Goal: Task Accomplishment & Management: Complete application form

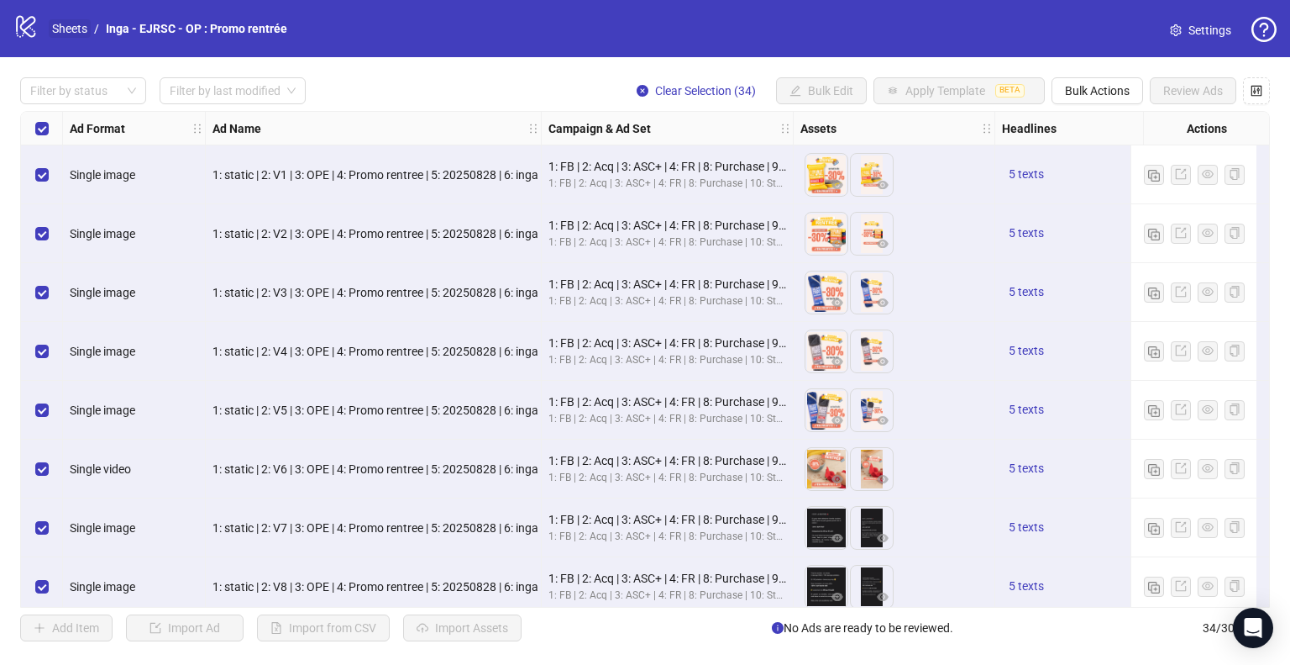
click at [77, 29] on link "Sheets" at bounding box center [70, 28] width 42 height 18
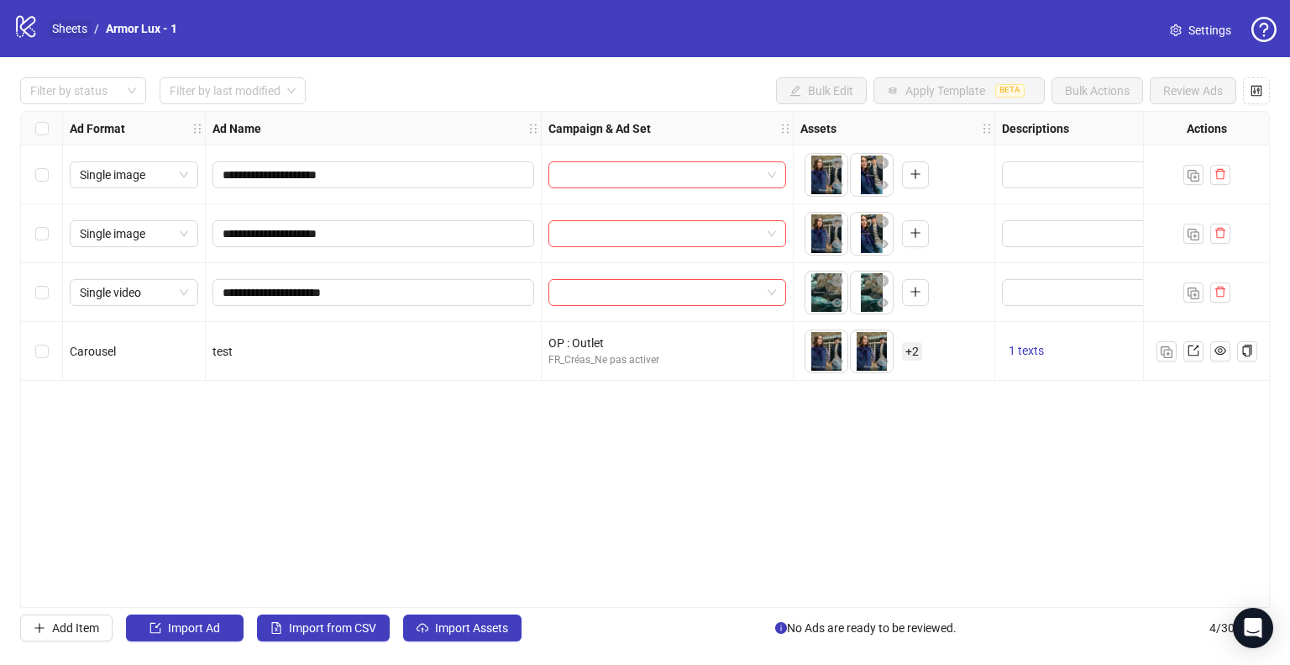
click at [87, 23] on link "Sheets" at bounding box center [70, 28] width 42 height 18
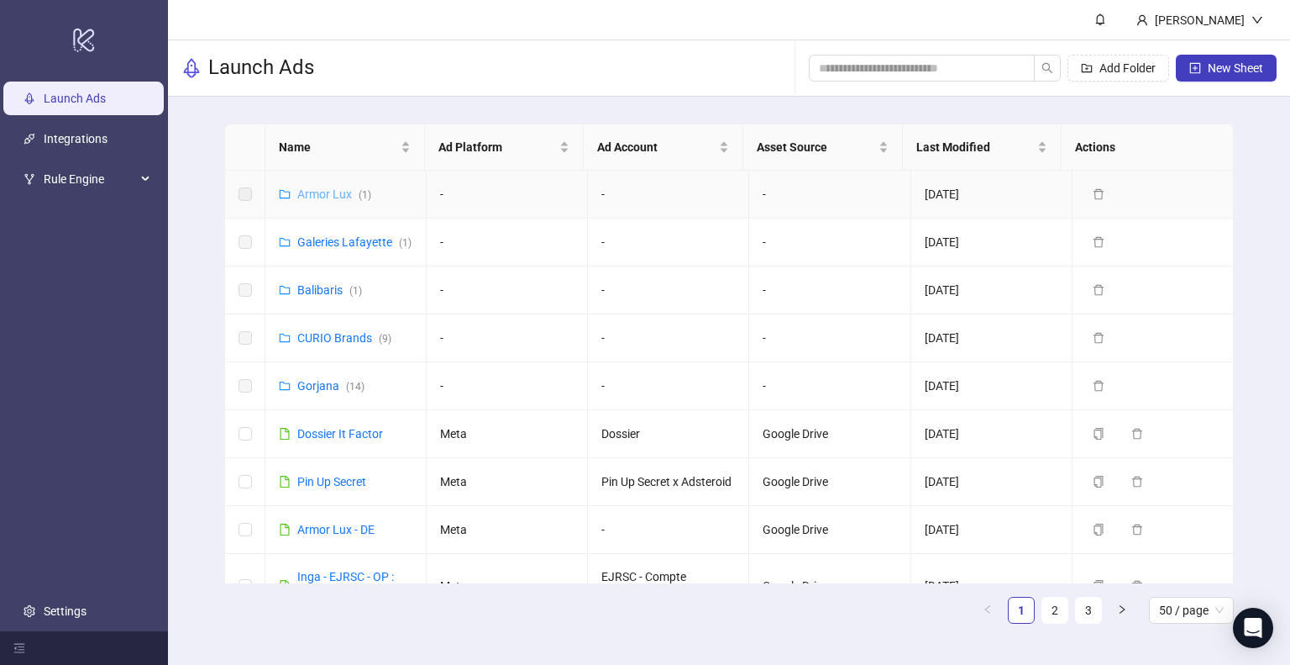
click at [344, 194] on link "Armor Lux ( 1 )" at bounding box center [334, 193] width 74 height 13
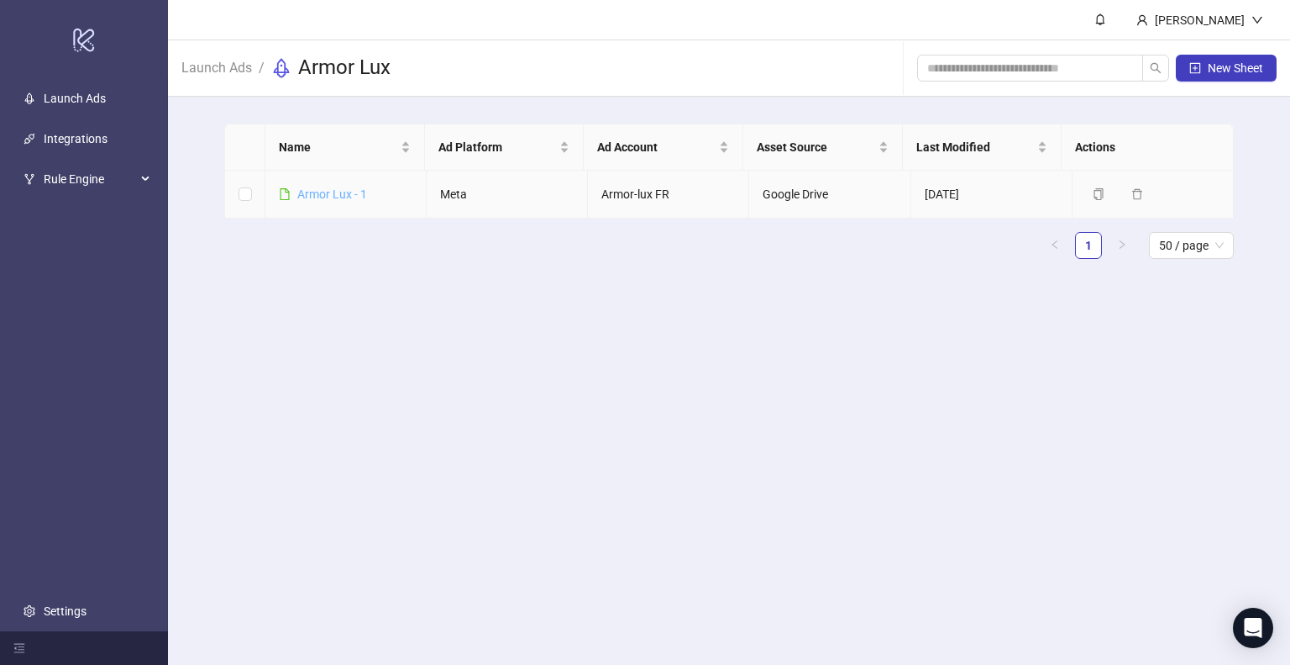
click at [322, 197] on link "Armor Lux - 1" at bounding box center [332, 193] width 70 height 13
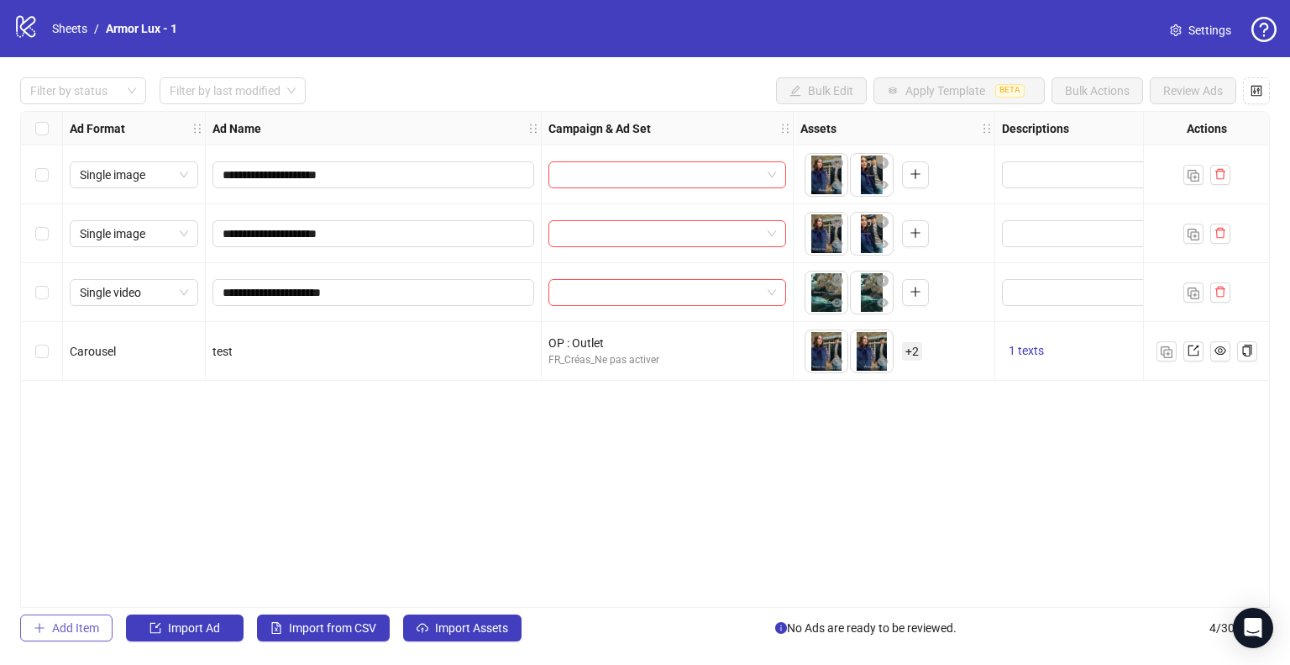
click at [50, 634] on button "Add Item" at bounding box center [66, 627] width 92 height 27
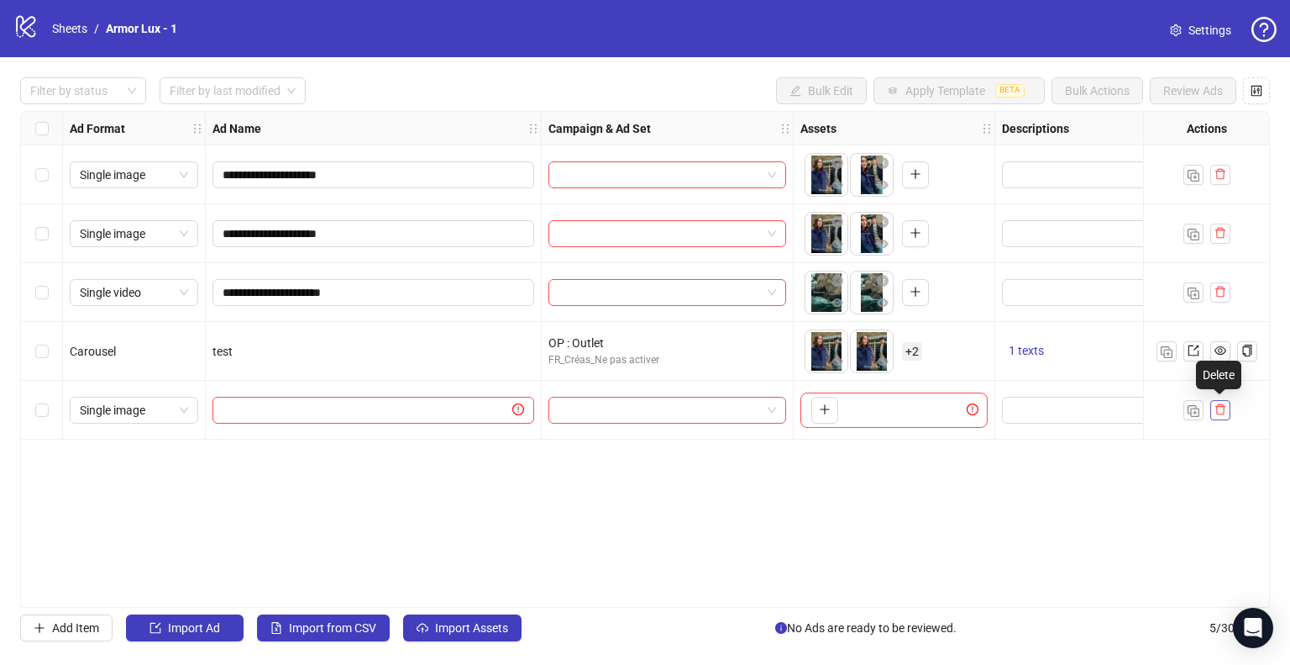
click at [1219, 407] on icon "delete" at bounding box center [1221, 409] width 12 height 12
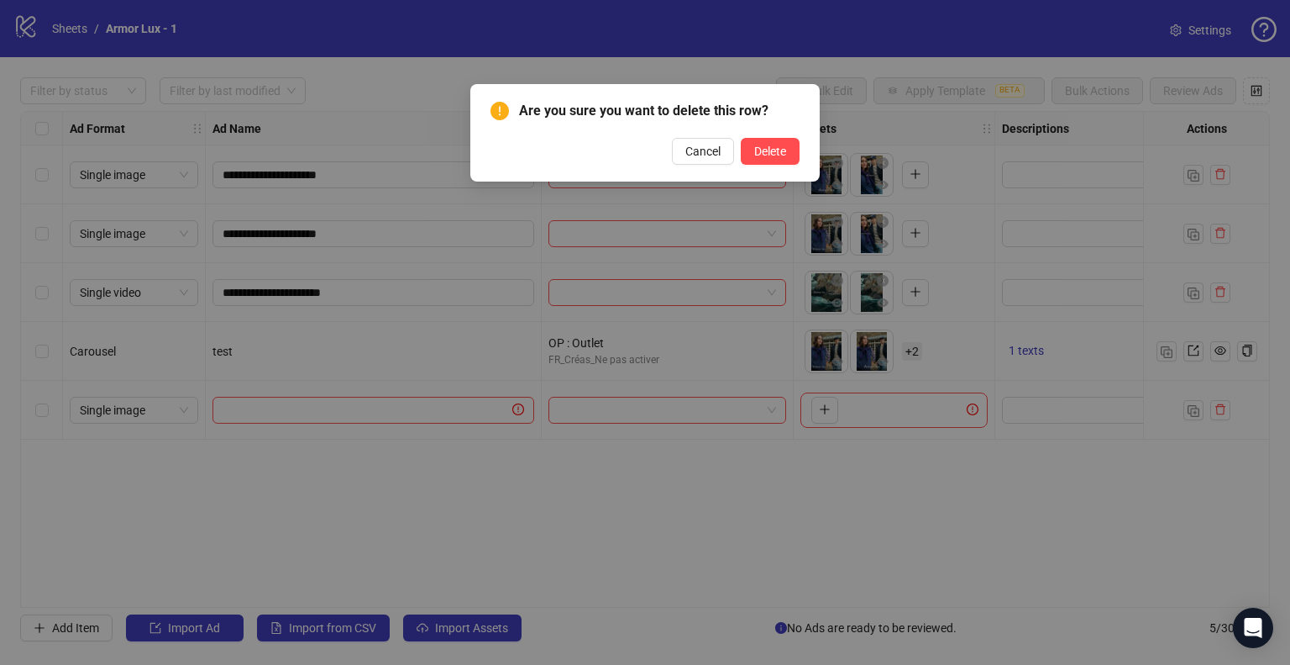
drag, startPoint x: 772, startPoint y: 150, endPoint x: 551, endPoint y: 521, distance: 431.4
click at [771, 150] on span "Delete" at bounding box center [770, 150] width 32 height 13
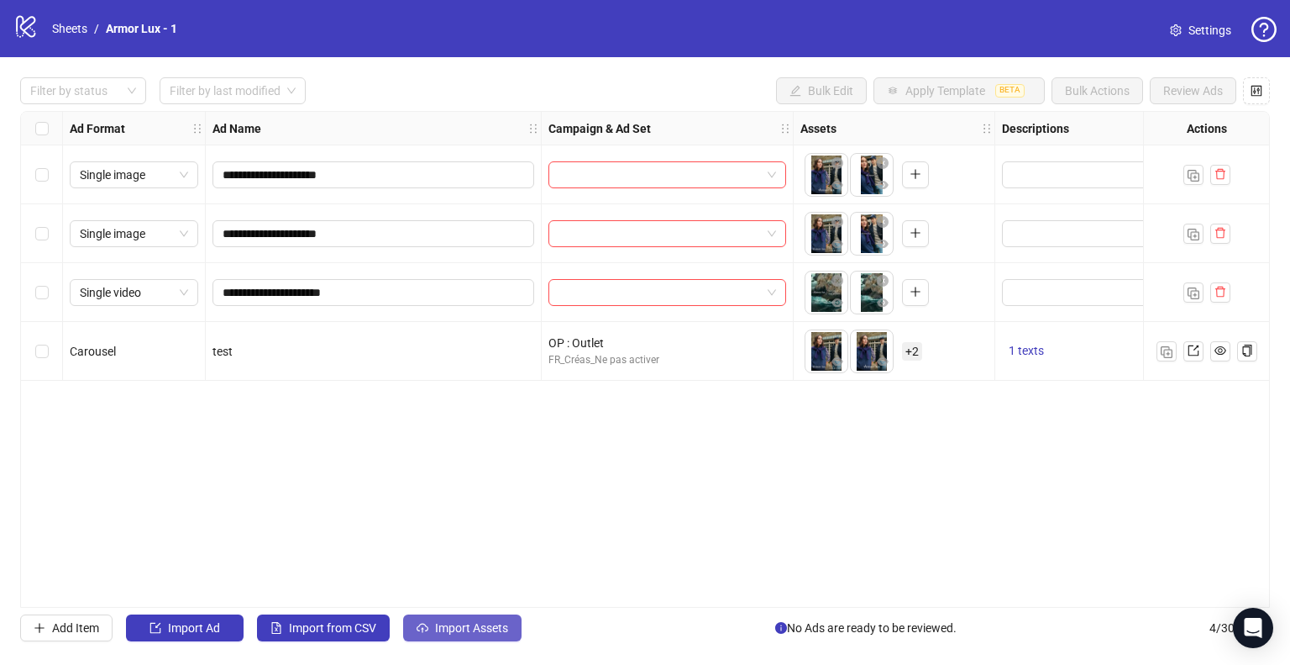
click at [461, 628] on span "Import Assets" at bounding box center [471, 627] width 73 height 13
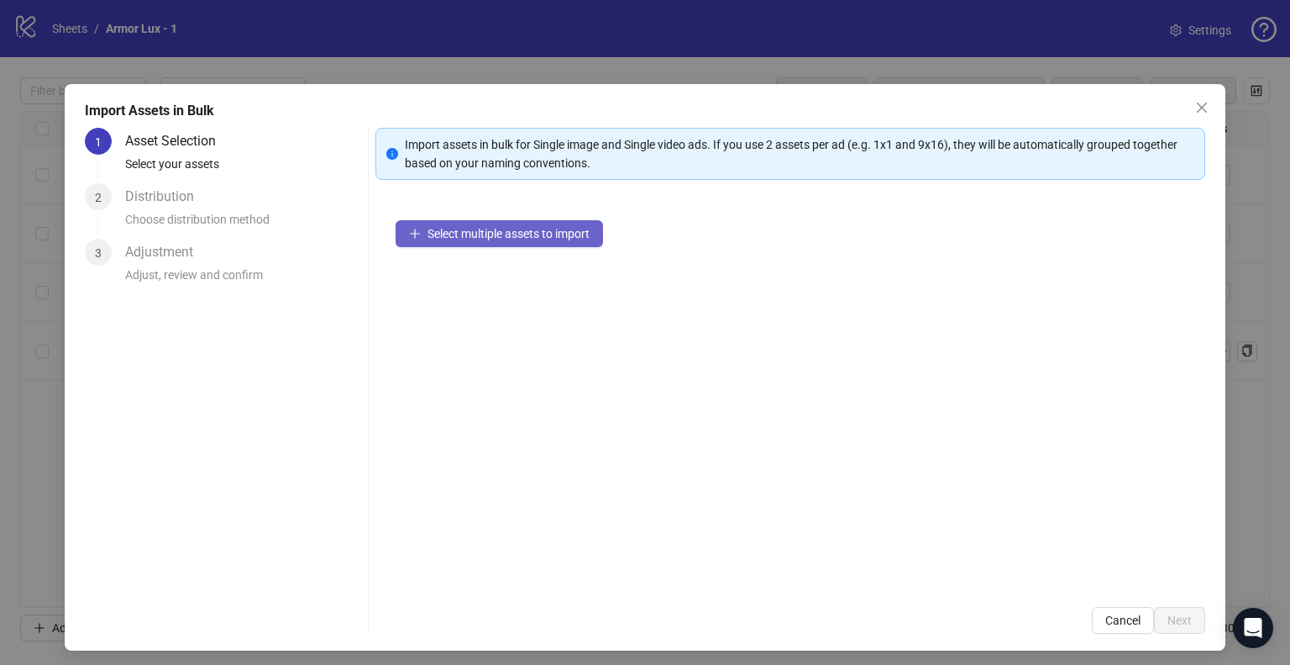
click at [415, 245] on button "Select multiple assets to import" at bounding box center [500, 233] width 208 height 27
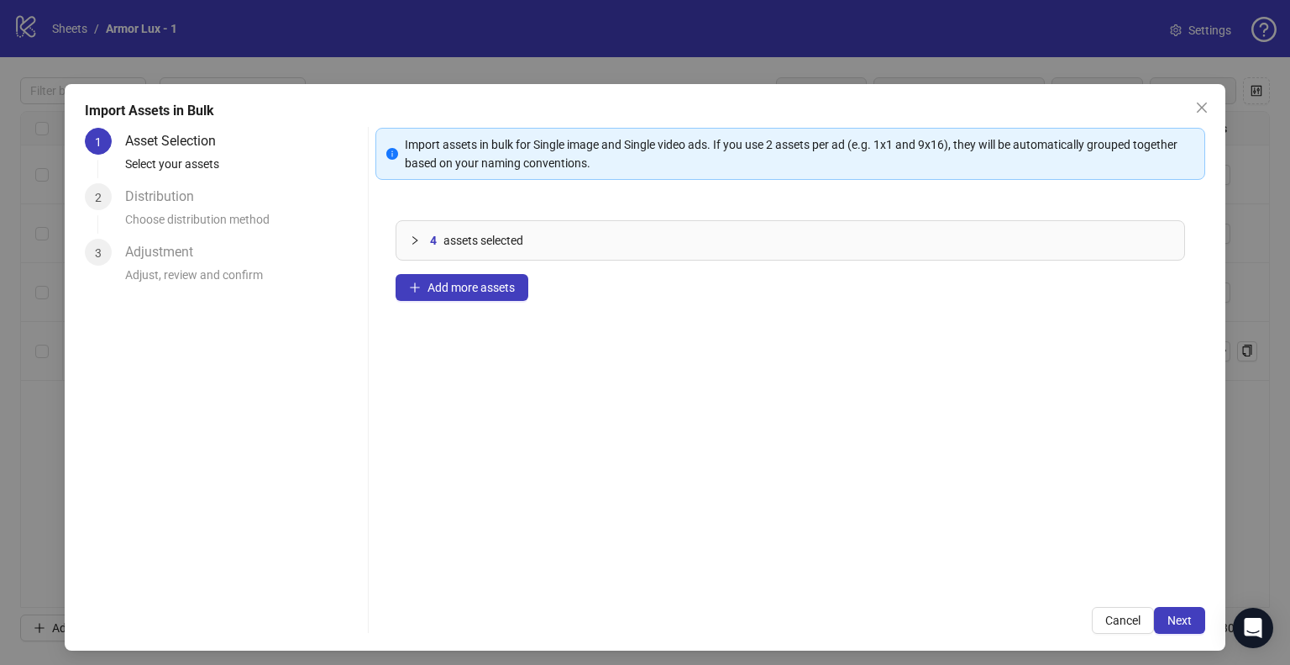
click at [1176, 605] on div "Import assets in bulk for Single image and Single video ads. If you use 2 asset…" at bounding box center [791, 381] width 830 height 506
click at [1173, 612] on button "Next" at bounding box center [1179, 620] width 51 height 27
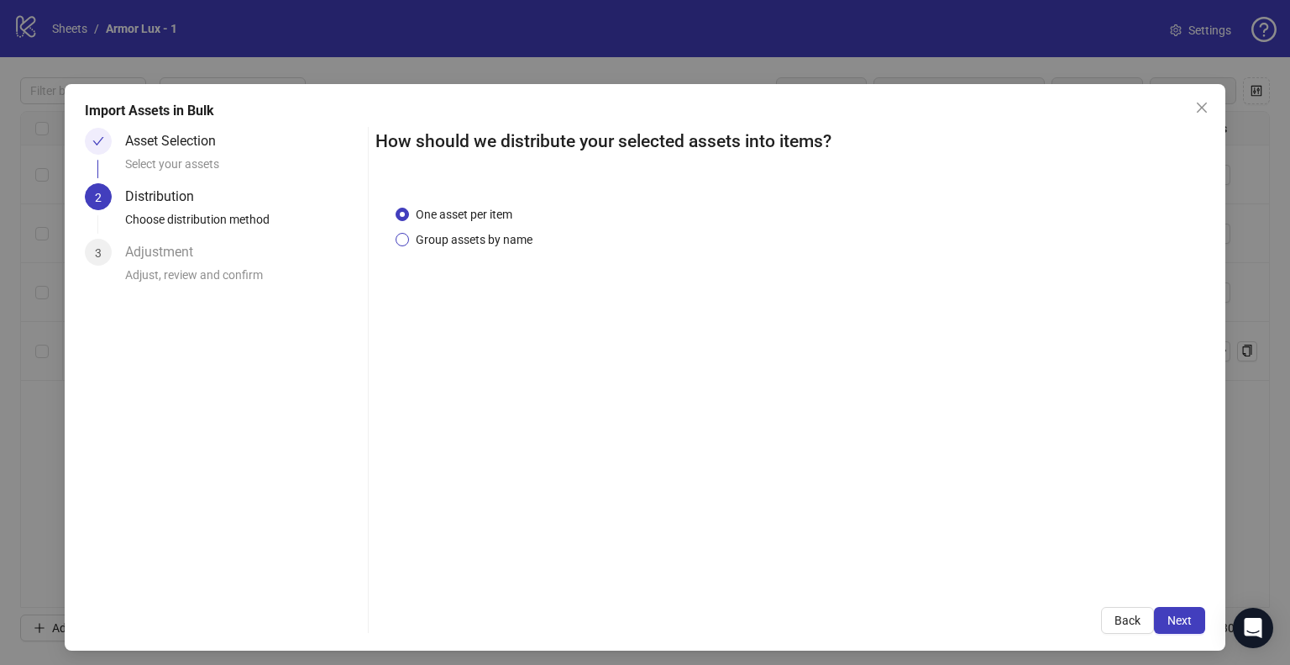
click at [481, 244] on span "Group assets by name" at bounding box center [474, 239] width 130 height 18
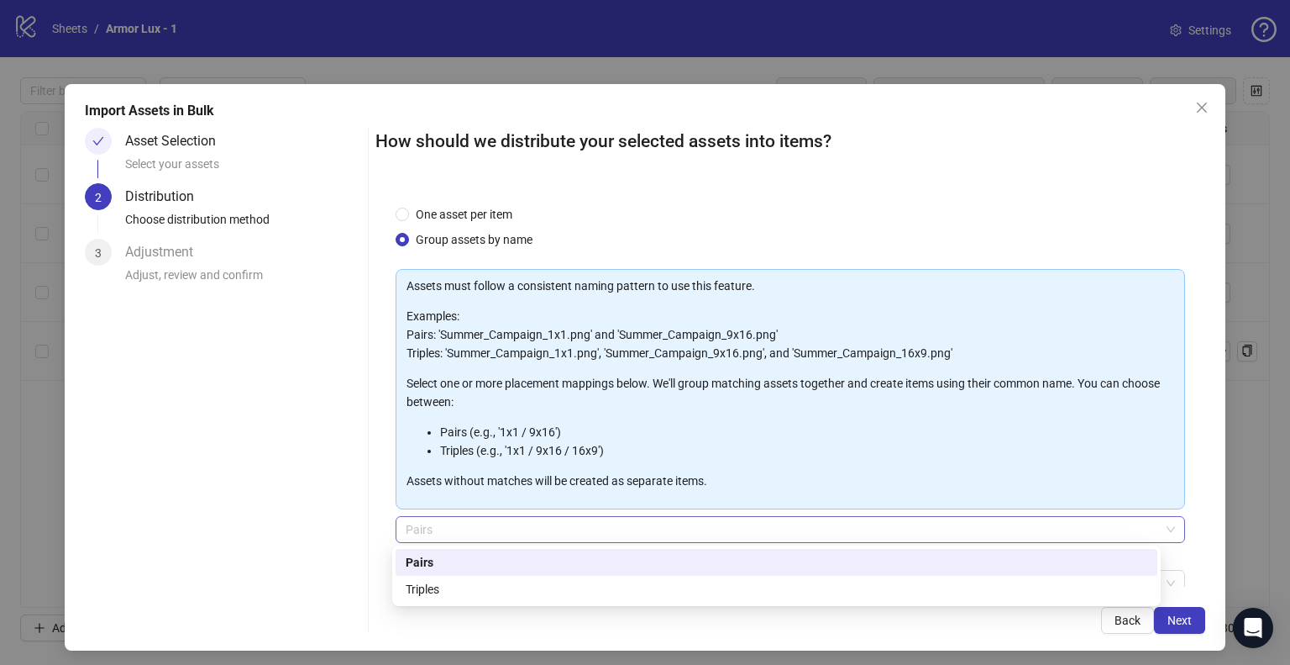
click at [583, 535] on span "Pairs" at bounding box center [791, 529] width 770 height 25
click at [517, 587] on div "Triples" at bounding box center [777, 589] width 742 height 18
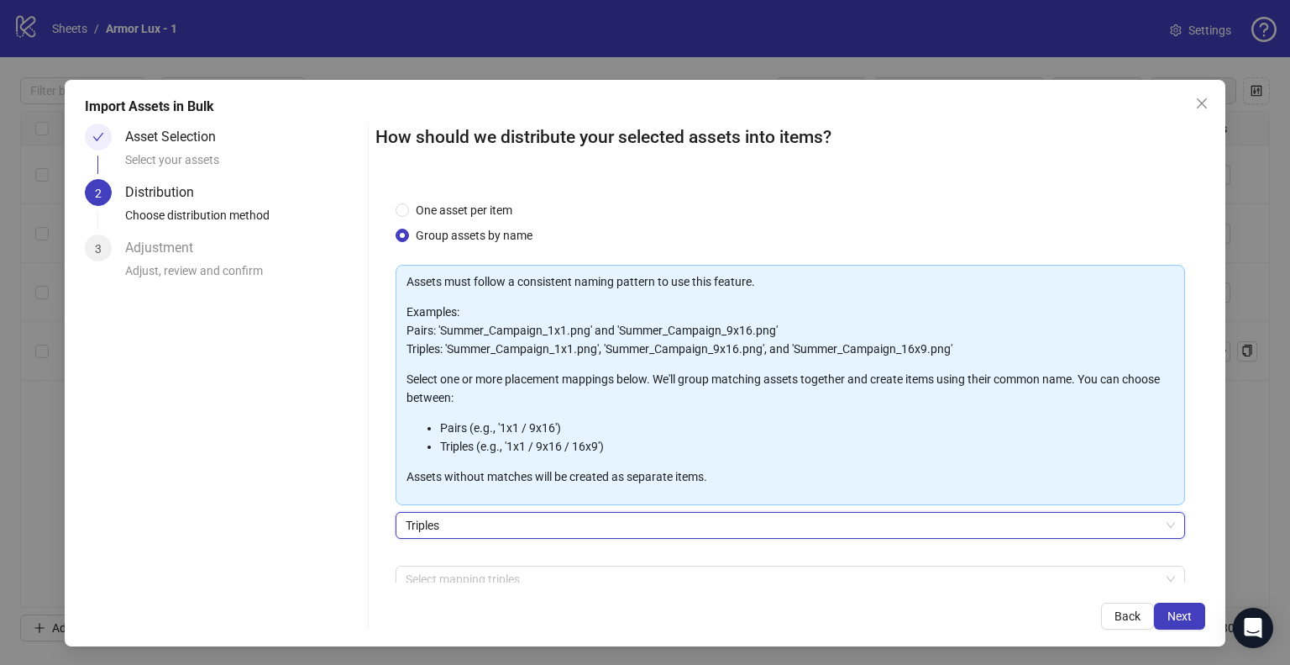
scroll to position [6, 0]
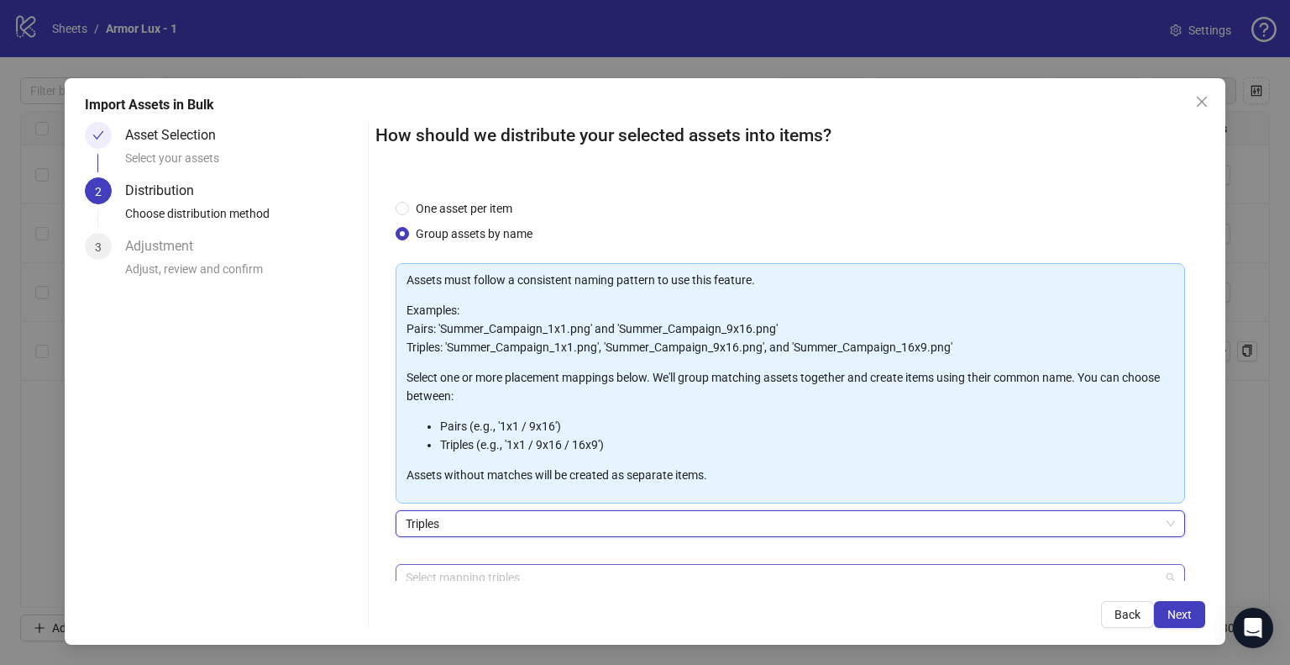
click at [489, 569] on div at bounding box center [781, 577] width 765 height 24
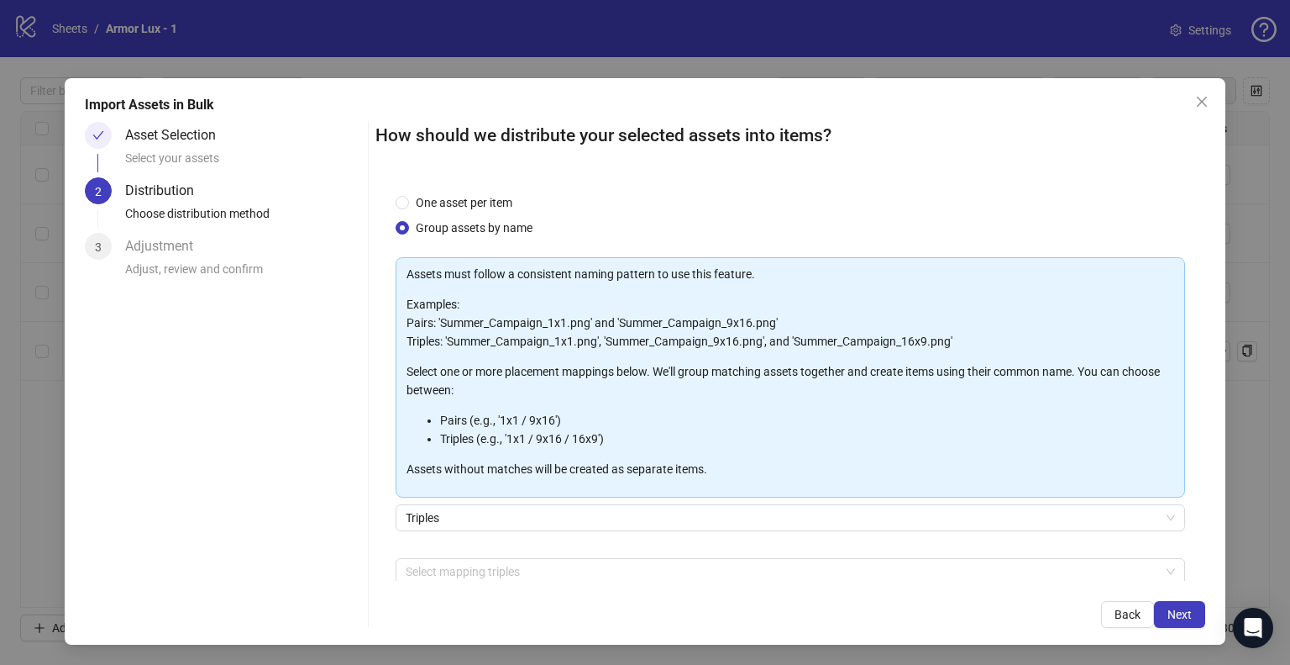
click at [356, 420] on div "Asset Selection Select your assets 2 Distribution Choose distribution method 3 …" at bounding box center [223, 375] width 276 height 506
click at [481, 565] on div at bounding box center [781, 572] width 765 height 24
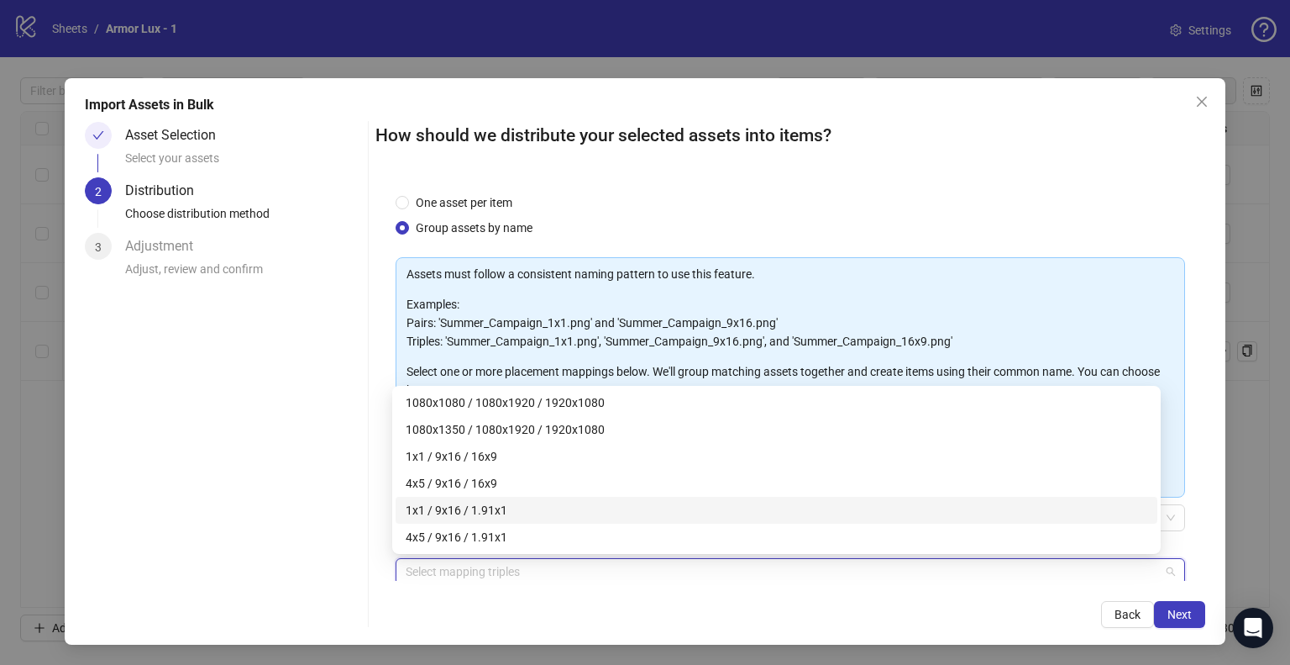
drag, startPoint x: 339, startPoint y: 483, endPoint x: 379, endPoint y: 494, distance: 41.8
click at [339, 482] on div "Asset Selection Select your assets 2 Distribution Choose distribution method 3 …" at bounding box center [223, 375] width 276 height 506
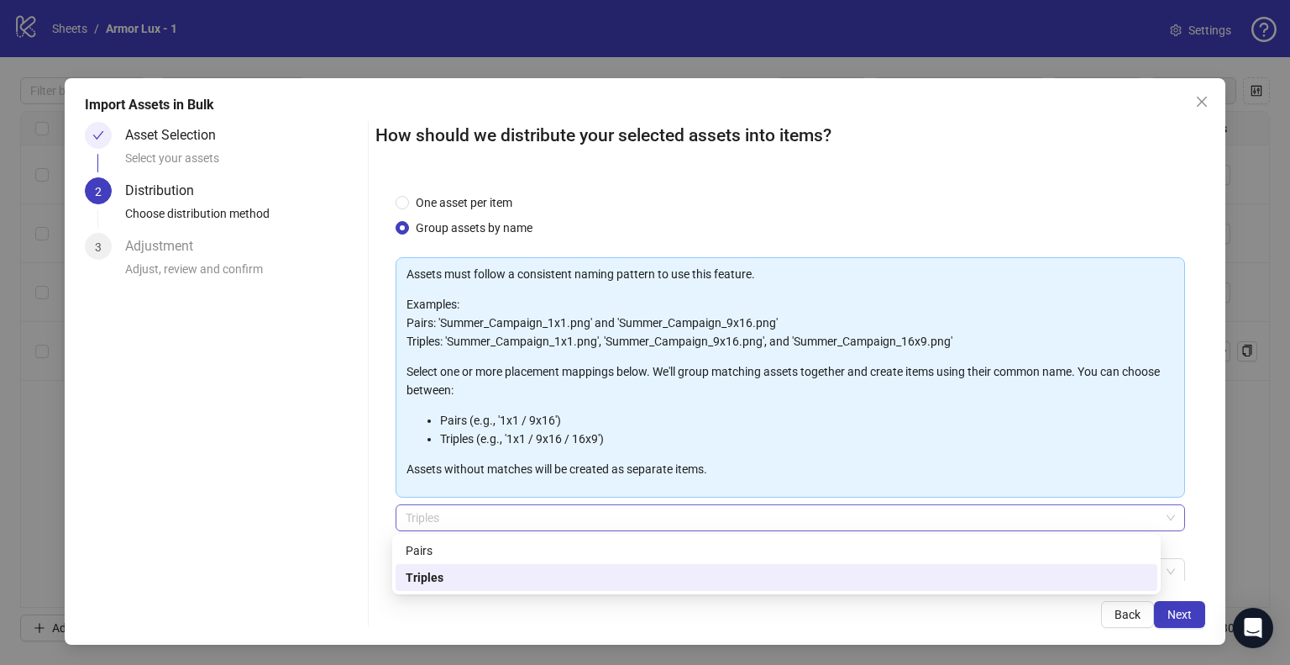
click at [470, 507] on span "Triples" at bounding box center [791, 517] width 770 height 25
click at [455, 544] on div "Pairs" at bounding box center [777, 550] width 742 height 18
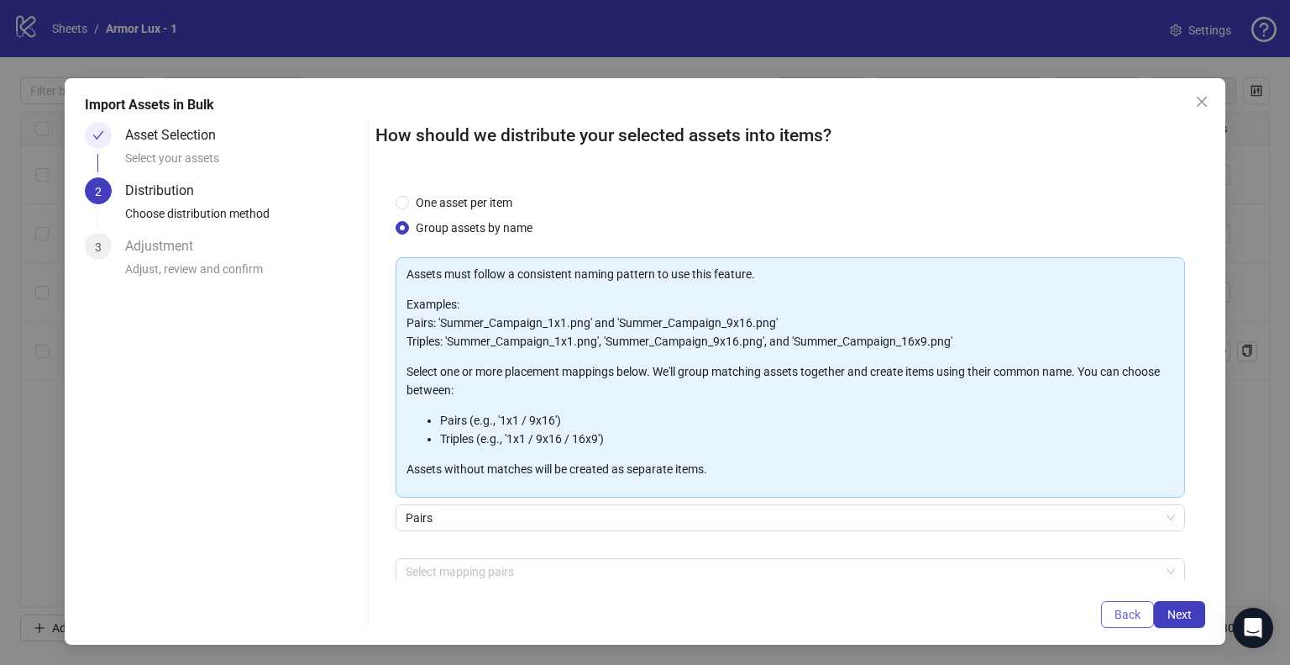
click at [1115, 613] on span "Back" at bounding box center [1128, 613] width 26 height 13
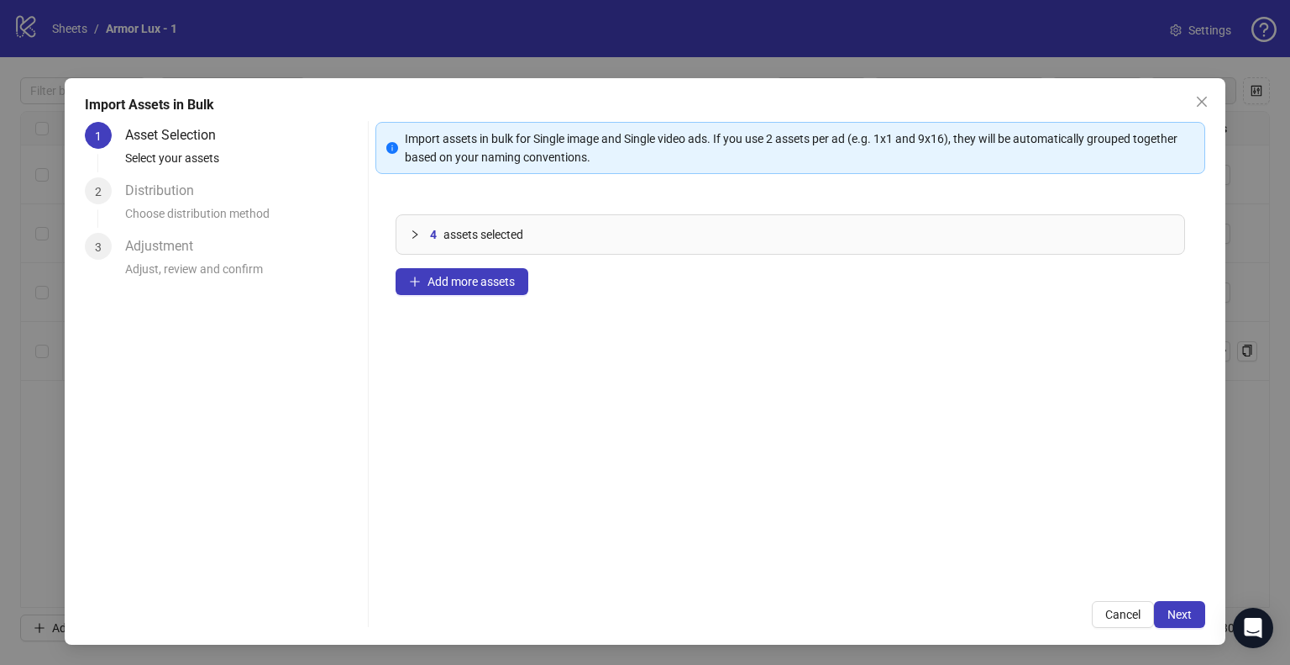
click at [1189, 107] on span "Close" at bounding box center [1202, 101] width 27 height 13
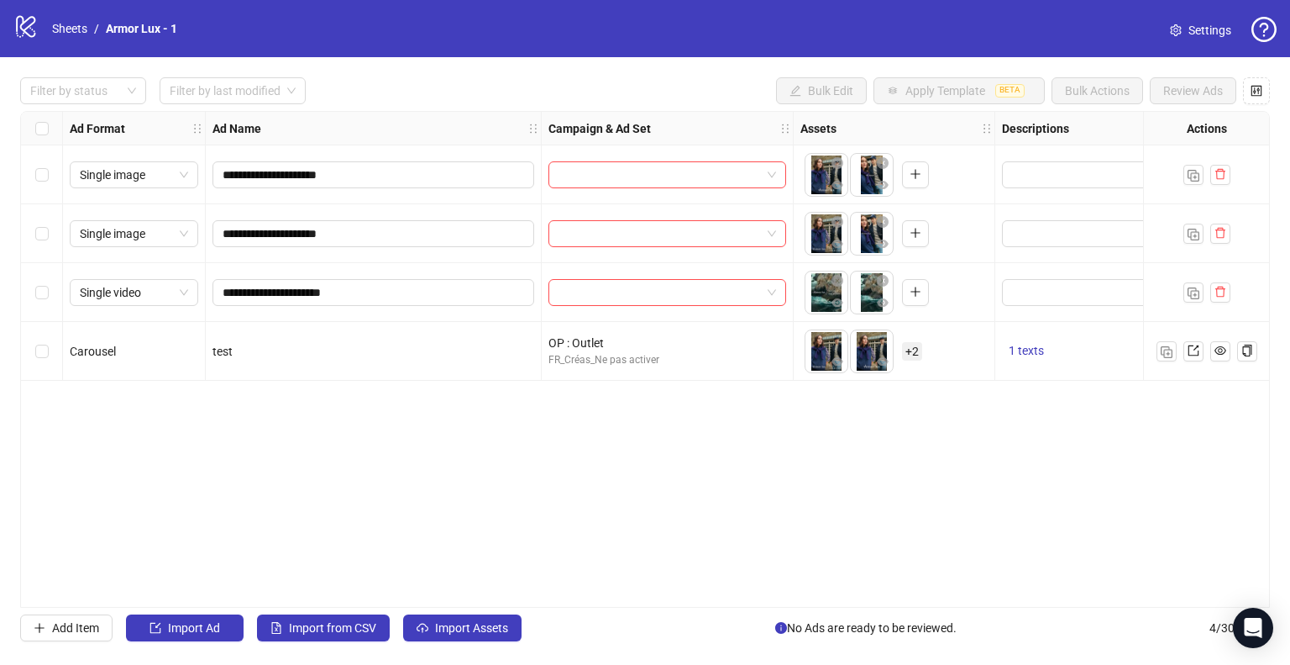
scroll to position [0, 0]
click at [83, 29] on link "Sheets" at bounding box center [70, 28] width 42 height 18
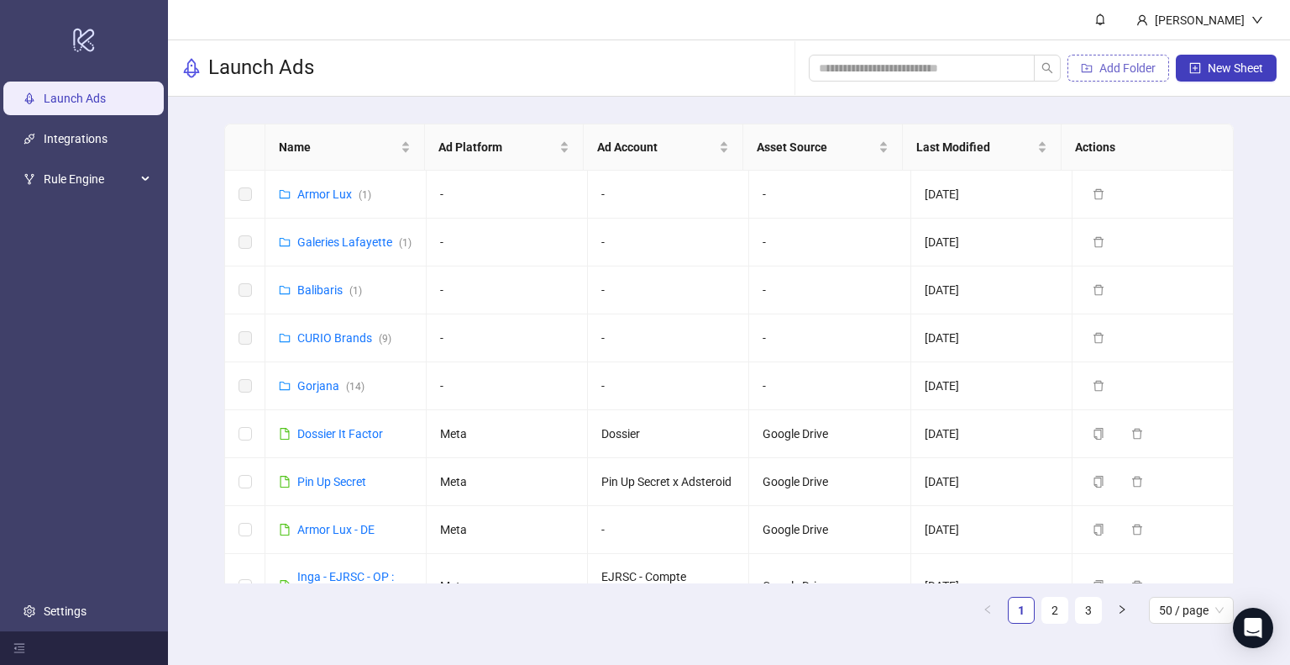
click at [1144, 72] on span "Add Folder" at bounding box center [1128, 67] width 56 height 13
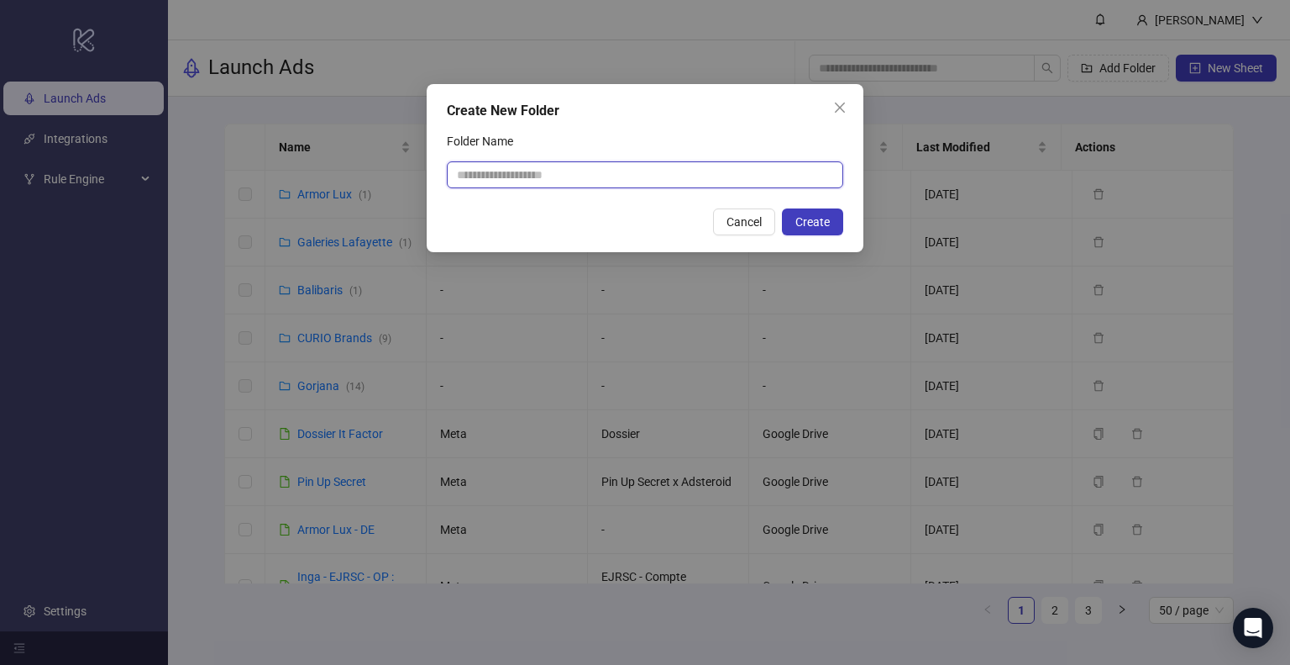
click at [481, 176] on input "Folder Name" at bounding box center [645, 174] width 397 height 27
click at [843, 109] on icon "close" at bounding box center [839, 107] width 13 height 13
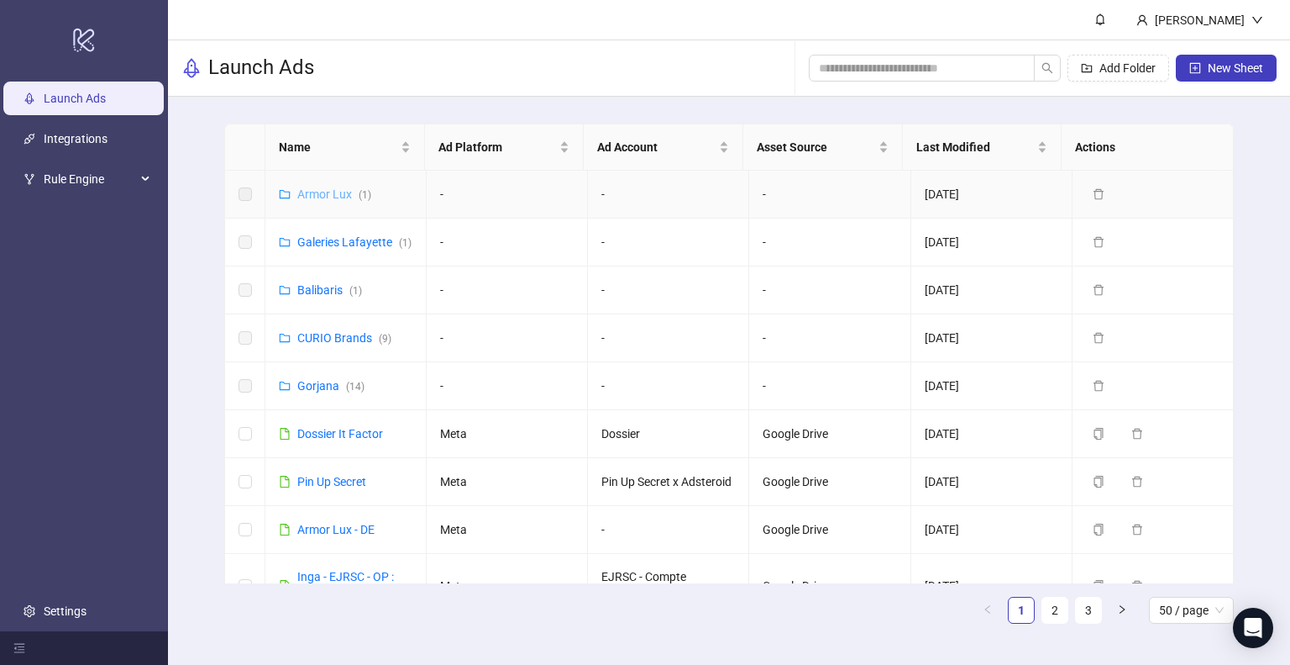
click at [316, 192] on link "Armor Lux ( 1 )" at bounding box center [334, 193] width 74 height 13
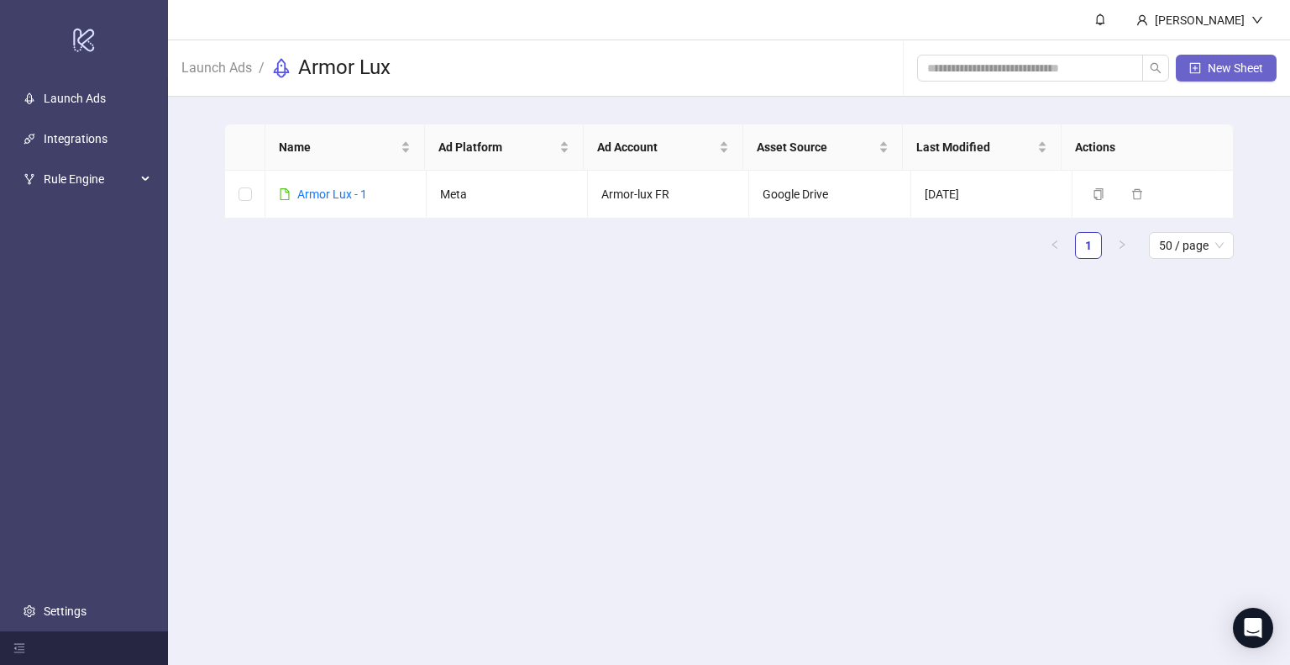
click at [1230, 72] on span "New Sheet" at bounding box center [1235, 67] width 55 height 13
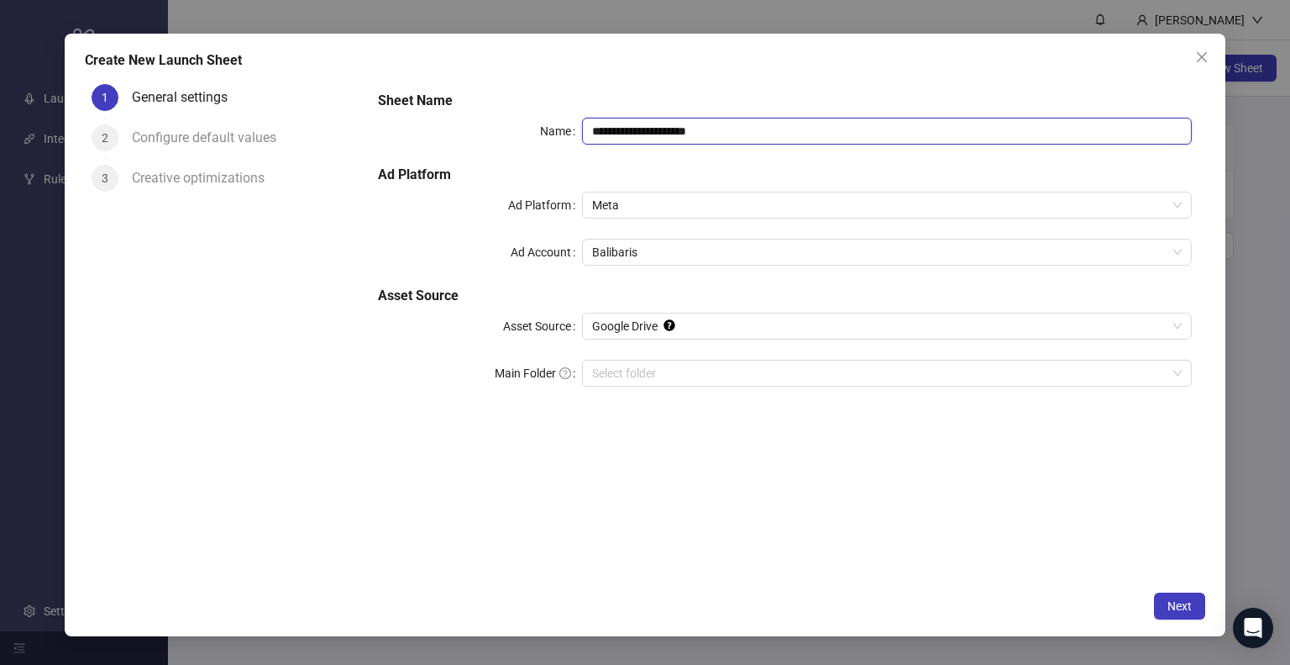
click at [682, 127] on input "**********" at bounding box center [887, 131] width 611 height 27
click at [684, 127] on input "**********" at bounding box center [887, 131] width 611 height 27
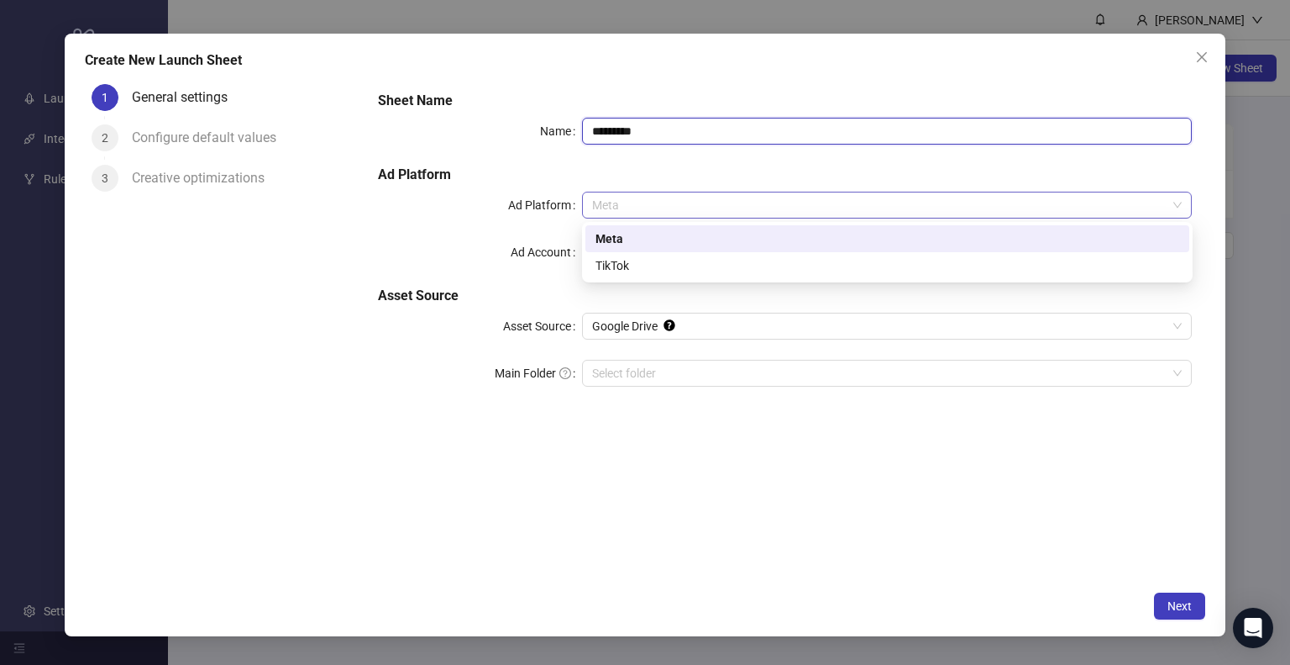
click at [622, 205] on span "Meta" at bounding box center [887, 204] width 591 height 25
type input "*********"
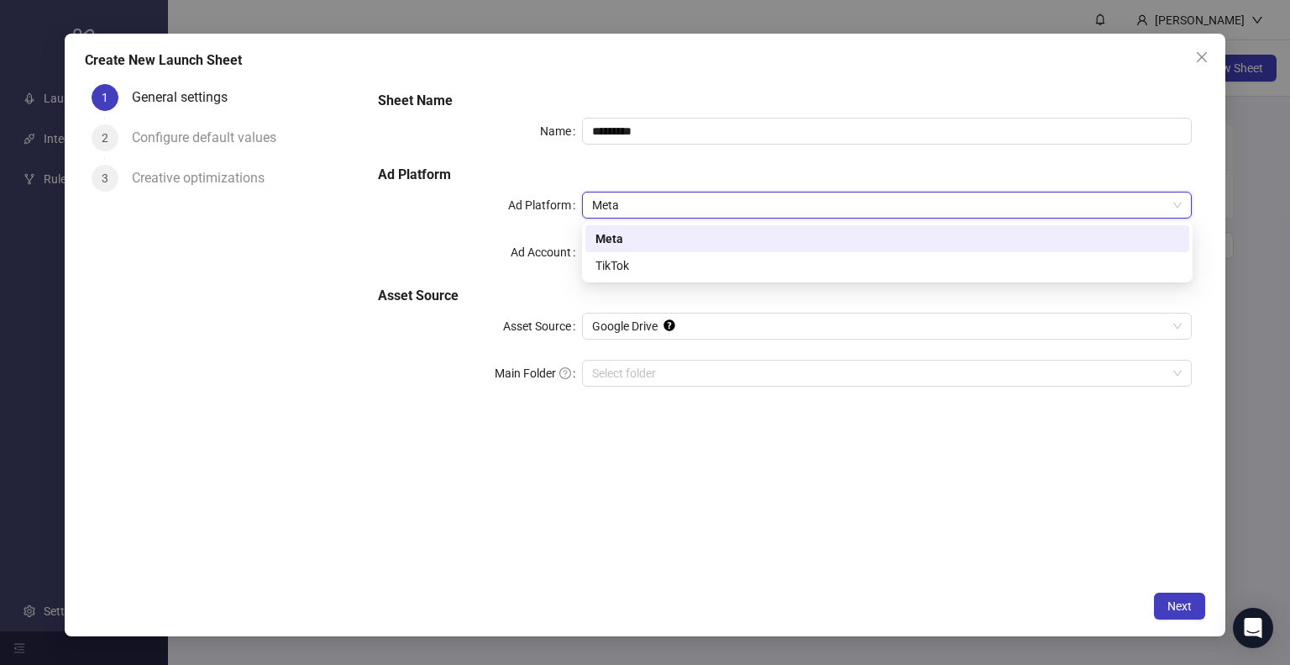
drag, startPoint x: 507, startPoint y: 138, endPoint x: 573, endPoint y: 178, distance: 76.9
click at [508, 138] on div "Name" at bounding box center [479, 131] width 203 height 27
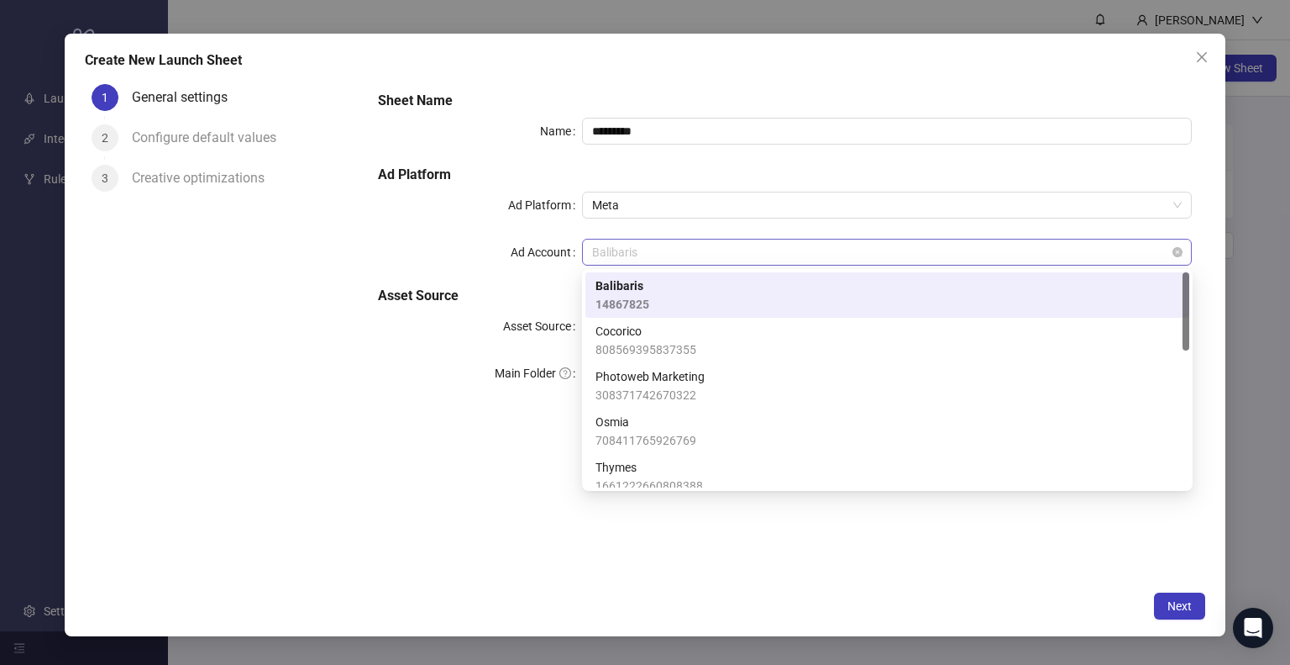
click at [676, 260] on span "Balibaris" at bounding box center [887, 251] width 591 height 25
click at [486, 255] on div "Ad Account" at bounding box center [479, 252] width 203 height 27
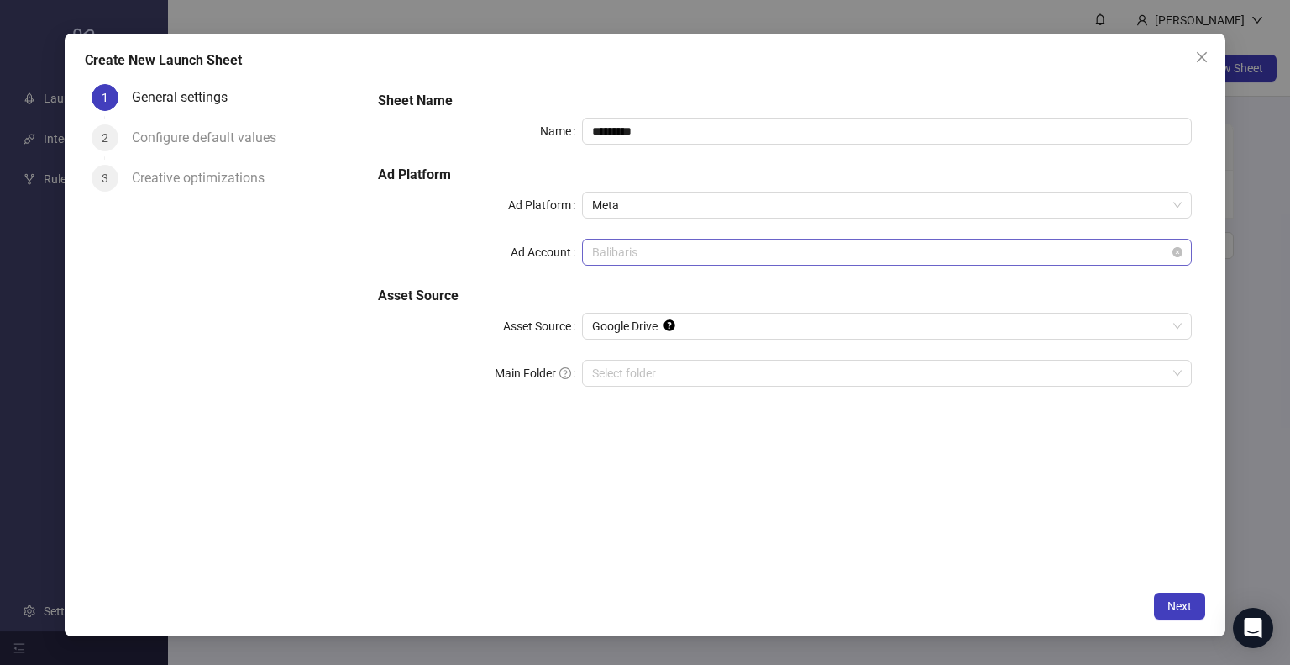
click at [654, 254] on span "Balibaris" at bounding box center [887, 251] width 591 height 25
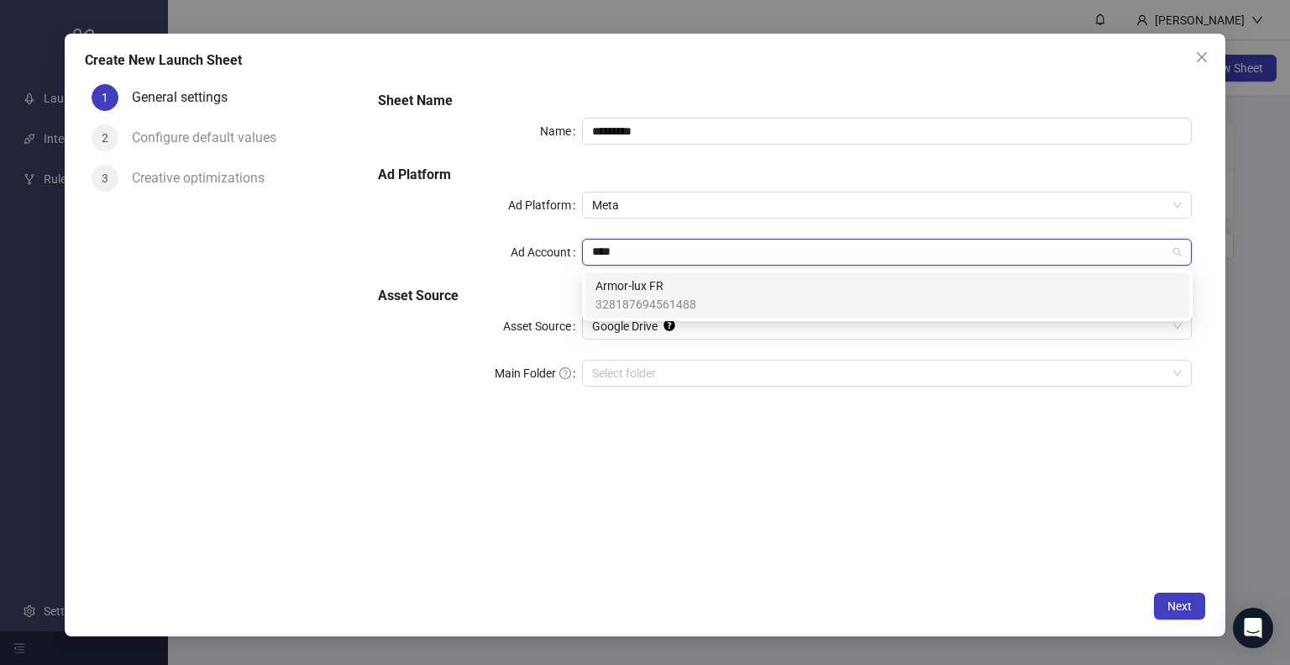
type input "*****"
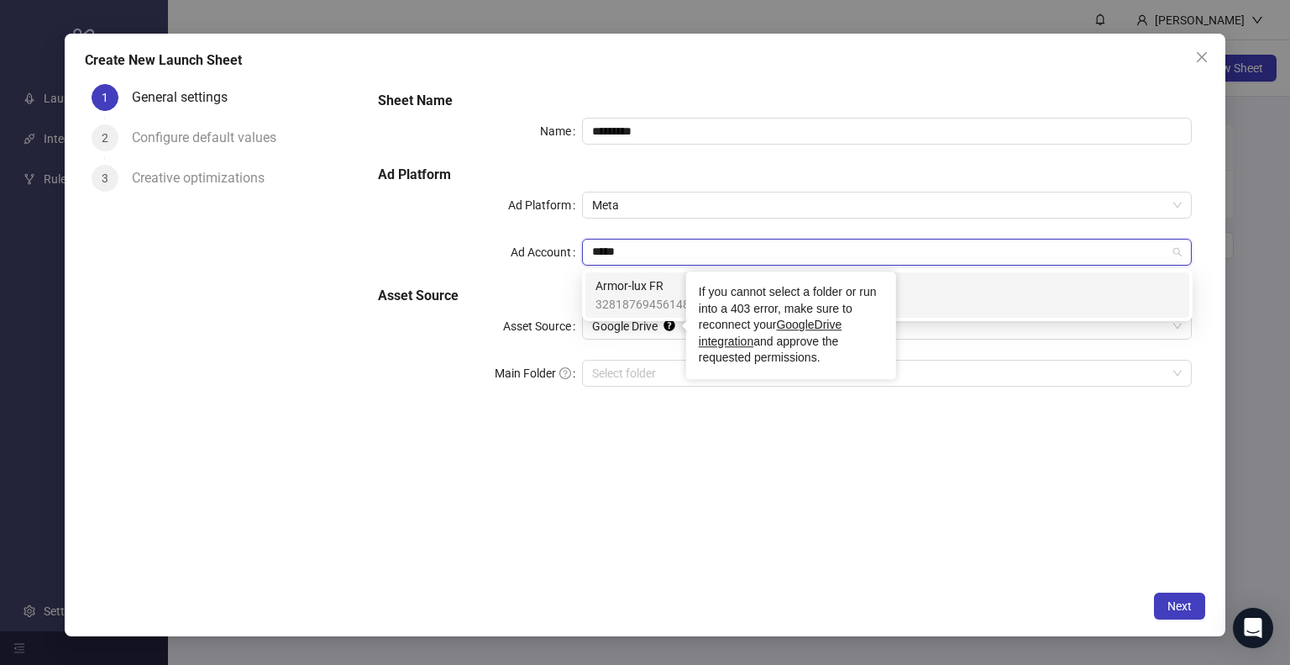
click at [662, 278] on span "Armor-lux FR" at bounding box center [646, 285] width 101 height 18
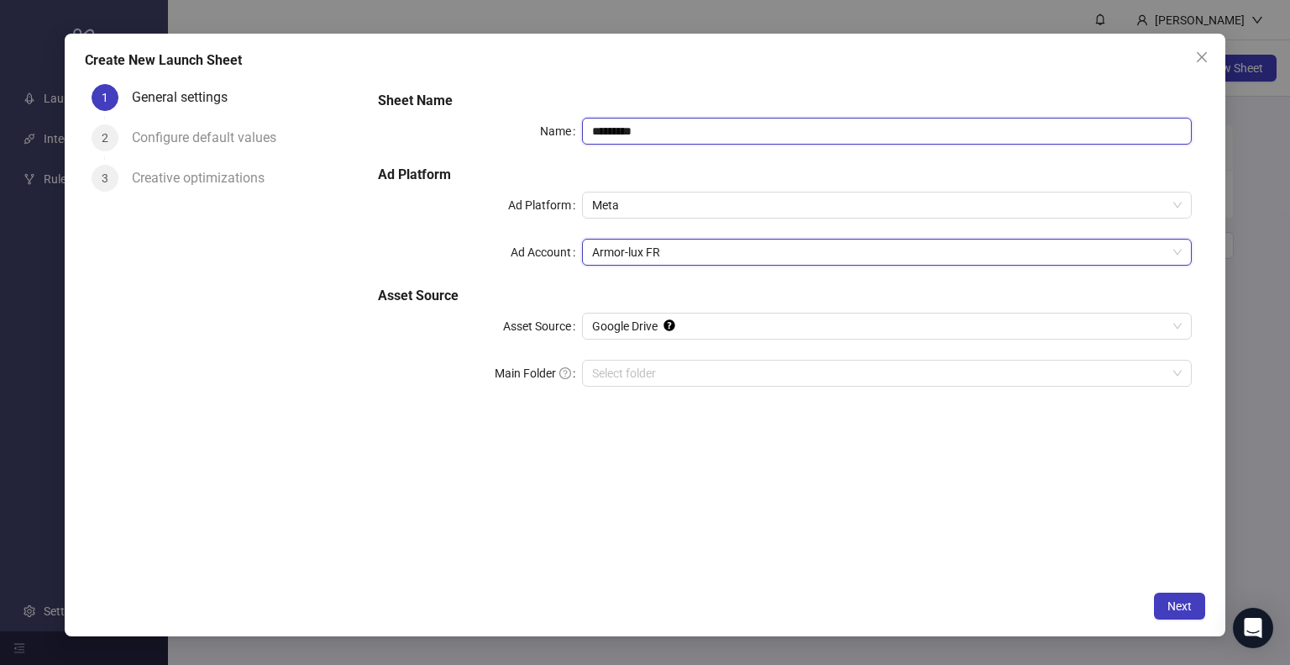
click at [719, 137] on input "*********" at bounding box center [887, 131] width 611 height 27
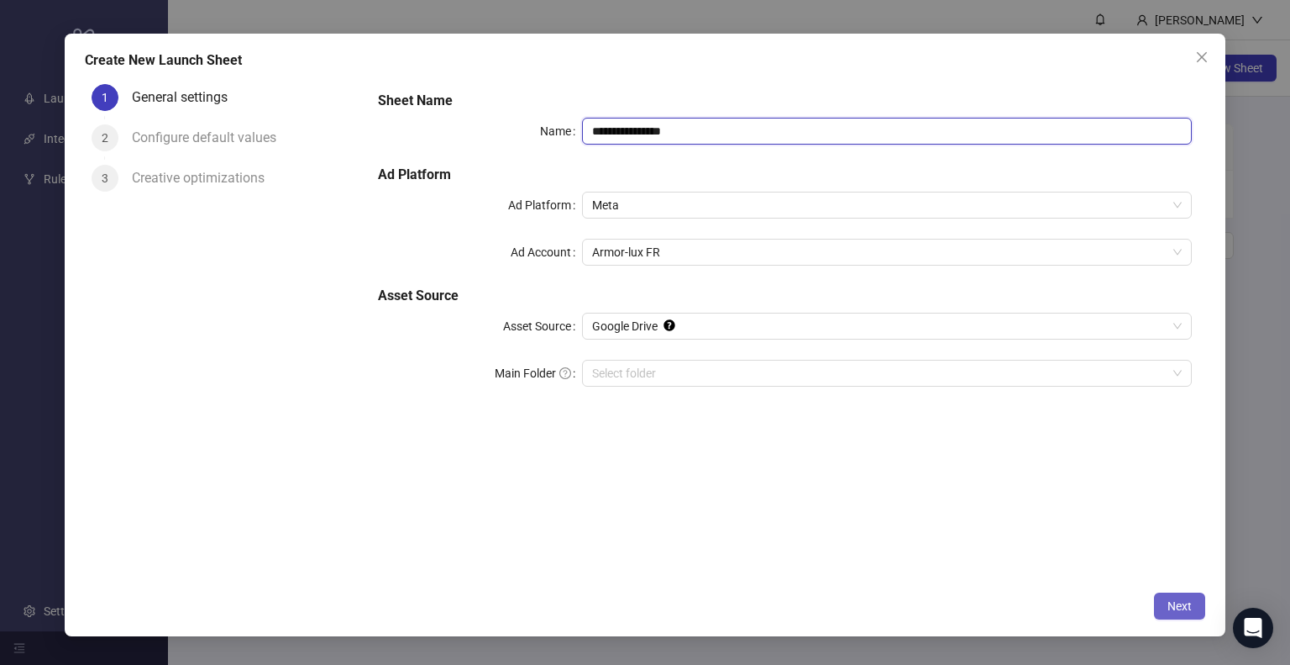
type input "**********"
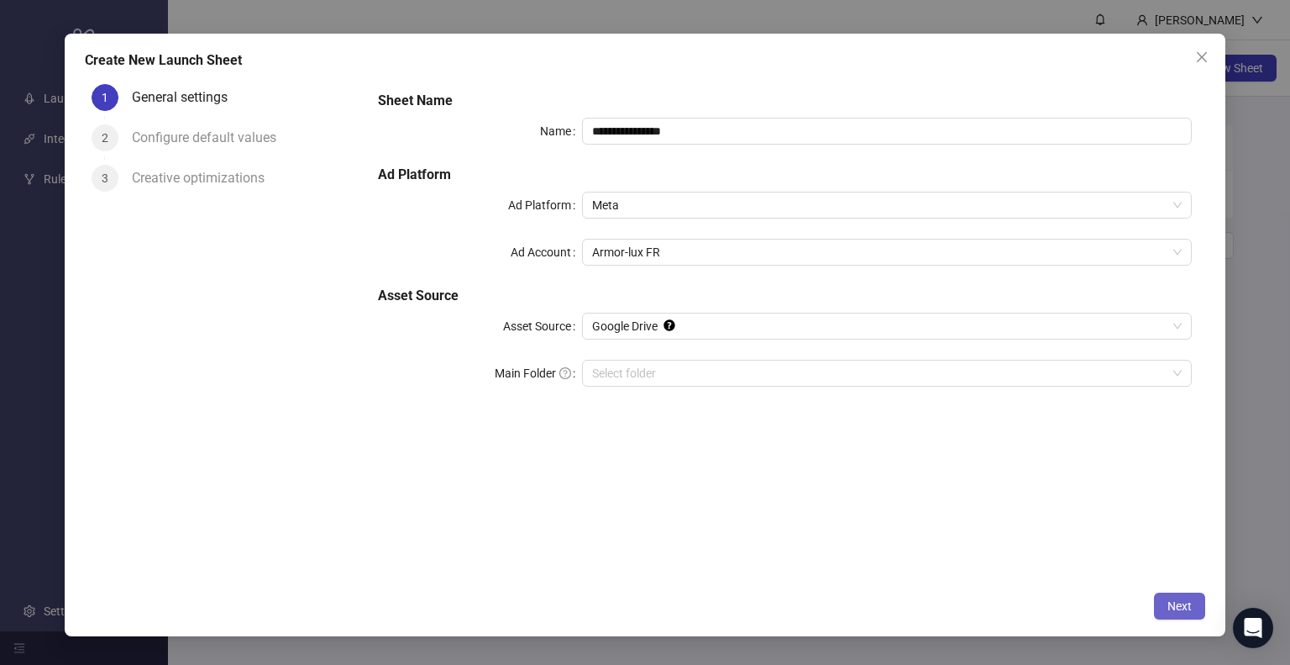
click at [1184, 612] on button "Next" at bounding box center [1179, 605] width 51 height 27
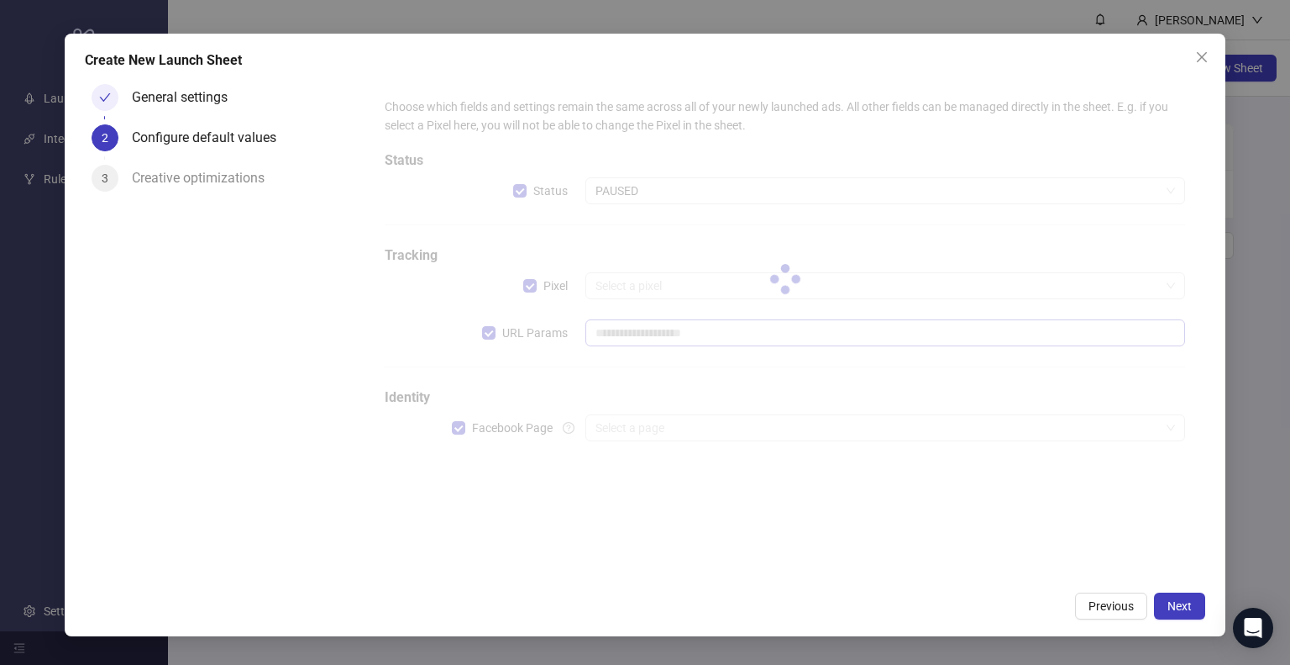
type input "**********"
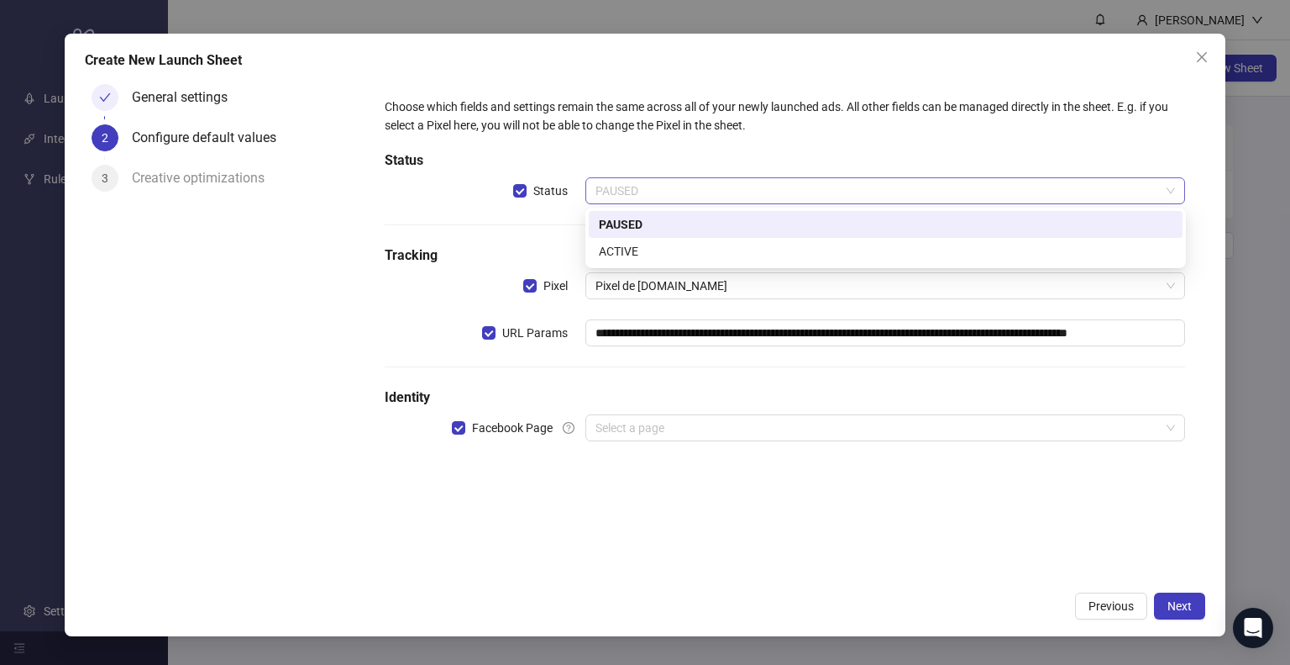
click at [672, 192] on span "PAUSED" at bounding box center [886, 190] width 581 height 25
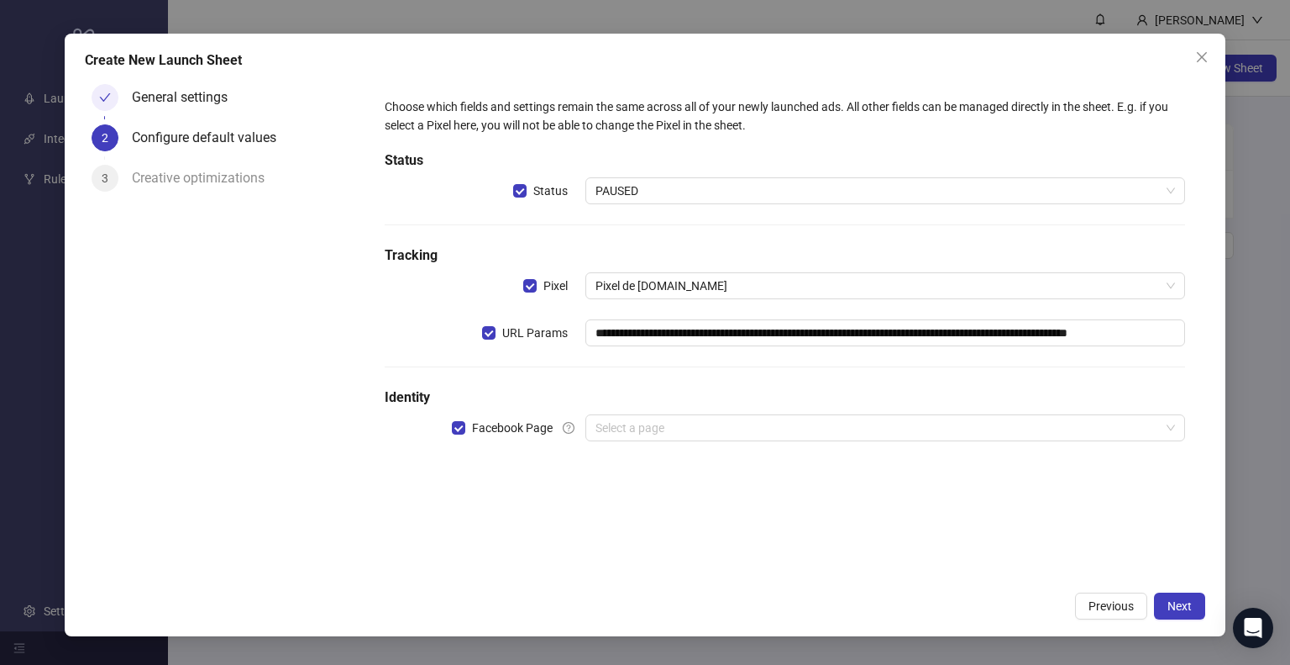
click at [662, 150] on h5 "Status" at bounding box center [785, 160] width 801 height 20
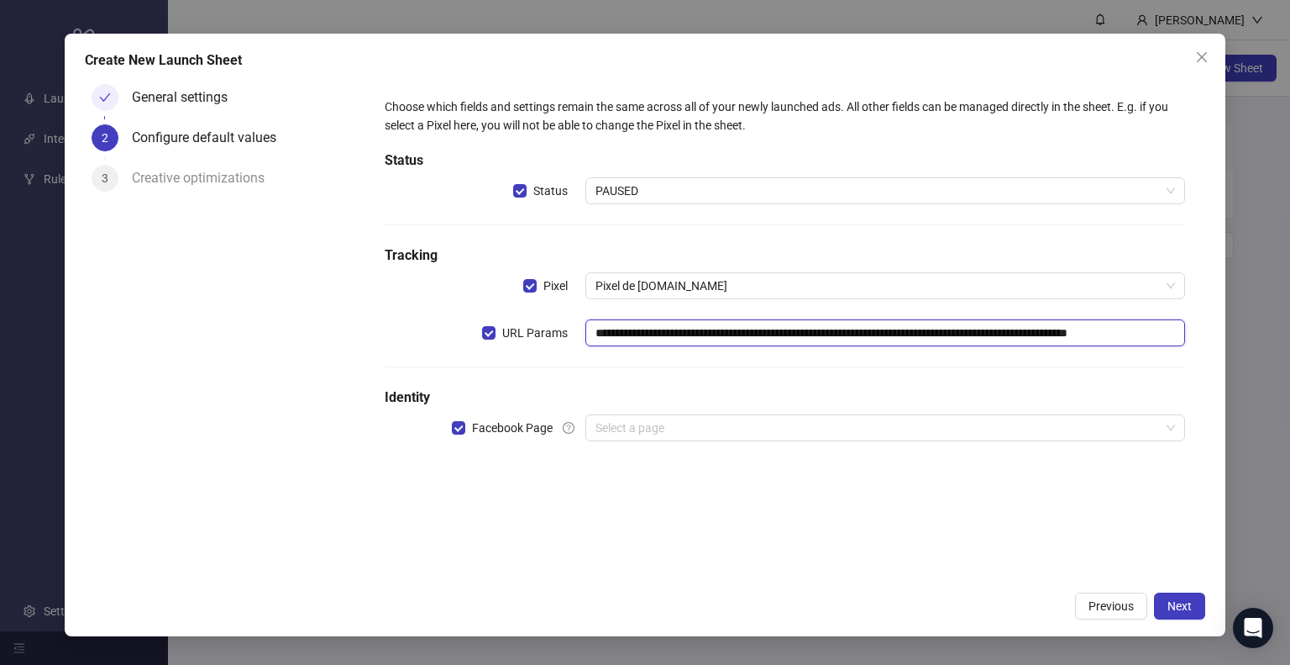
click at [655, 339] on input "**********" at bounding box center [886, 332] width 601 height 27
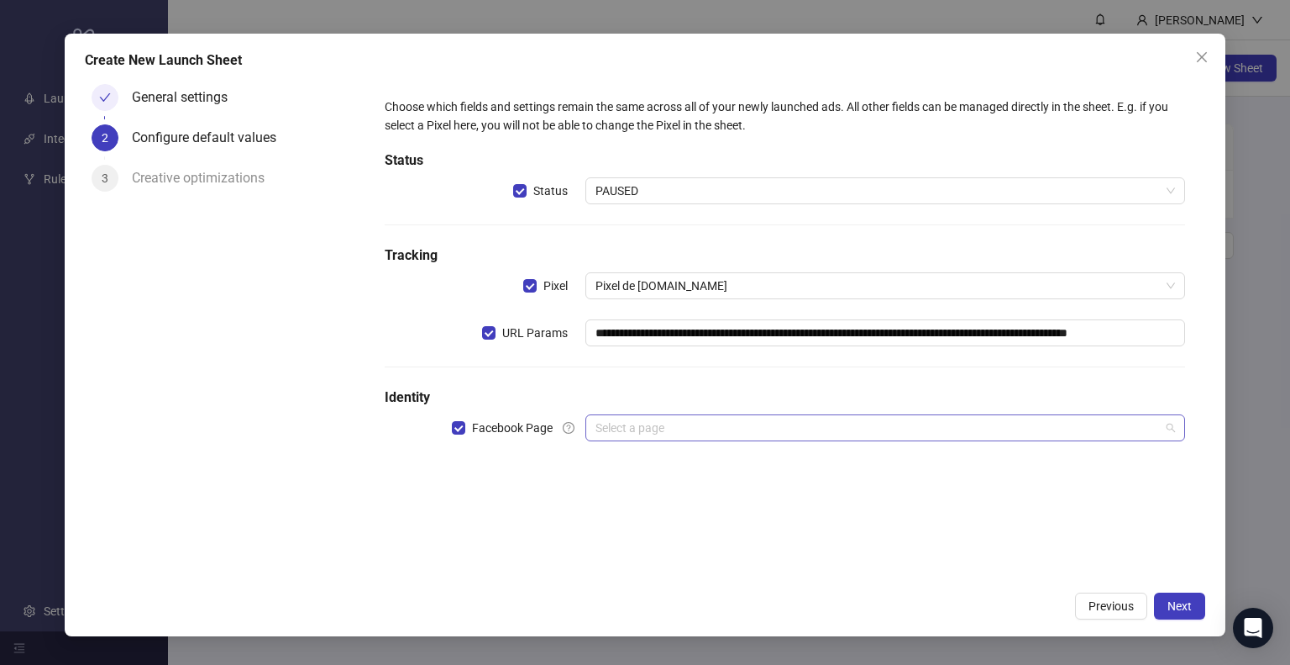
click at [670, 428] on input "search" at bounding box center [878, 427] width 565 height 25
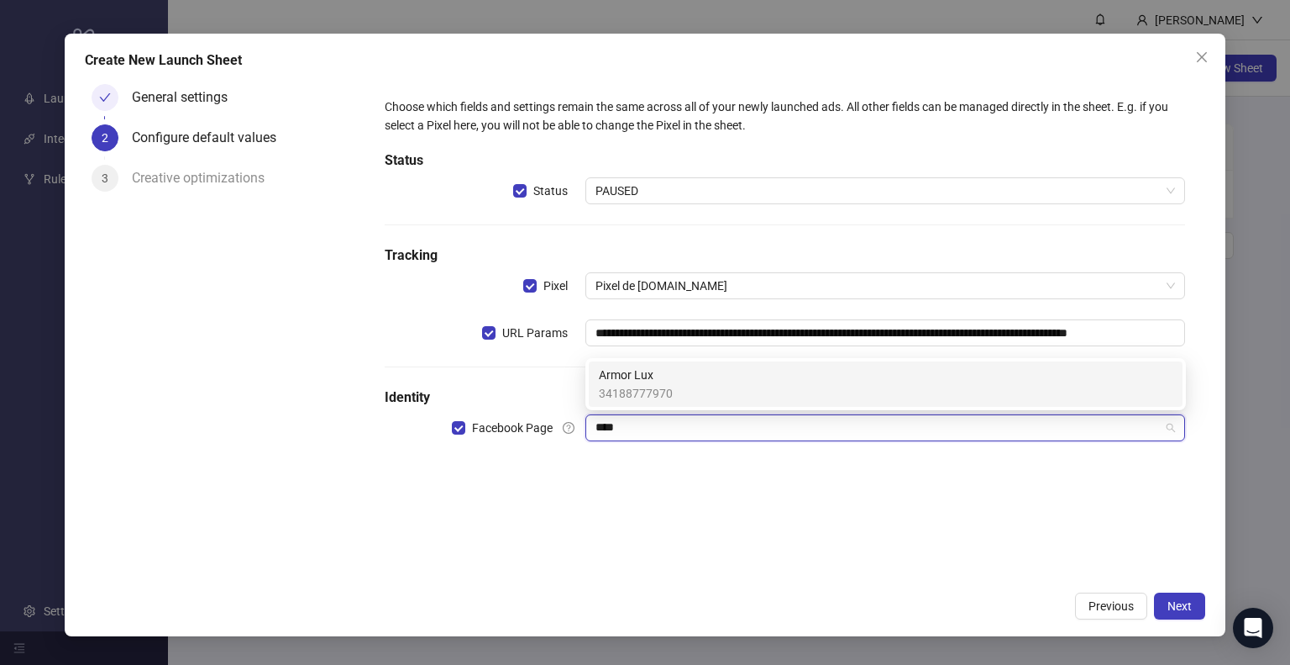
type input "*****"
click at [682, 374] on div "Armor Lux 34188777970" at bounding box center [886, 383] width 574 height 37
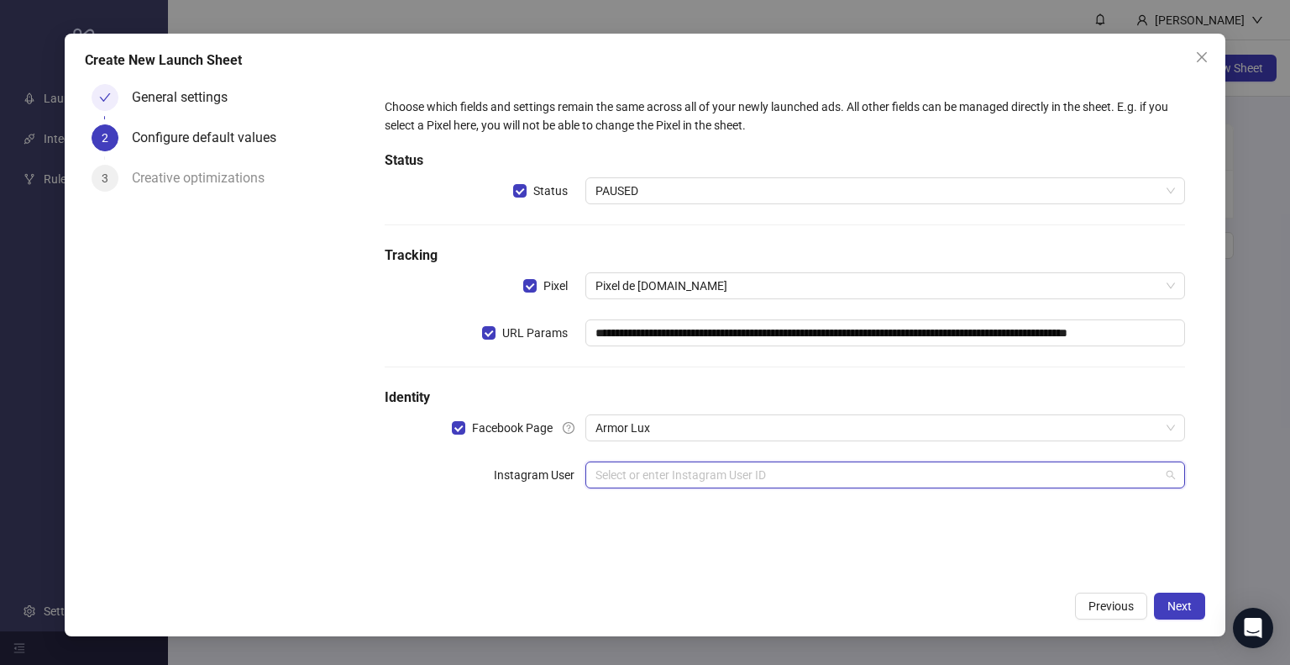
click at [701, 484] on input "search" at bounding box center [878, 474] width 565 height 25
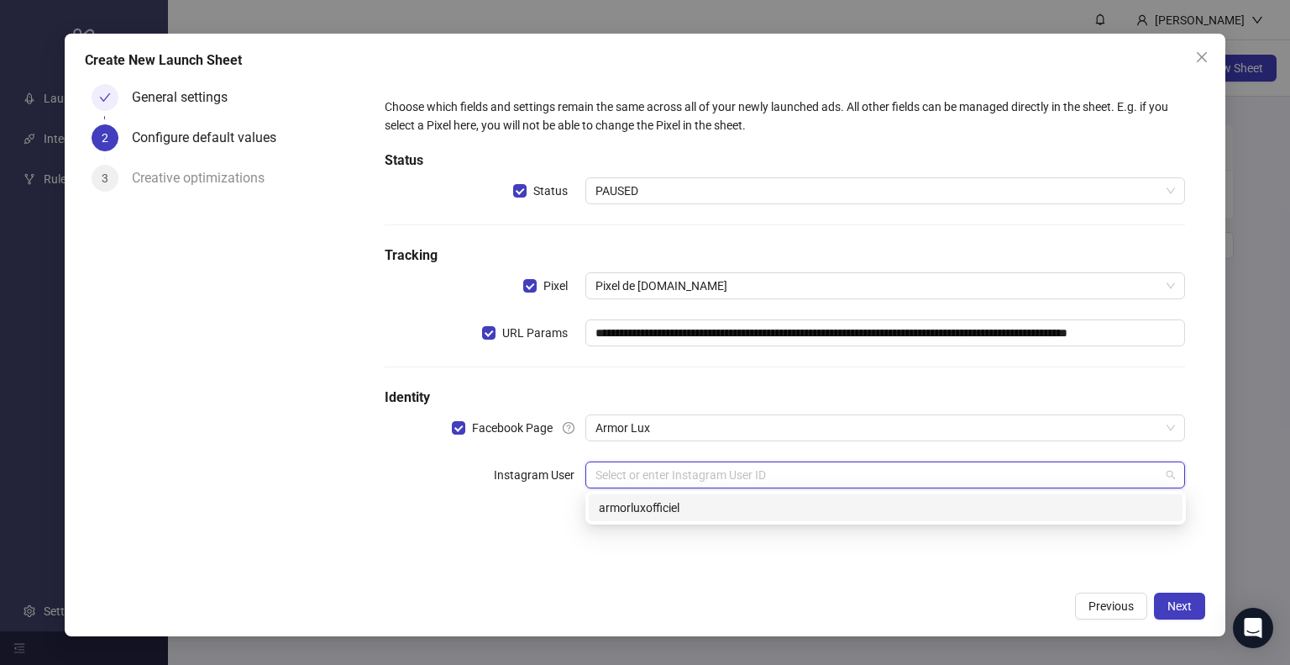
type input "*"
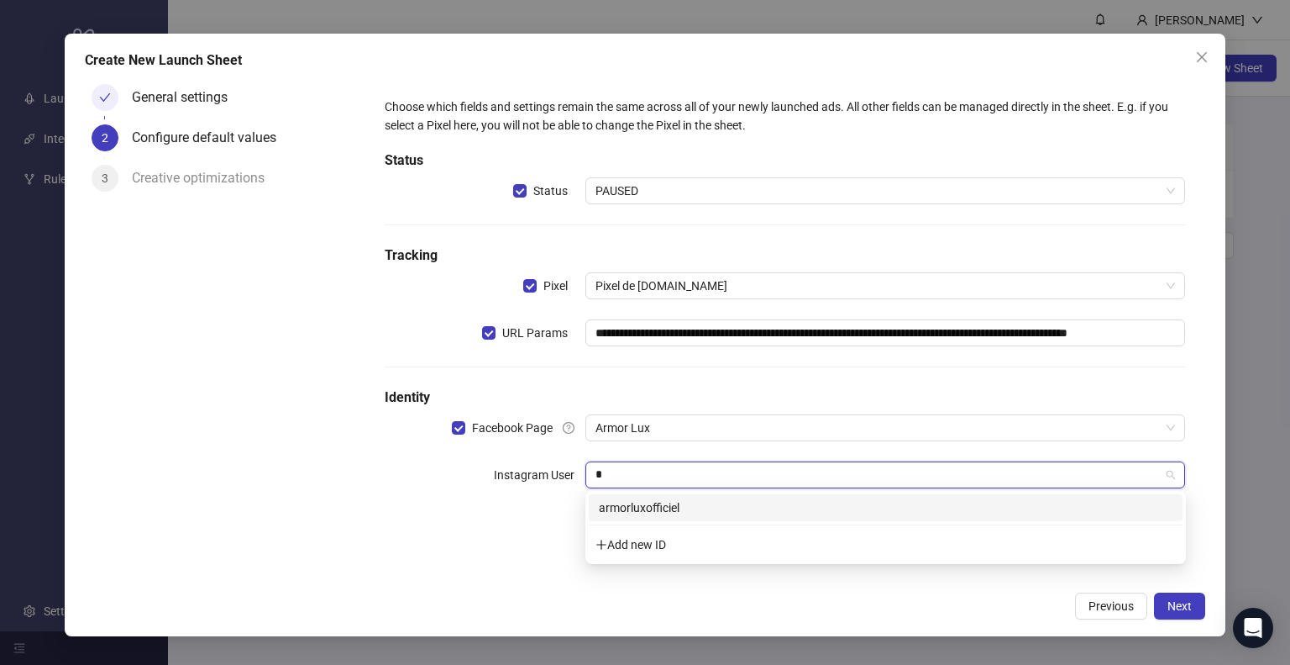
click at [676, 506] on div "armorluxofficiel" at bounding box center [886, 507] width 574 height 18
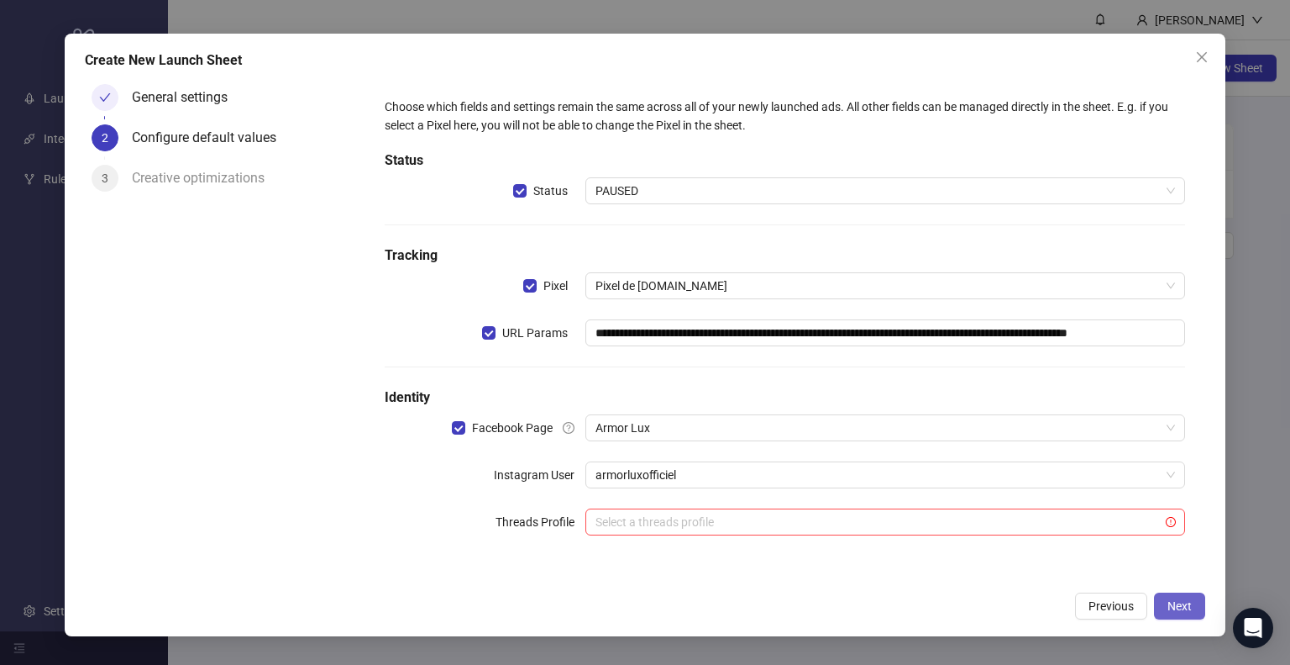
click at [1190, 605] on span "Next" at bounding box center [1180, 605] width 24 height 13
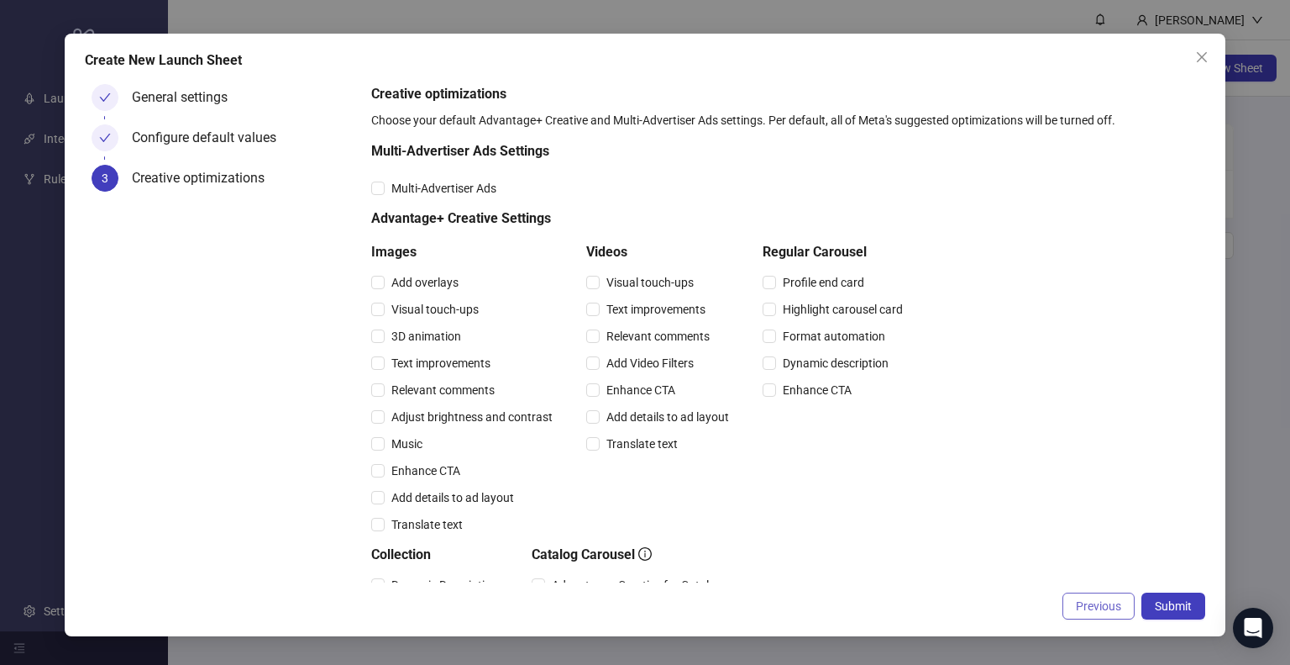
click at [1081, 607] on span "Previous" at bounding box center [1098, 605] width 45 height 13
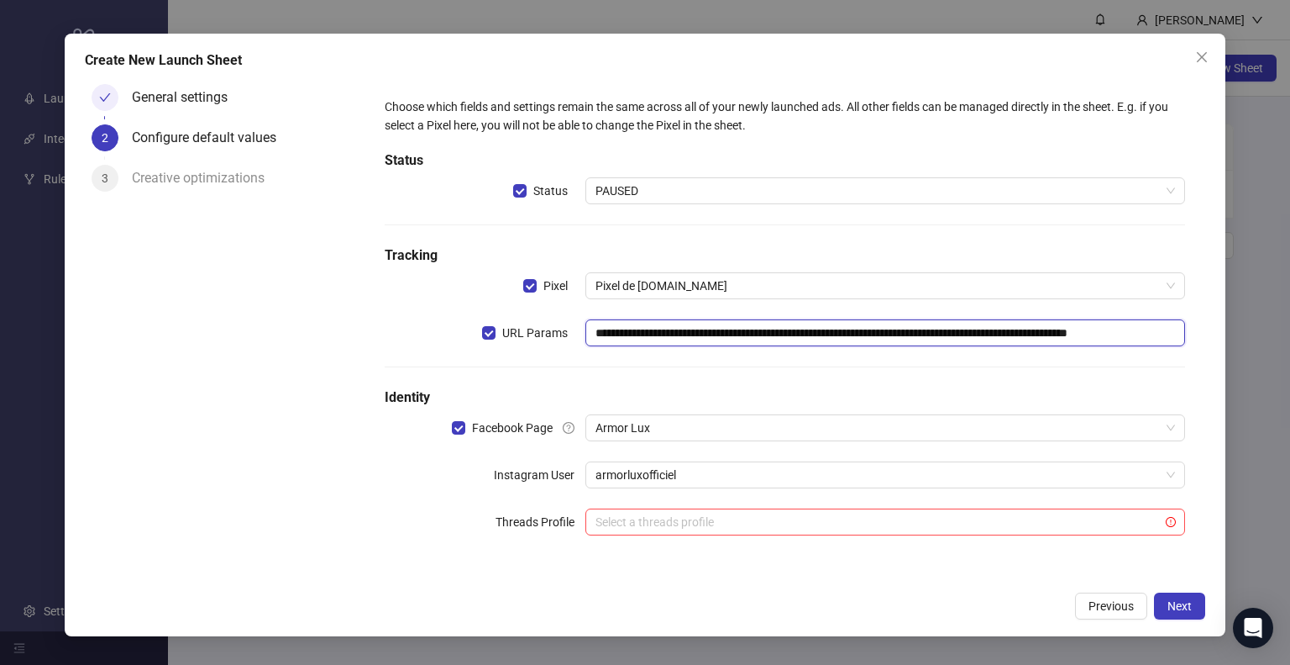
click at [816, 342] on input "**********" at bounding box center [886, 332] width 601 height 27
click at [1060, 334] on input "**********" at bounding box center [886, 332] width 601 height 27
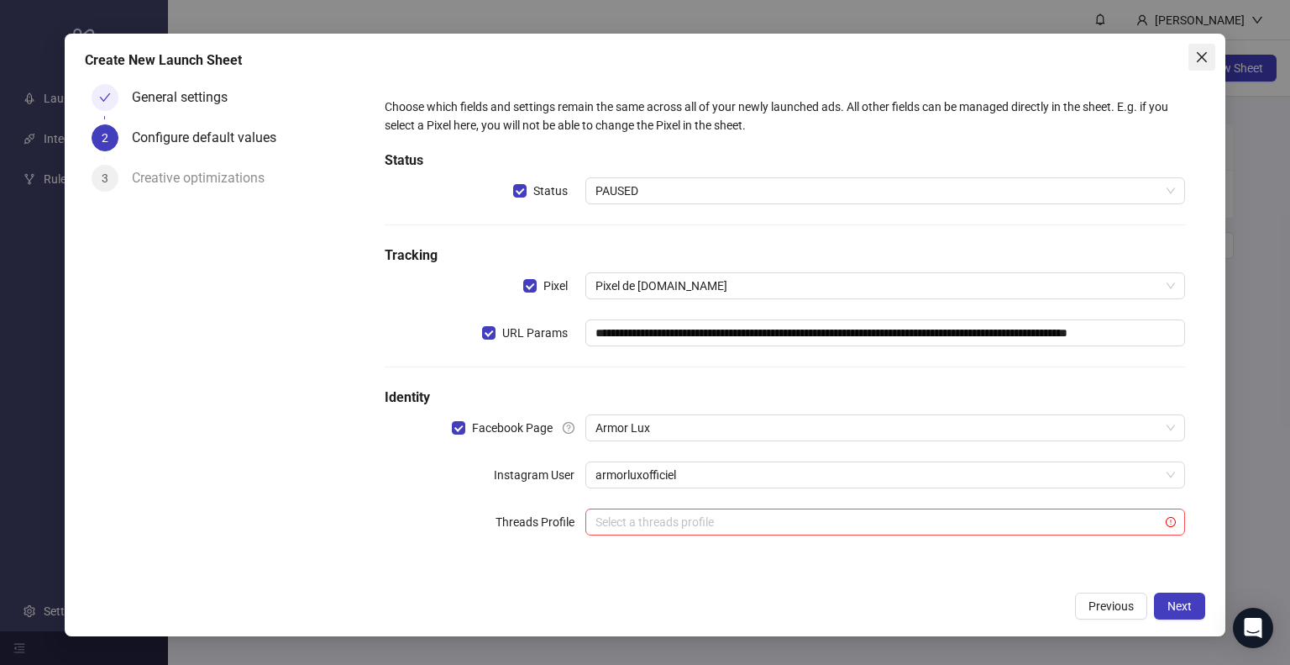
click at [1208, 65] on button "Close" at bounding box center [1202, 57] width 27 height 27
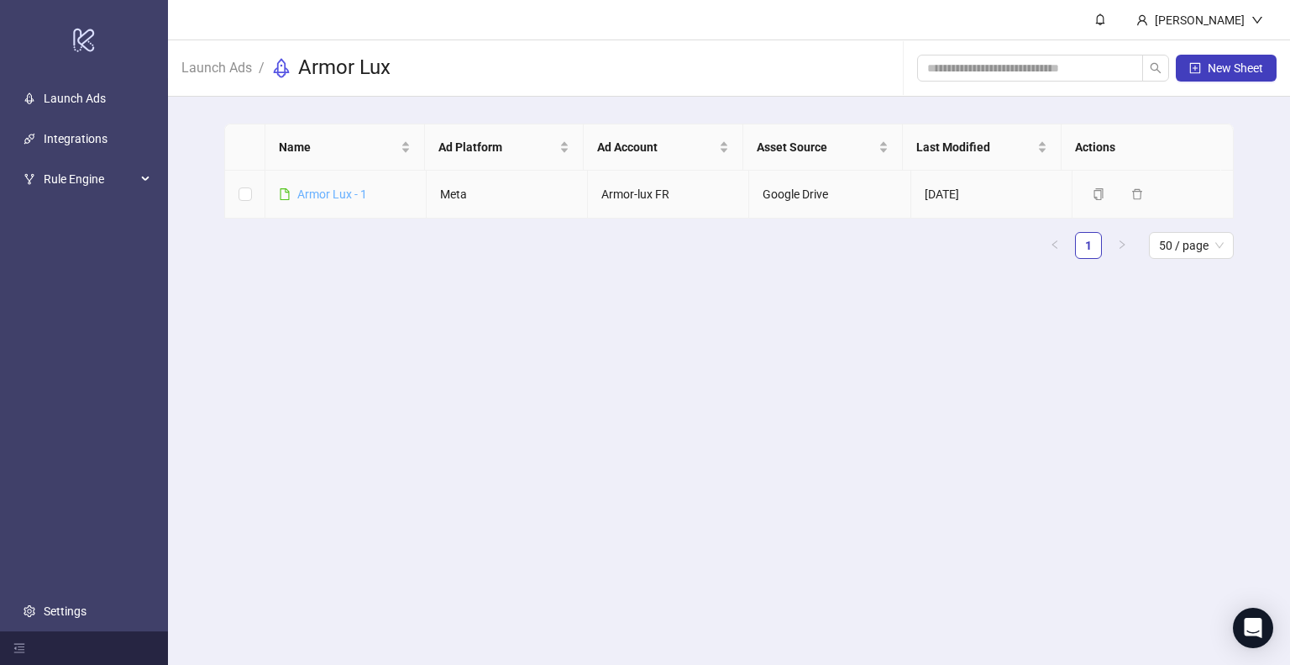
click at [323, 190] on link "Armor Lux - 1" at bounding box center [332, 193] width 70 height 13
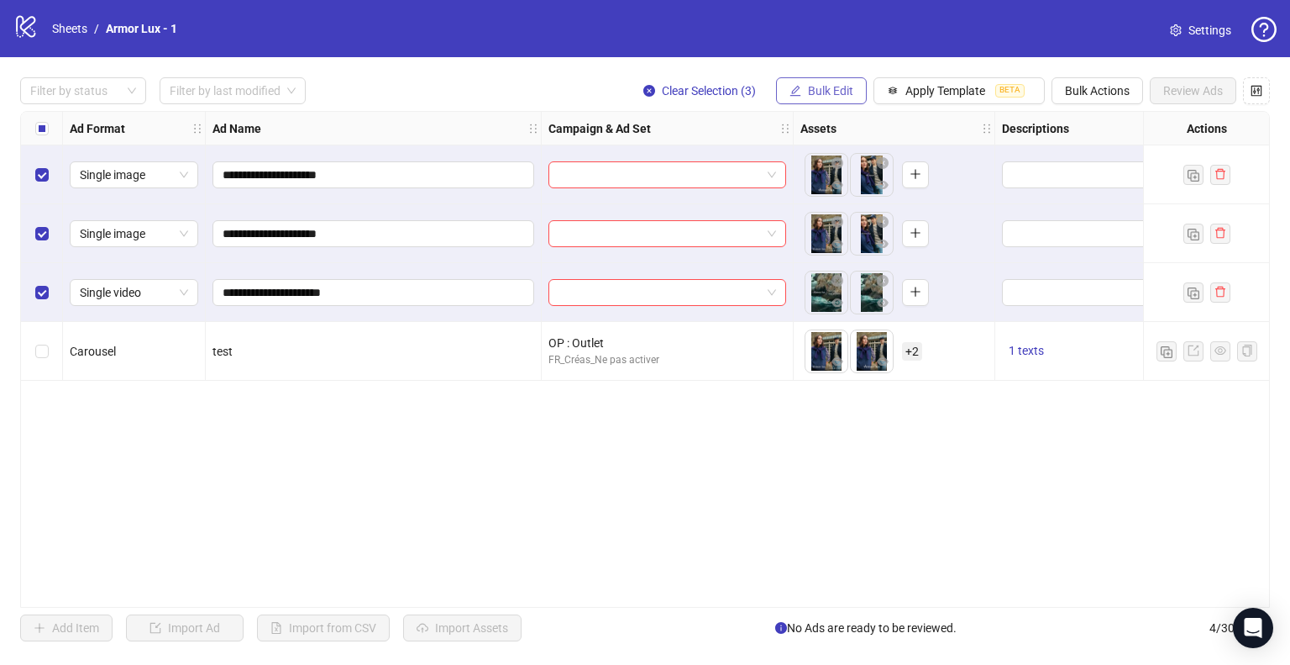
click at [785, 87] on button "Bulk Edit" at bounding box center [821, 90] width 91 height 27
click at [908, 89] on span "Apply Template" at bounding box center [946, 90] width 80 height 13
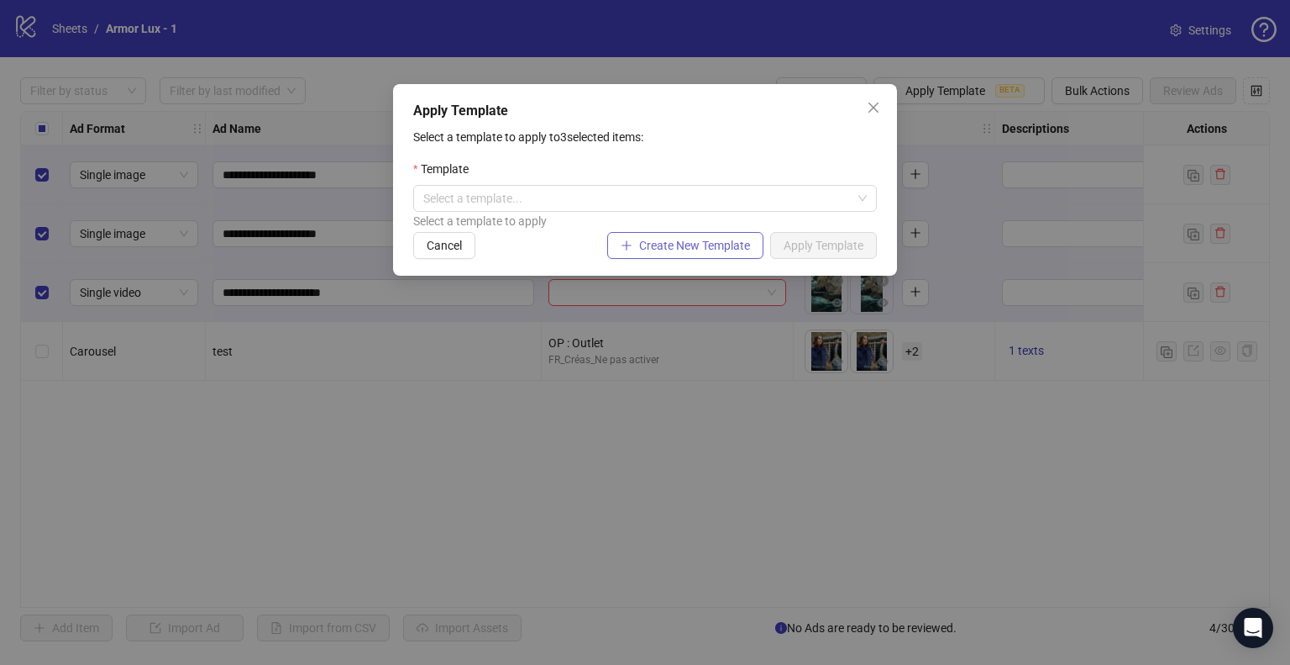
click at [706, 251] on span "Create New Template" at bounding box center [694, 245] width 111 height 13
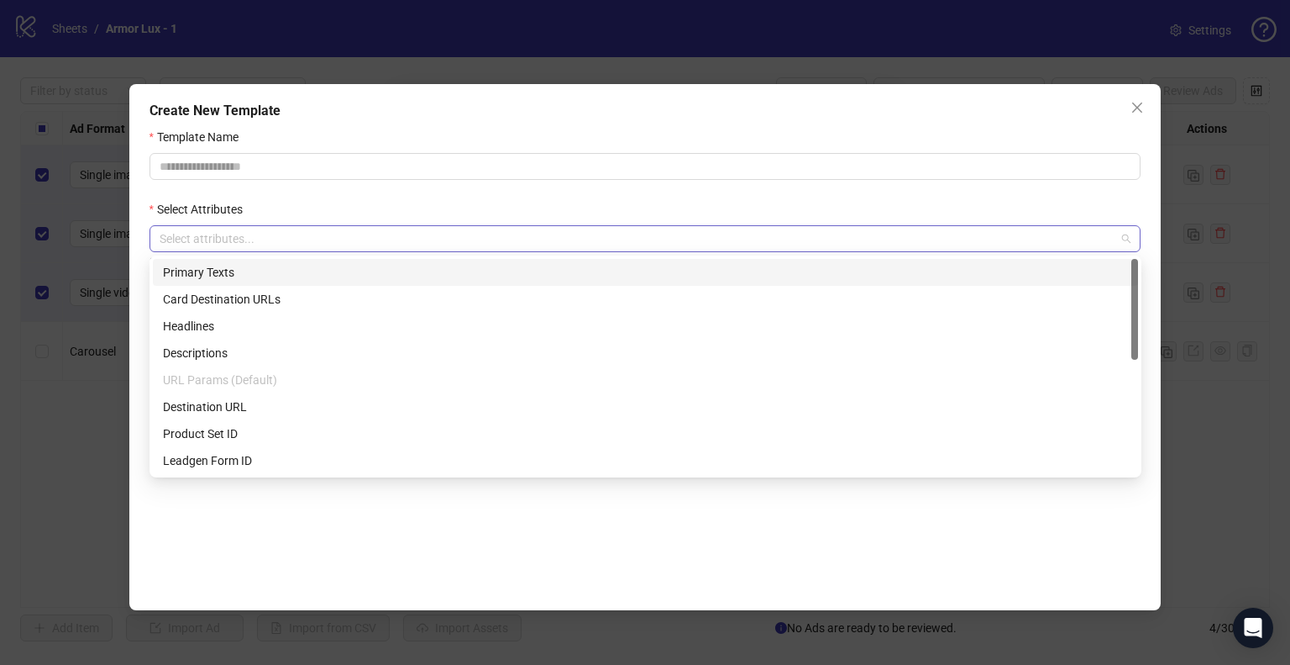
click at [633, 242] on div at bounding box center [637, 239] width 968 height 24
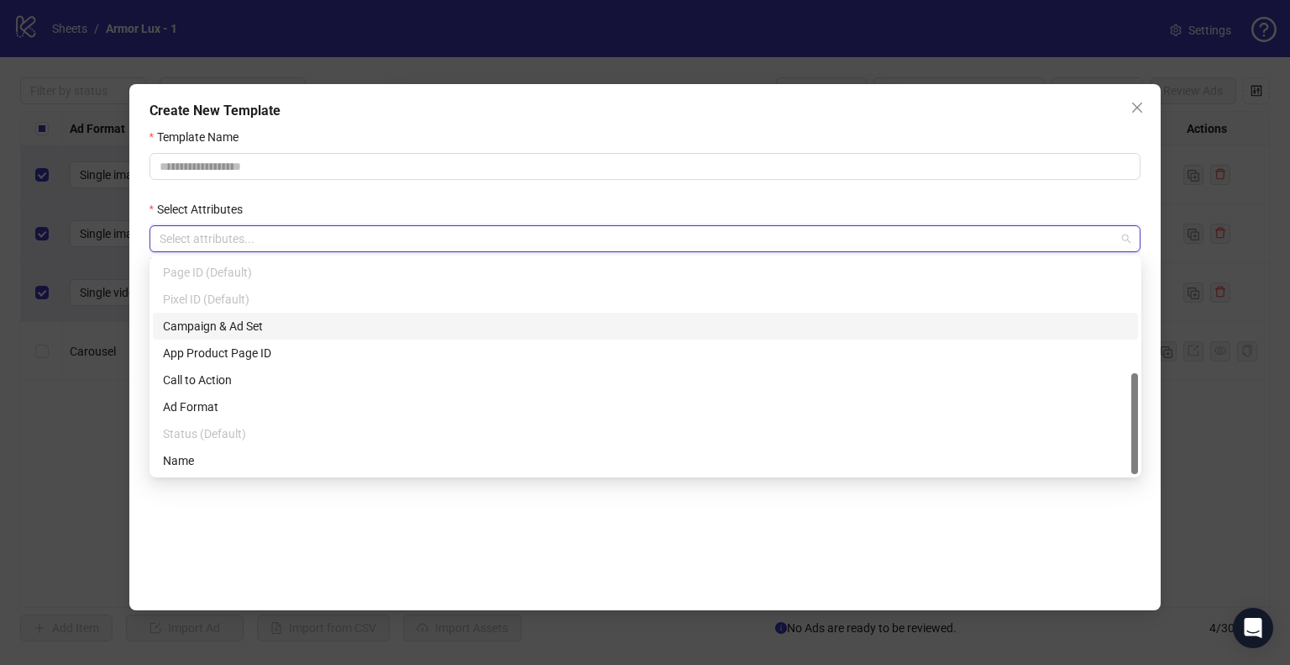
scroll to position [74, 0]
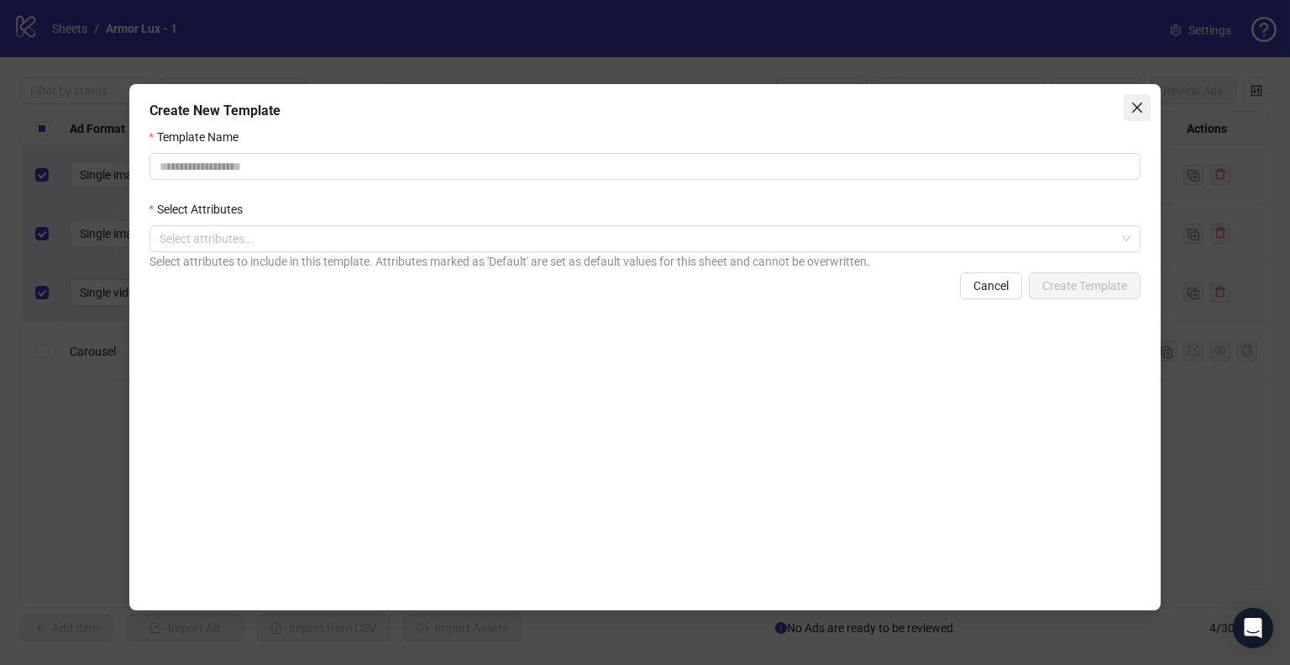
click at [1147, 99] on button "Close" at bounding box center [1137, 107] width 27 height 27
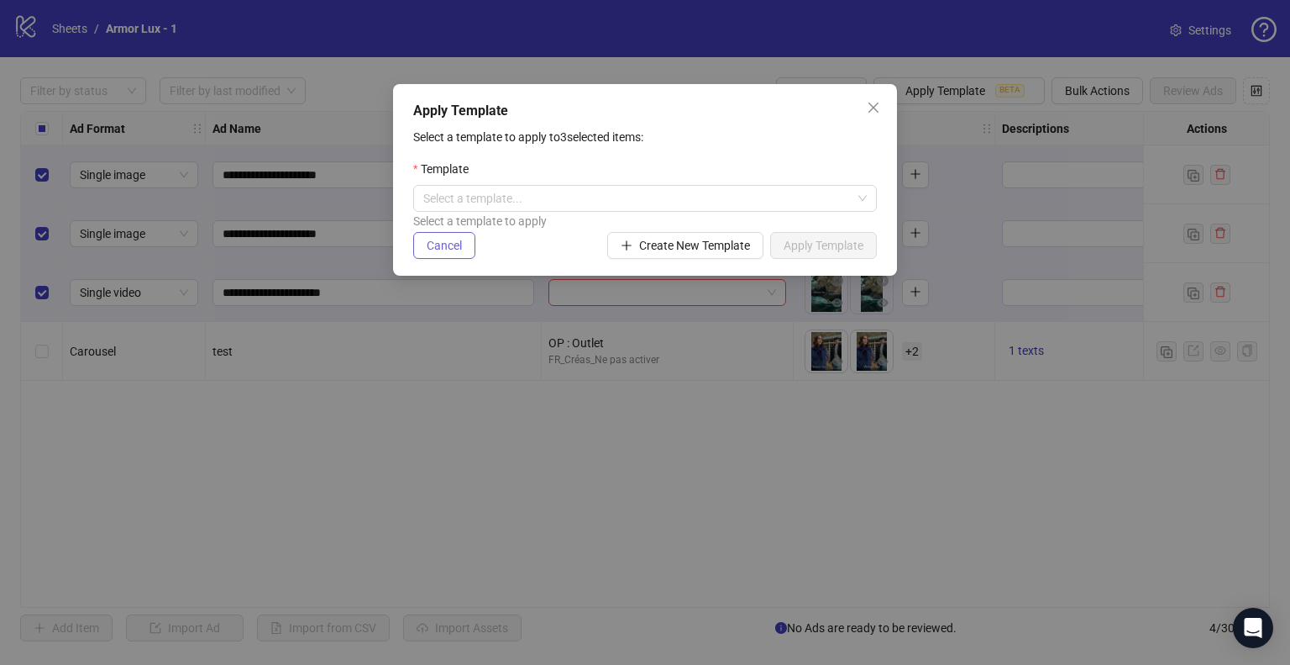
click at [455, 241] on span "Cancel" at bounding box center [444, 245] width 35 height 13
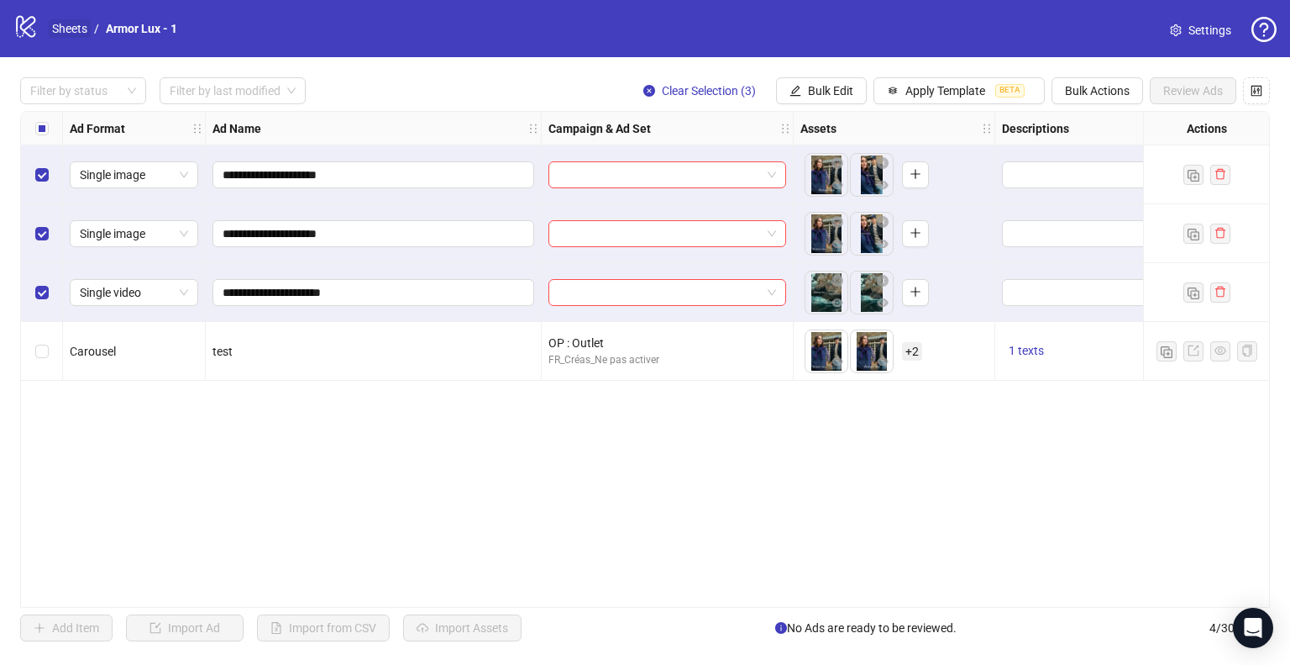
click at [66, 27] on link "Sheets" at bounding box center [70, 28] width 42 height 18
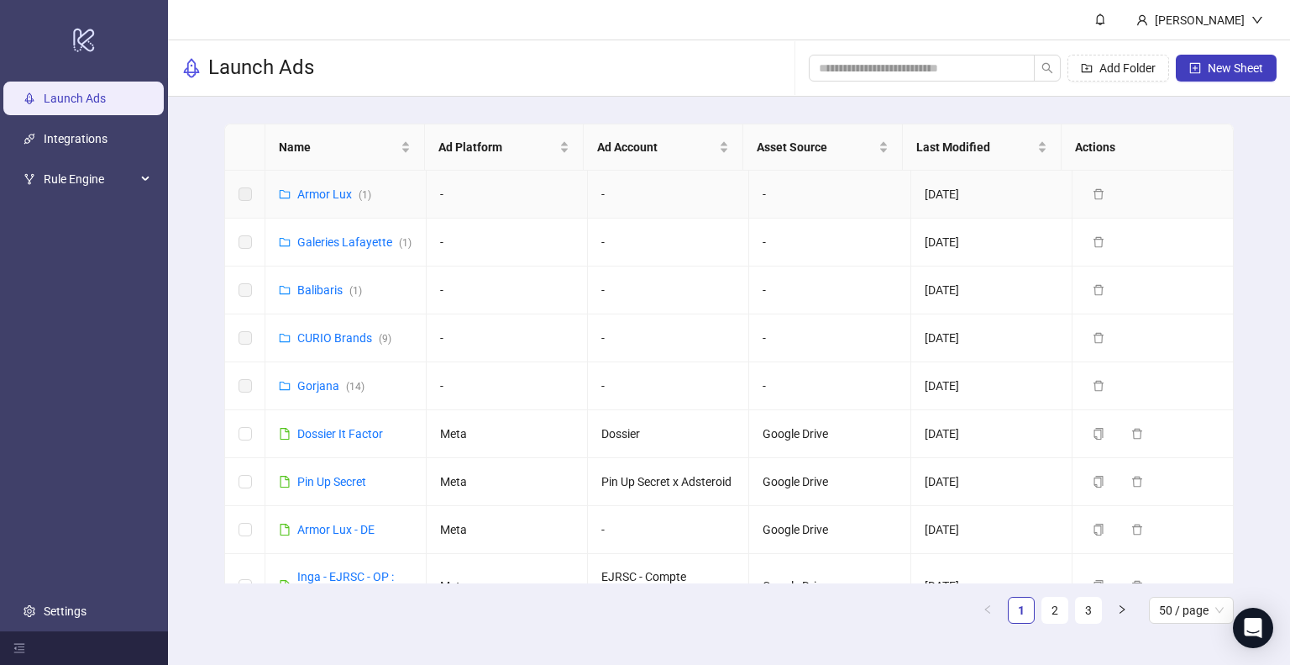
click at [309, 201] on div "Armor Lux ( 1 )" at bounding box center [334, 194] width 74 height 18
click at [309, 197] on link "Armor Lux ( 1 )" at bounding box center [334, 193] width 74 height 13
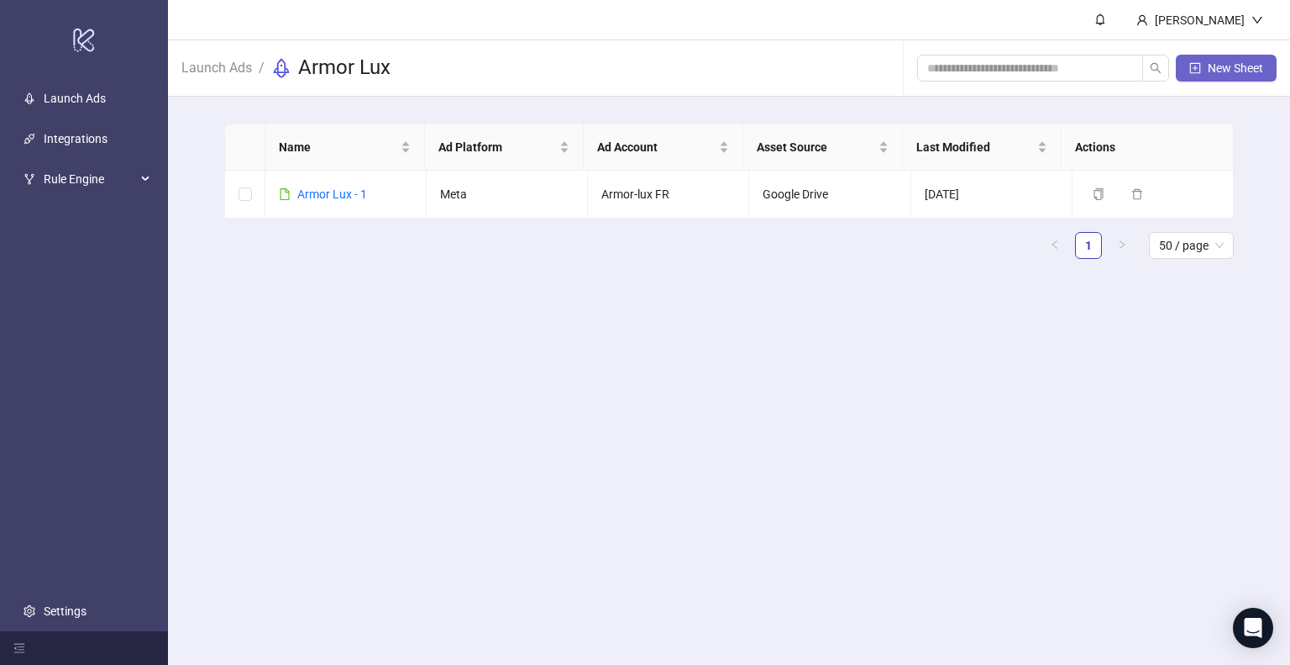
click at [1210, 61] on span "New Sheet" at bounding box center [1235, 67] width 55 height 13
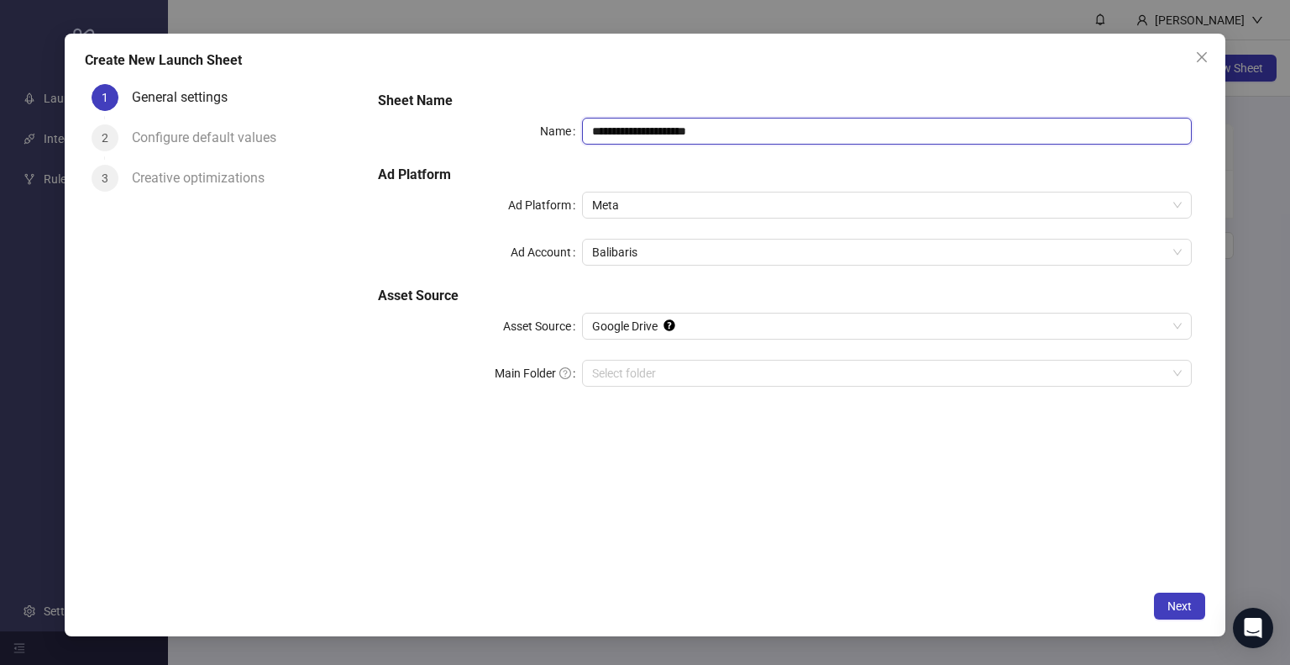
click at [717, 128] on input "**********" at bounding box center [887, 131] width 611 height 27
click at [746, 252] on span "Balibaris" at bounding box center [887, 251] width 591 height 25
type input "**********"
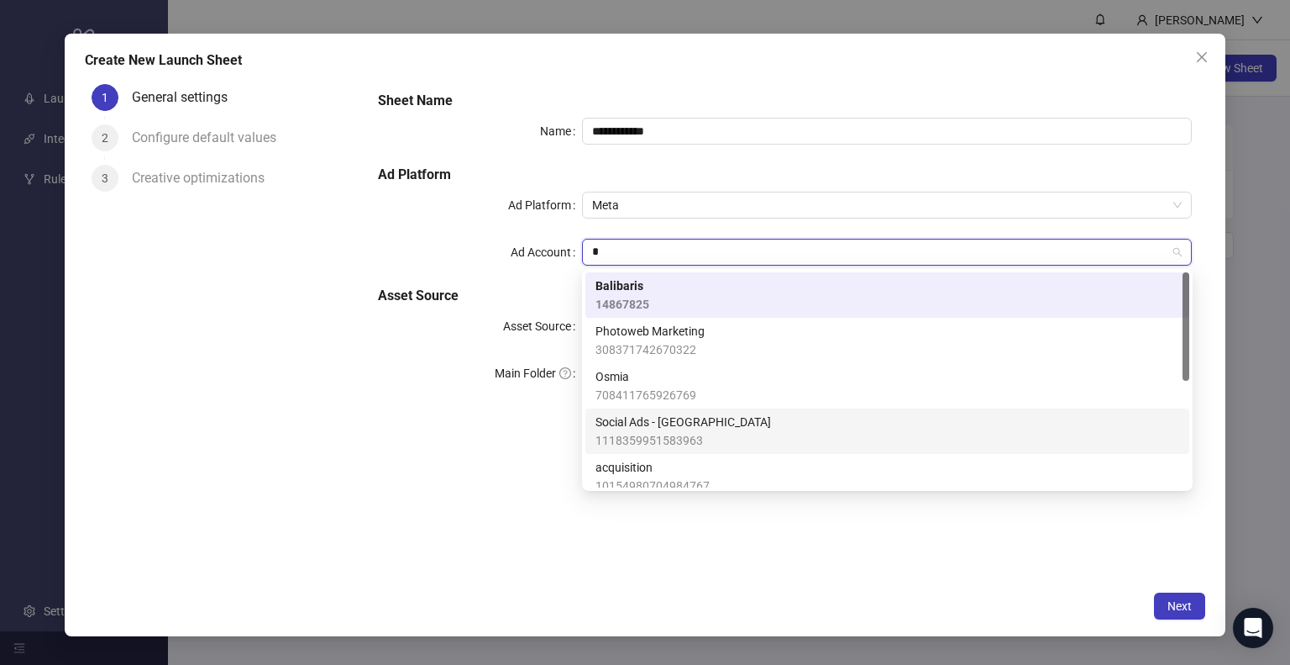
type input "**"
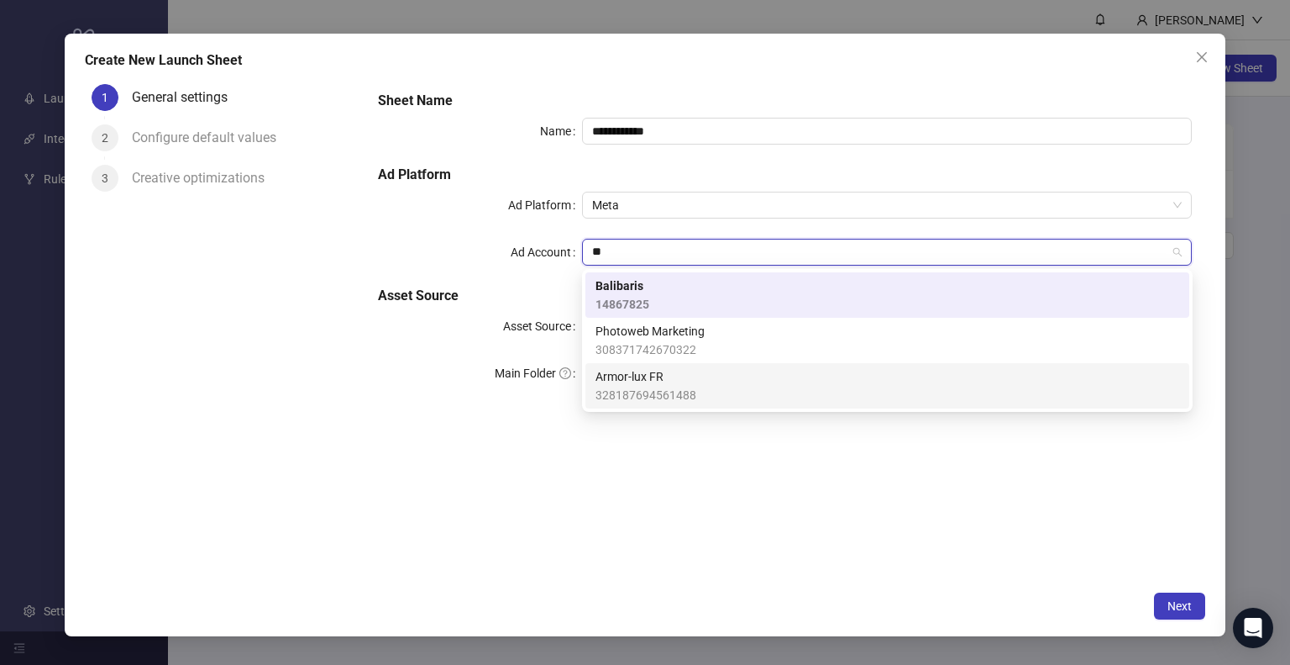
click at [680, 385] on div "Armor-lux FR 328187694561488" at bounding box center [646, 385] width 101 height 37
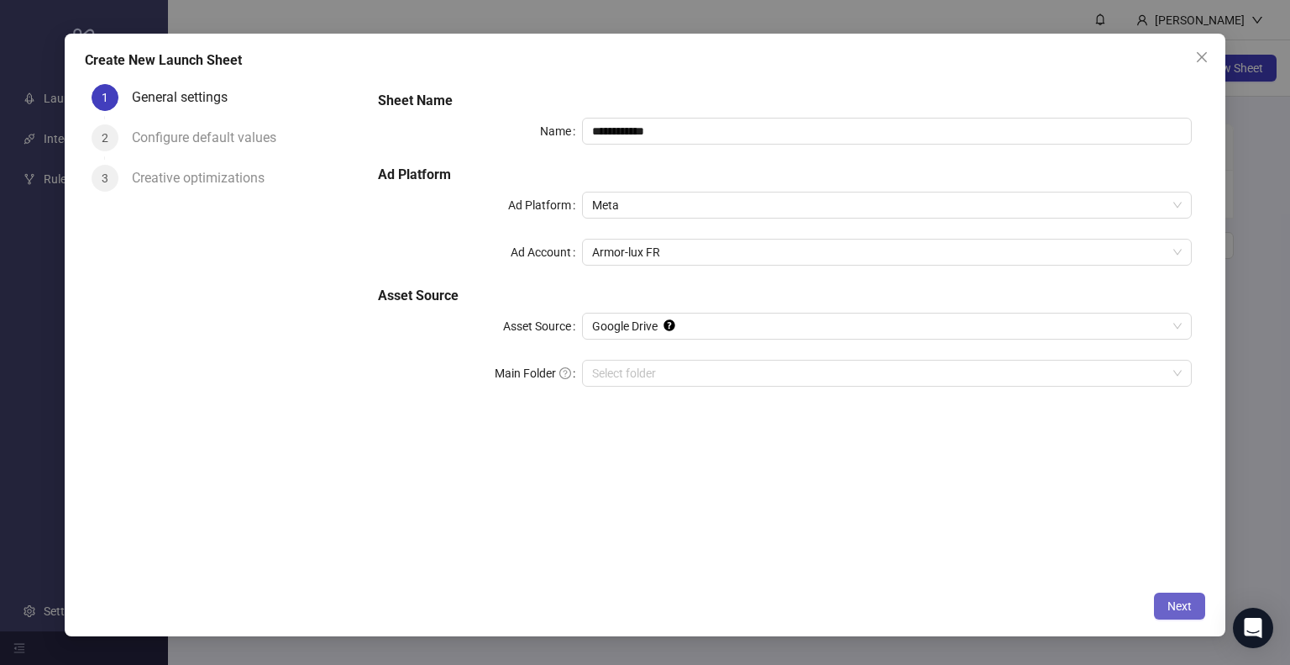
click at [1165, 606] on button "Next" at bounding box center [1179, 605] width 51 height 27
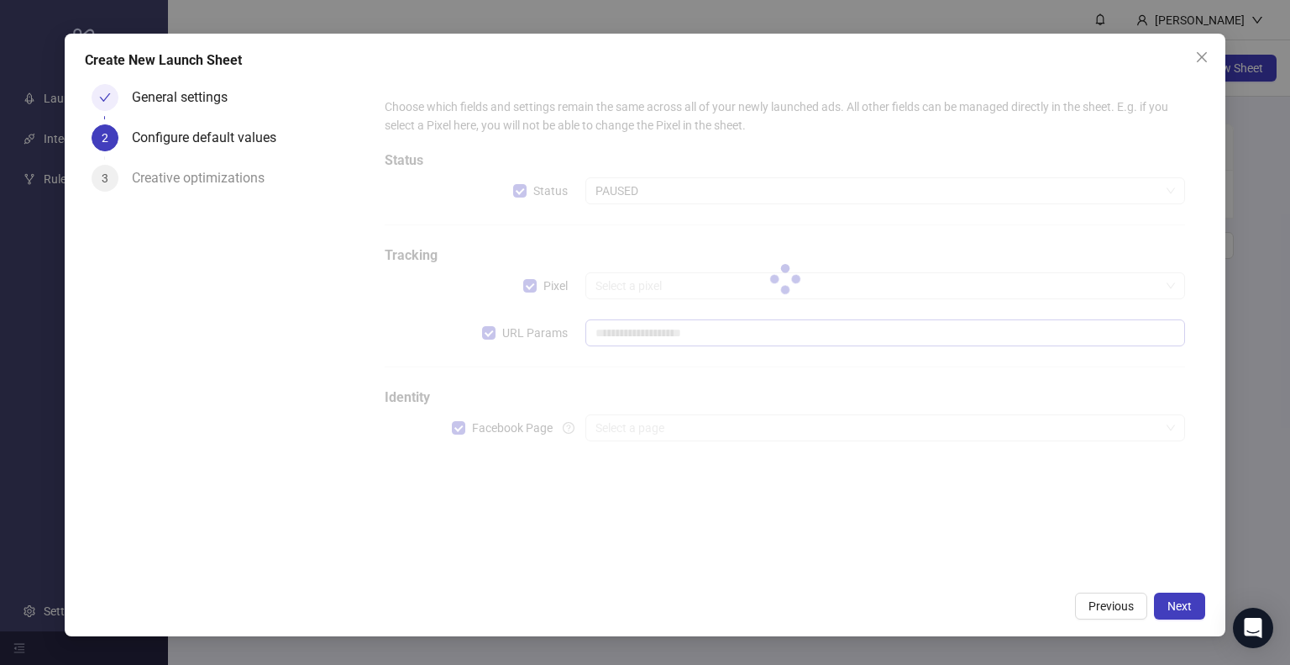
type input "**********"
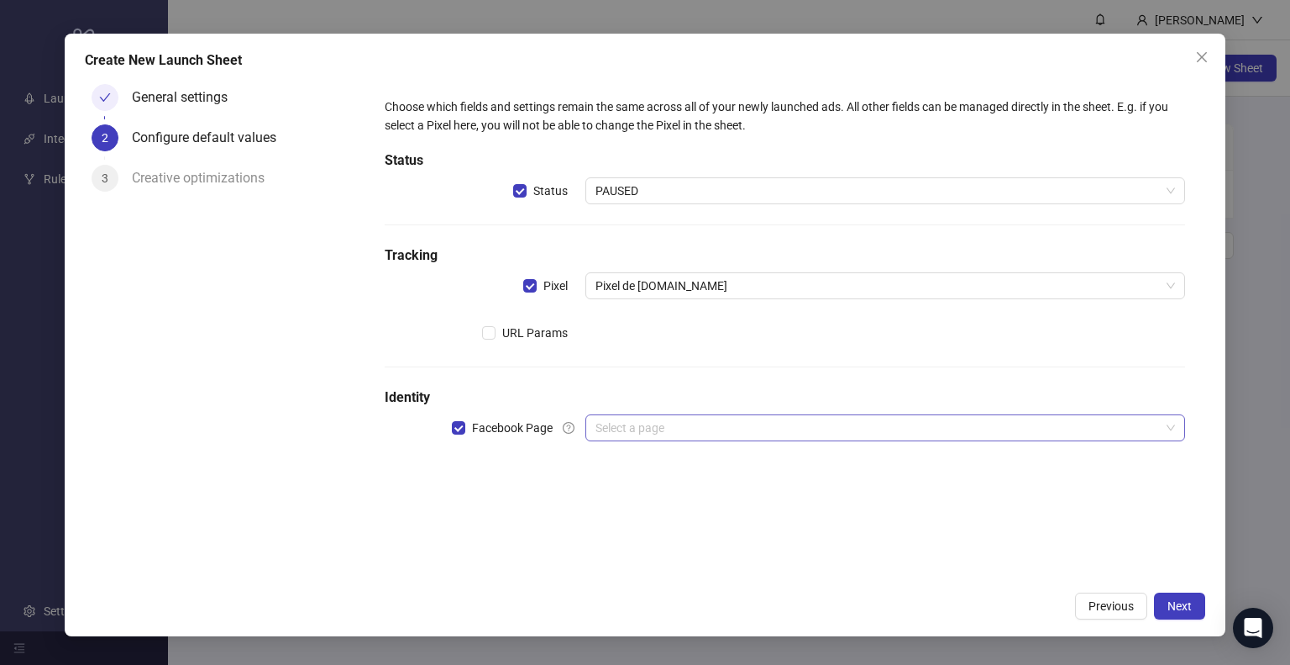
click at [766, 426] on input "search" at bounding box center [878, 427] width 565 height 25
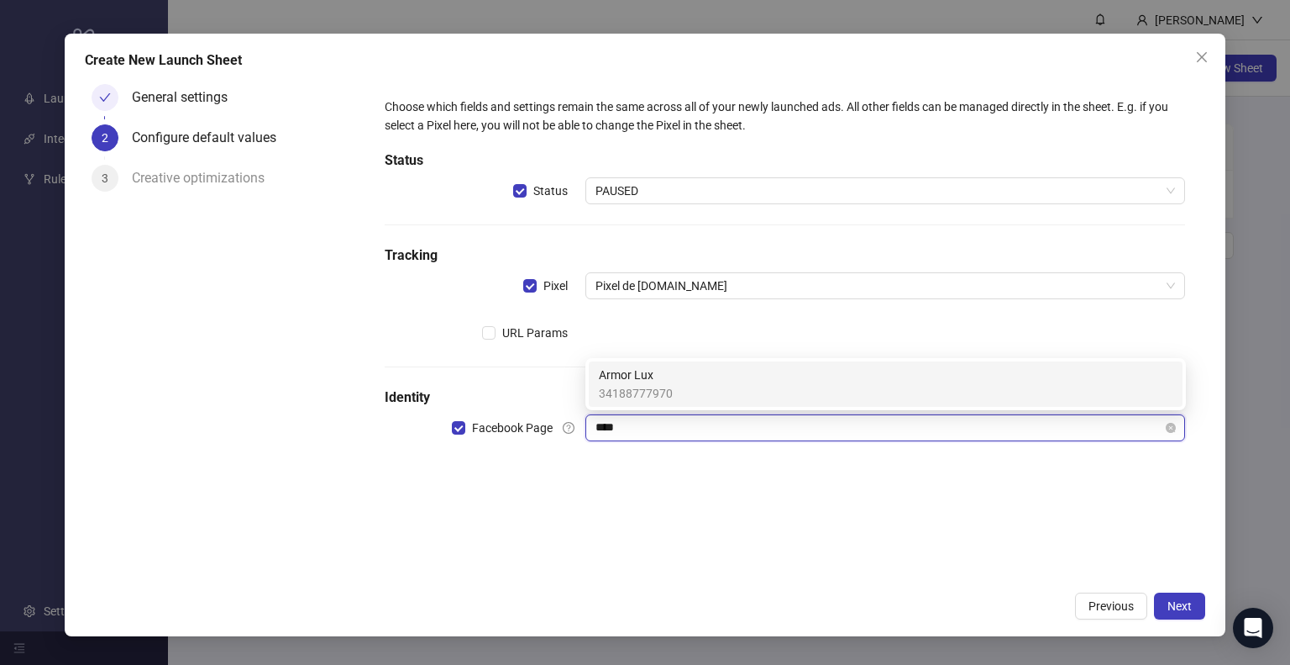
type input "*****"
click at [760, 385] on div "Armor Lux 34188777970" at bounding box center [886, 383] width 574 height 37
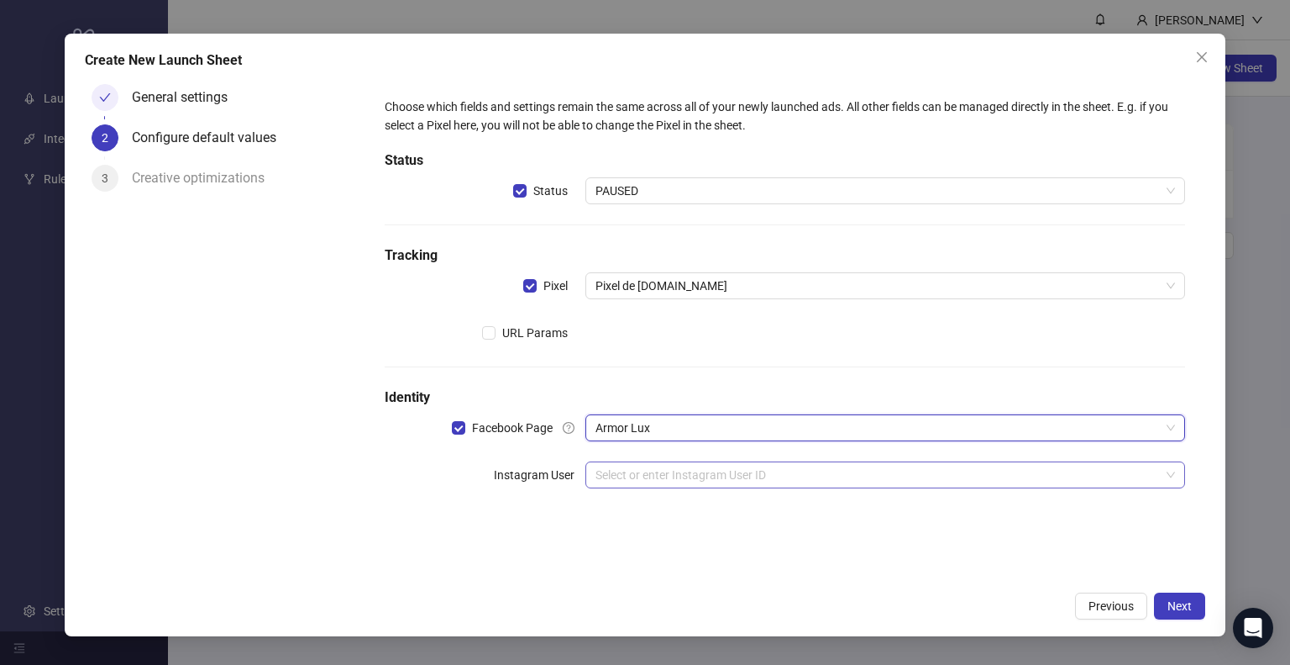
click at [654, 471] on input "search" at bounding box center [878, 474] width 565 height 25
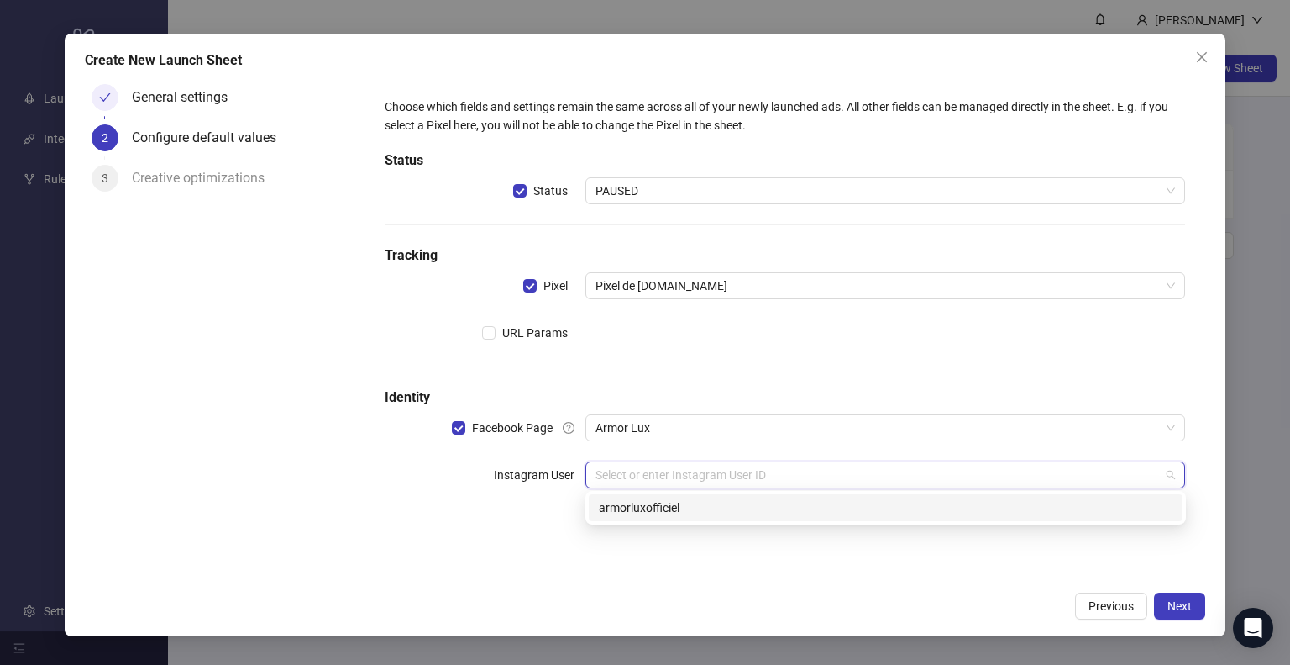
click at [662, 500] on div "armorluxofficiel" at bounding box center [886, 507] width 574 height 18
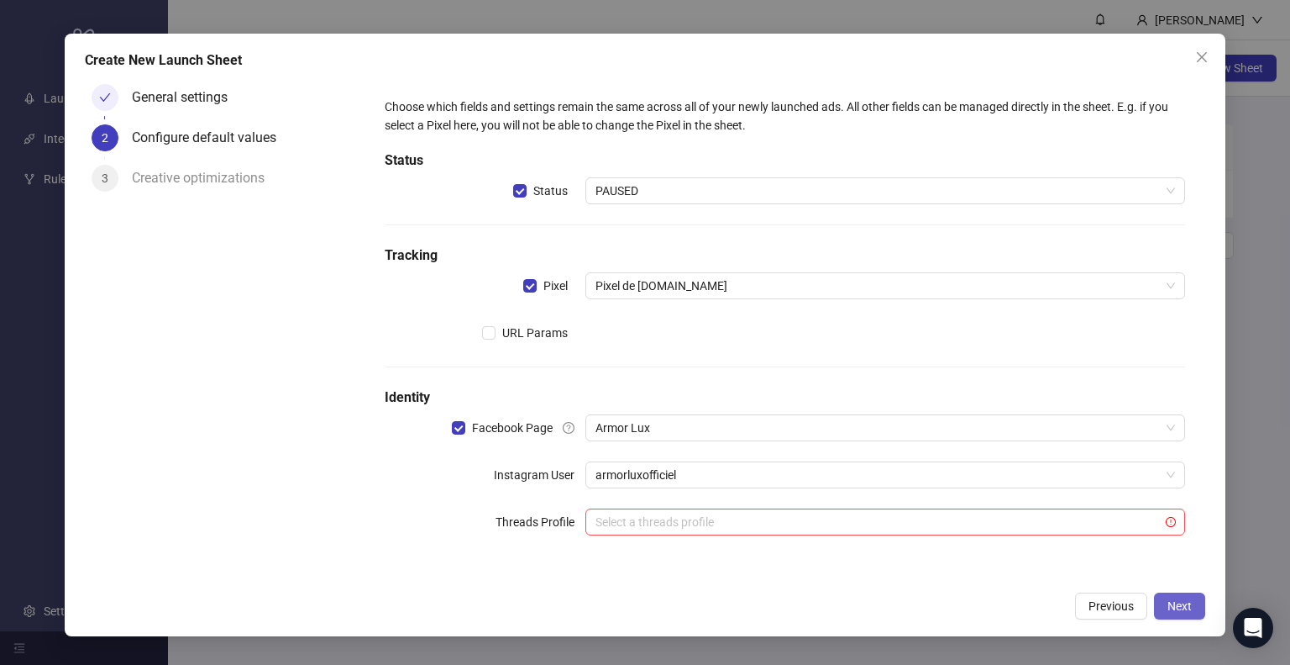
click at [1199, 611] on button "Next" at bounding box center [1179, 605] width 51 height 27
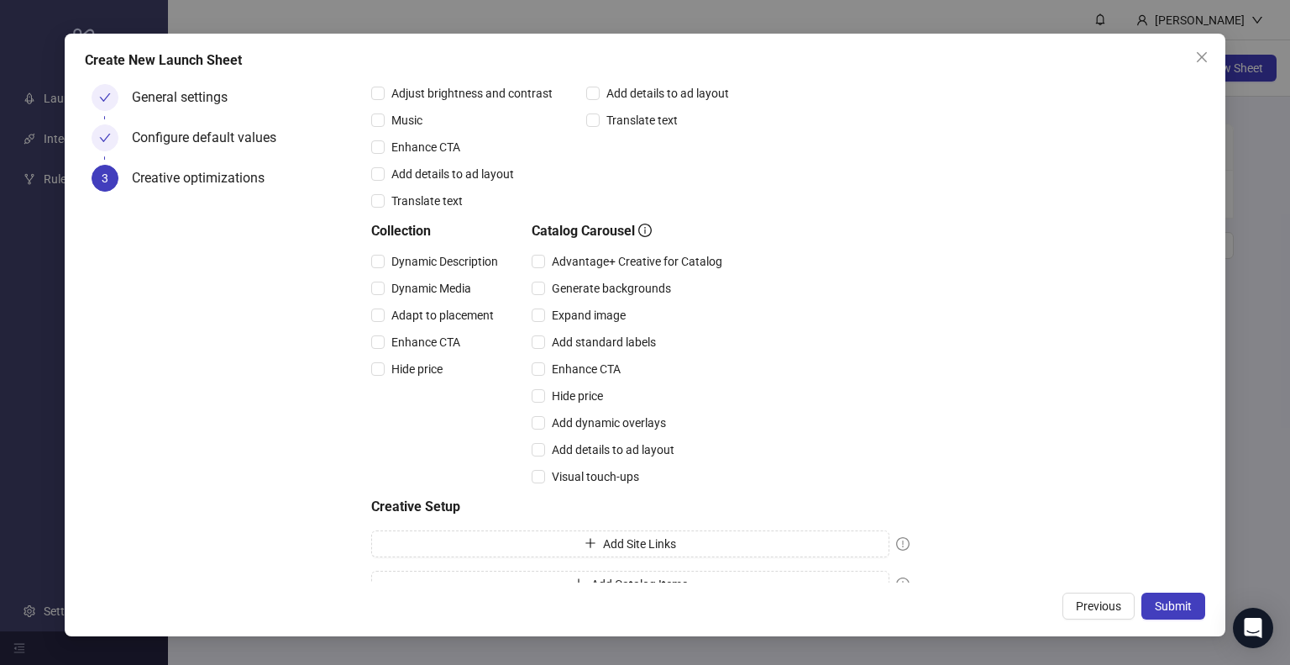
scroll to position [350, 0]
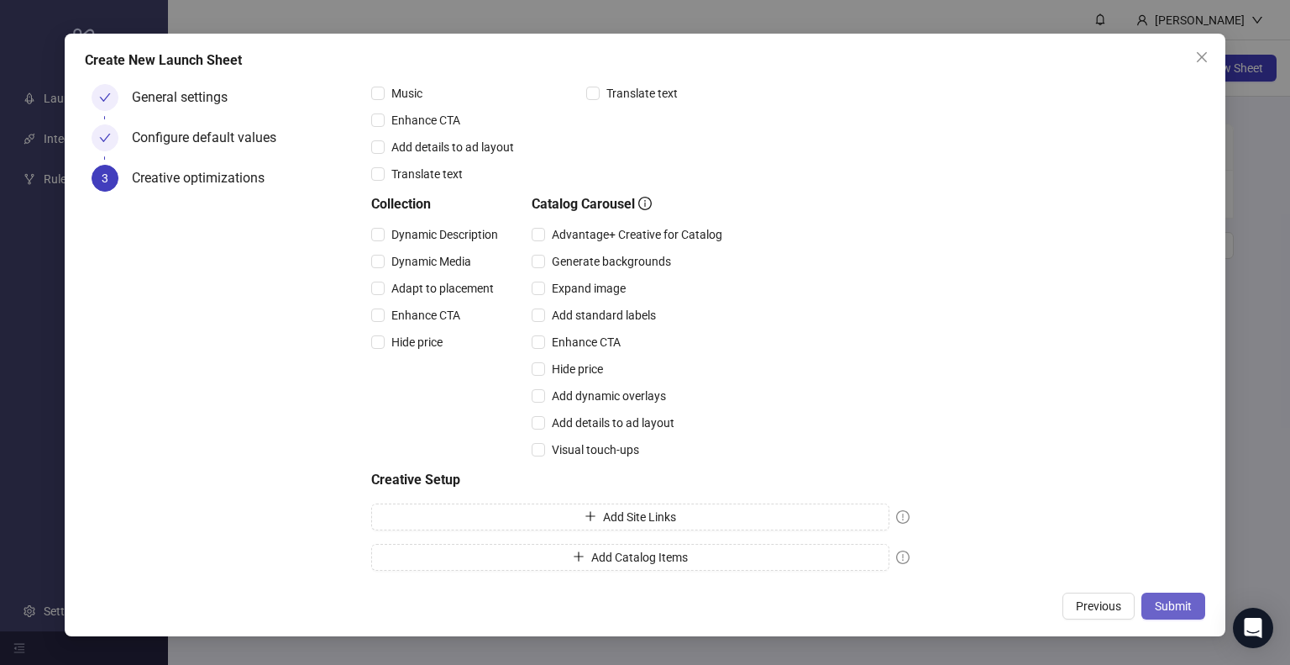
click at [1169, 599] on span "Submit" at bounding box center [1173, 605] width 37 height 13
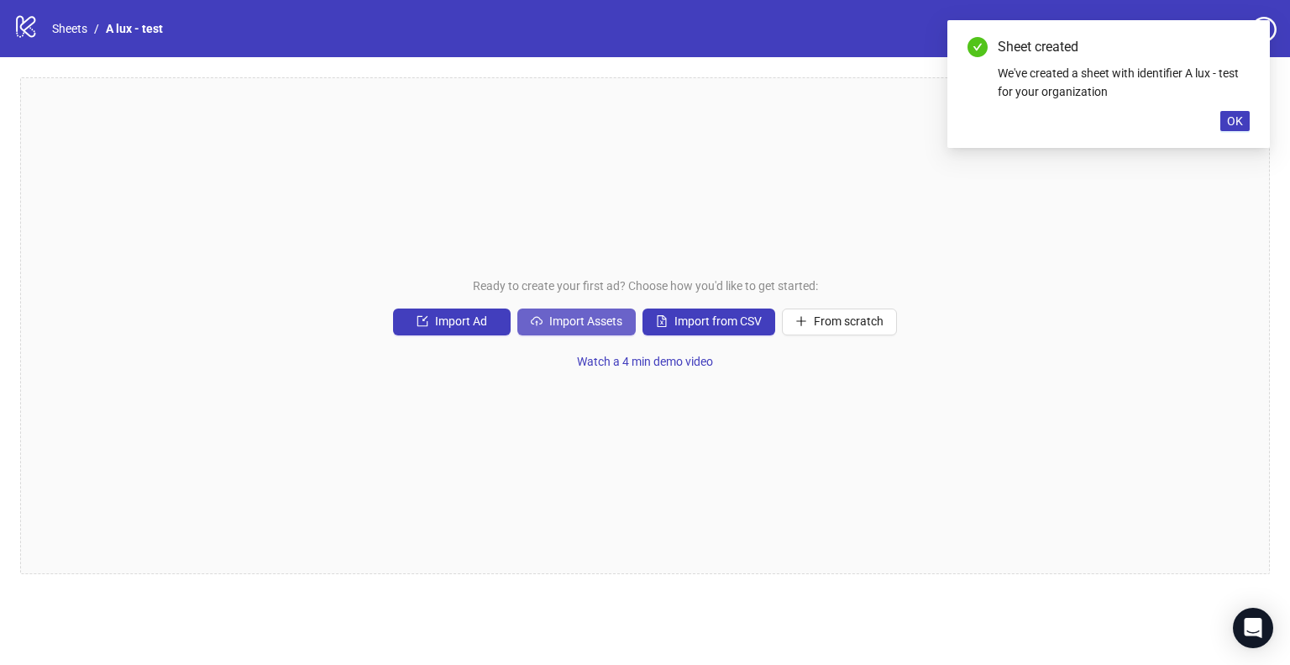
click at [575, 314] on span "Import Assets" at bounding box center [585, 320] width 73 height 13
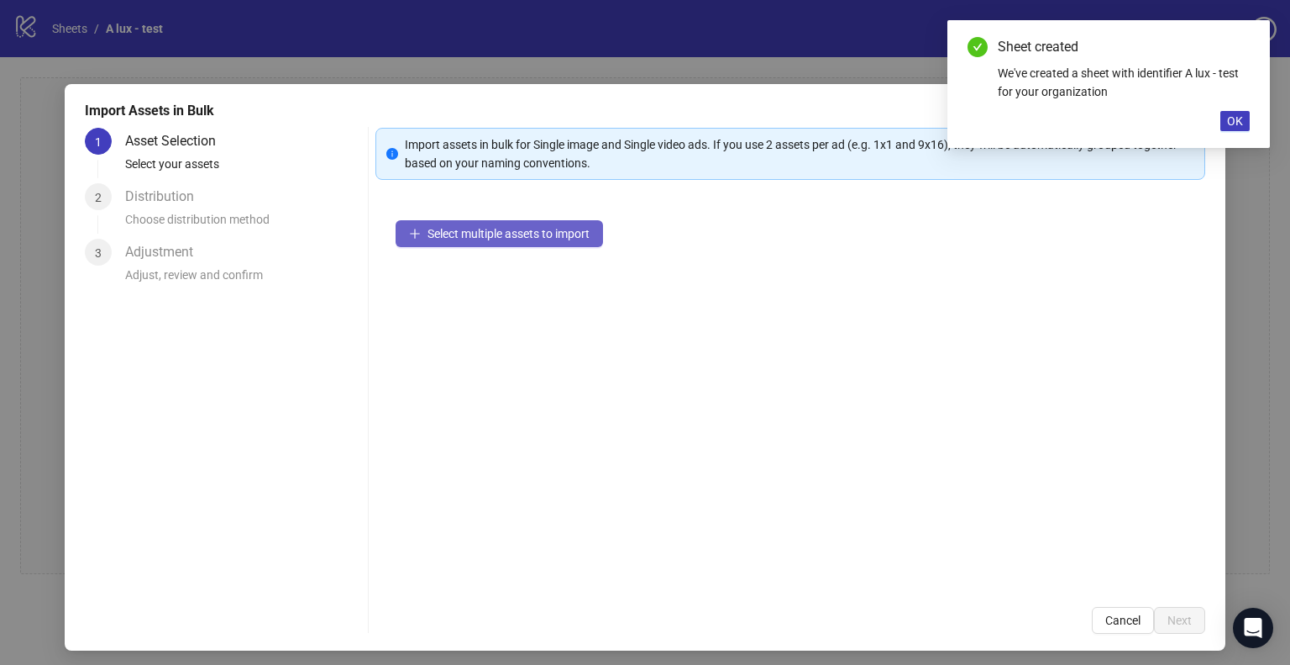
click at [488, 242] on button "Select multiple assets to import" at bounding box center [500, 233] width 208 height 27
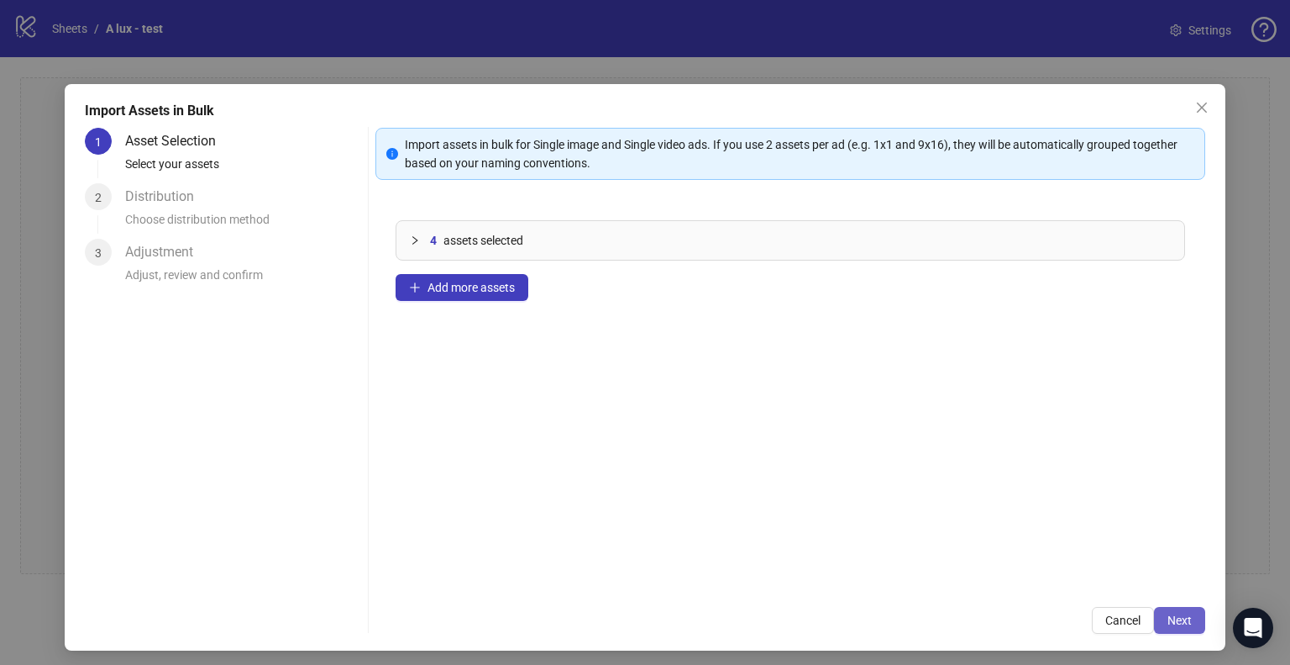
click at [1168, 613] on span "Next" at bounding box center [1180, 619] width 24 height 13
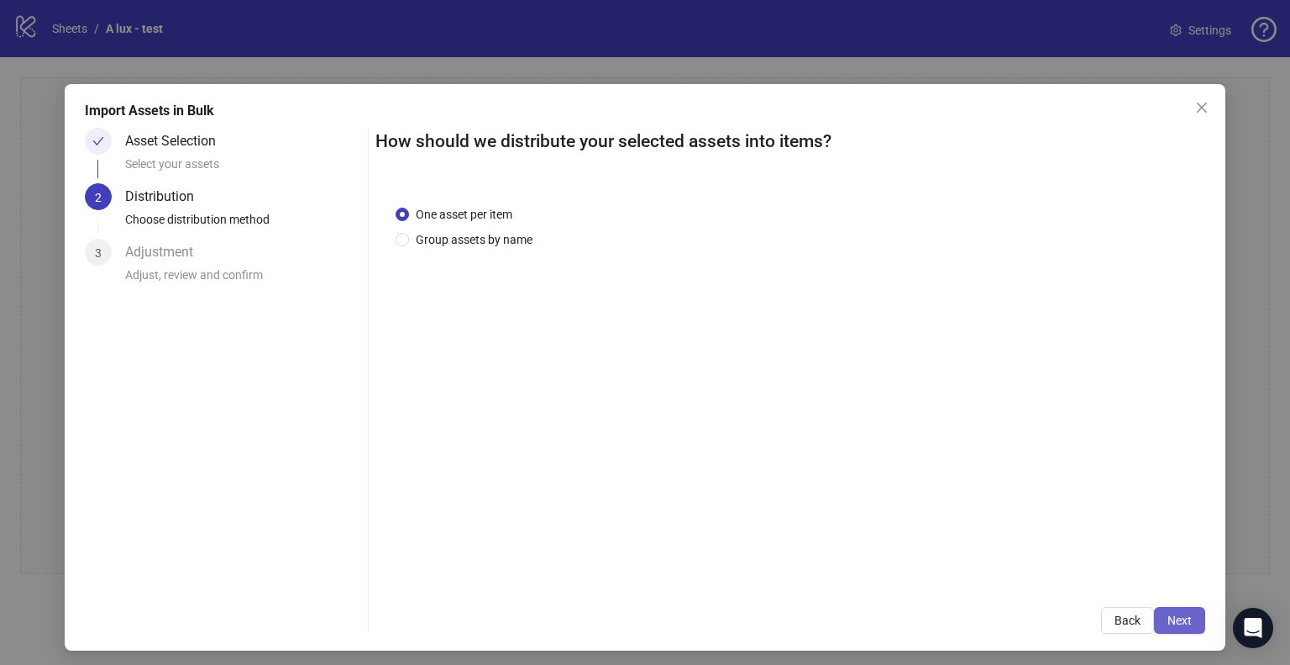
click at [1190, 624] on button "Next" at bounding box center [1179, 620] width 51 height 27
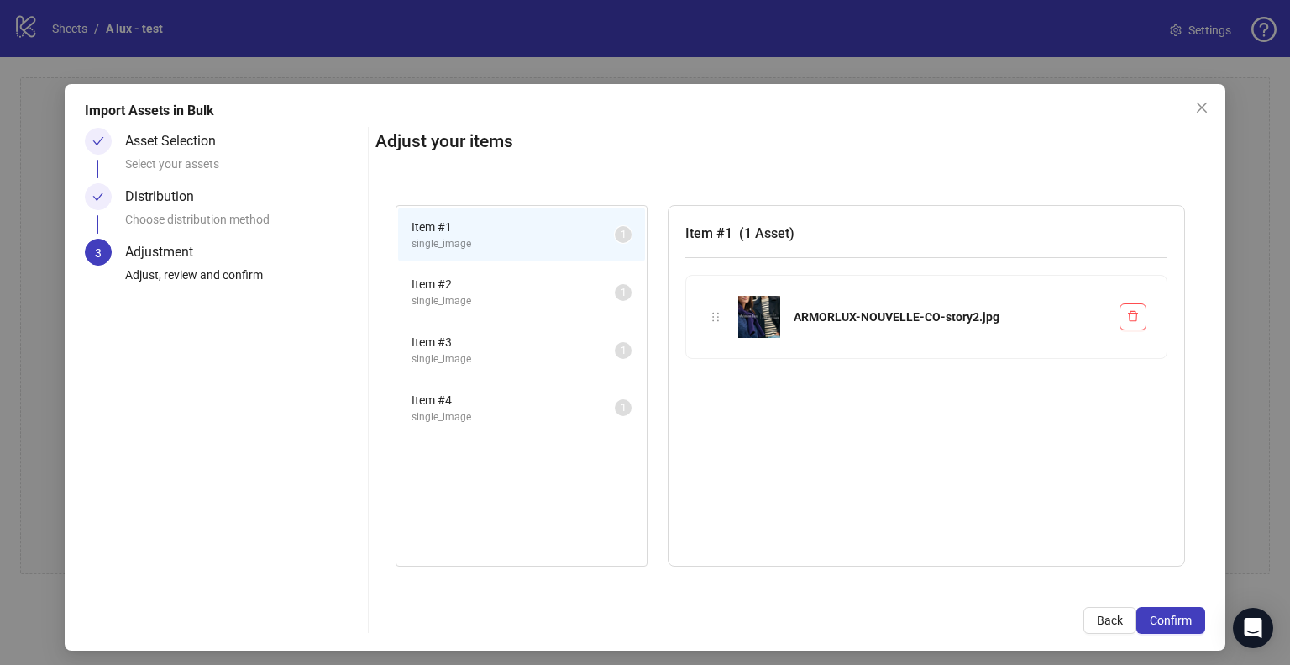
click at [1190, 624] on button "Confirm" at bounding box center [1171, 620] width 69 height 27
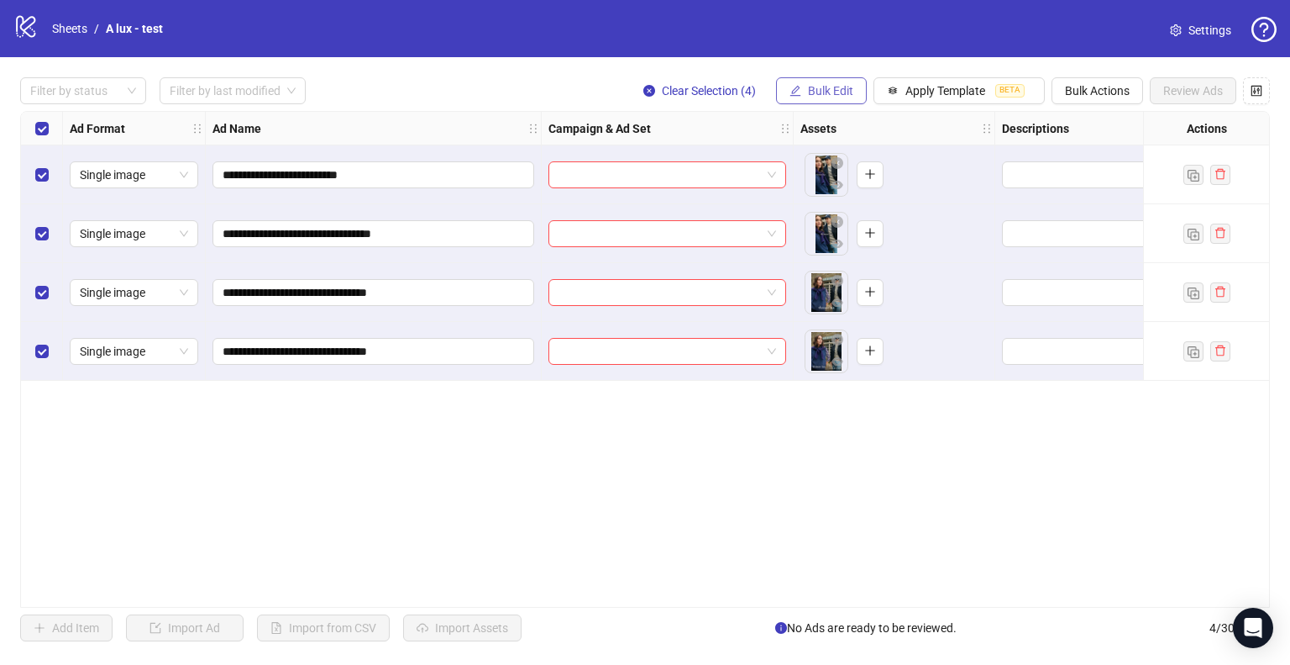
click at [817, 93] on span "Bulk Edit" at bounding box center [830, 90] width 45 height 13
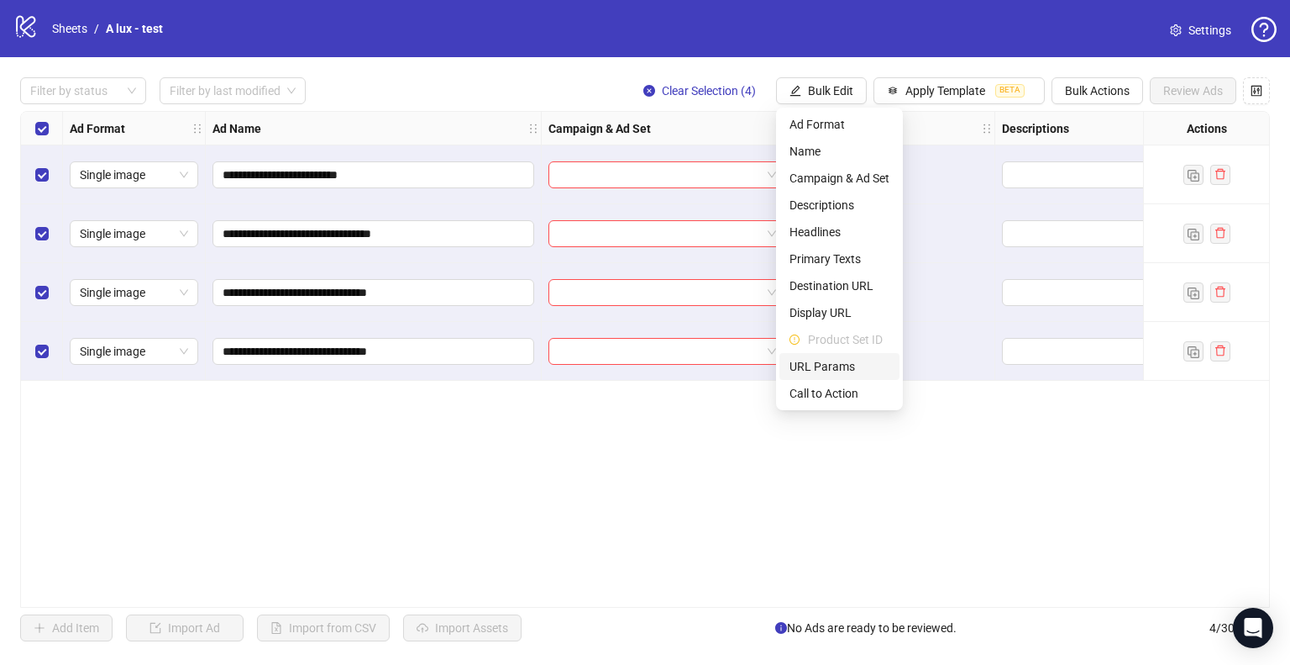
click at [839, 362] on span "URL Params" at bounding box center [840, 366] width 100 height 18
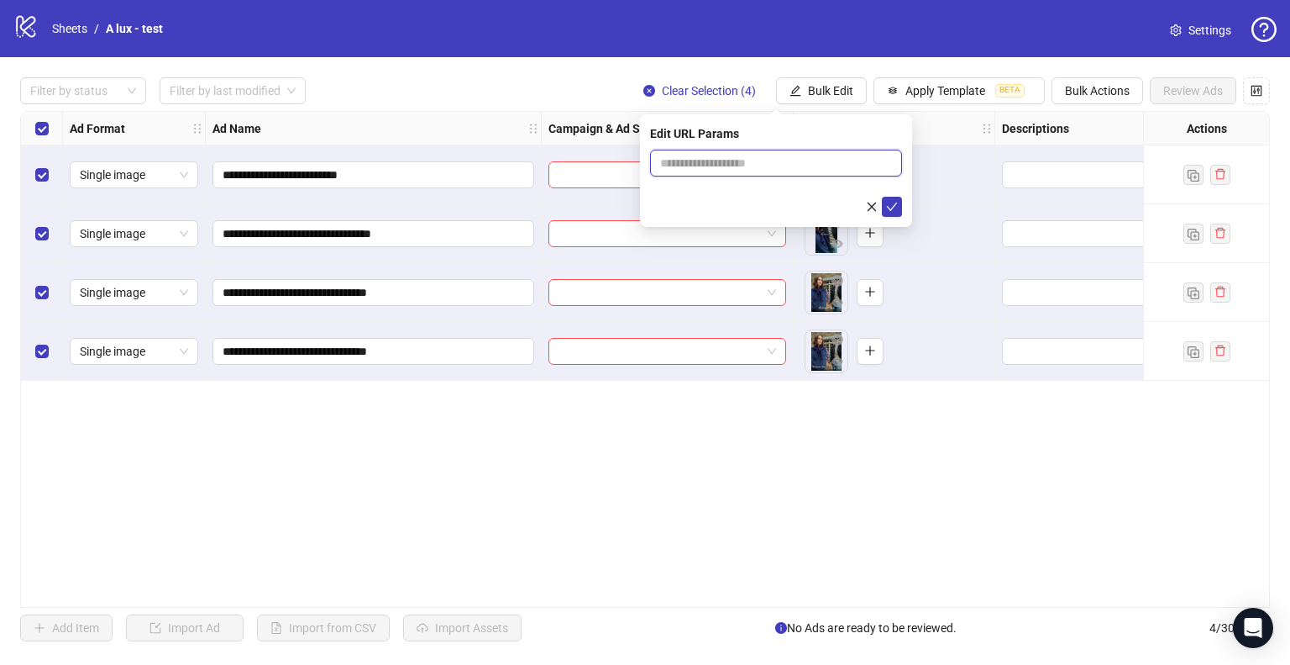
click at [710, 160] on input "text" at bounding box center [776, 163] width 252 height 27
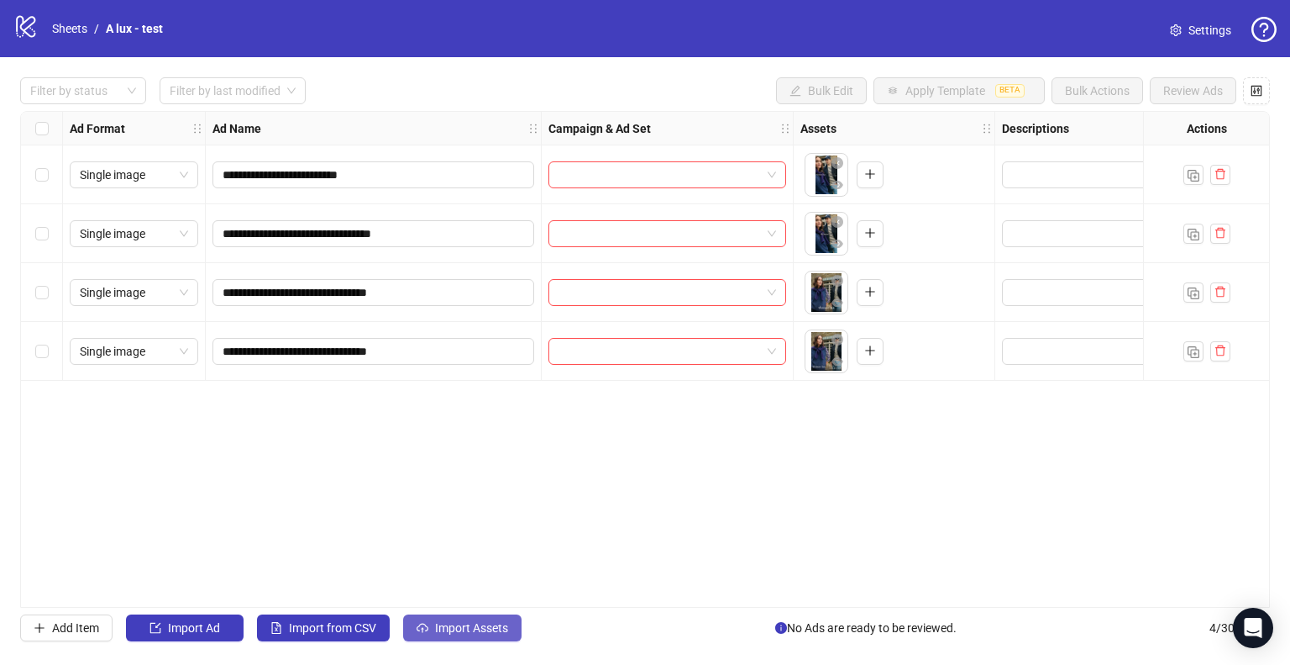
click at [455, 629] on span "Import Assets" at bounding box center [471, 627] width 73 height 13
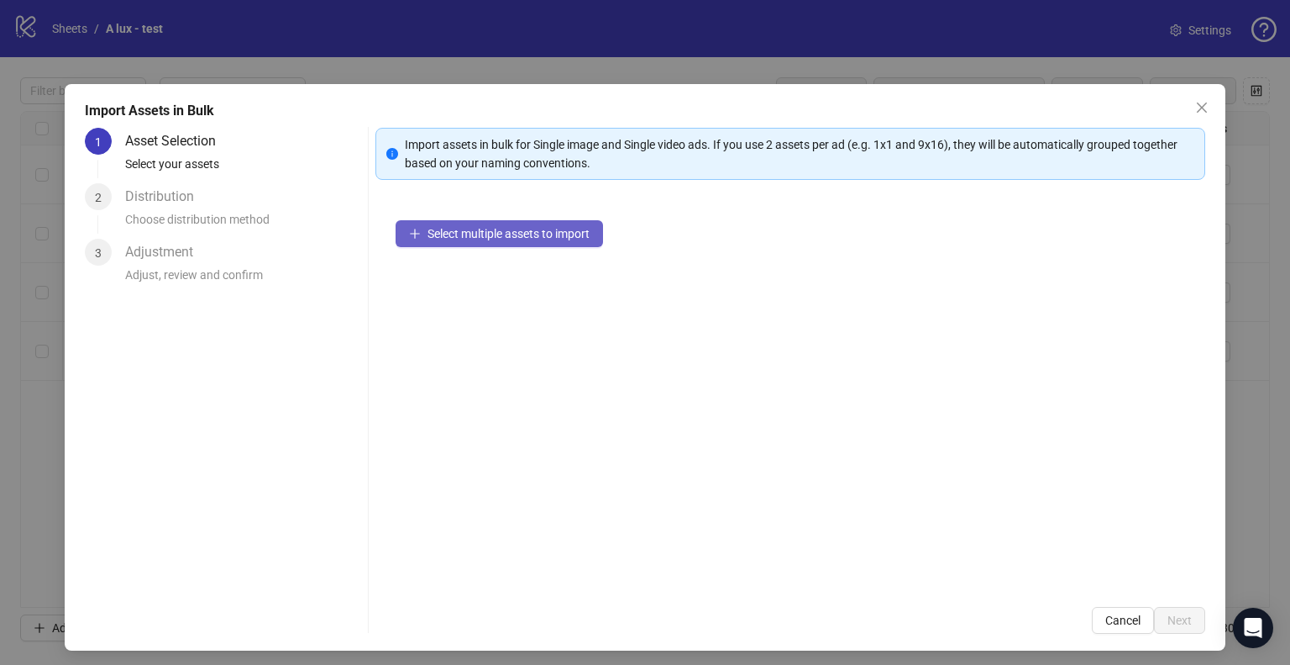
click at [549, 224] on button "Select multiple assets to import" at bounding box center [500, 233] width 208 height 27
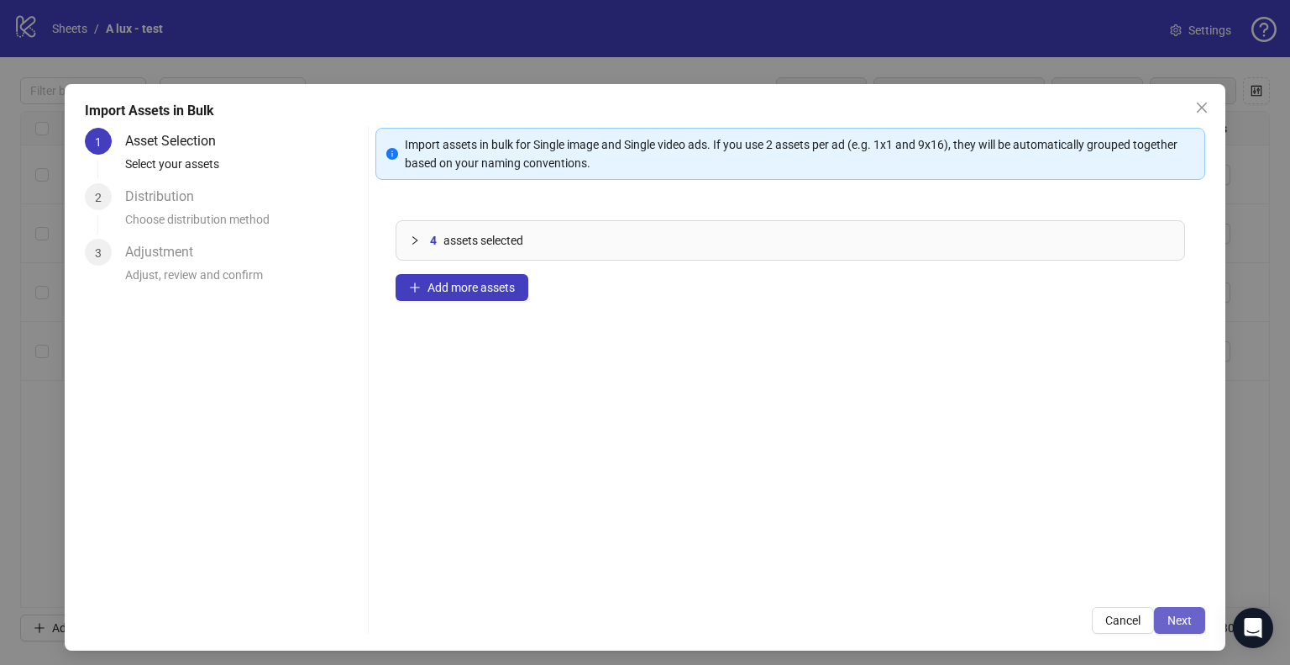
click at [1177, 619] on span "Next" at bounding box center [1180, 619] width 24 height 13
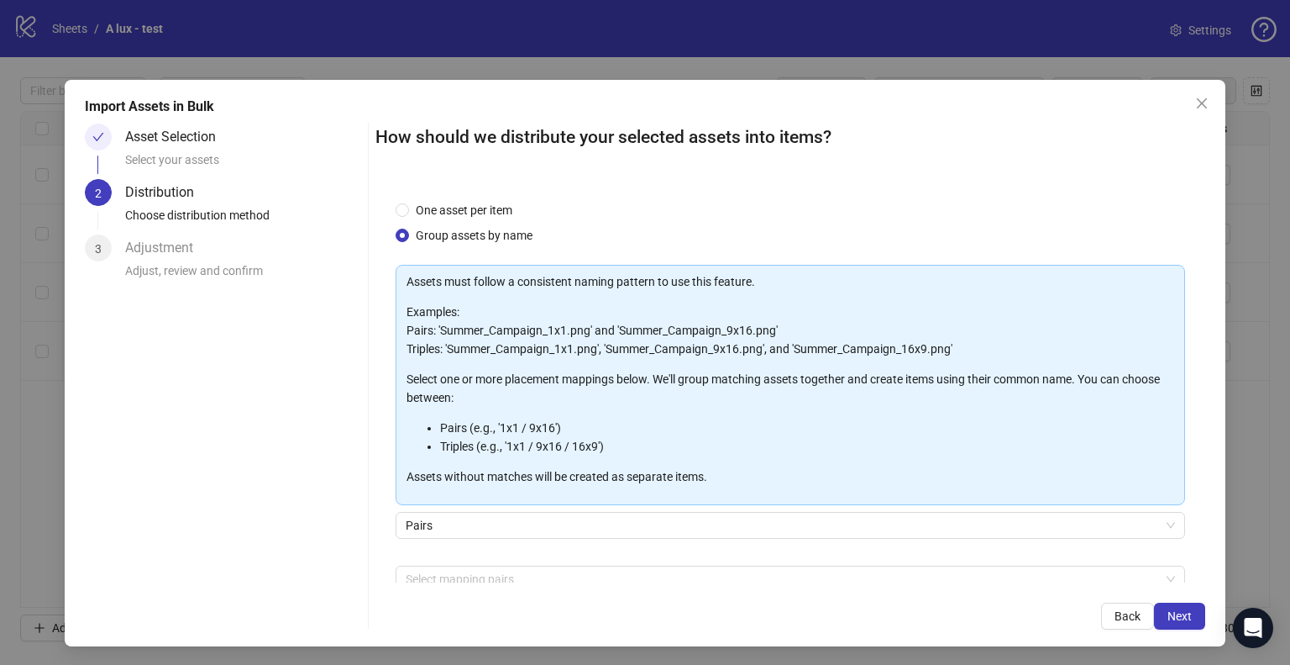
scroll to position [6, 0]
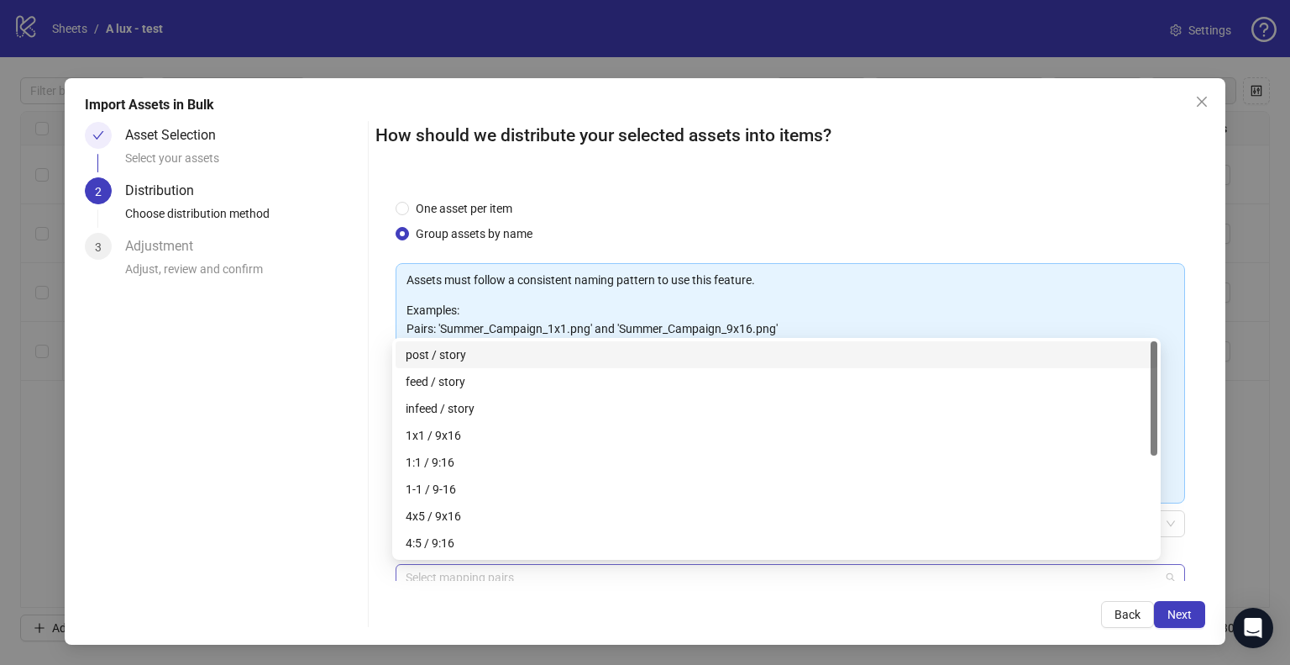
click at [427, 574] on div at bounding box center [781, 577] width 765 height 24
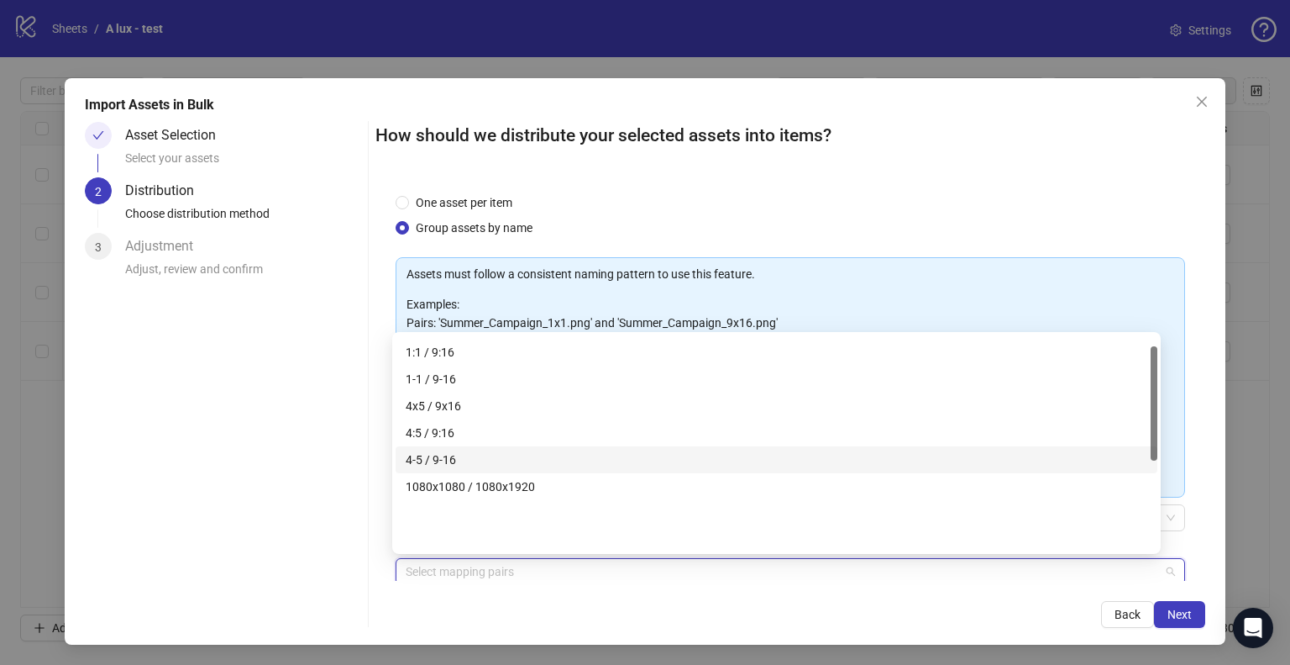
scroll to position [20, 0]
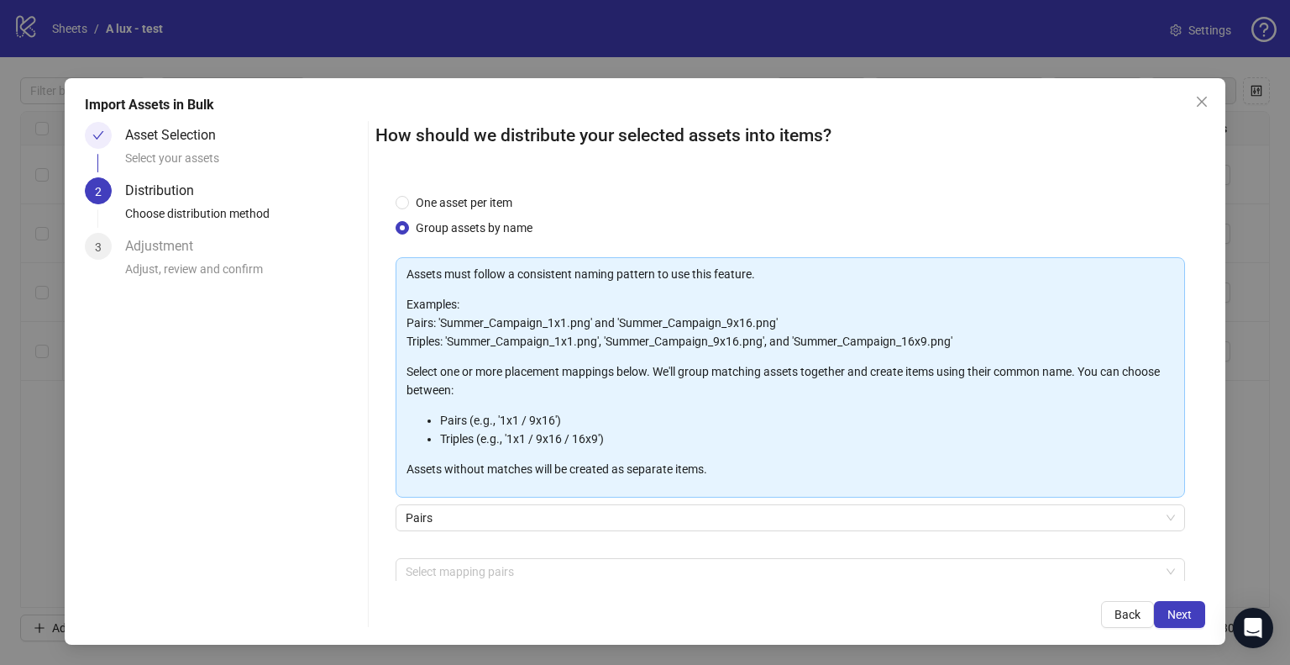
click at [376, 339] on div "One asset per item Group assets by name Assets must follow a consistent naming …" at bounding box center [791, 380] width 830 height 402
click at [415, 505] on span "Pairs" at bounding box center [791, 517] width 770 height 25
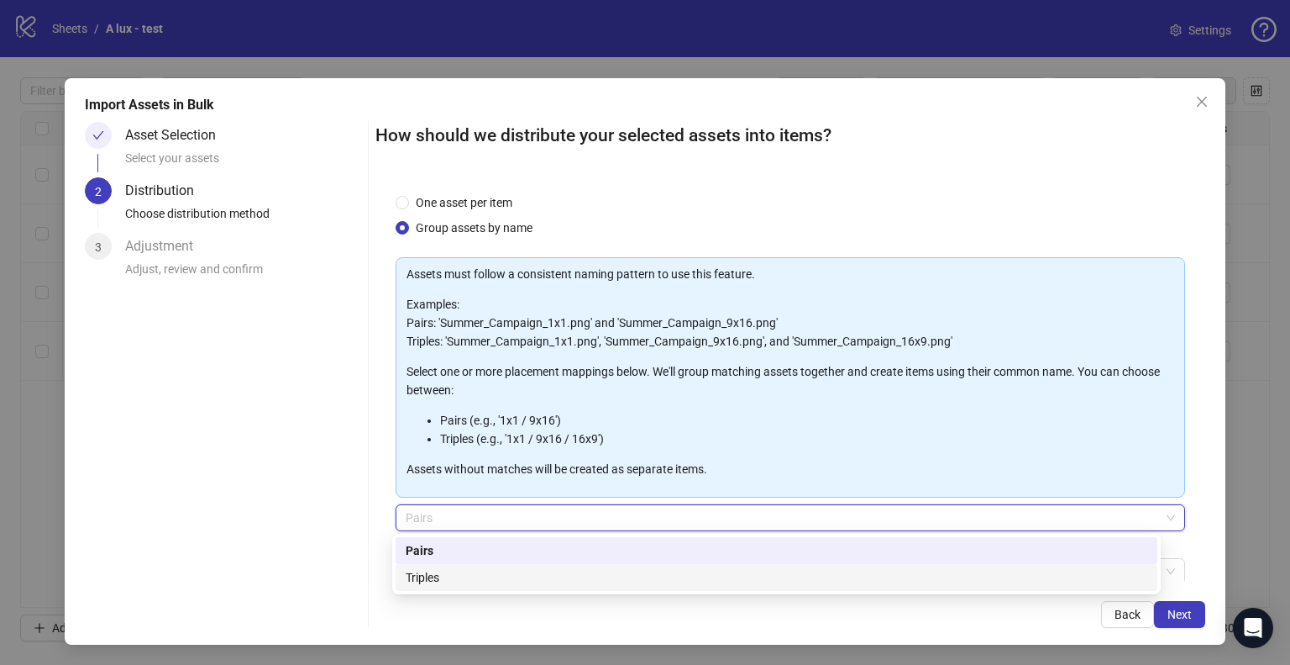
click at [518, 577] on div "Triples" at bounding box center [777, 577] width 742 height 18
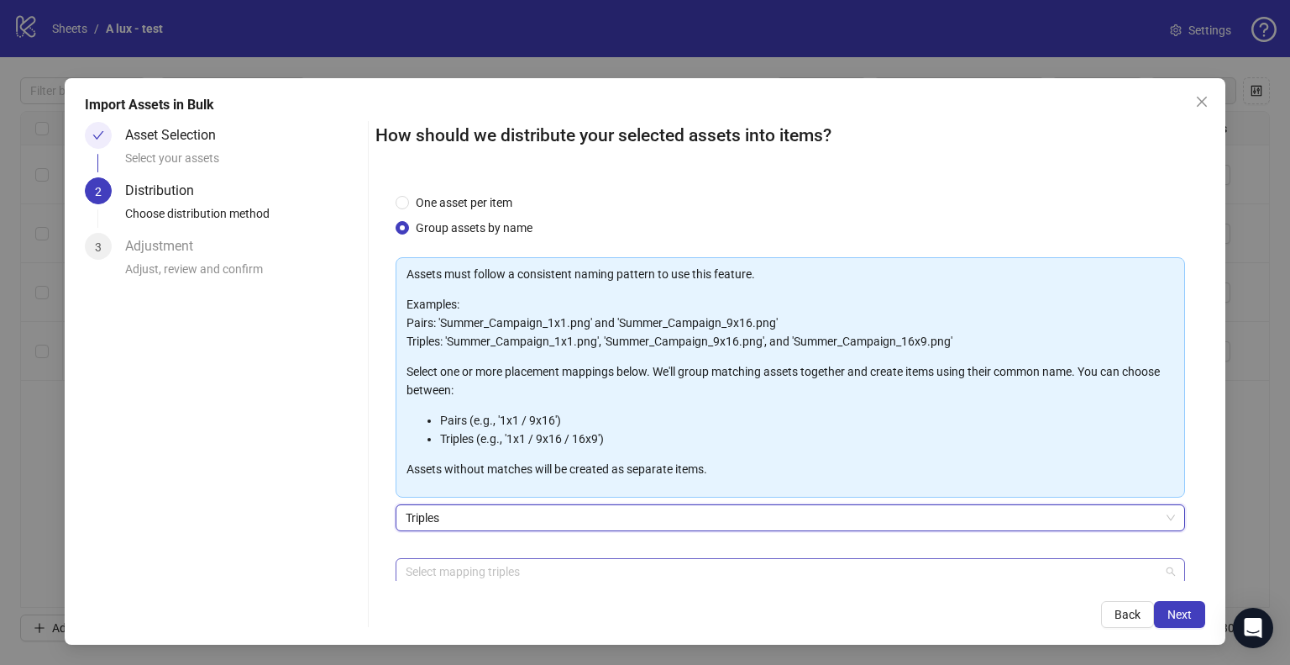
click at [444, 570] on div at bounding box center [781, 572] width 765 height 24
click at [376, 380] on div "One asset per item Group assets by name Assets must follow a consistent naming …" at bounding box center [791, 380] width 830 height 402
click at [470, 522] on span "Triples" at bounding box center [791, 517] width 770 height 25
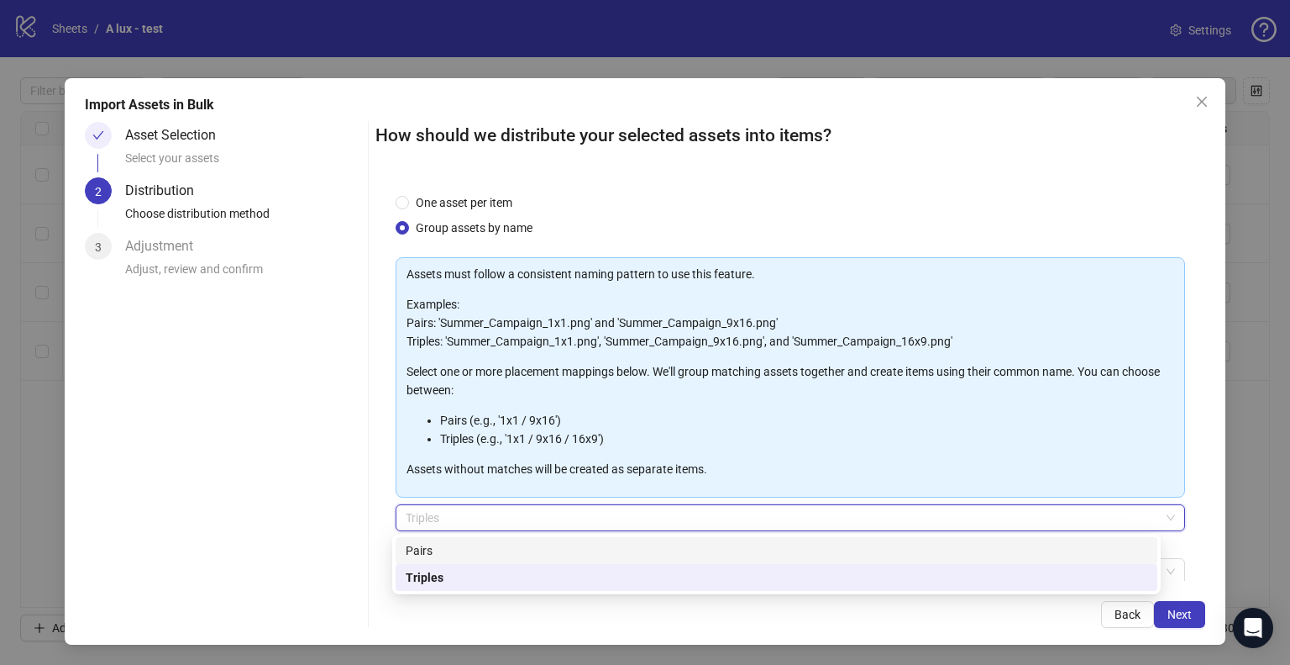
click at [460, 552] on div "Pairs" at bounding box center [777, 550] width 742 height 18
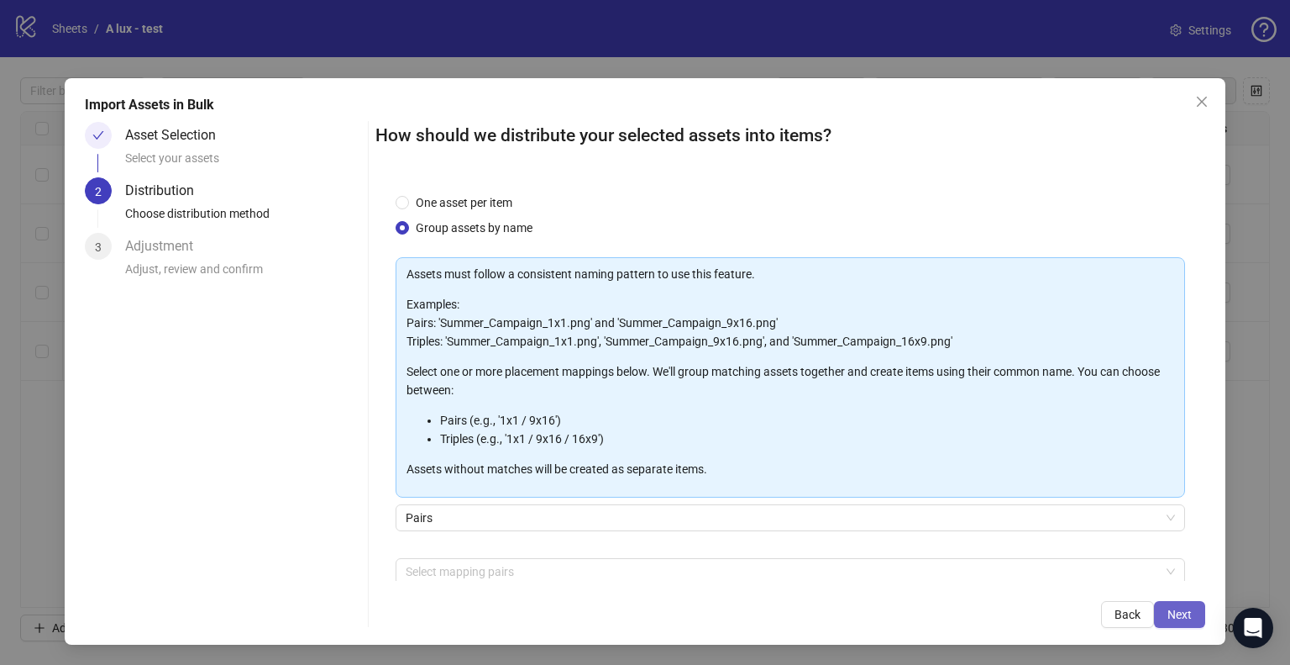
click at [1163, 620] on button "Next" at bounding box center [1179, 614] width 51 height 27
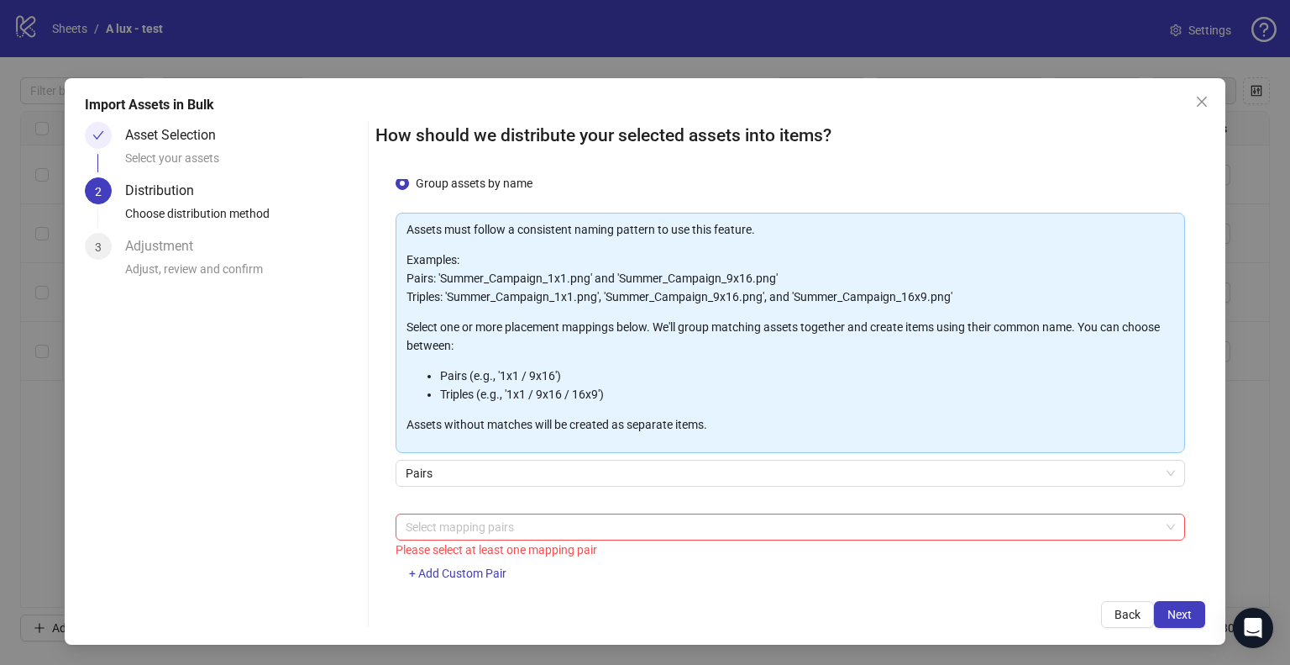
scroll to position [89, 0]
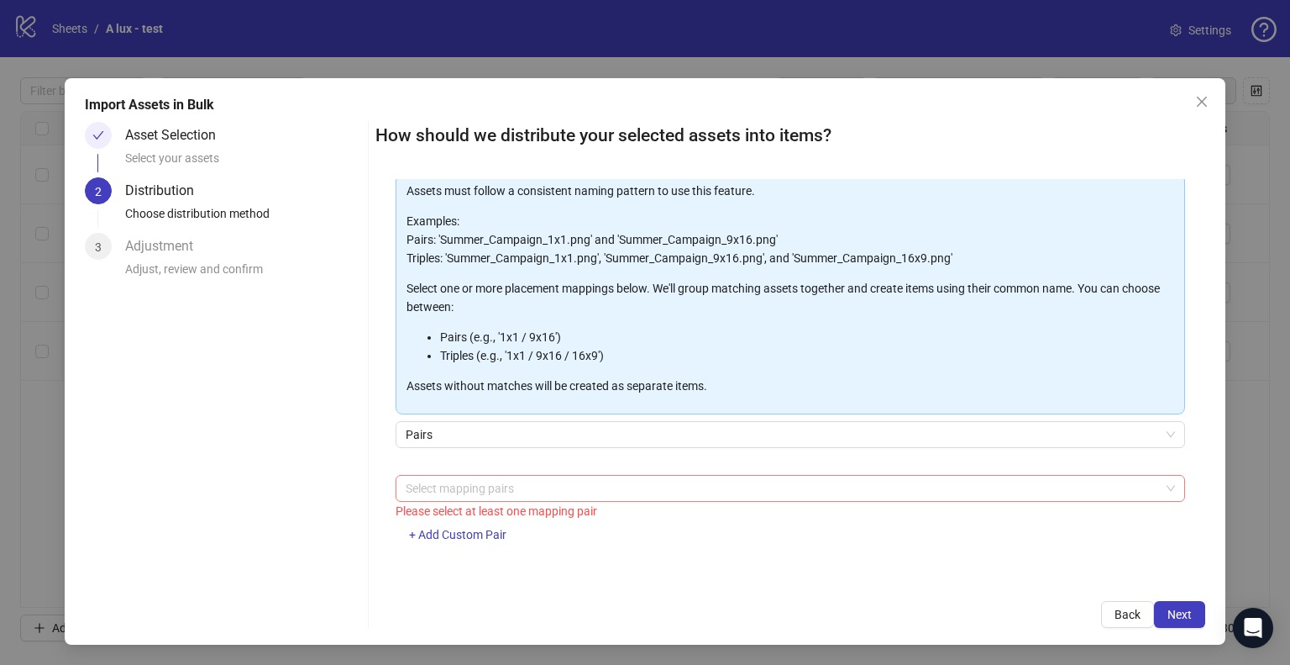
click at [581, 486] on div at bounding box center [781, 488] width 765 height 24
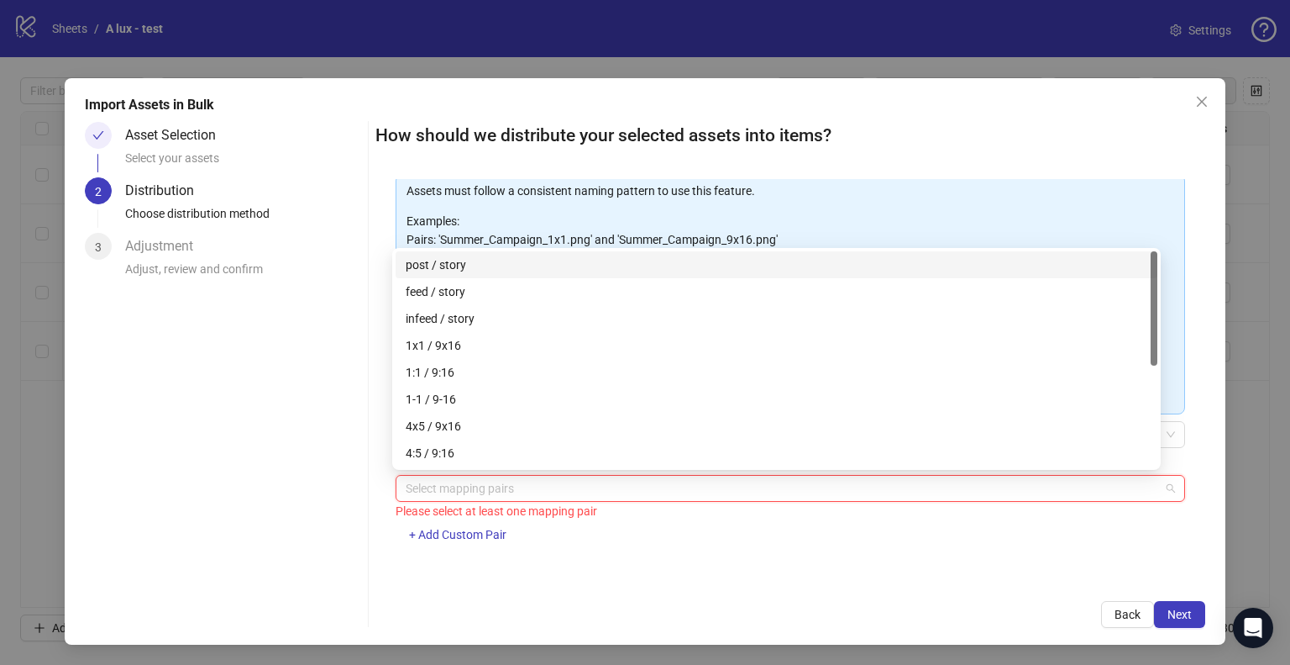
click at [407, 259] on div "post / story" at bounding box center [777, 264] width 742 height 18
click at [1179, 613] on span "Next" at bounding box center [1180, 613] width 24 height 13
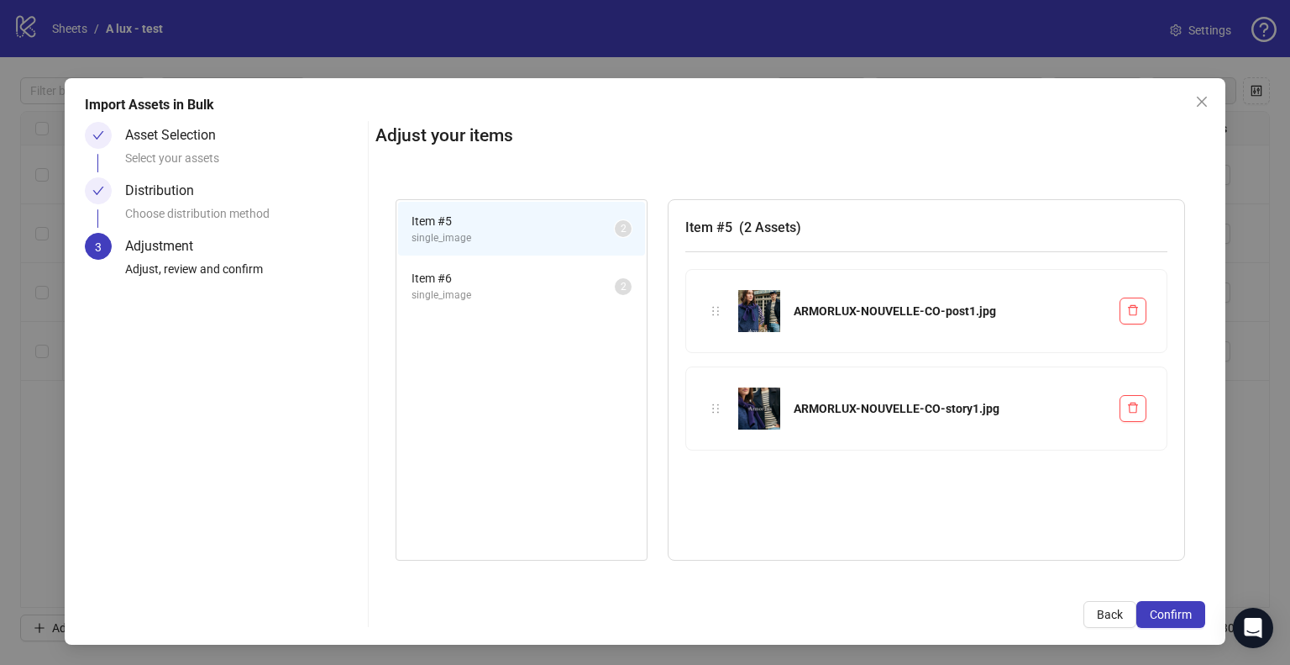
click at [533, 291] on span "single_image" at bounding box center [513, 295] width 203 height 16
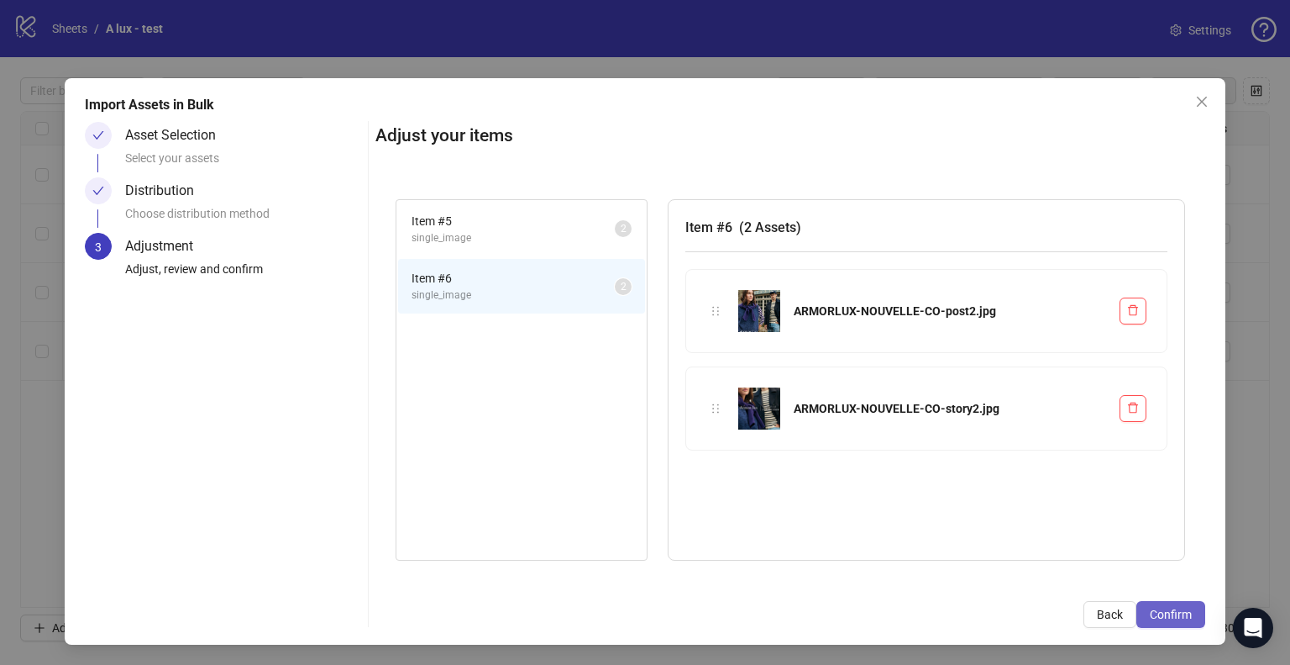
click at [1168, 611] on span "Confirm" at bounding box center [1171, 613] width 42 height 13
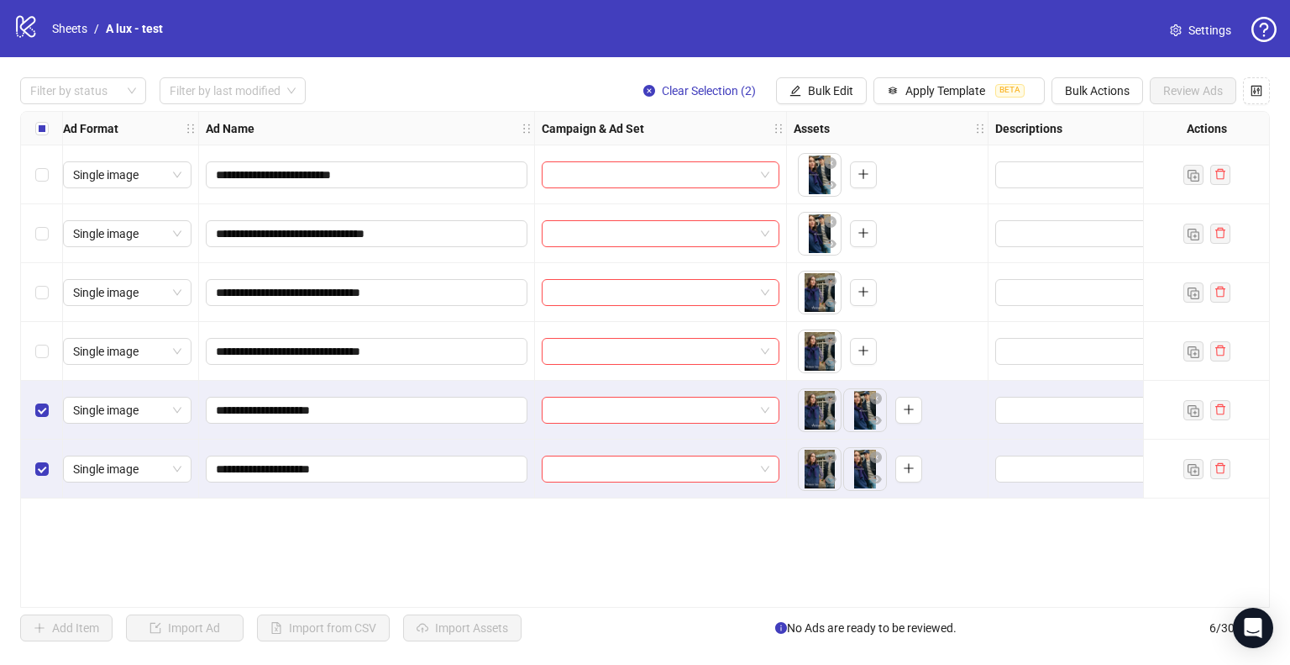
scroll to position [0, 0]
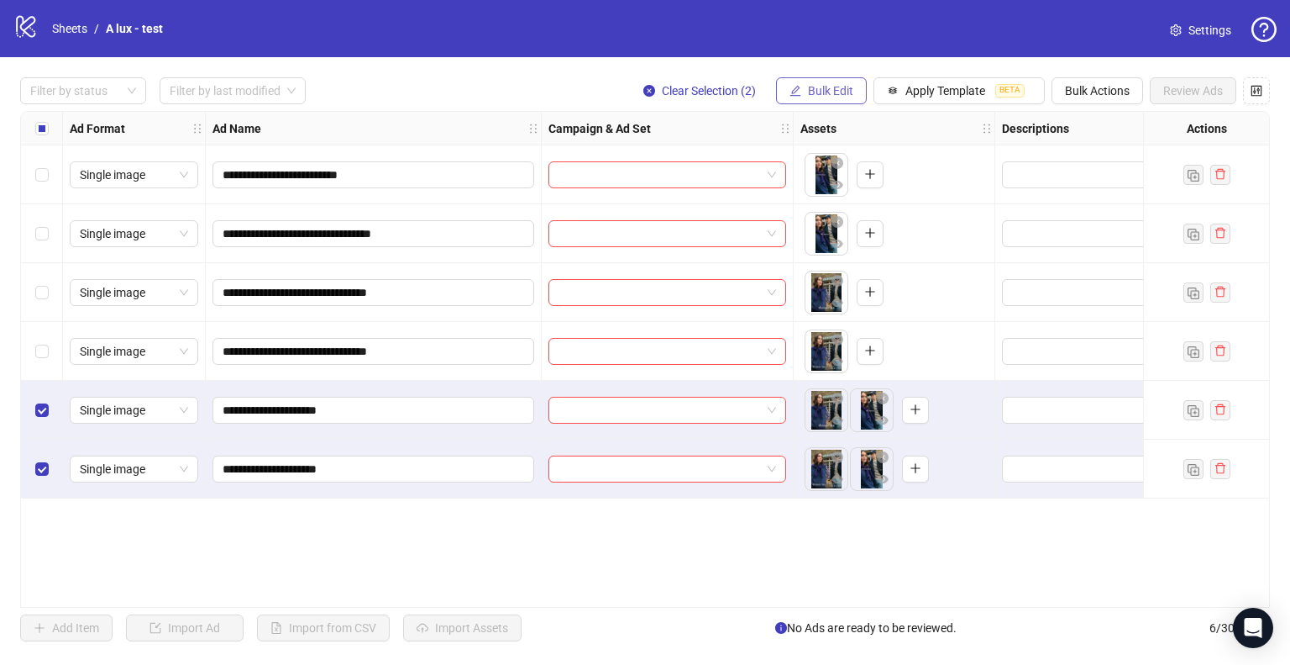
click at [812, 92] on span "Bulk Edit" at bounding box center [830, 90] width 45 height 13
click at [541, 71] on div "**********" at bounding box center [645, 359] width 1290 height 604
click at [924, 90] on span "Apply Template" at bounding box center [946, 90] width 80 height 13
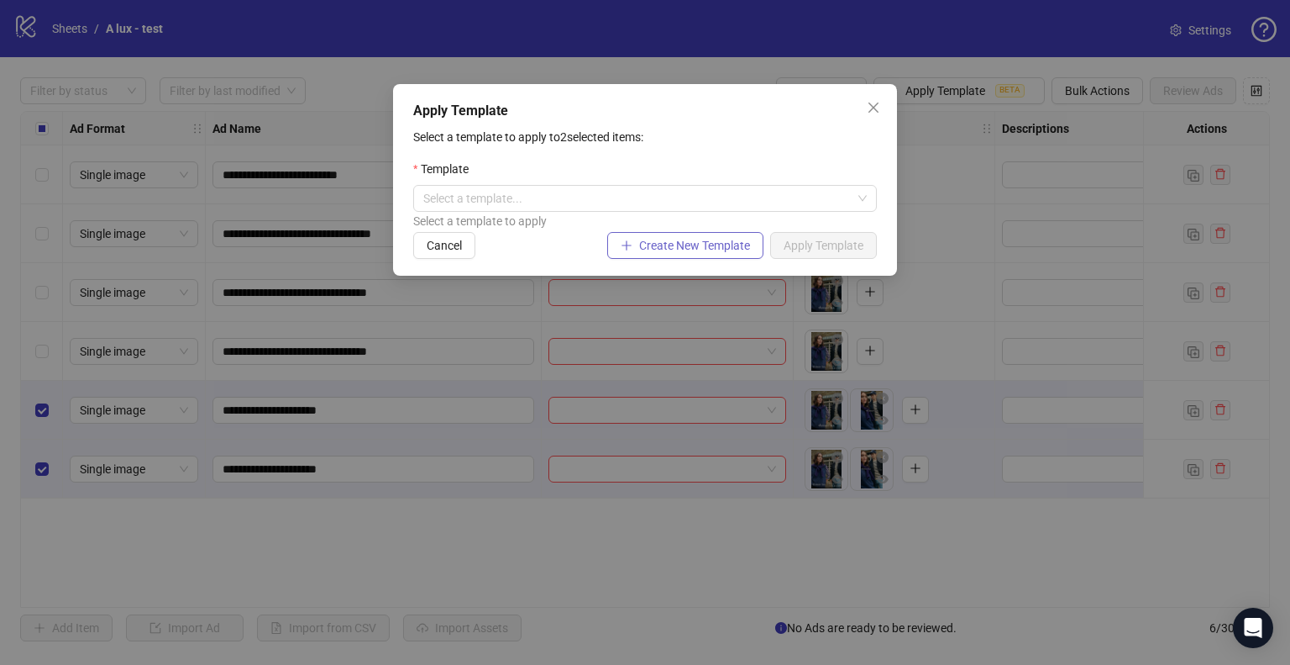
click at [665, 246] on span "Create New Template" at bounding box center [694, 245] width 111 height 13
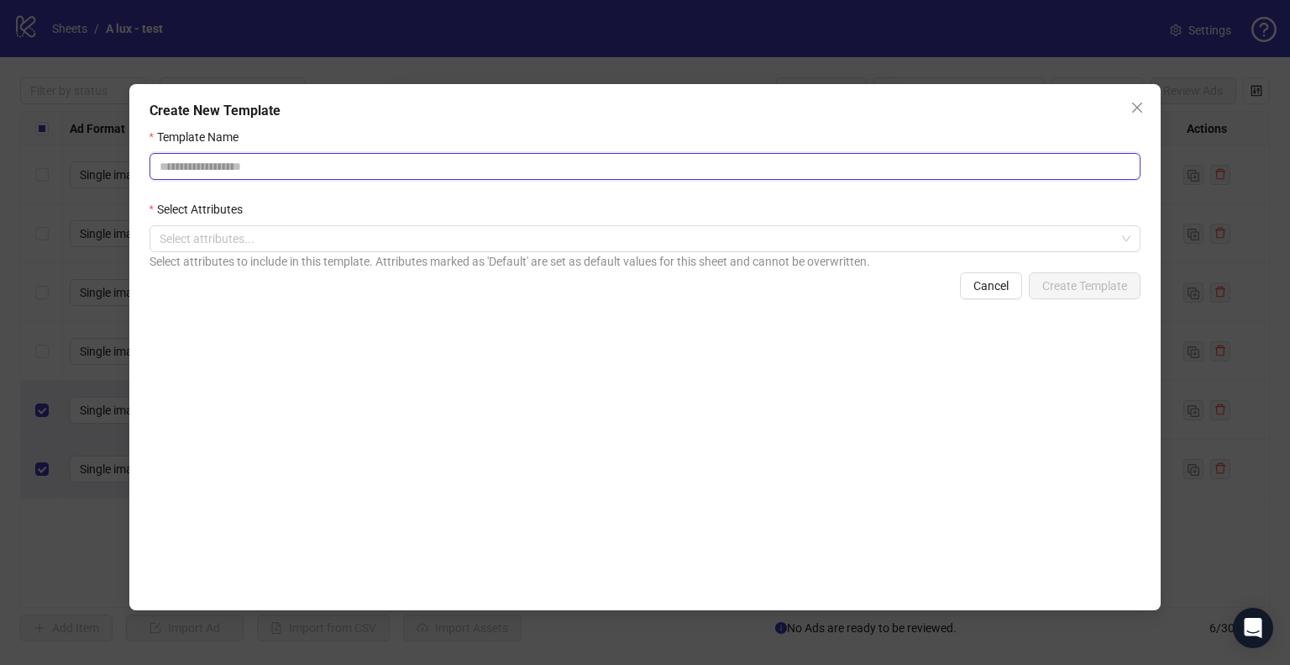
click at [292, 158] on input "Template Name" at bounding box center [646, 166] width 992 height 27
type input "*"
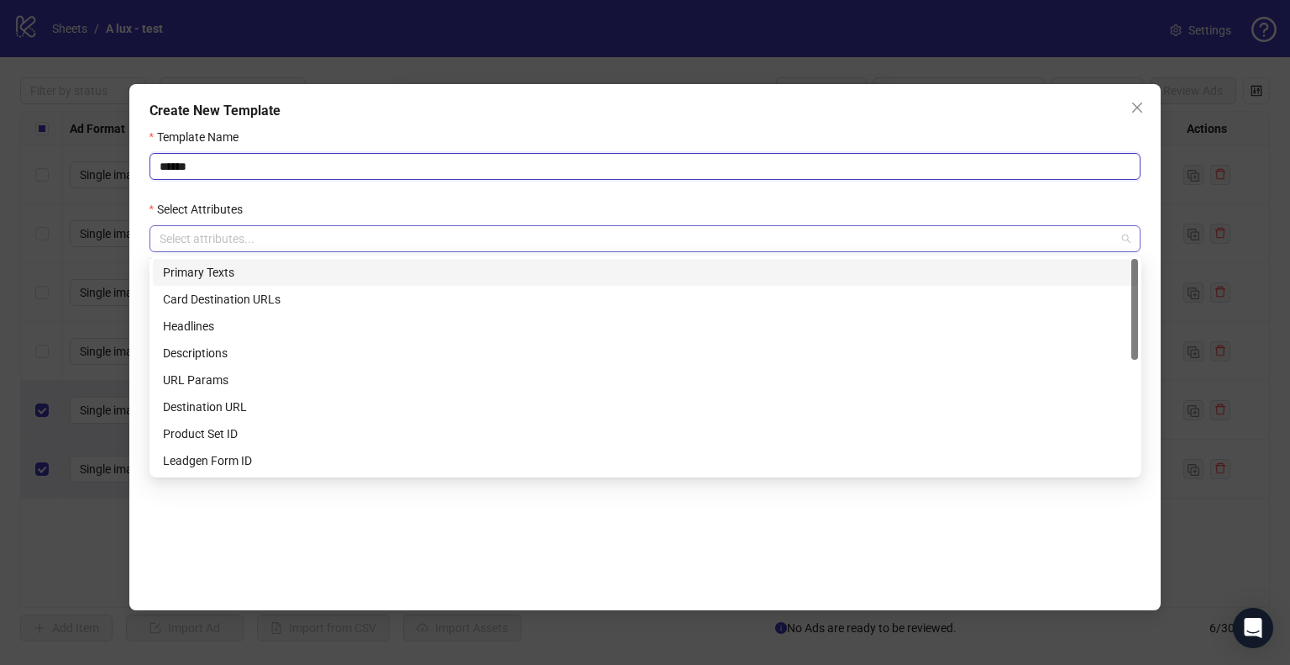
click at [268, 240] on div at bounding box center [637, 239] width 968 height 24
type input "******"
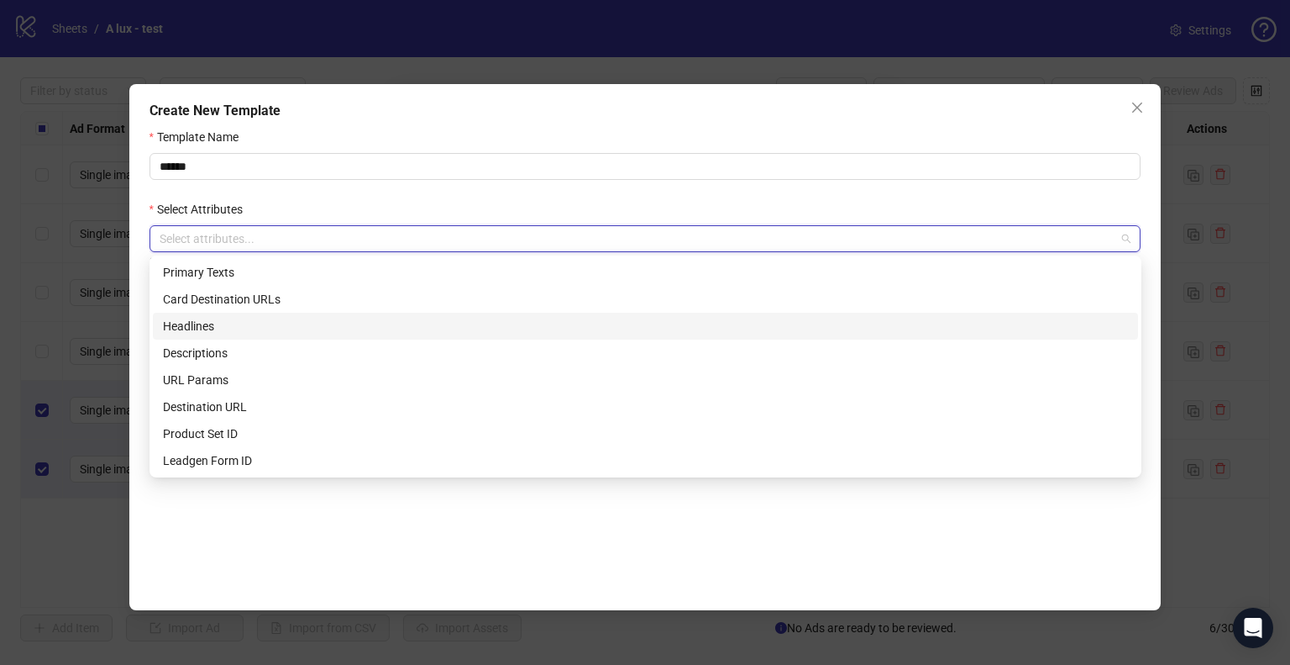
click at [267, 322] on div "Headlines" at bounding box center [645, 326] width 965 height 18
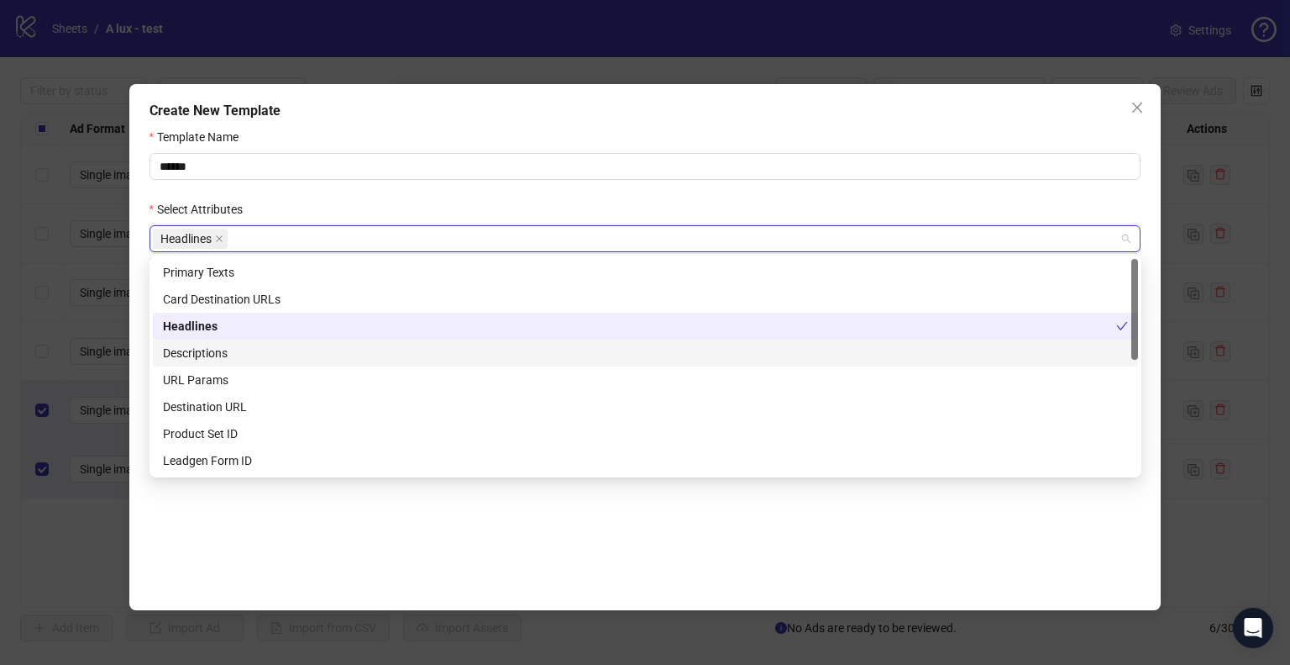
click at [223, 349] on div "Descriptions" at bounding box center [645, 353] width 965 height 18
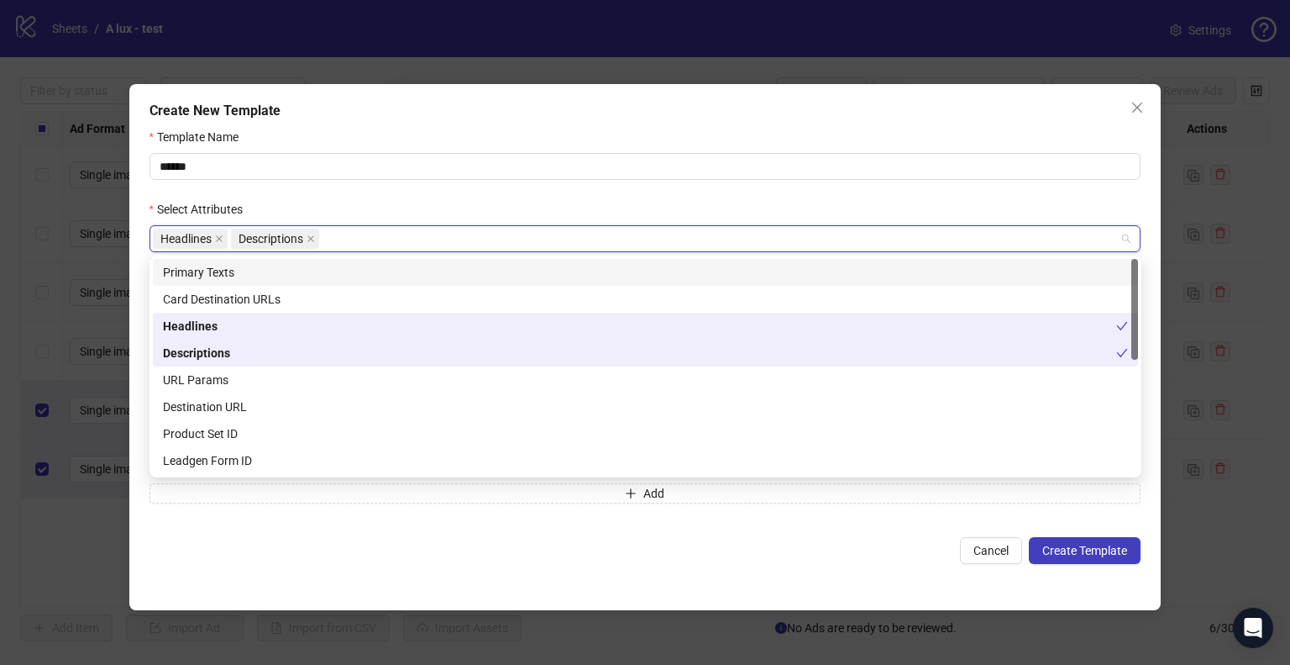
click at [231, 268] on div "Primary Texts" at bounding box center [645, 272] width 965 height 18
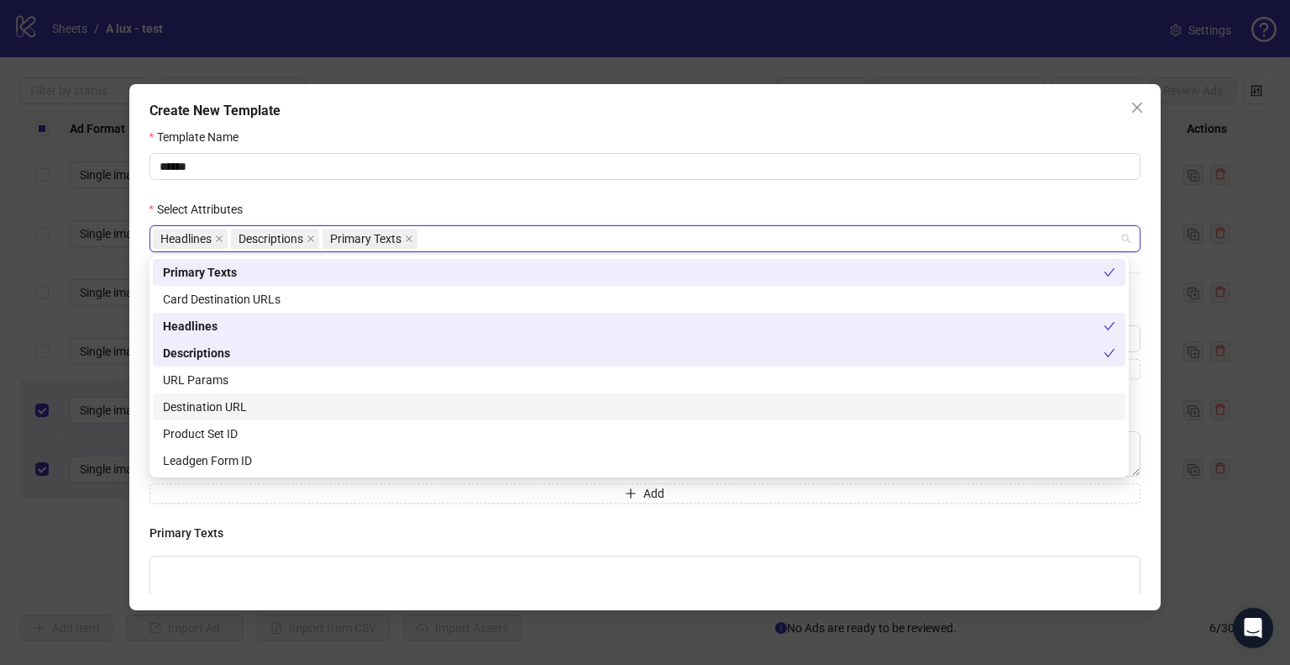
click at [253, 401] on div "Destination URL" at bounding box center [639, 406] width 953 height 18
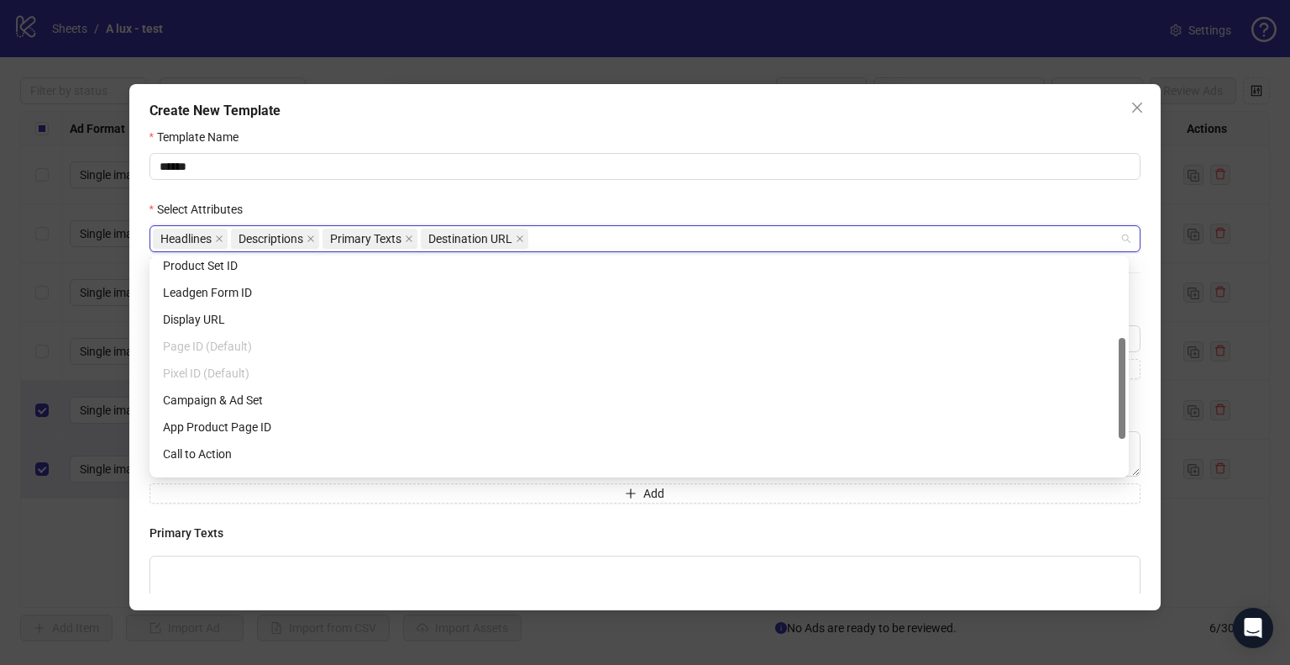
scroll to position [242, 0]
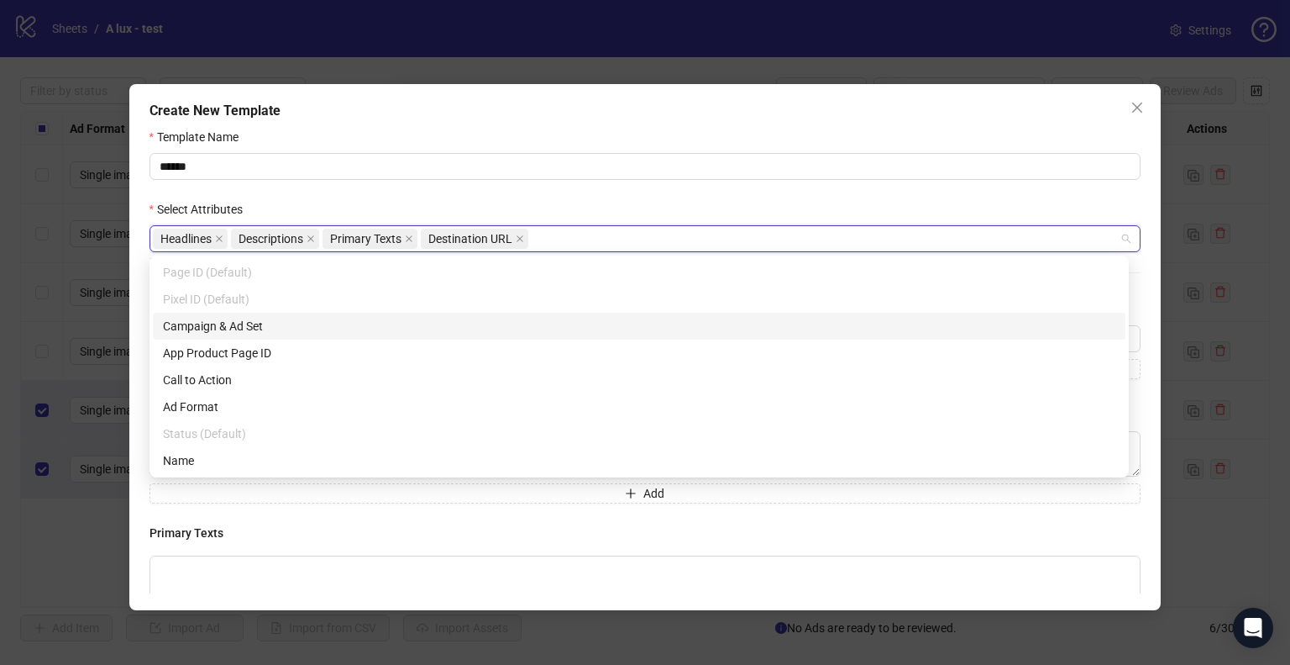
click at [259, 324] on div "Campaign & Ad Set" at bounding box center [639, 326] width 953 height 18
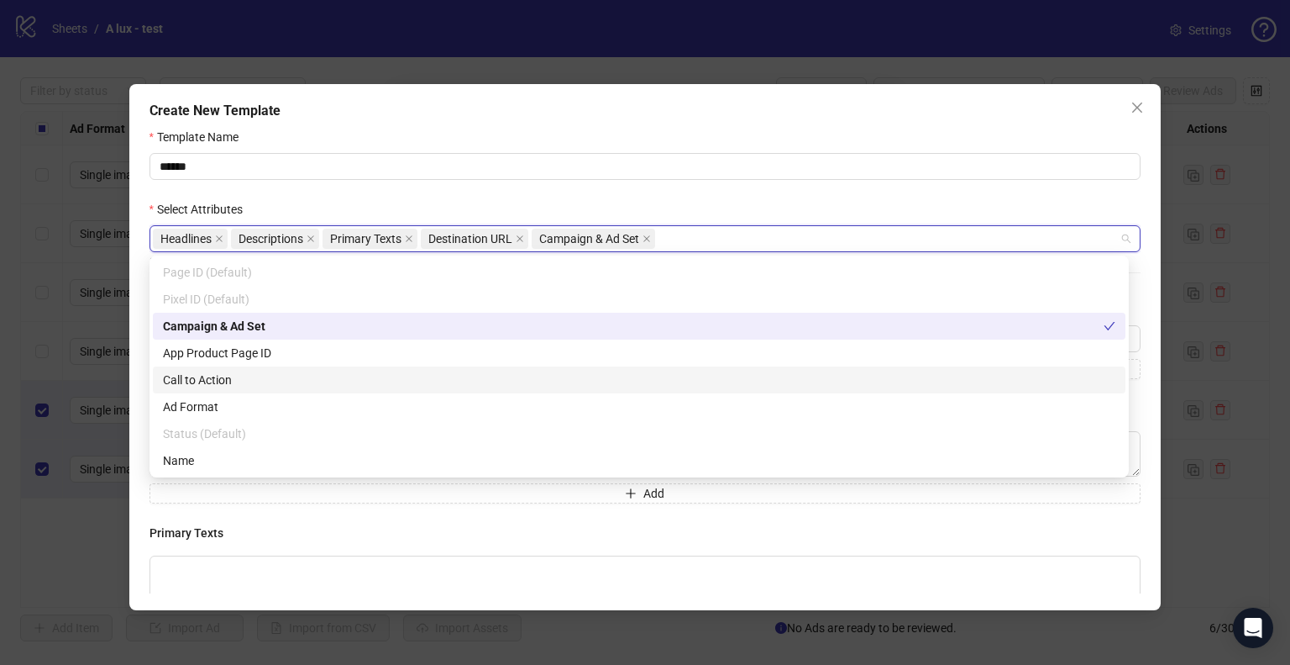
click at [265, 368] on div "Call to Action" at bounding box center [639, 379] width 973 height 27
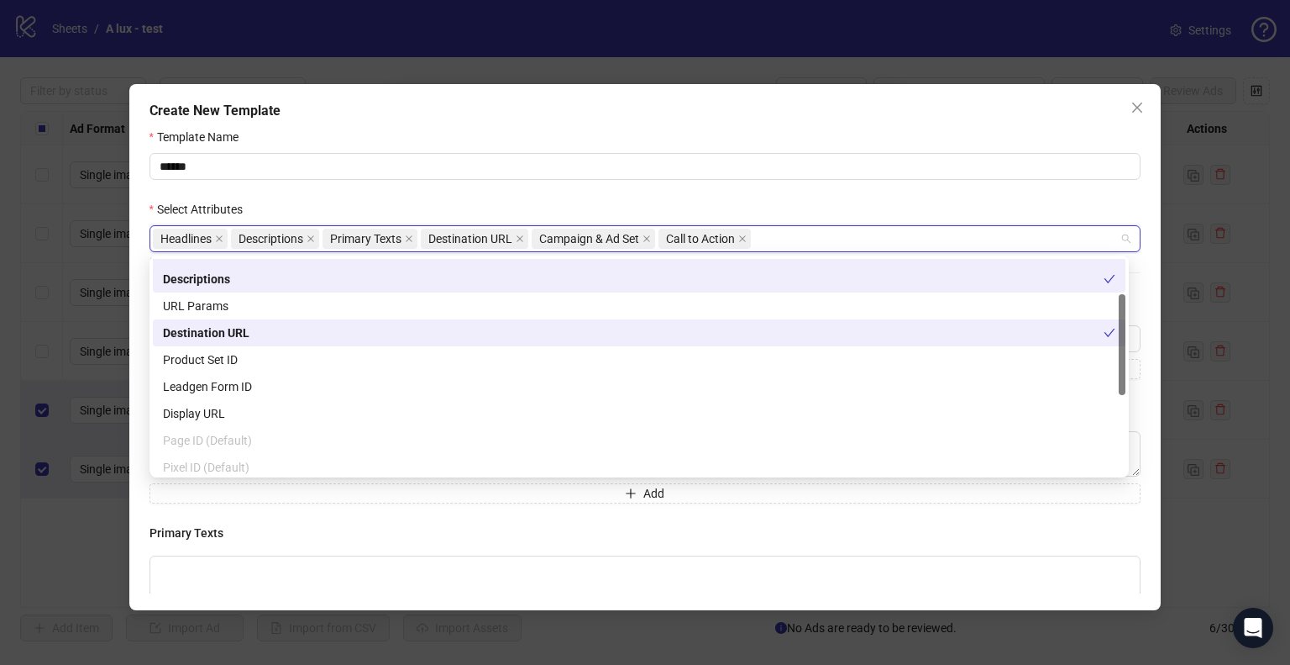
scroll to position [0, 0]
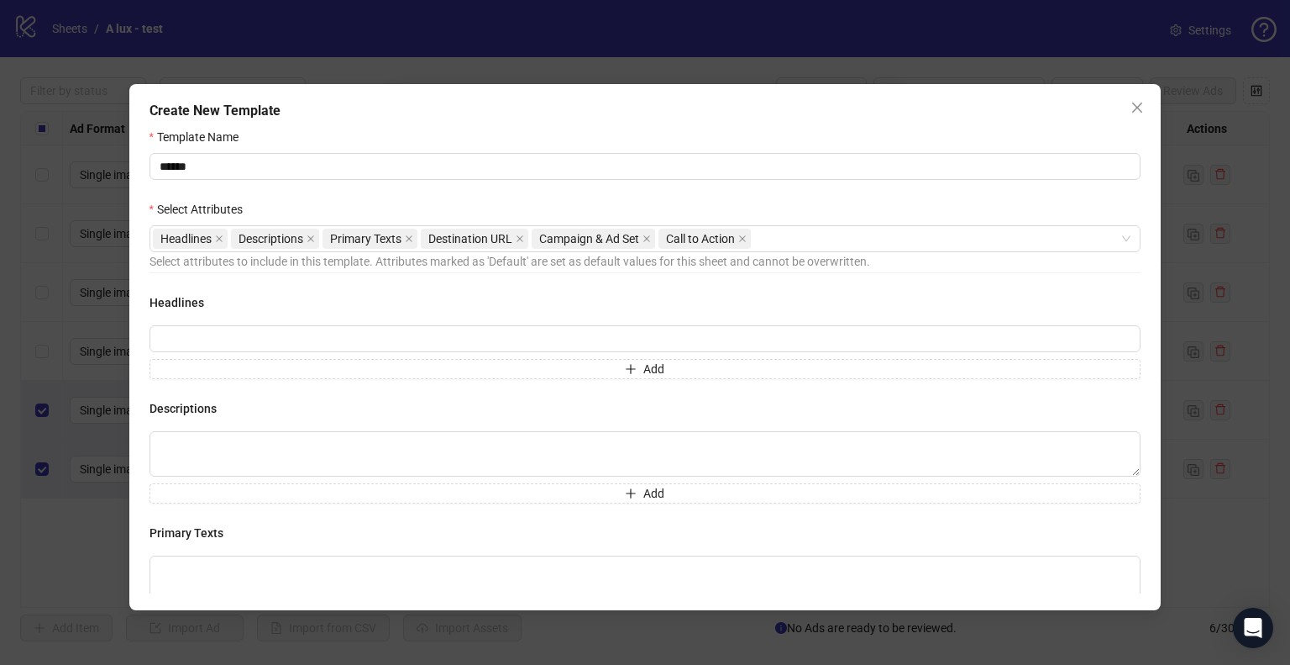
click at [259, 191] on form "Template Name ****** Select Attributes Headlines Descriptions Primary Texts Des…" at bounding box center [646, 399] width 992 height 542
click at [625, 369] on icon "plus" at bounding box center [631, 369] width 12 height 12
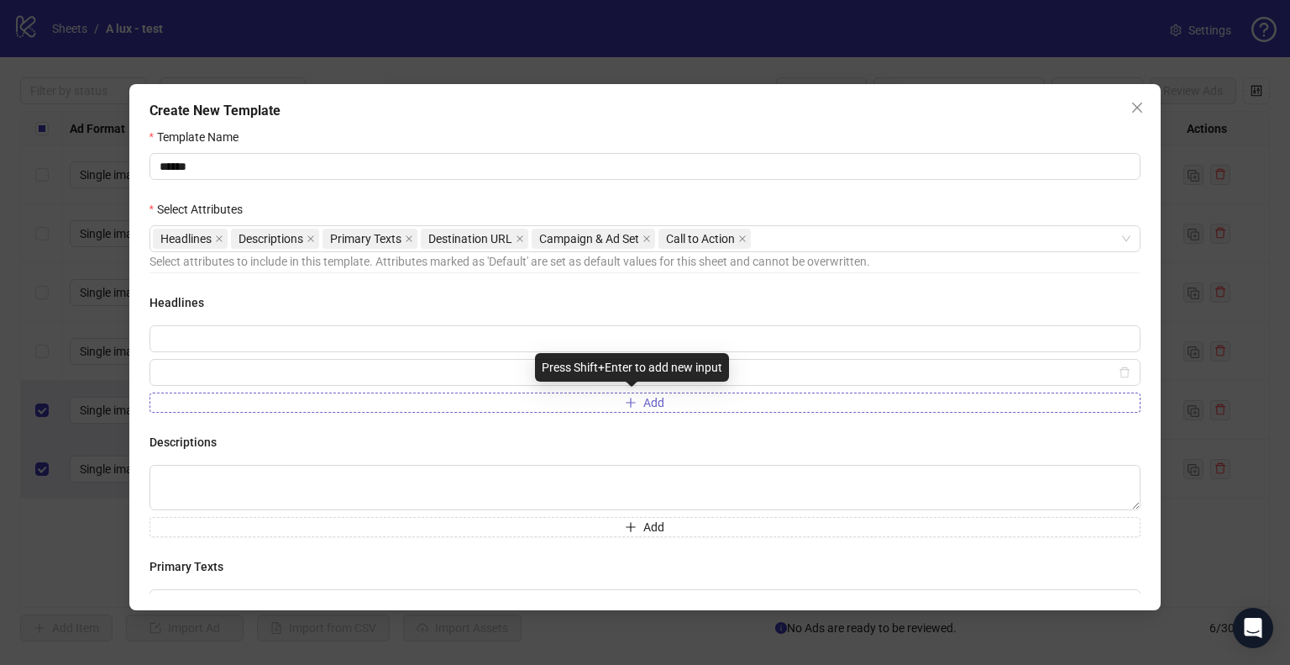
click at [644, 406] on span "Add" at bounding box center [654, 402] width 21 height 13
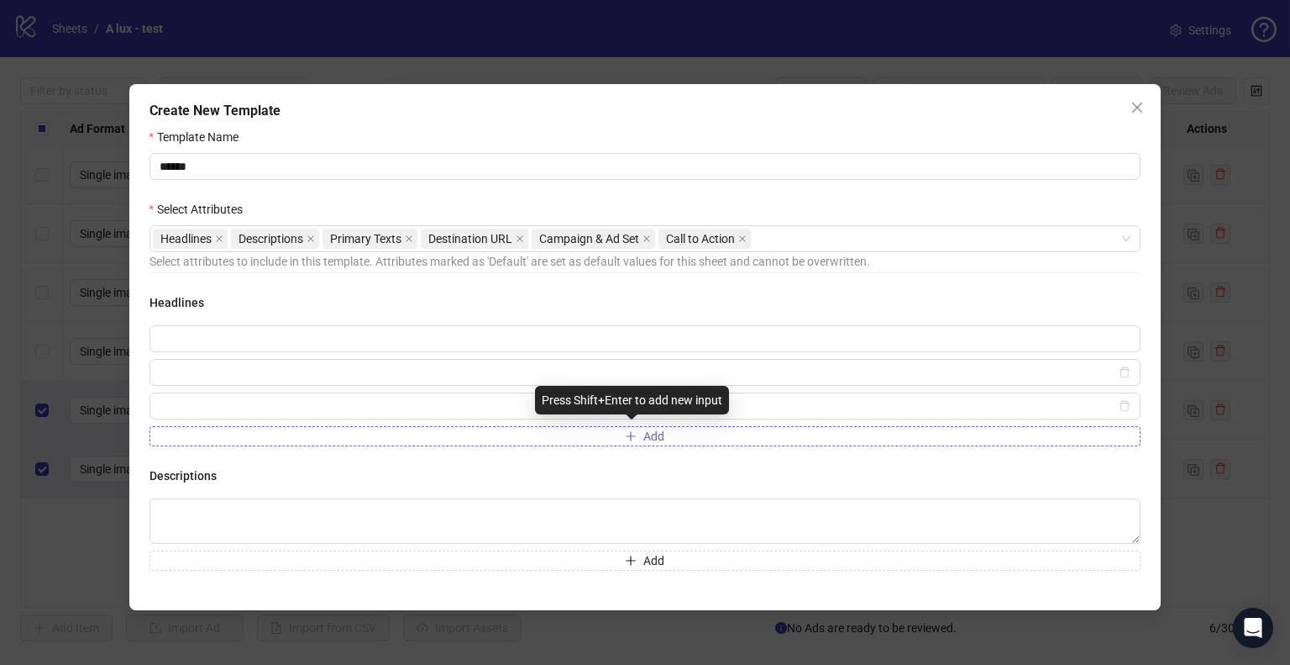
click at [644, 435] on span "Add" at bounding box center [654, 435] width 21 height 13
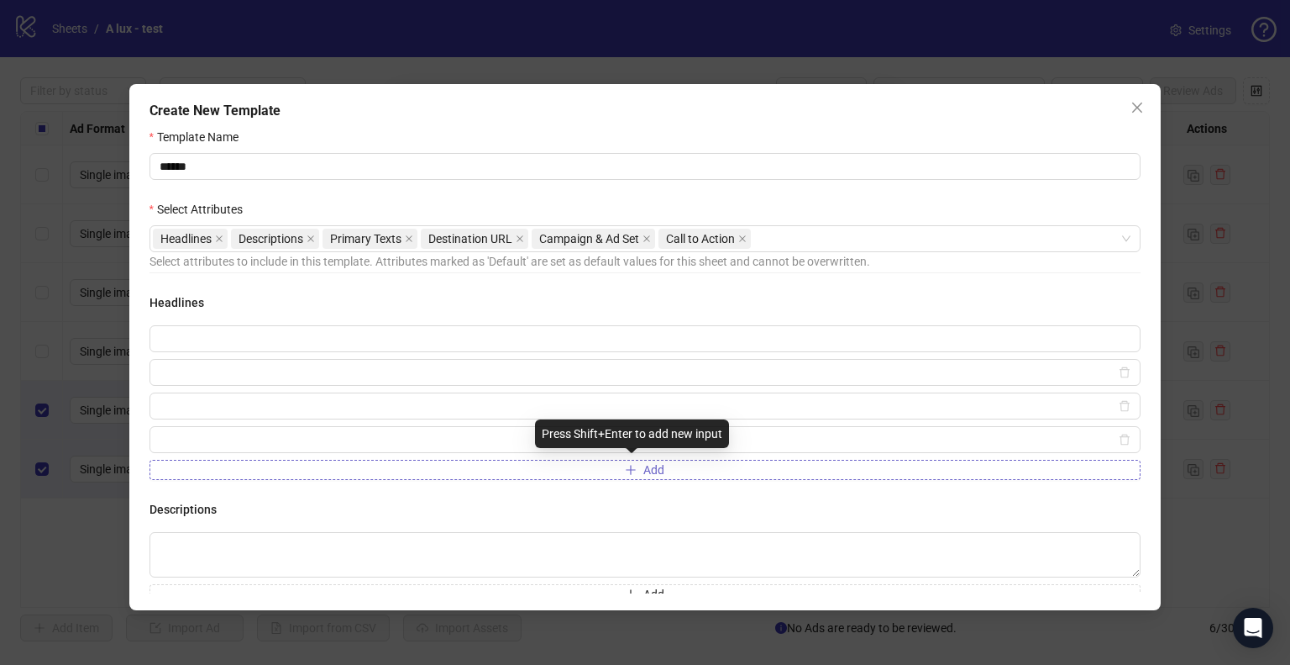
click at [645, 471] on span "Add" at bounding box center [654, 469] width 21 height 13
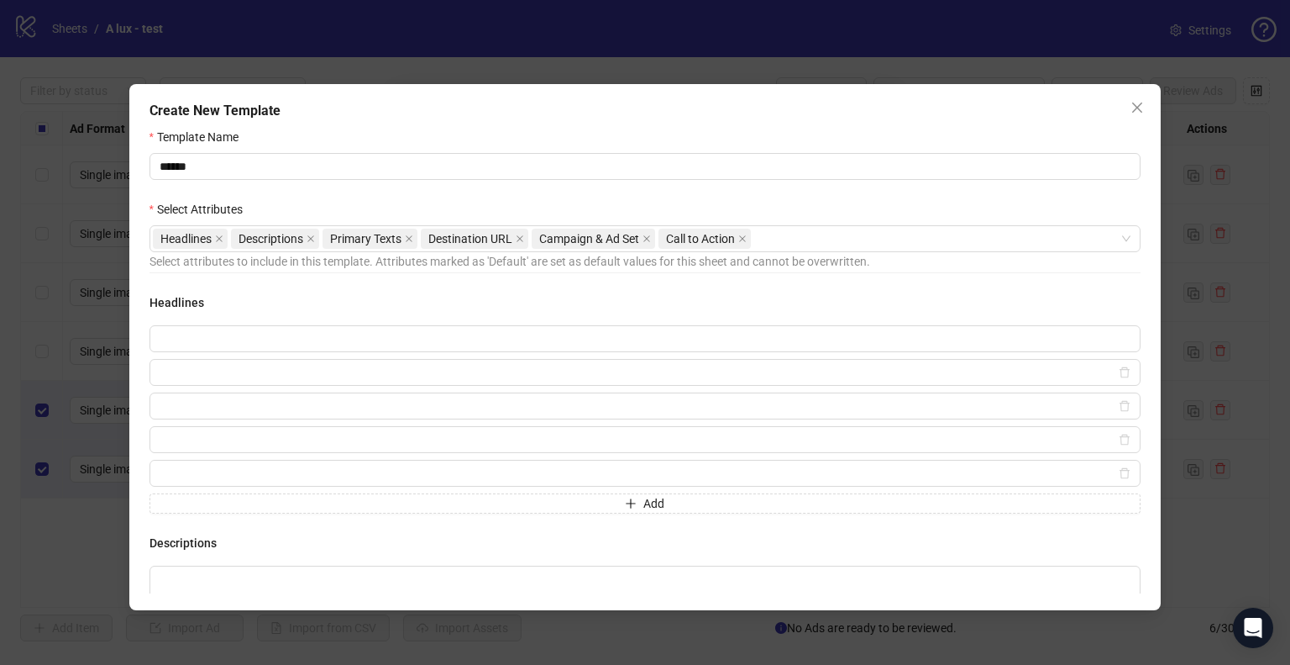
click at [444, 352] on div "Add" at bounding box center [646, 419] width 992 height 188
click at [444, 341] on input "text" at bounding box center [646, 338] width 992 height 27
type input "****"
click at [418, 458] on textarea at bounding box center [646, 453] width 992 height 45
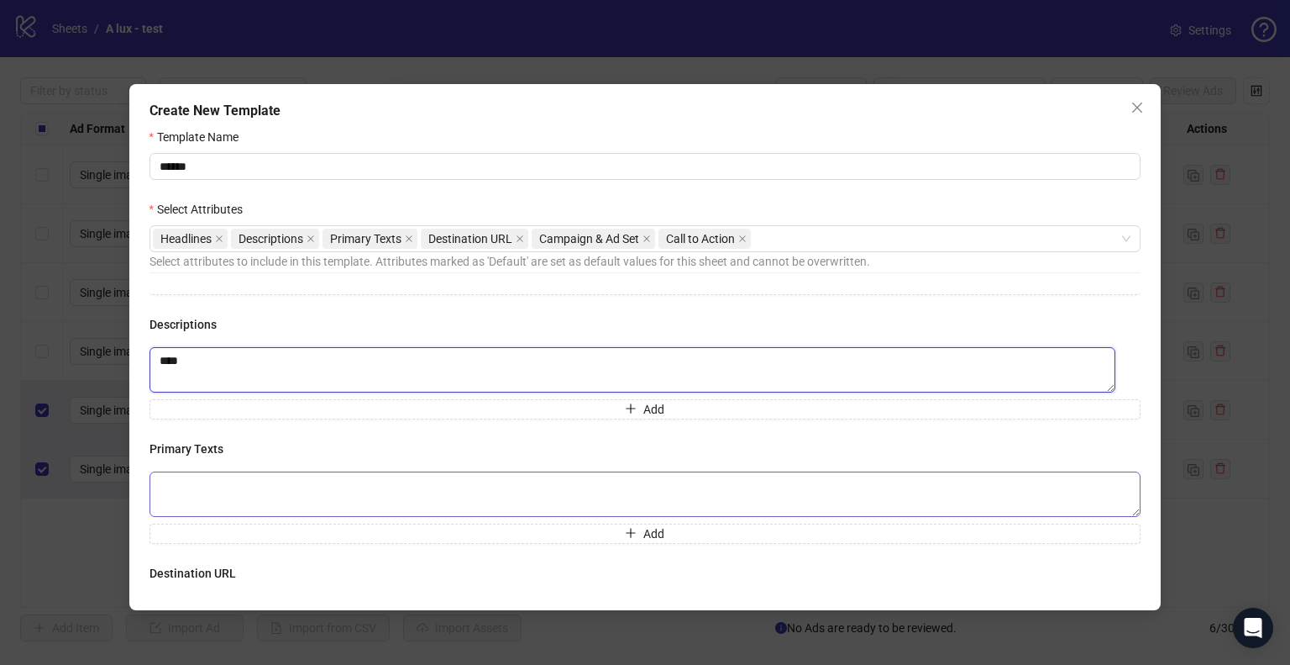
type textarea "****"
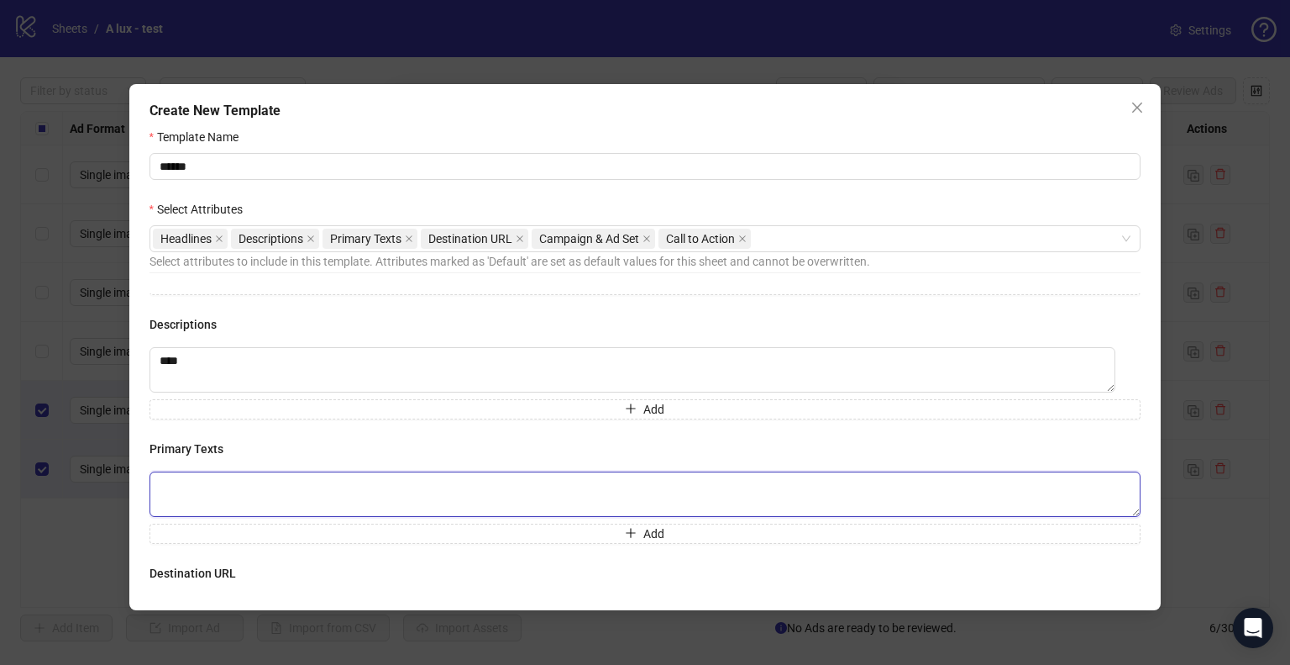
click at [351, 486] on textarea at bounding box center [646, 493] width 992 height 45
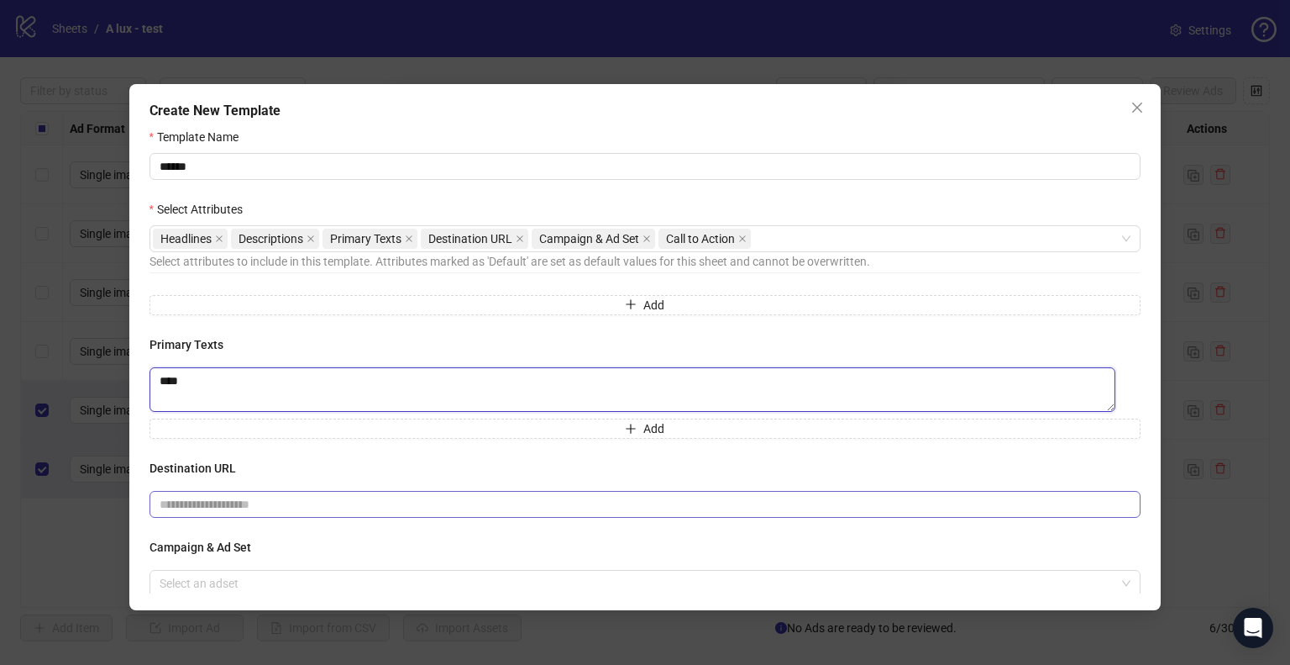
scroll to position [255, 0]
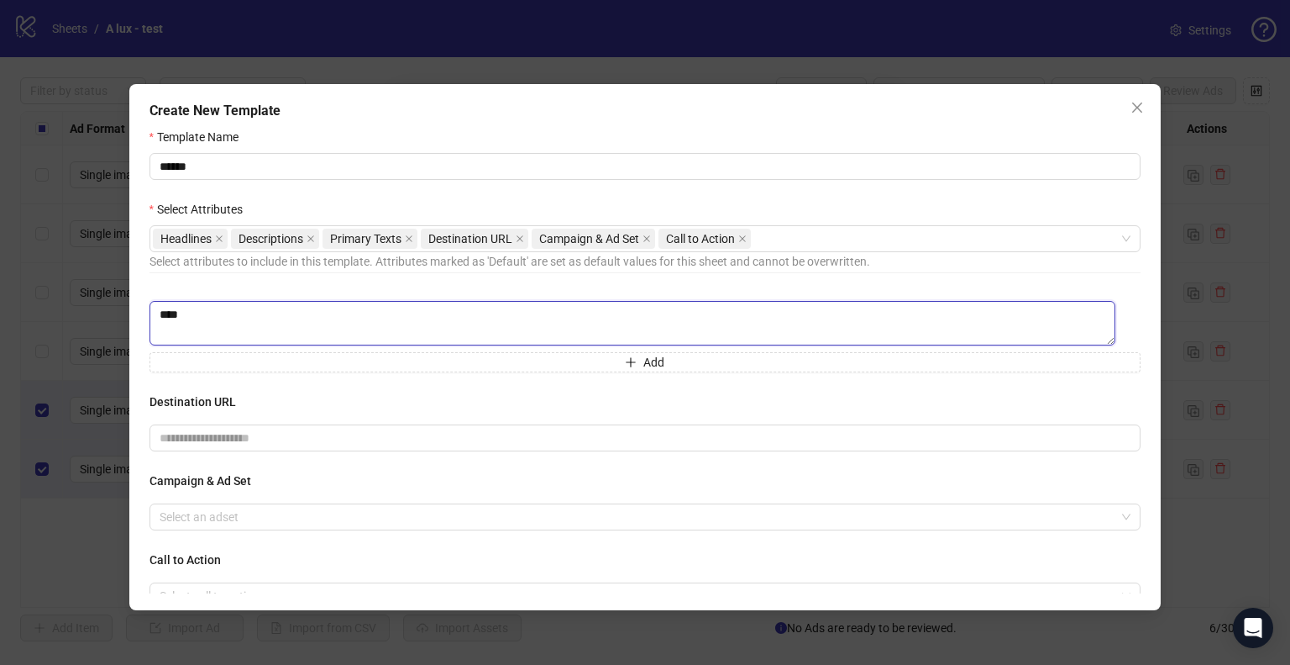
type textarea "****"
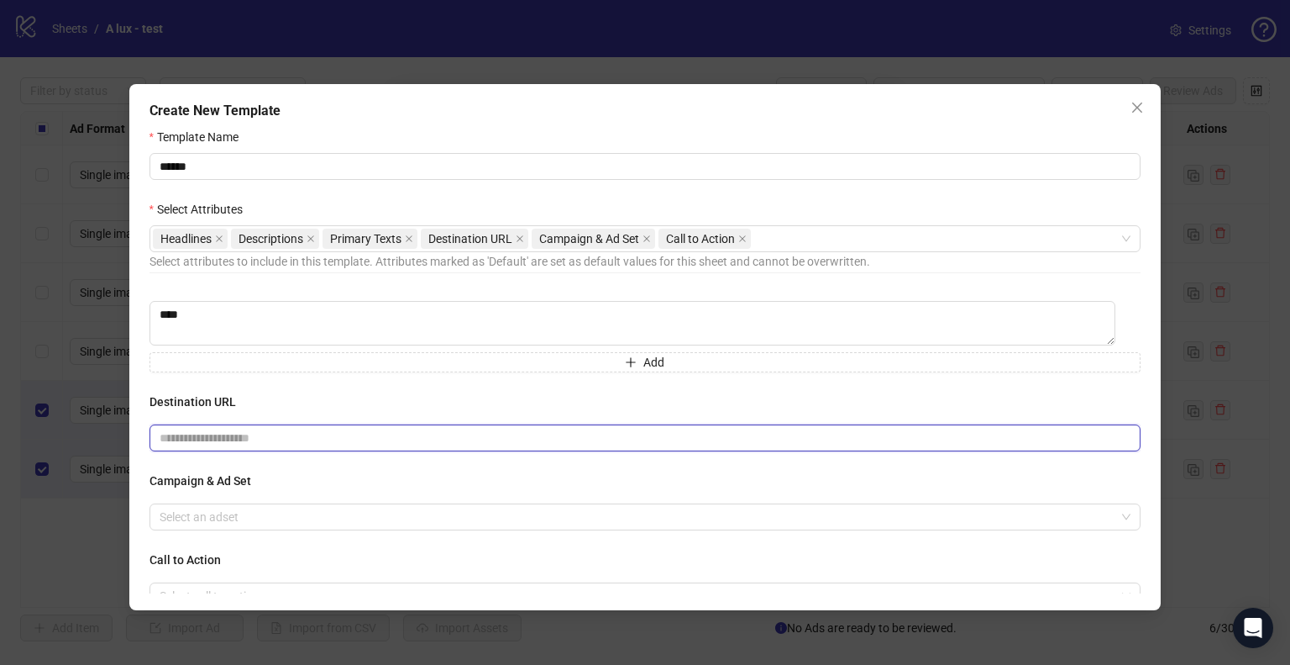
click at [470, 438] on input "text" at bounding box center [639, 437] width 959 height 18
paste input "**********"
type input "**********"
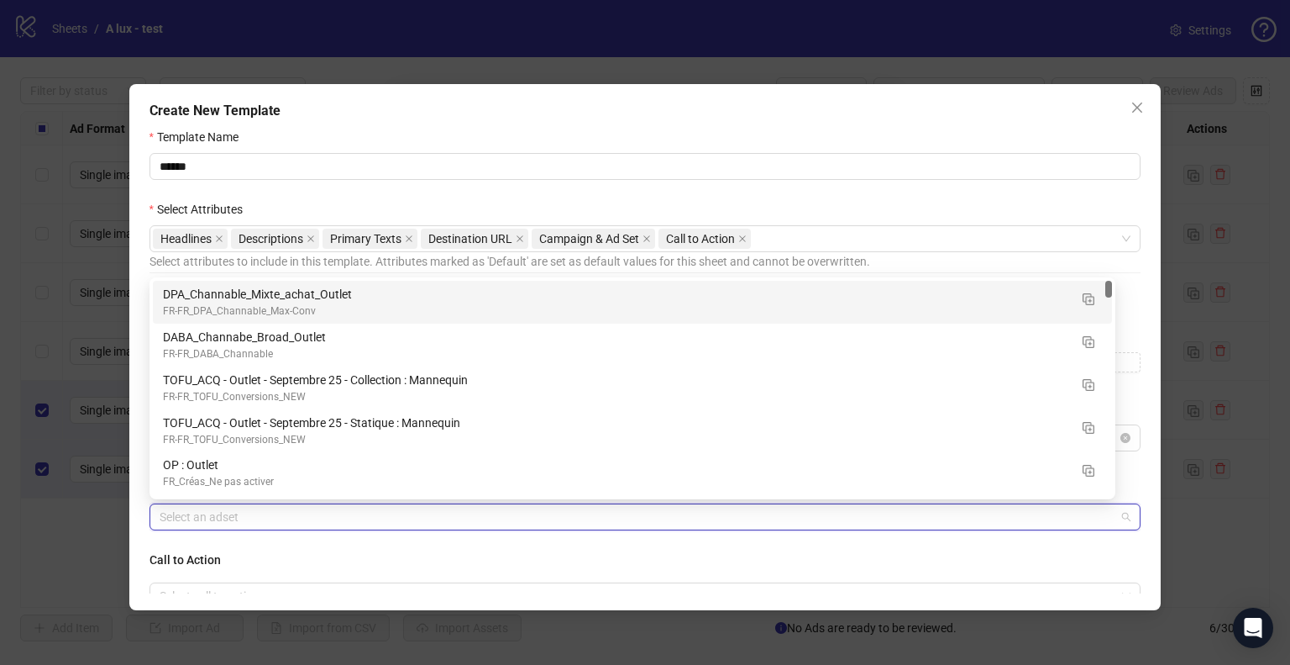
click at [437, 512] on input "search" at bounding box center [638, 516] width 957 height 25
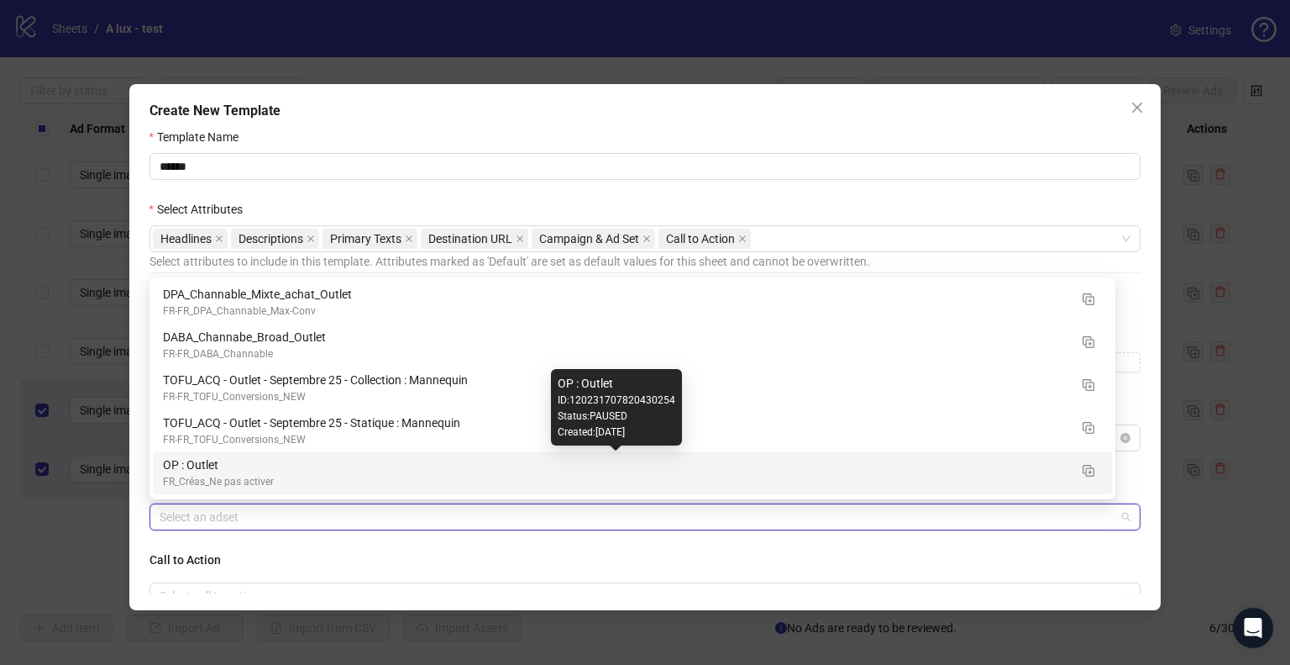
click at [326, 472] on div "OP : Outlet" at bounding box center [616, 464] width 906 height 18
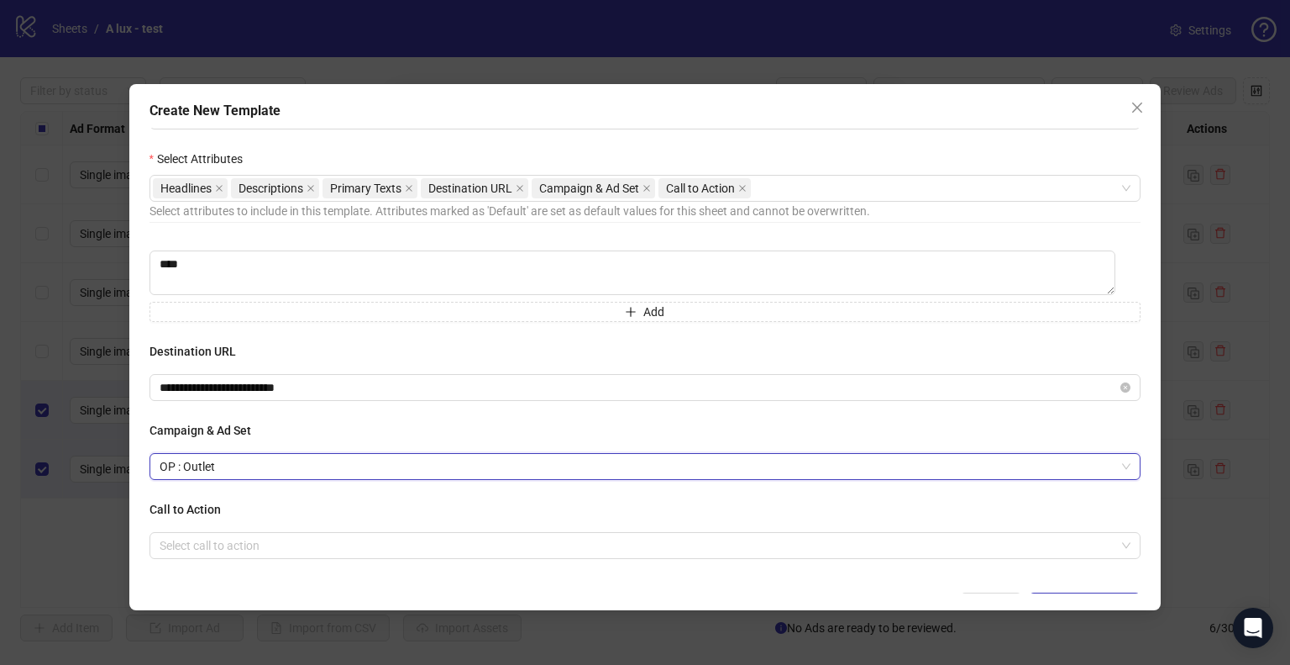
scroll to position [76, 0]
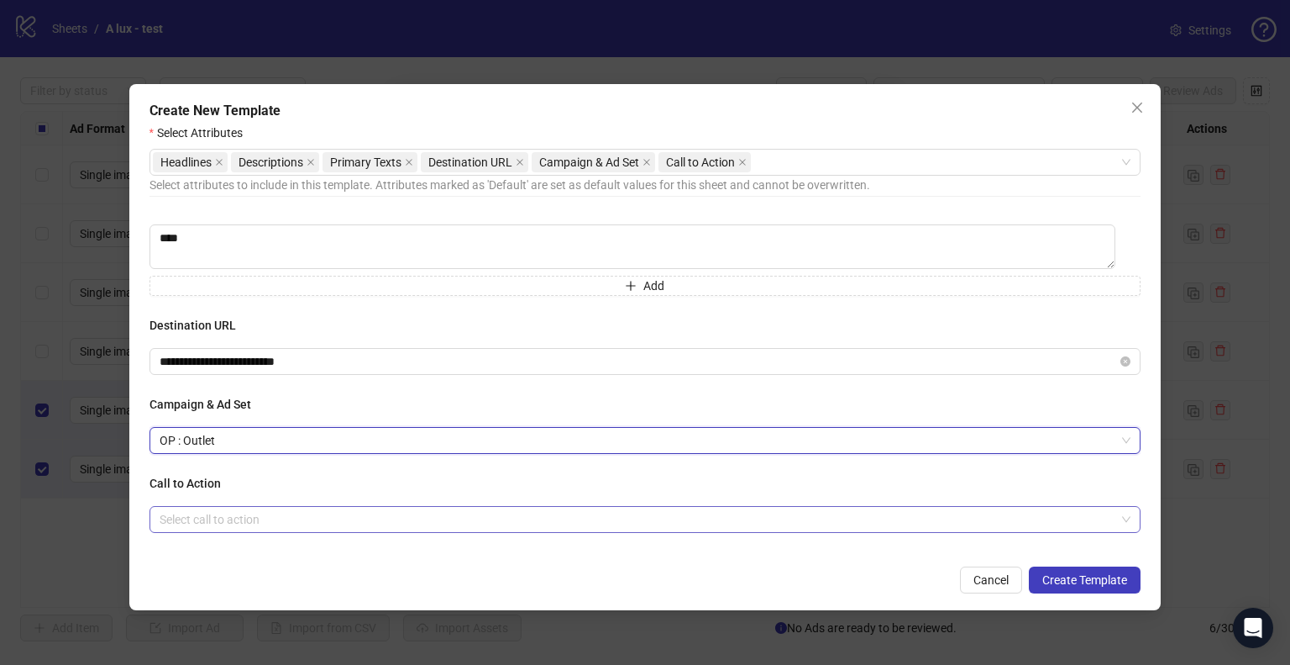
click at [259, 520] on input "search" at bounding box center [638, 519] width 957 height 25
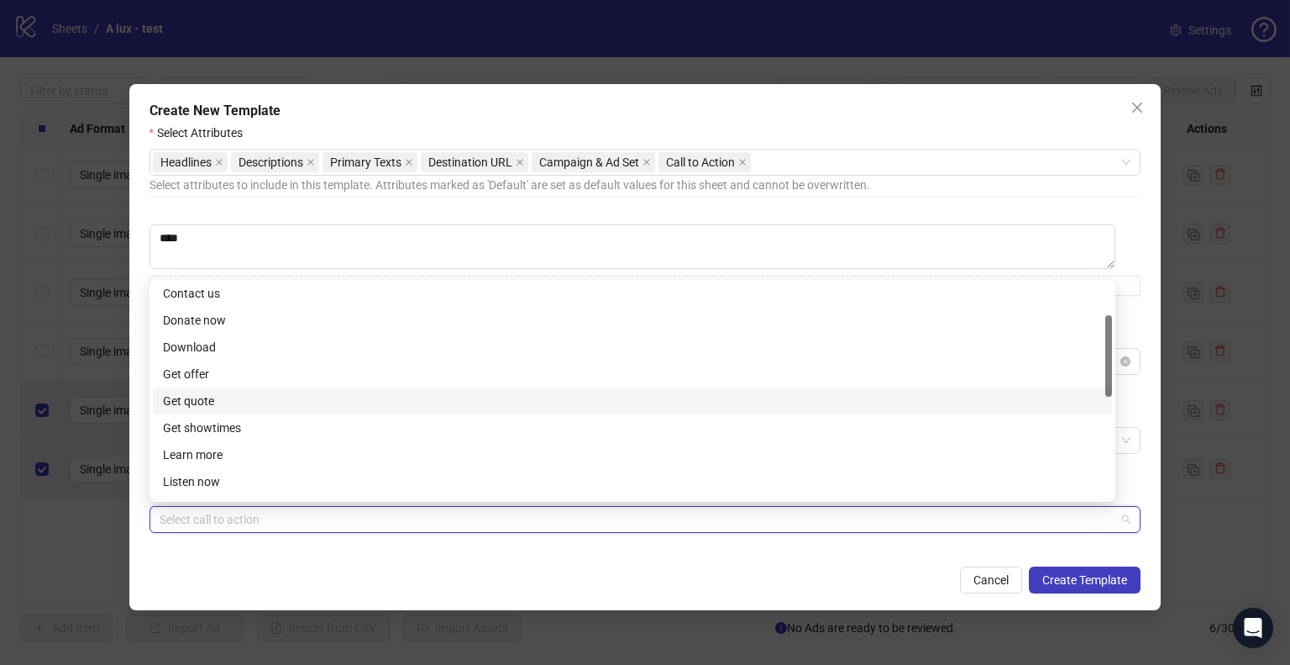
scroll to position [168, 0]
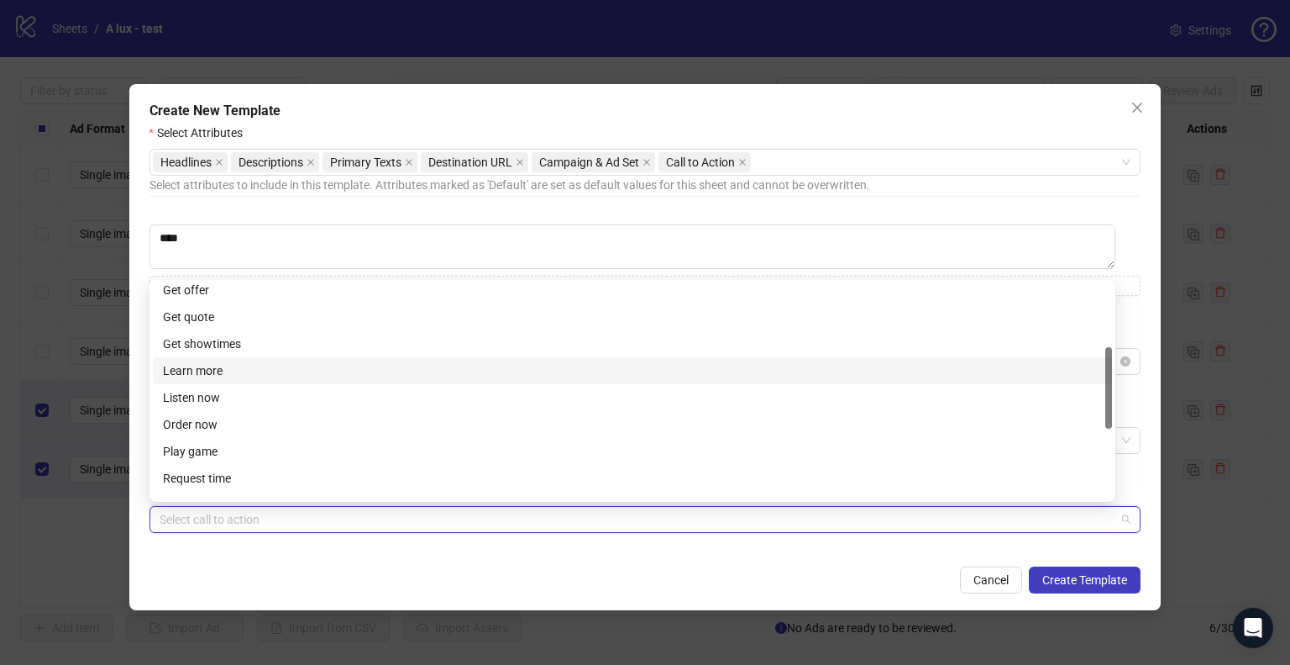
click at [217, 375] on div "Learn more" at bounding box center [632, 370] width 939 height 18
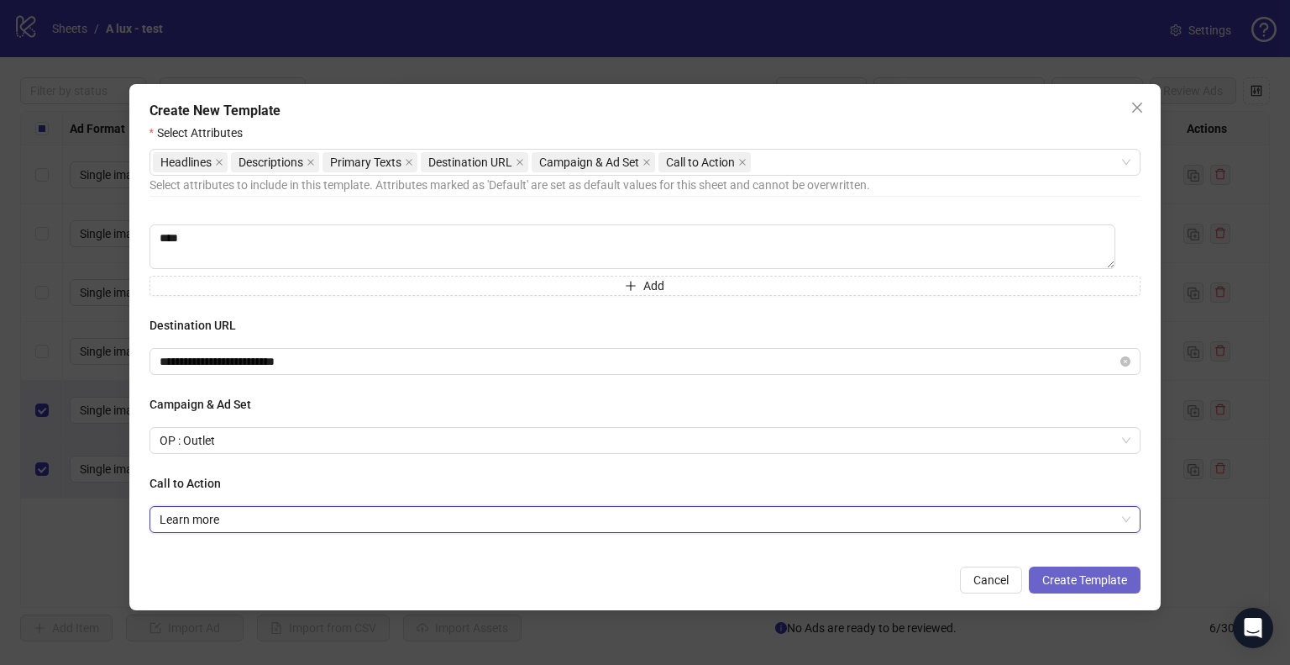
click at [1076, 586] on span "Create Template" at bounding box center [1085, 579] width 85 height 13
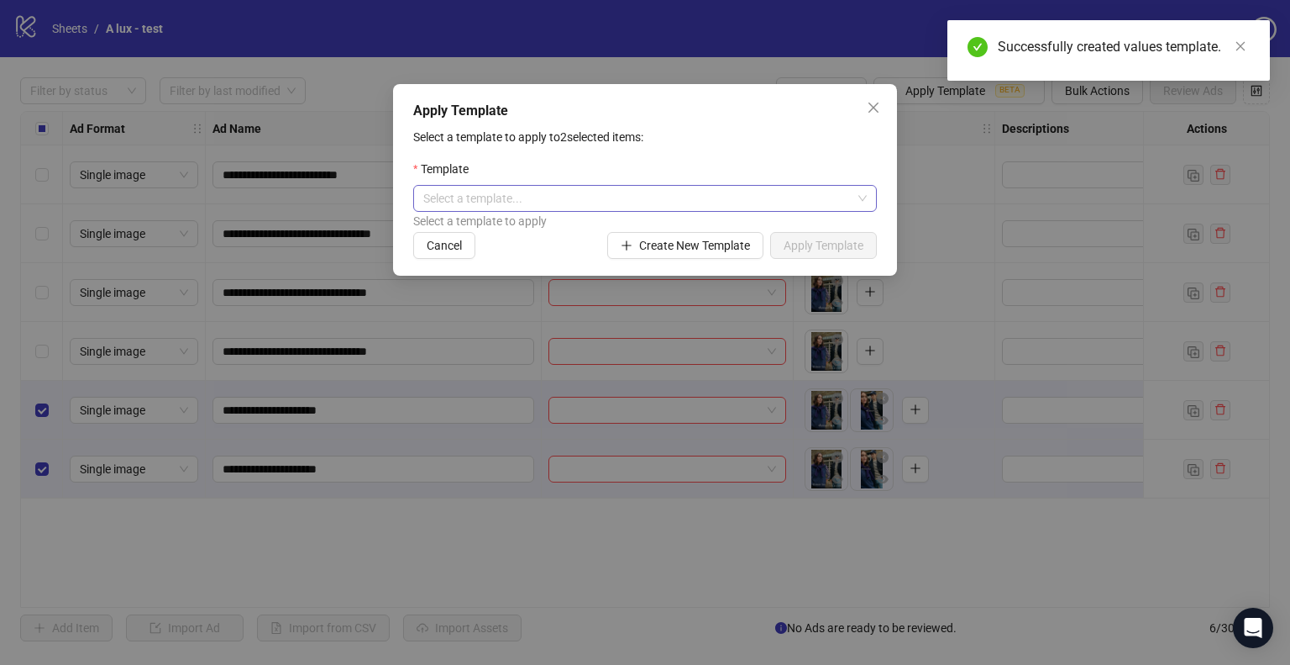
click at [607, 199] on input "search" at bounding box center [637, 198] width 428 height 25
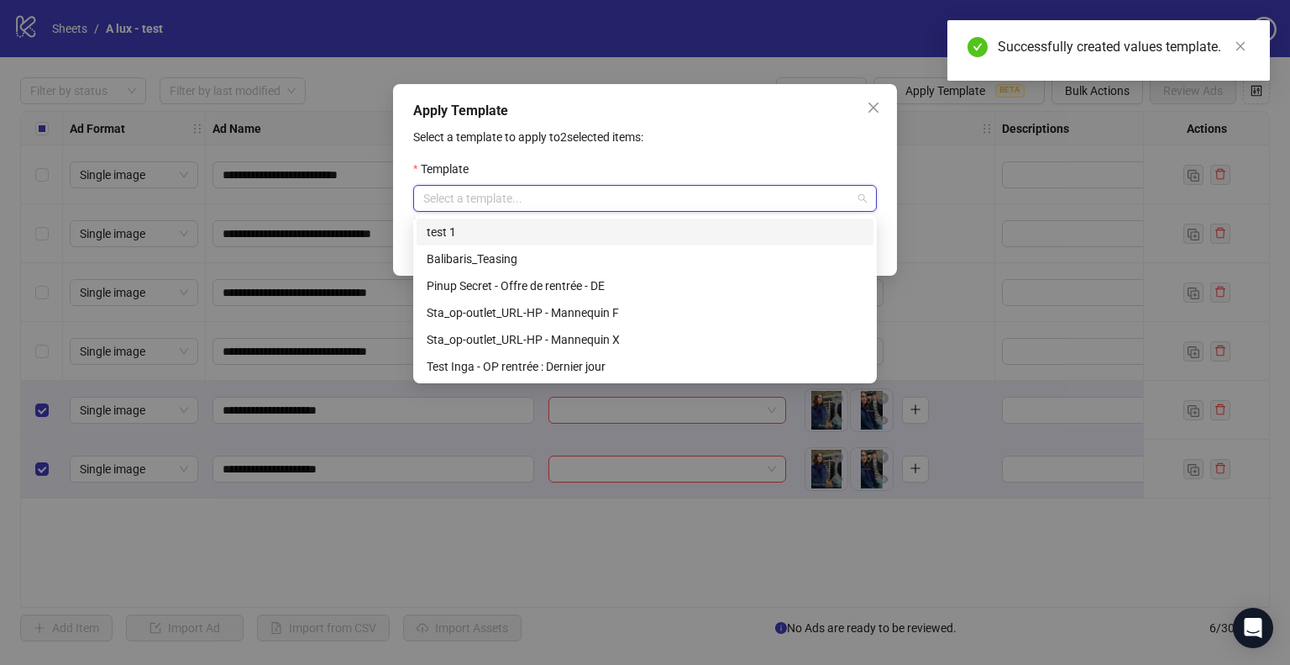
click at [465, 229] on div "test 1" at bounding box center [645, 232] width 437 height 18
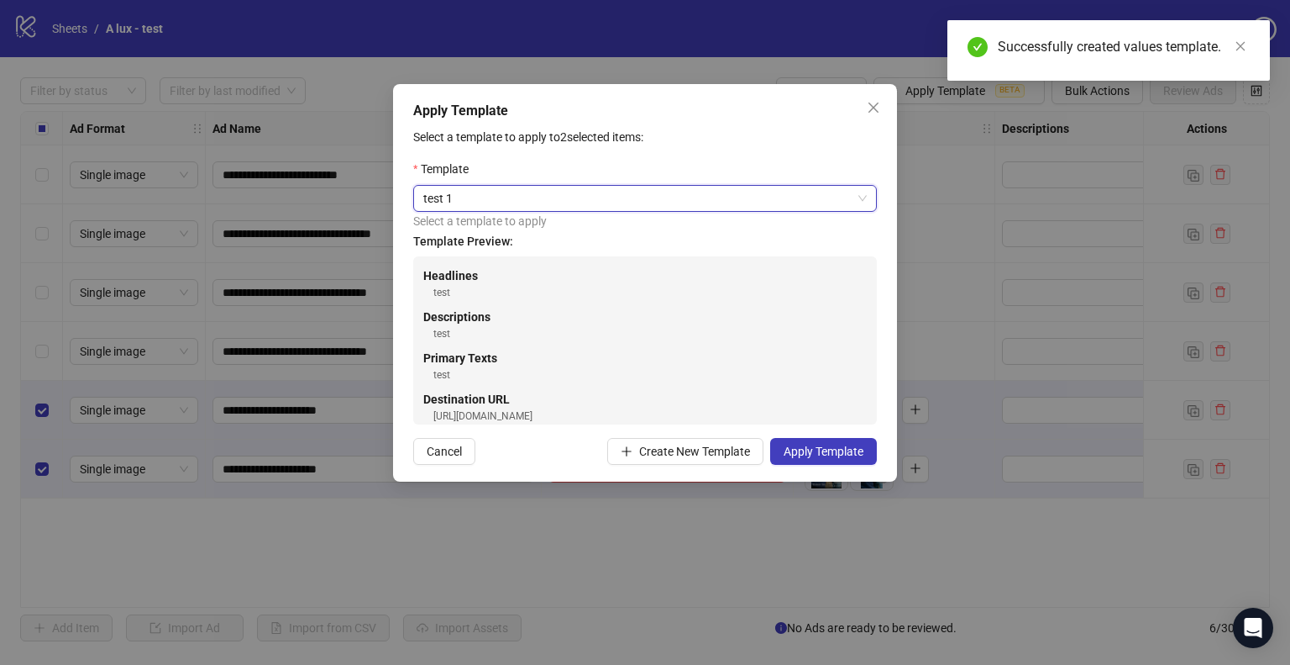
scroll to position [84, 0]
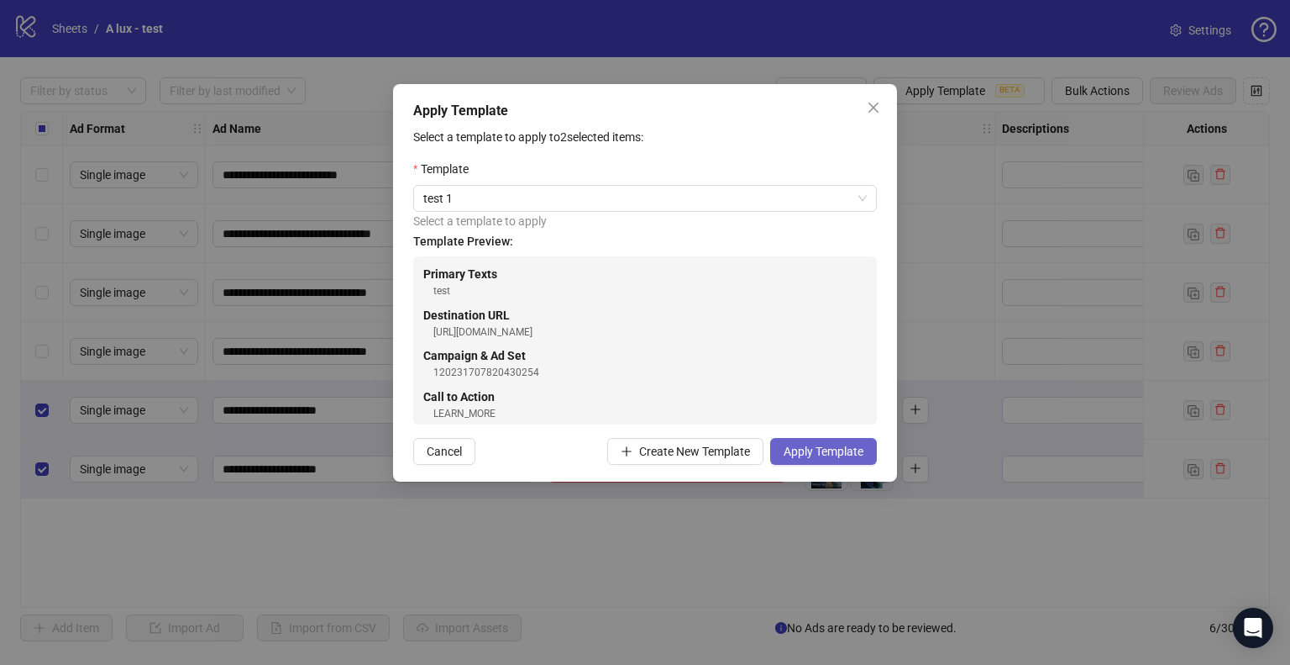
click at [801, 446] on span "Apply Template" at bounding box center [824, 450] width 80 height 13
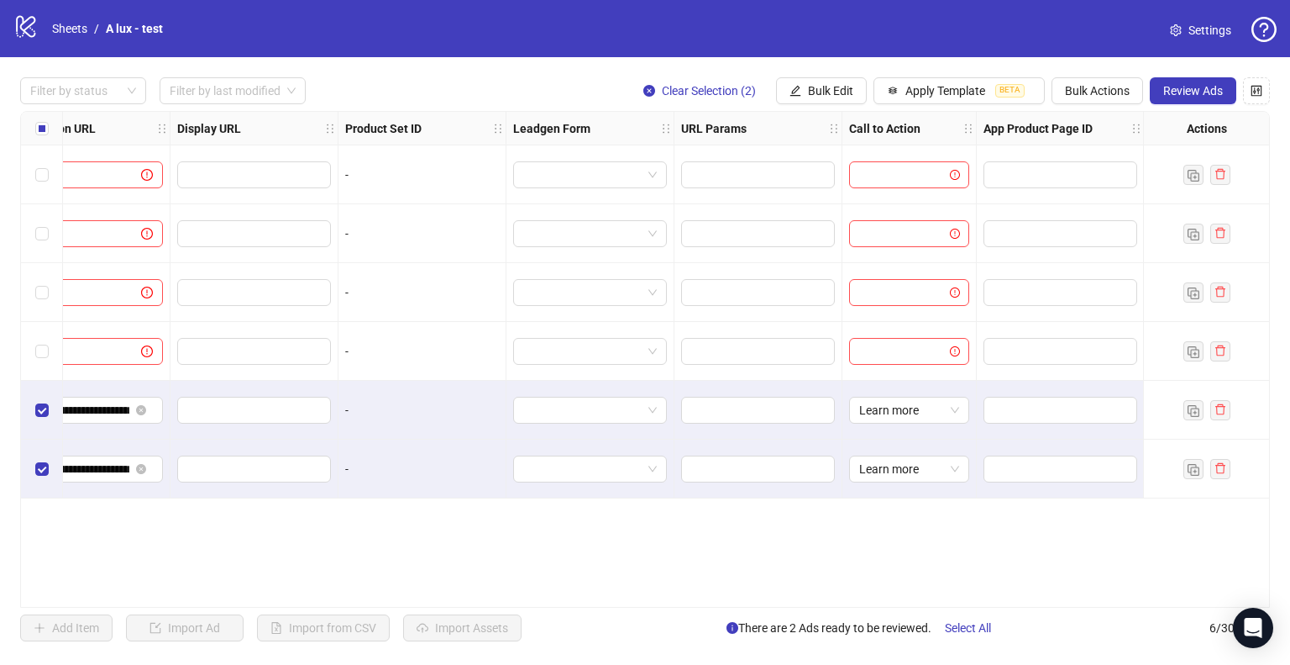
scroll to position [0, 1667]
click at [1205, 93] on span "Review Ads" at bounding box center [1194, 90] width 60 height 13
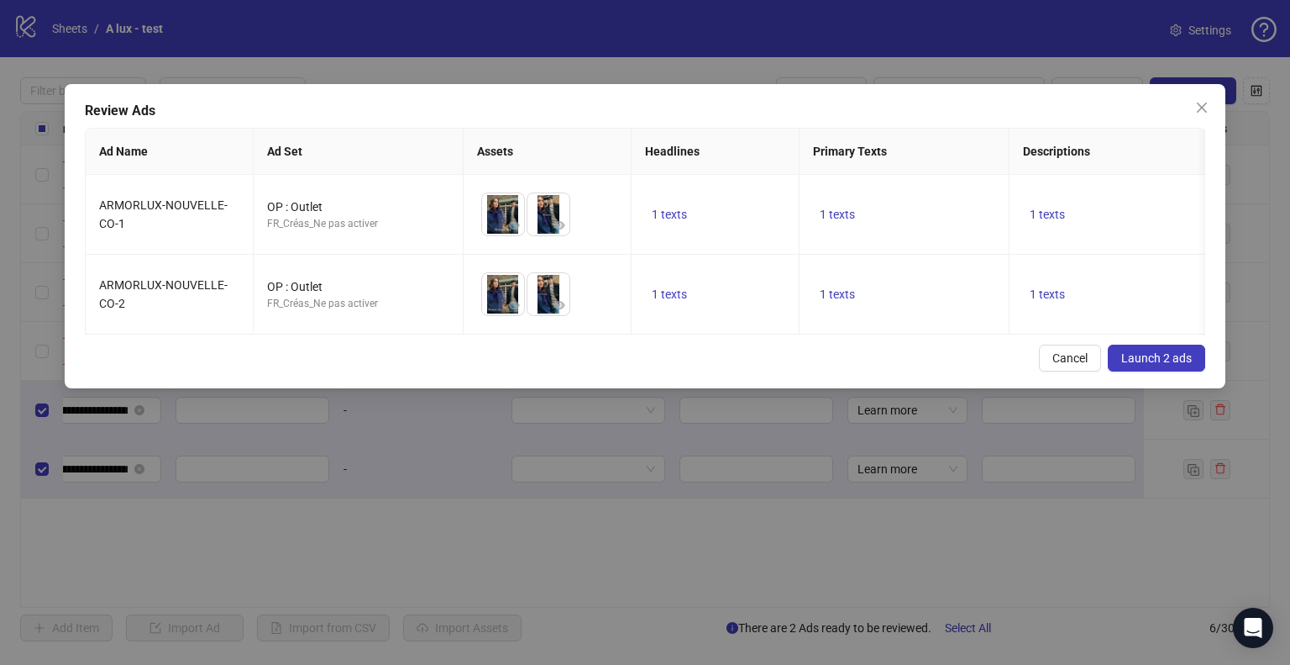
click at [1170, 365] on span "Launch 2 ads" at bounding box center [1157, 357] width 71 height 13
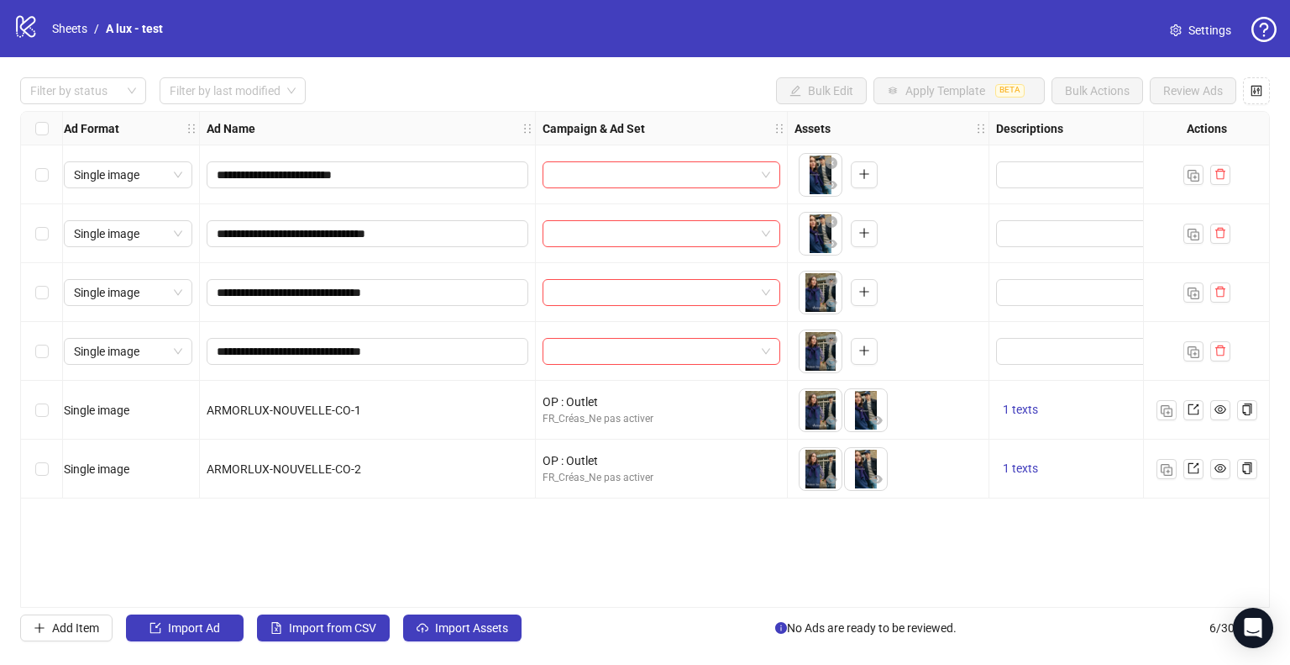
scroll to position [0, 0]
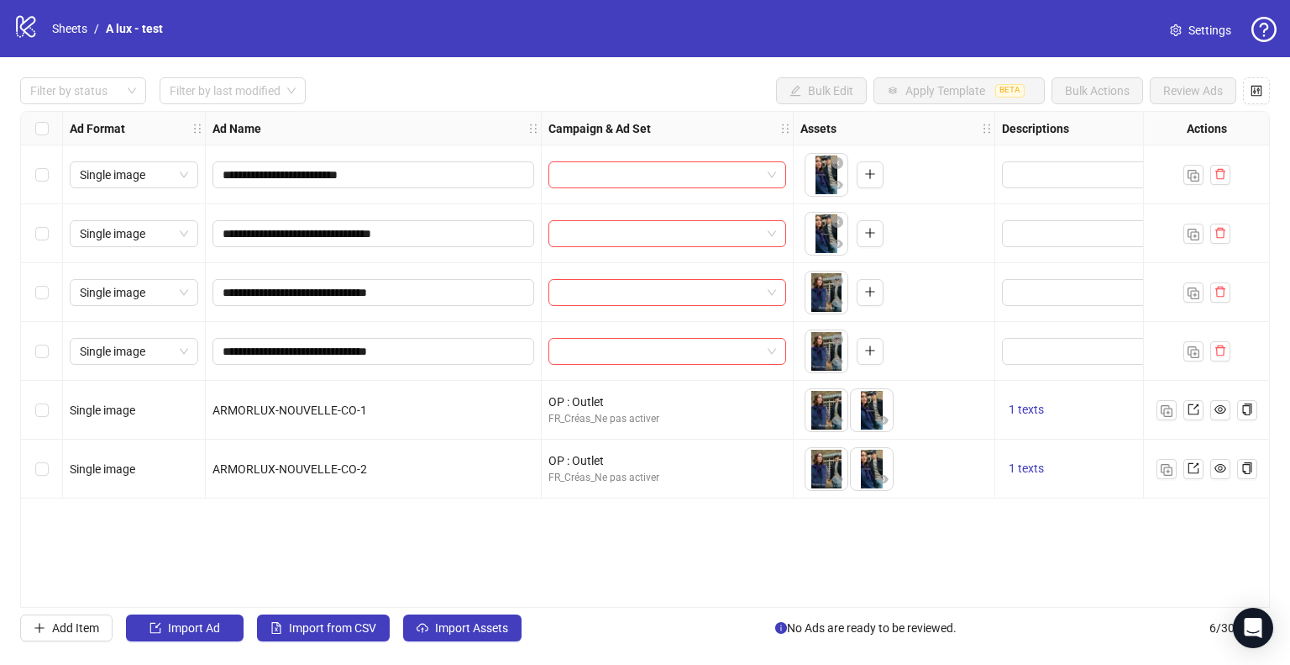
click at [38, 399] on div "Select row 5" at bounding box center [42, 410] width 42 height 59
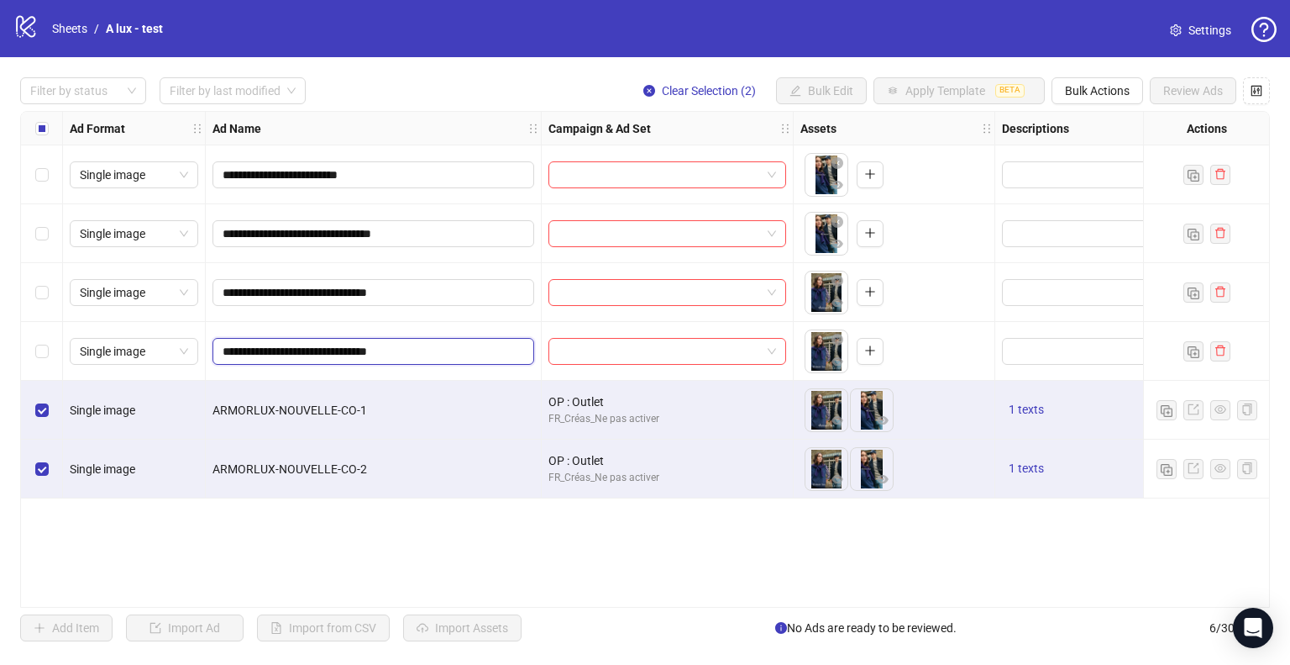
click at [356, 354] on input "**********" at bounding box center [372, 351] width 298 height 18
click at [612, 355] on input "search" at bounding box center [660, 351] width 202 height 25
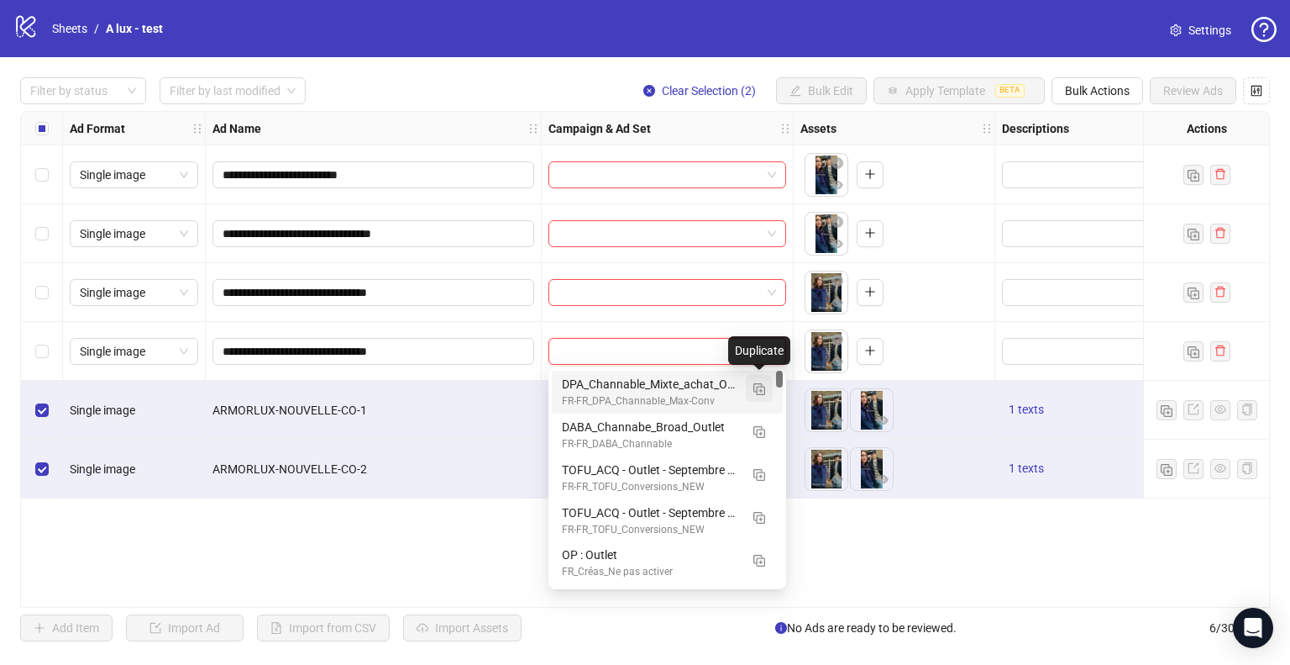
click at [765, 382] on button "button" at bounding box center [759, 388] width 27 height 27
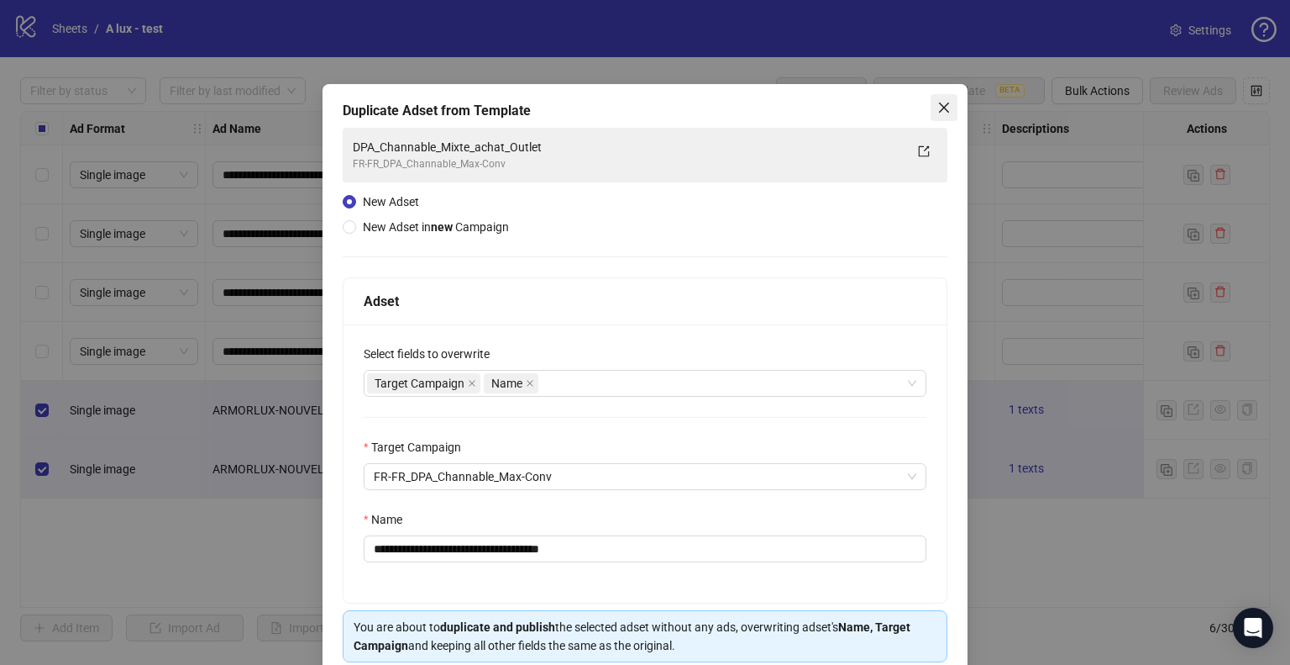
click at [938, 107] on icon "close" at bounding box center [944, 107] width 13 height 13
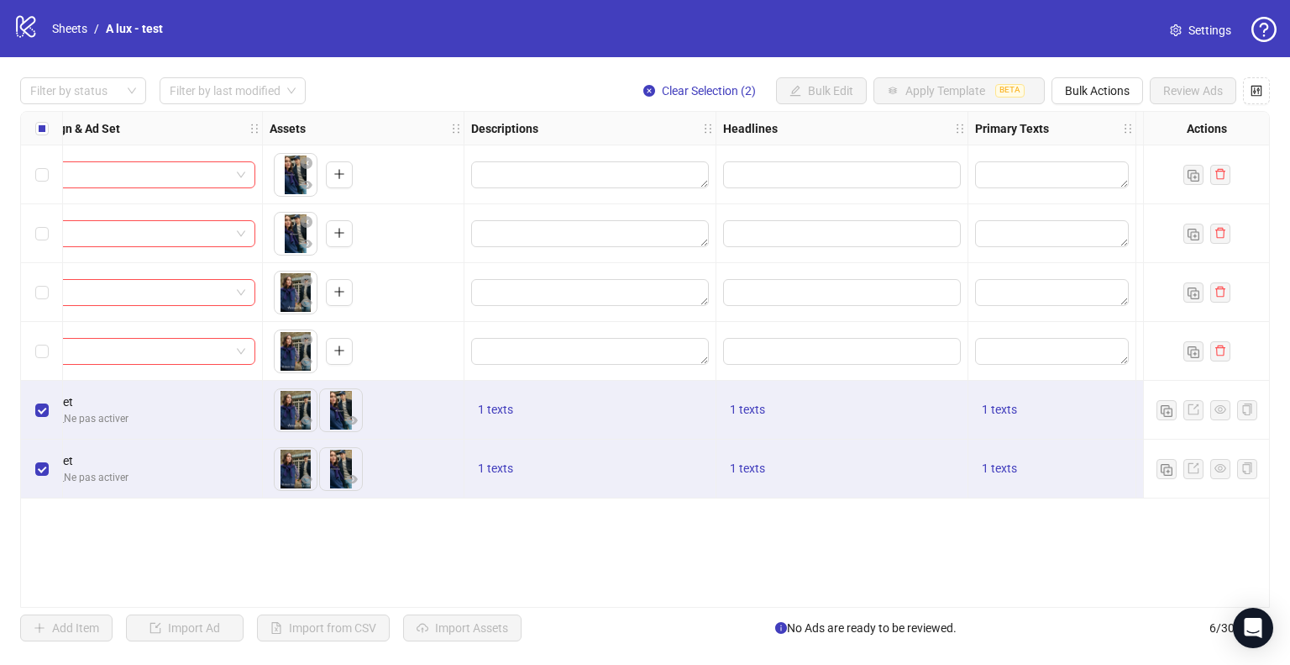
scroll to position [0, 590]
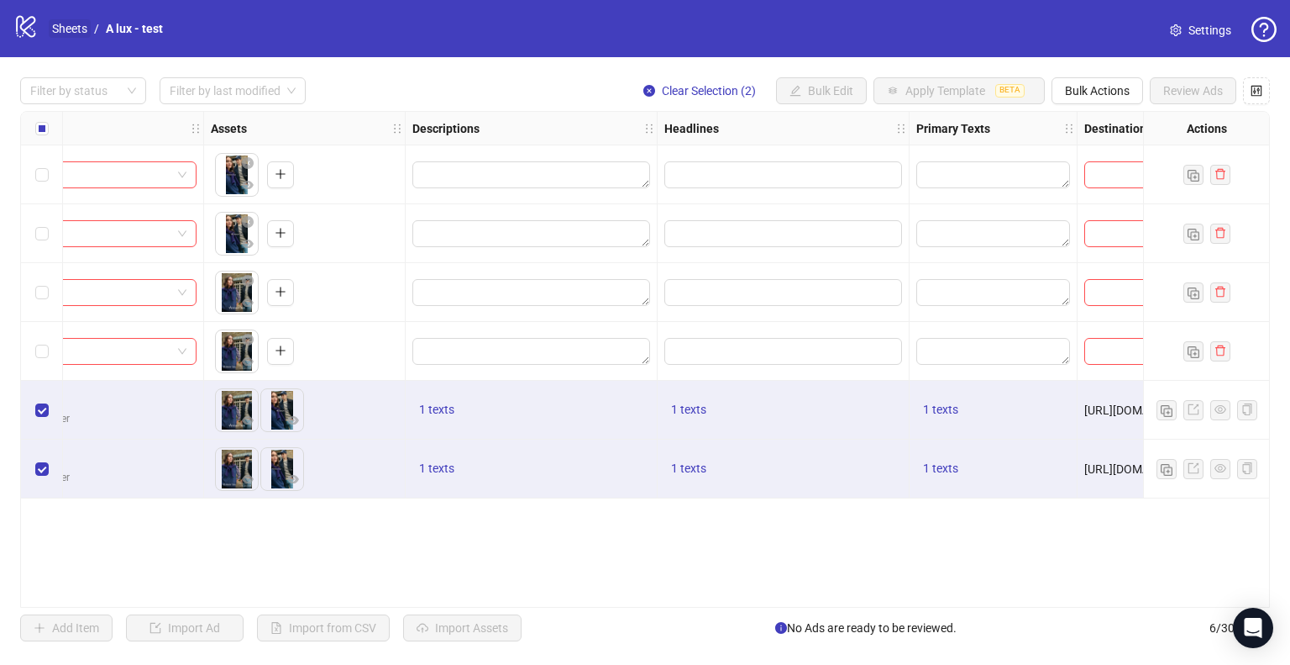
click at [79, 27] on link "Sheets" at bounding box center [70, 28] width 42 height 18
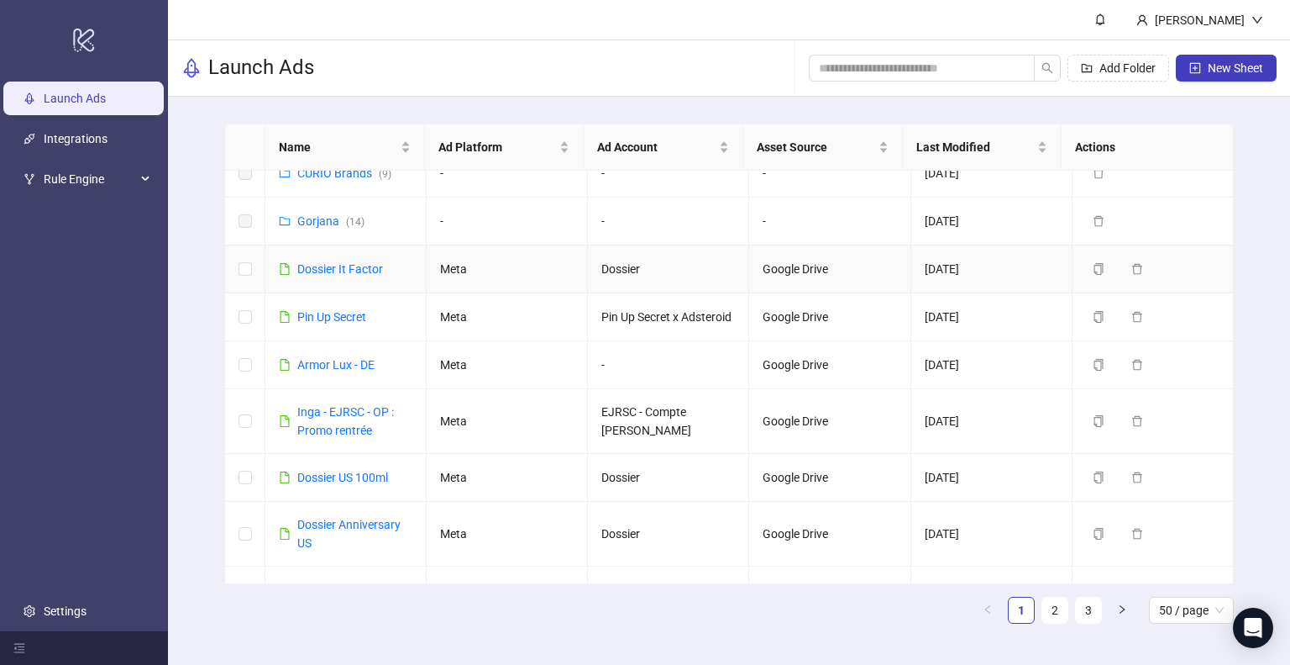
scroll to position [168, 0]
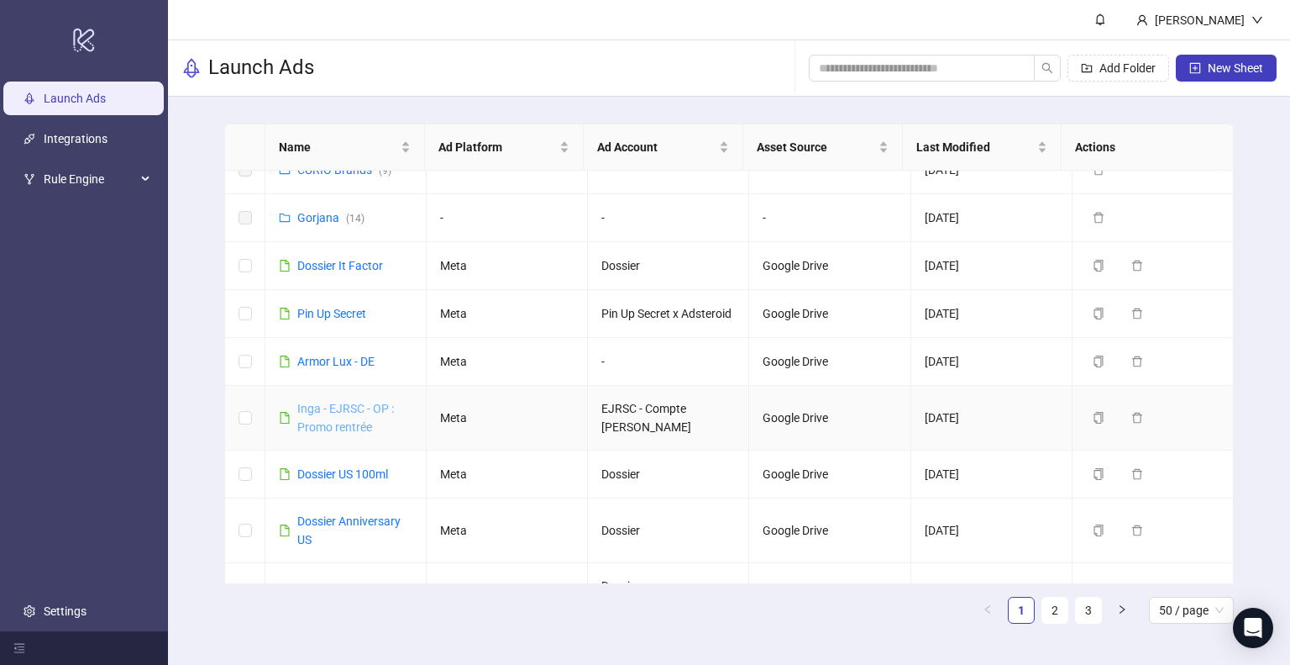
click at [363, 433] on link "Inga - EJRSC - OP : Promo rentrée" at bounding box center [345, 418] width 97 height 32
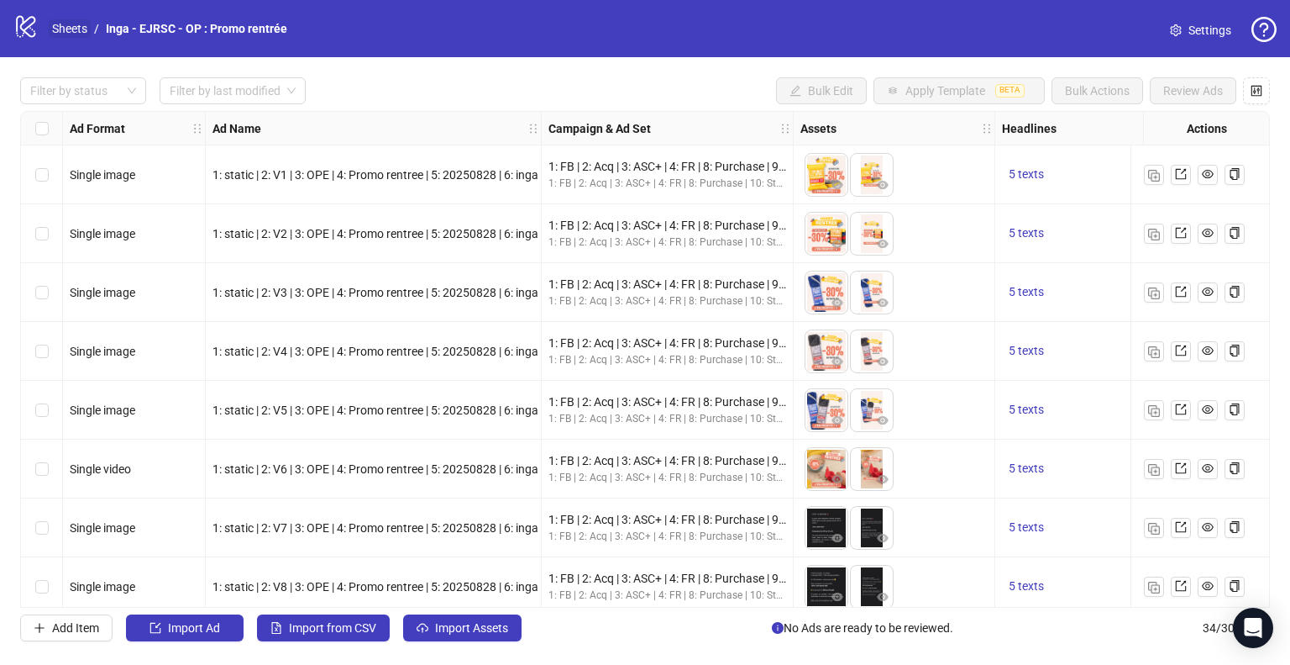
click at [72, 24] on link "Sheets" at bounding box center [70, 28] width 42 height 18
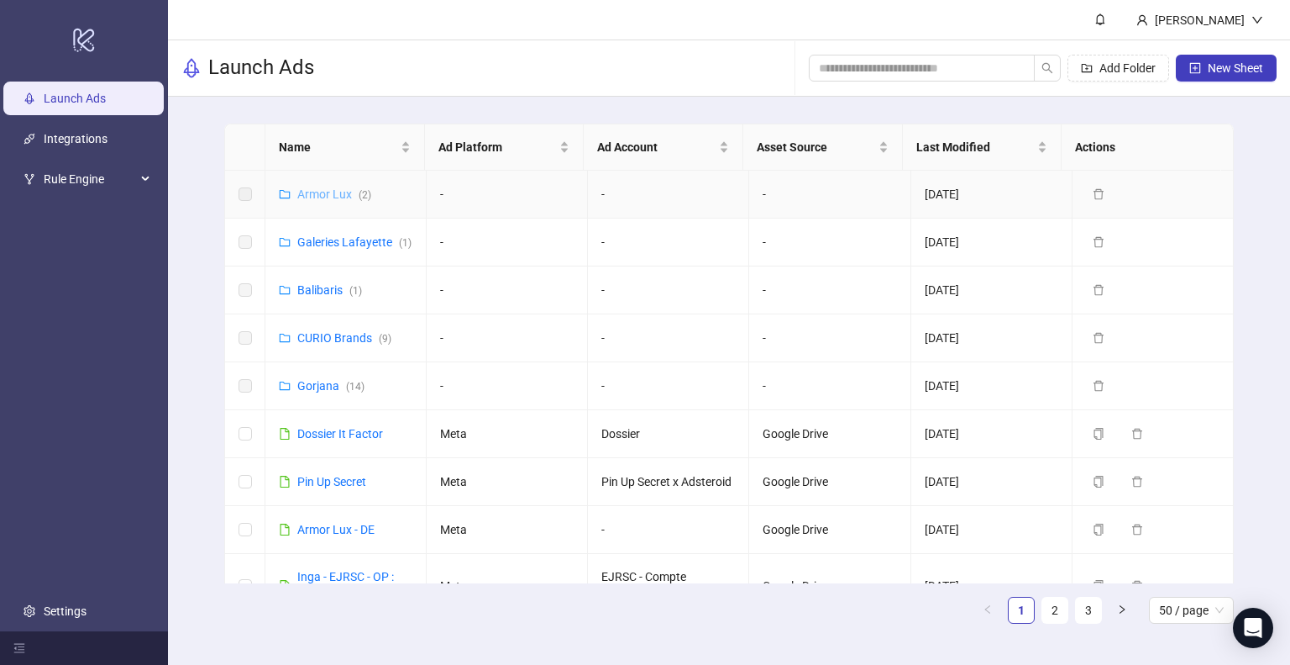
click at [323, 194] on link "Armor Lux ( 2 )" at bounding box center [334, 193] width 74 height 13
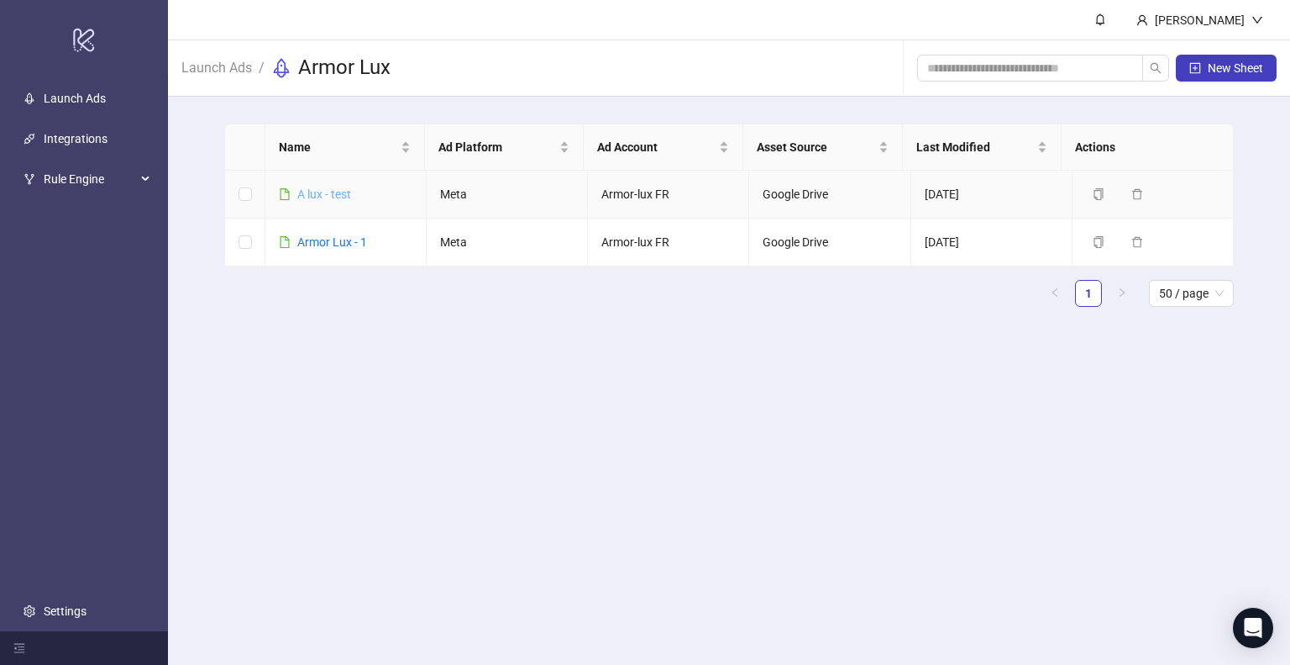
click at [329, 194] on link "A lux - test" at bounding box center [324, 193] width 54 height 13
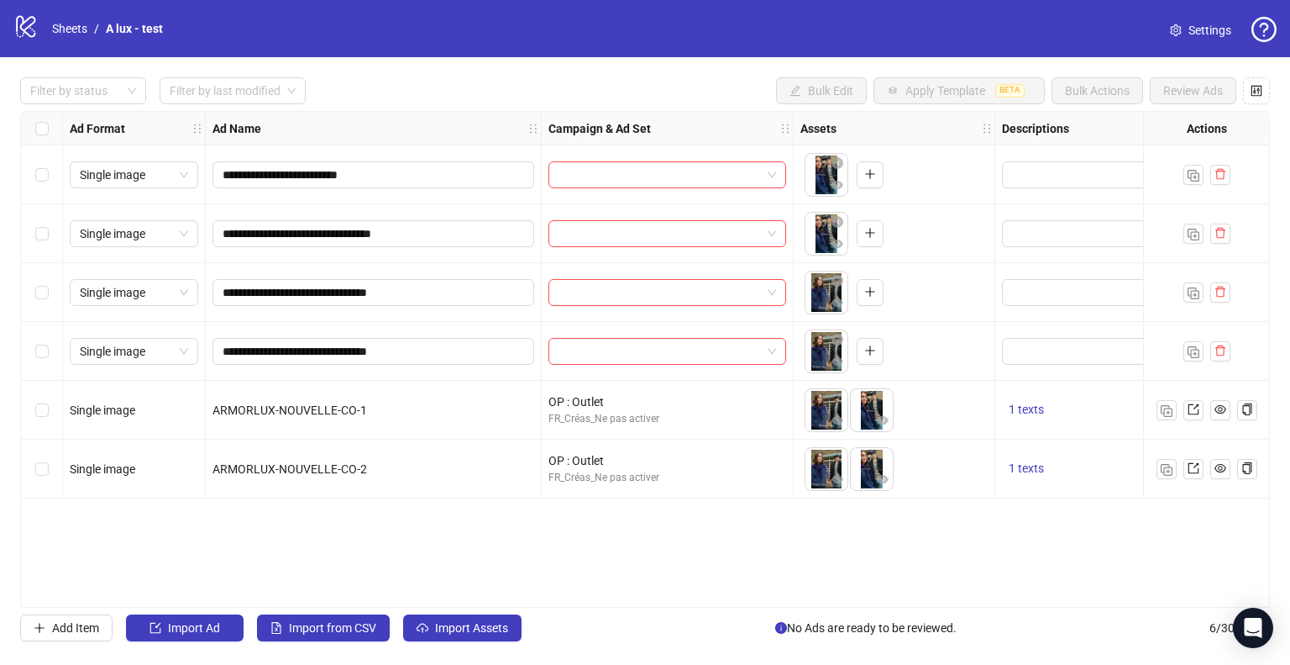
click at [1204, 21] on span "Settings" at bounding box center [1210, 30] width 43 height 18
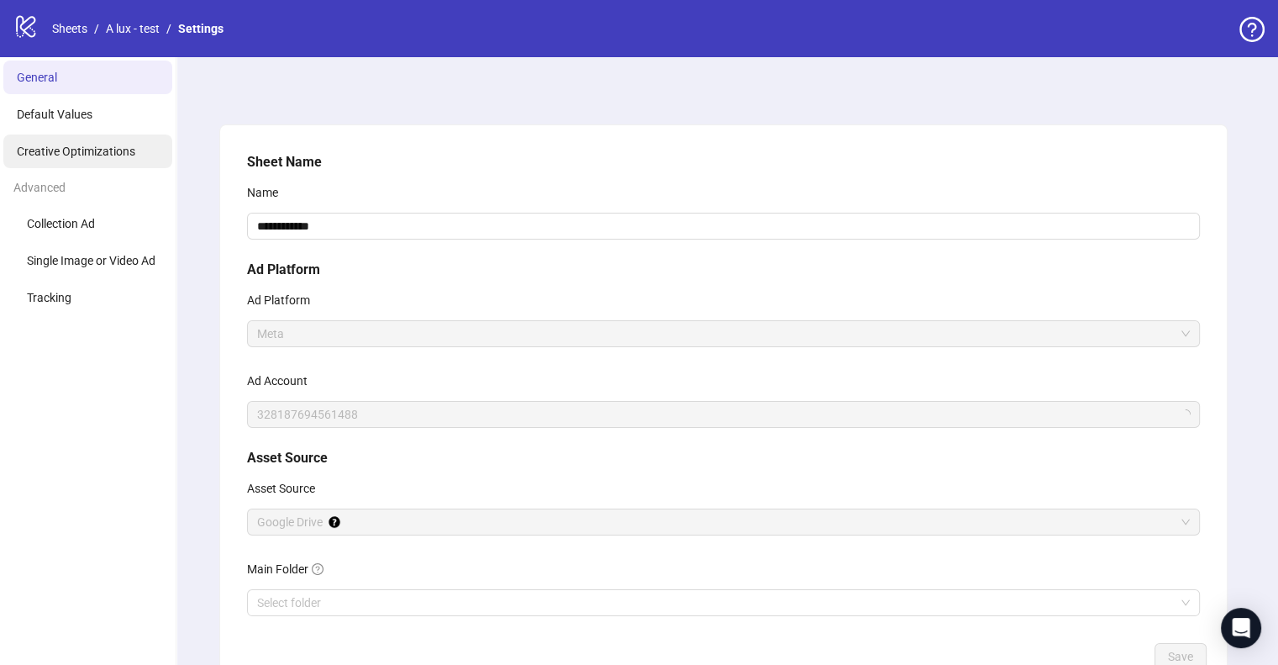
click at [112, 154] on span "Creative Optimizations" at bounding box center [76, 150] width 118 height 13
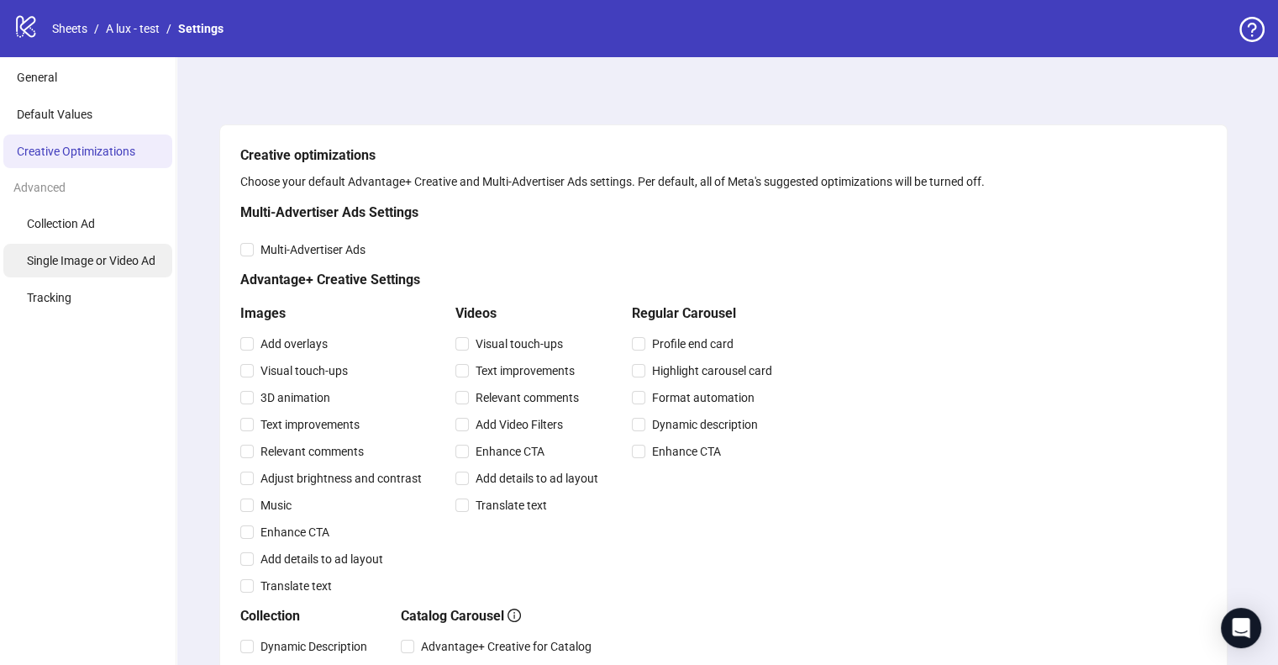
click at [80, 271] on li "Single Image or Video Ad" at bounding box center [87, 261] width 169 height 34
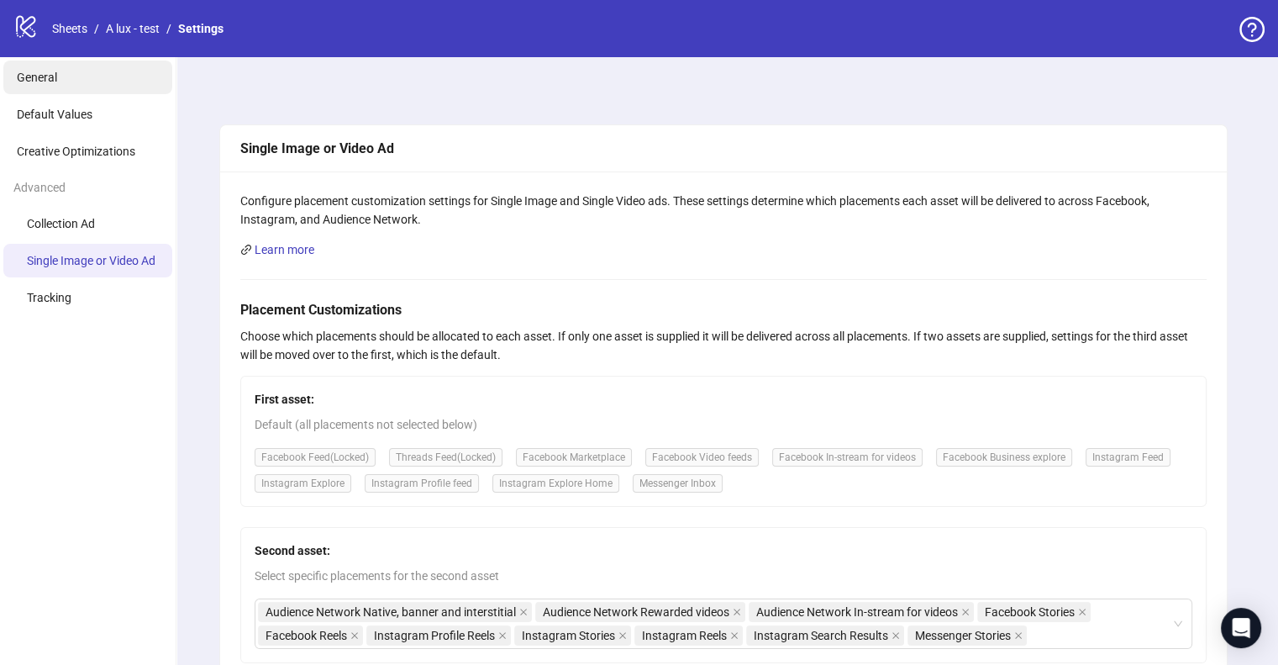
click at [50, 76] on span "General" at bounding box center [37, 77] width 40 height 13
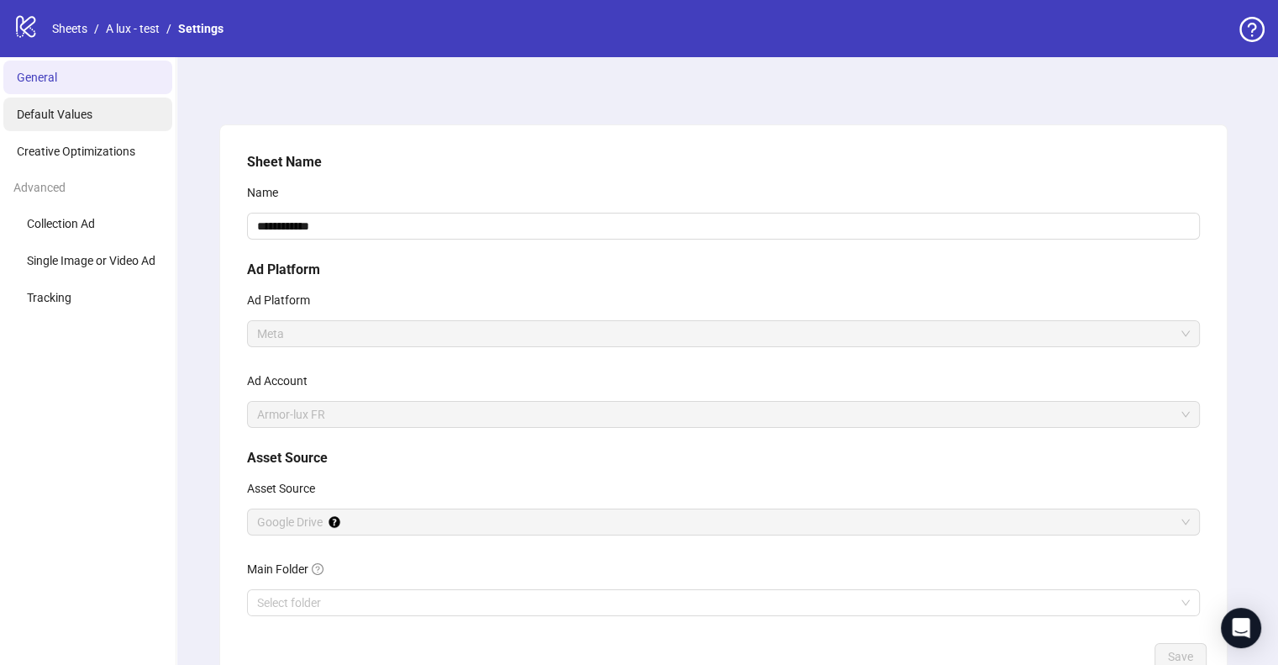
click at [77, 121] on li "Default Values" at bounding box center [87, 114] width 169 height 34
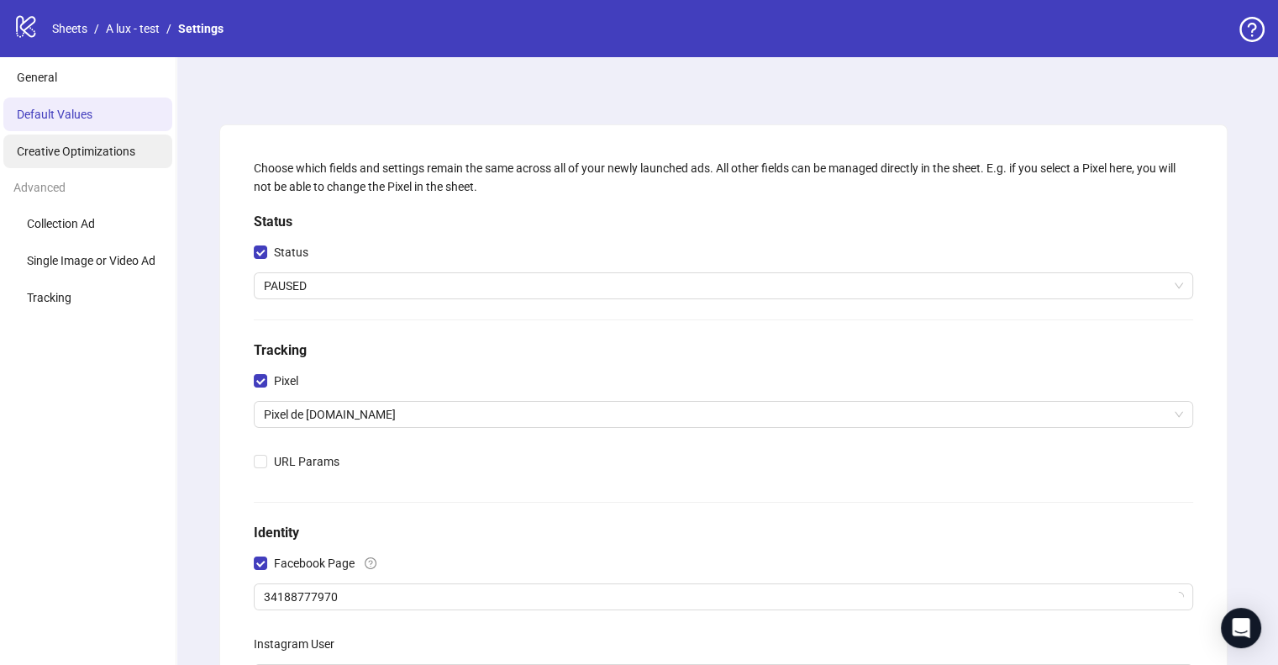
click at [59, 154] on span "Creative Optimizations" at bounding box center [76, 150] width 118 height 13
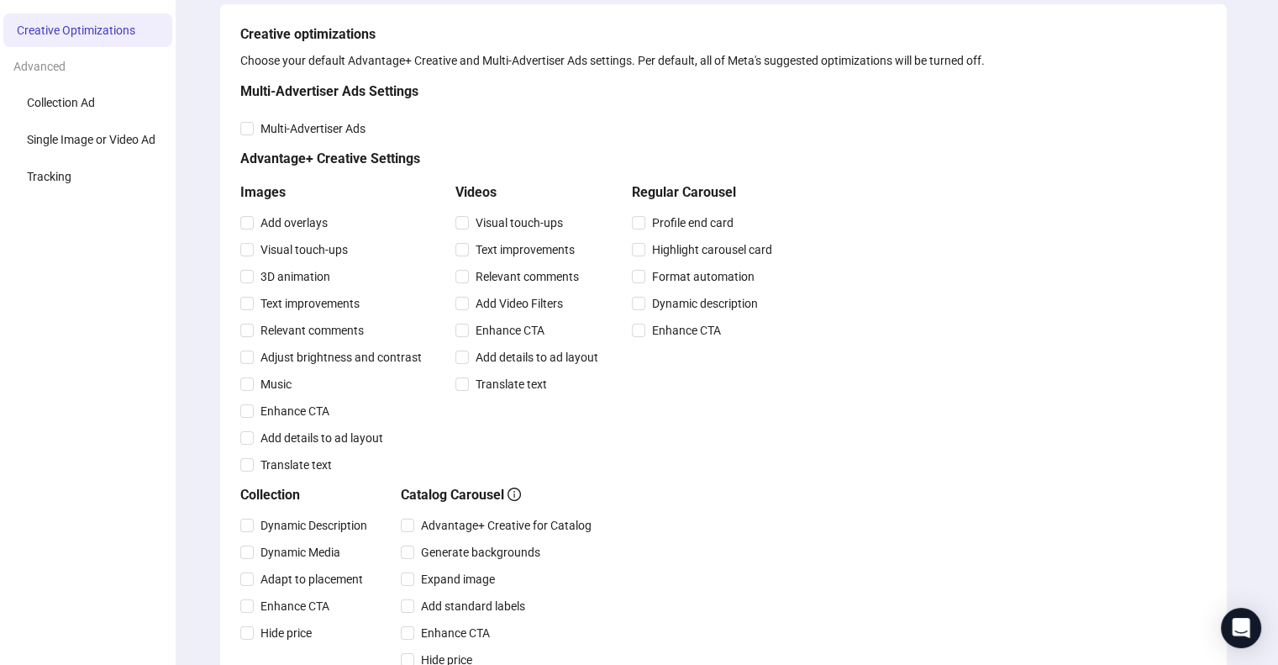
scroll to position [84, 0]
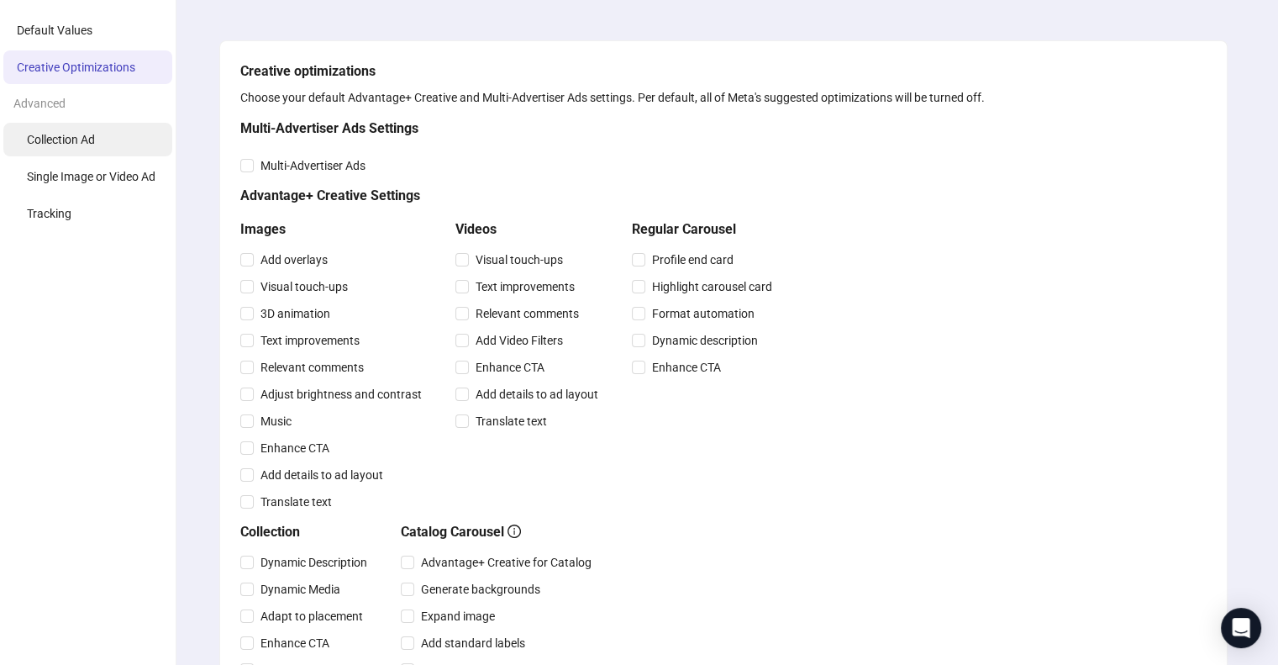
click at [71, 147] on li "Collection Ad" at bounding box center [87, 140] width 169 height 34
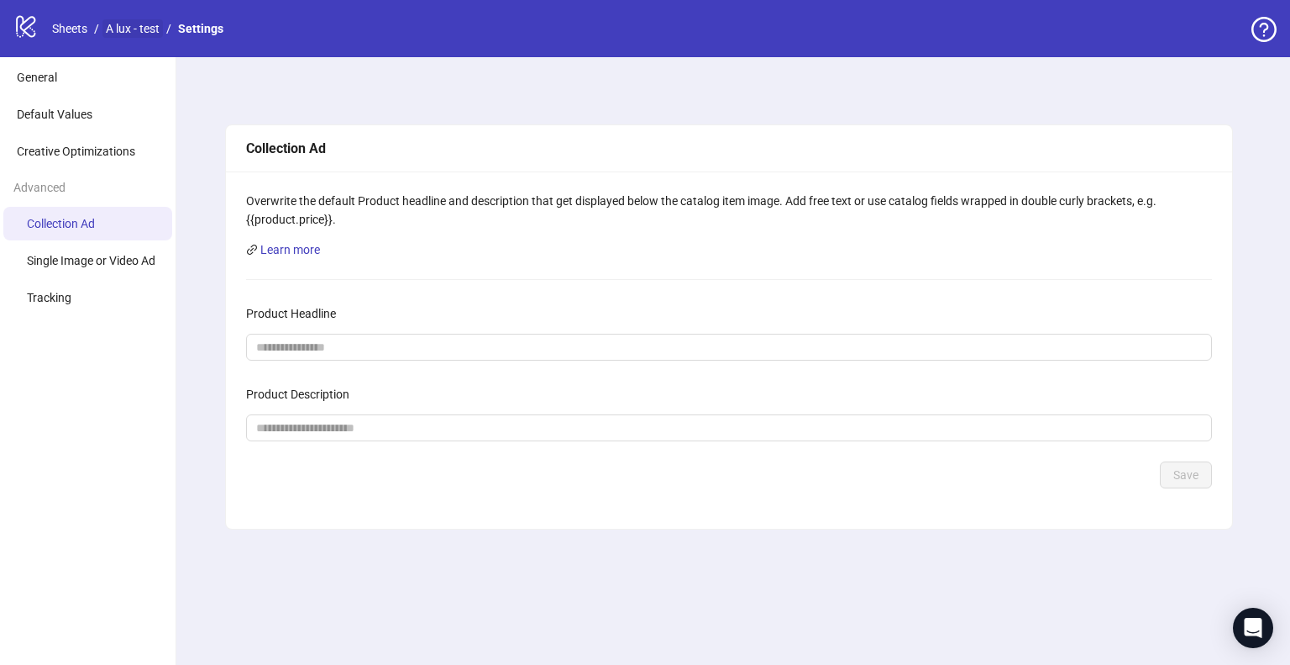
click at [123, 29] on link "A lux - test" at bounding box center [132, 28] width 60 height 18
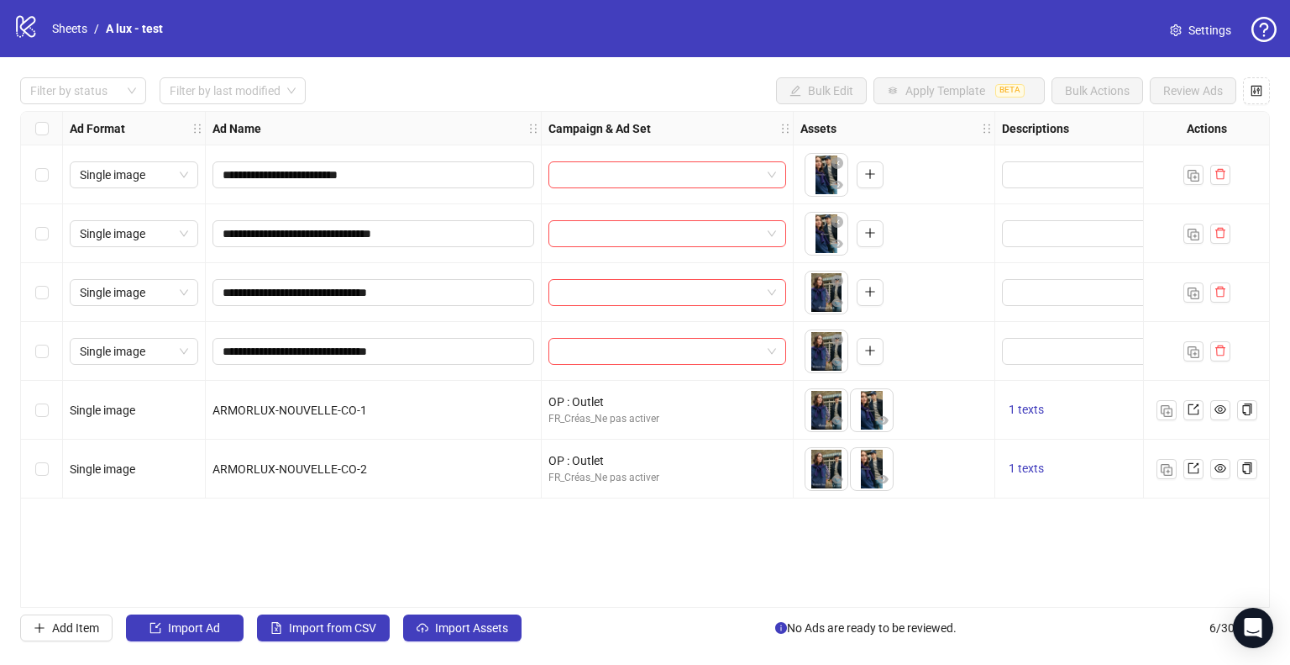
drag, startPoint x: 81, startPoint y: 628, endPoint x: 76, endPoint y: 553, distance: 75.8
click at [76, 553] on div "**********" at bounding box center [645, 359] width 1290 height 604
click at [70, 631] on span "Add Item" at bounding box center [75, 627] width 47 height 13
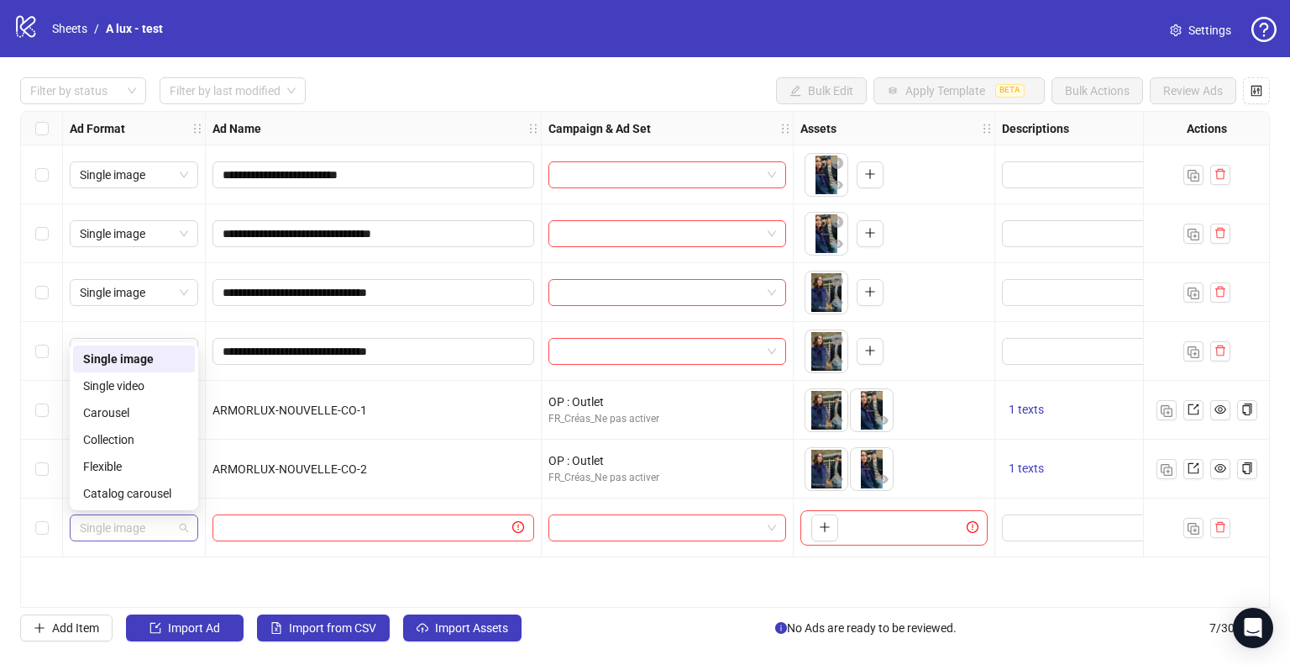
click at [192, 528] on div "Single image" at bounding box center [134, 527] width 129 height 27
click at [134, 420] on div "Carousel" at bounding box center [134, 412] width 102 height 18
click at [827, 531] on icon "plus" at bounding box center [825, 527] width 12 height 12
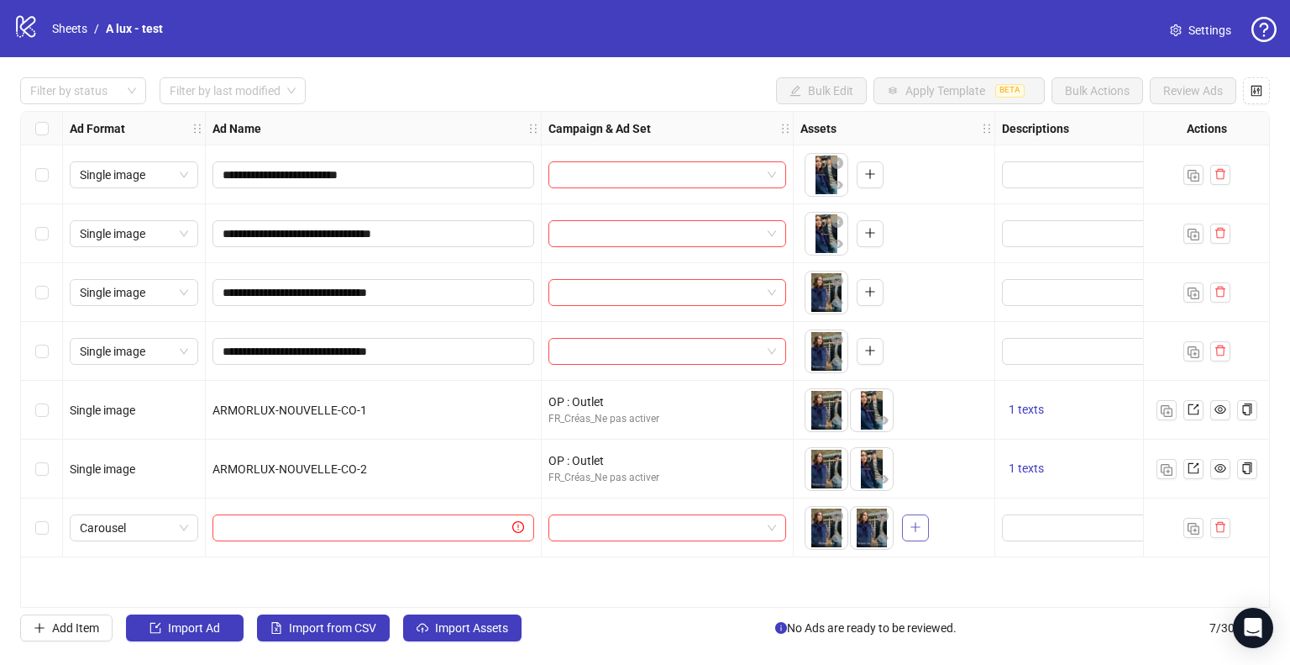
click at [921, 527] on button "button" at bounding box center [915, 527] width 27 height 27
click at [628, 523] on input "search" at bounding box center [660, 527] width 202 height 25
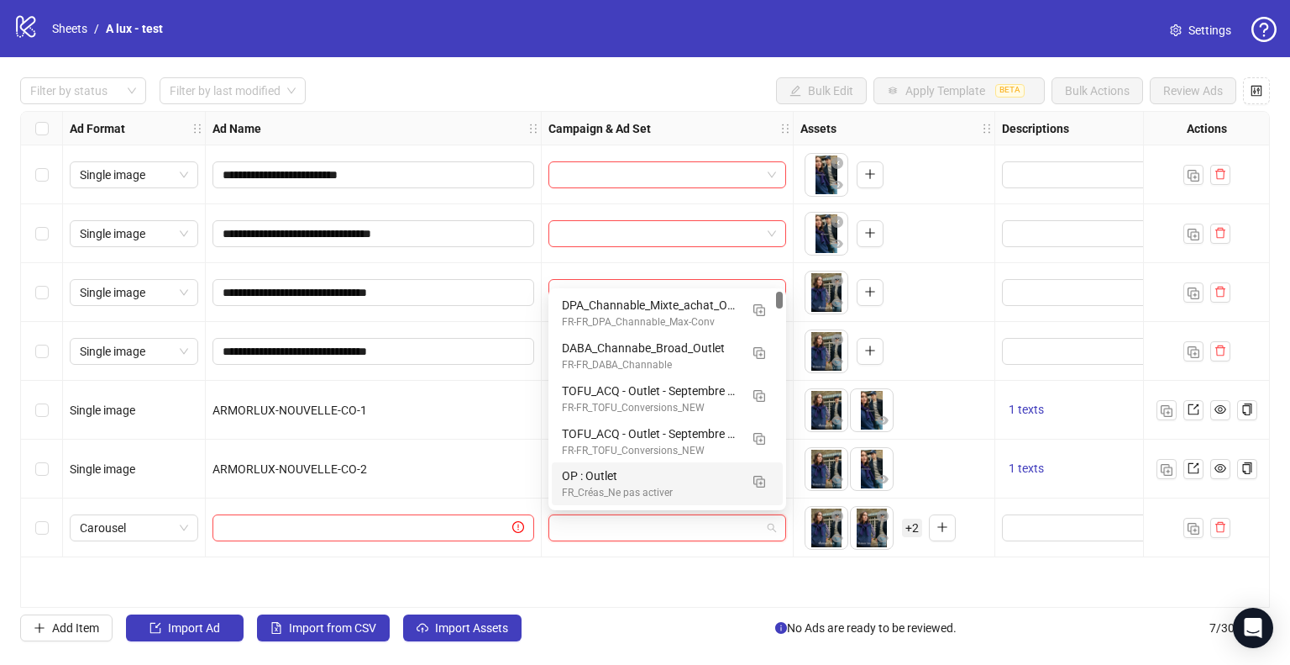
click at [638, 485] on div "FR_Créas_Ne pas activer" at bounding box center [650, 493] width 177 height 16
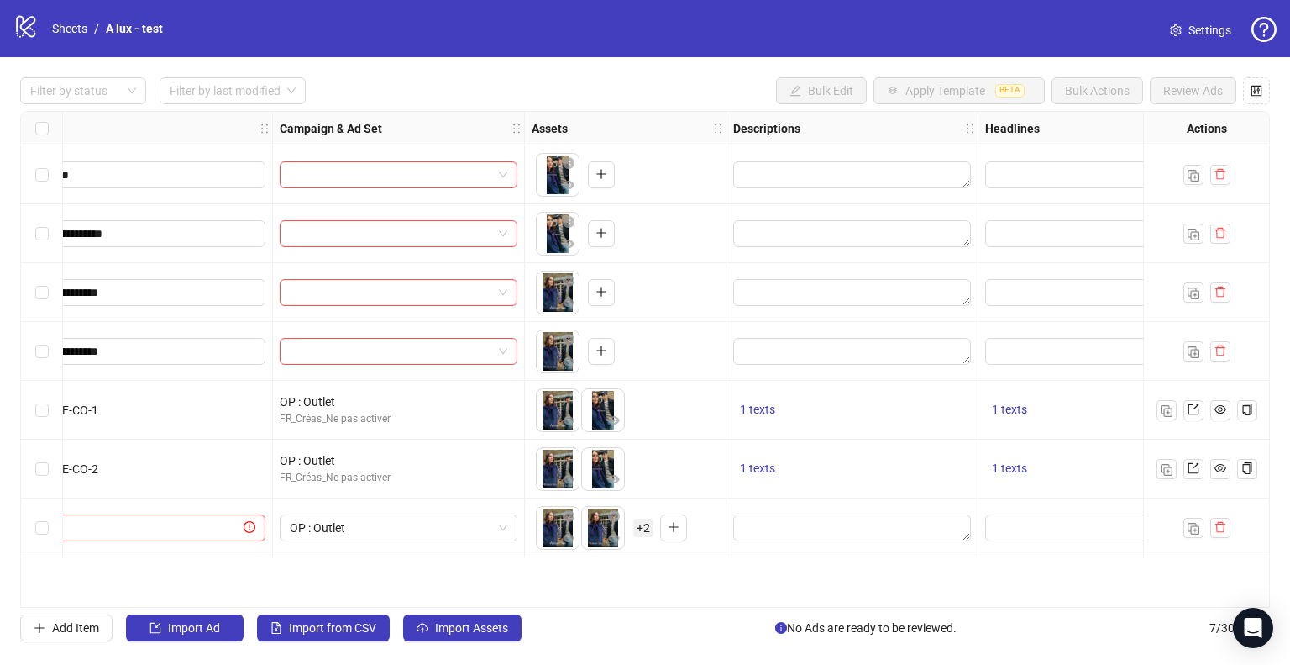
scroll to position [0, 390]
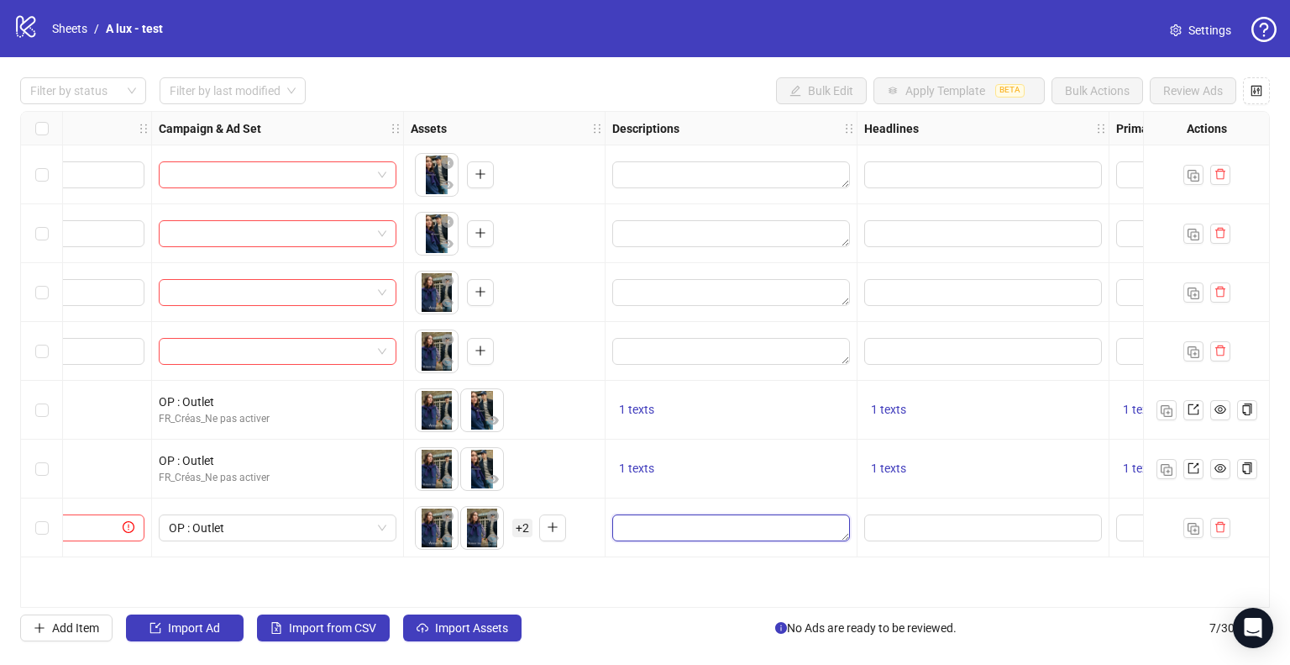
click at [671, 527] on textarea "Edit values" at bounding box center [731, 527] width 238 height 27
type textarea "****"
click at [917, 527] on input "Edit values" at bounding box center [982, 527] width 214 height 18
type input "****"
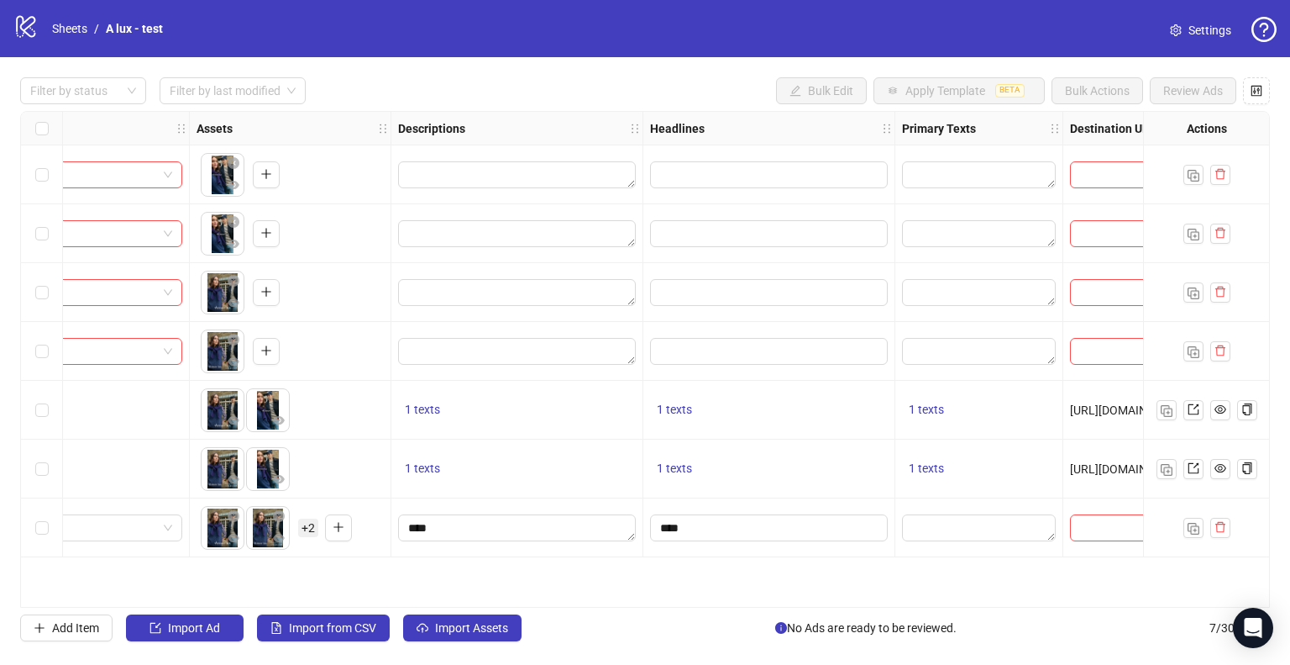
scroll to position [0, 656]
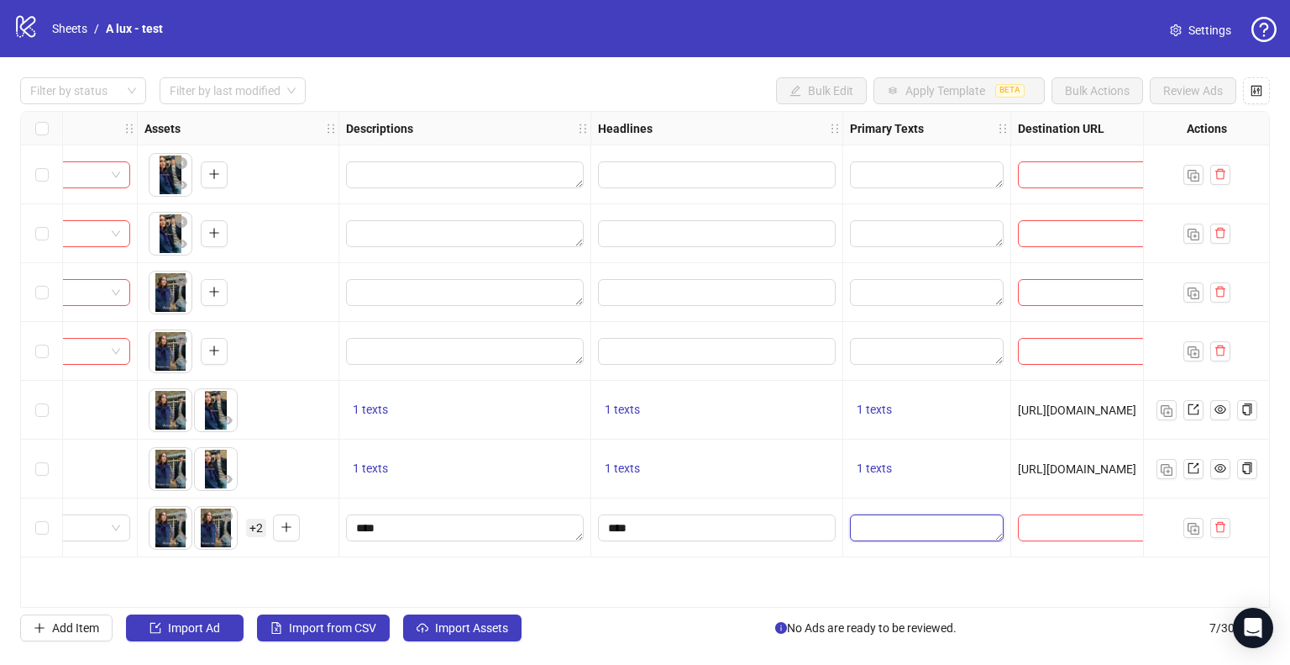
click at [891, 530] on textarea "Edit values" at bounding box center [927, 527] width 154 height 27
type textarea "****"
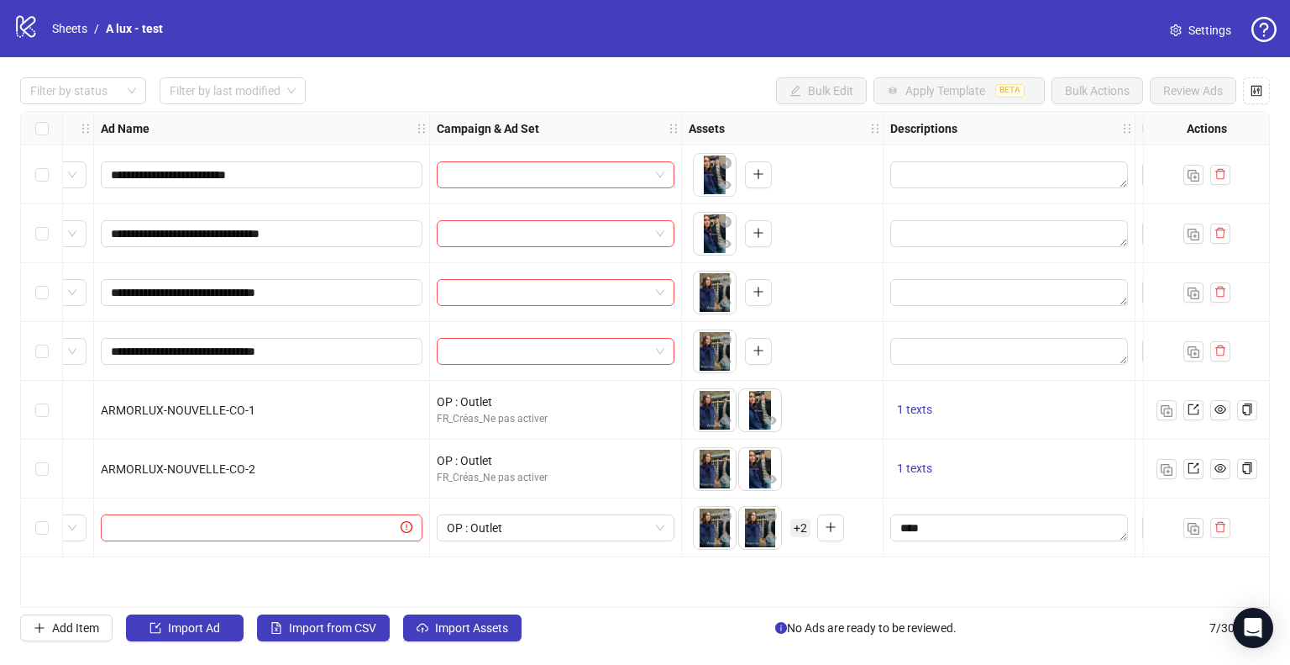
scroll to position [0, 105]
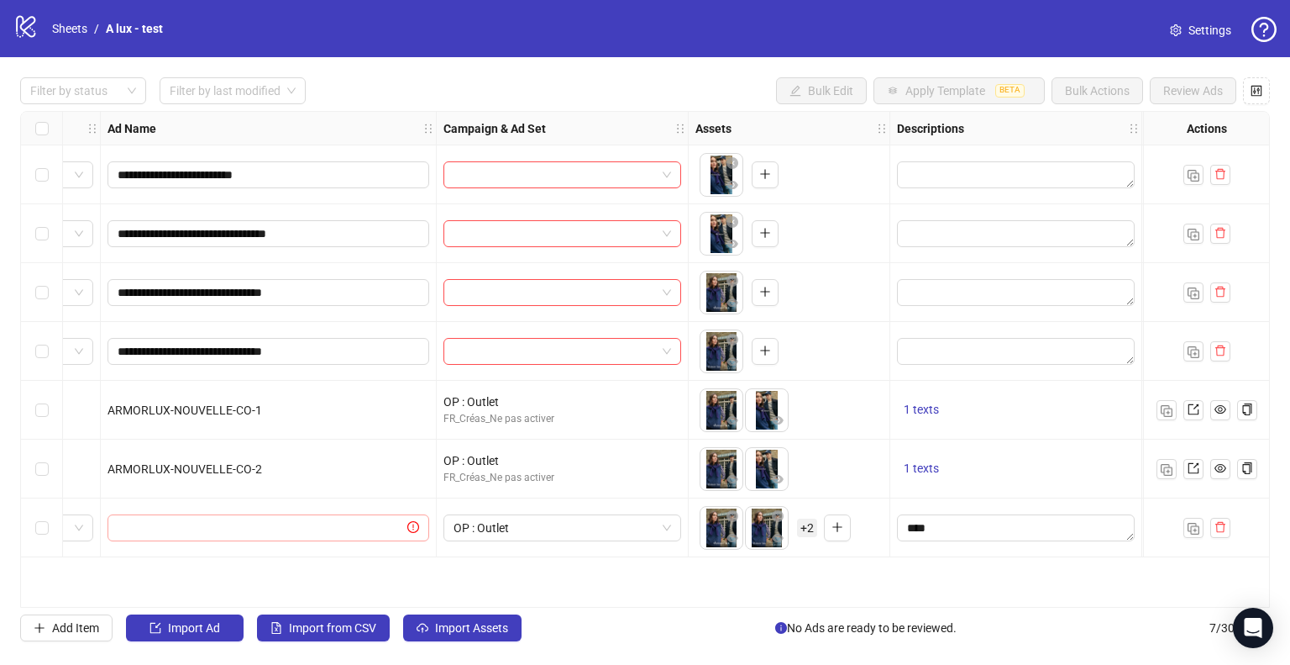
click at [326, 517] on span at bounding box center [269, 527] width 322 height 27
type input "******"
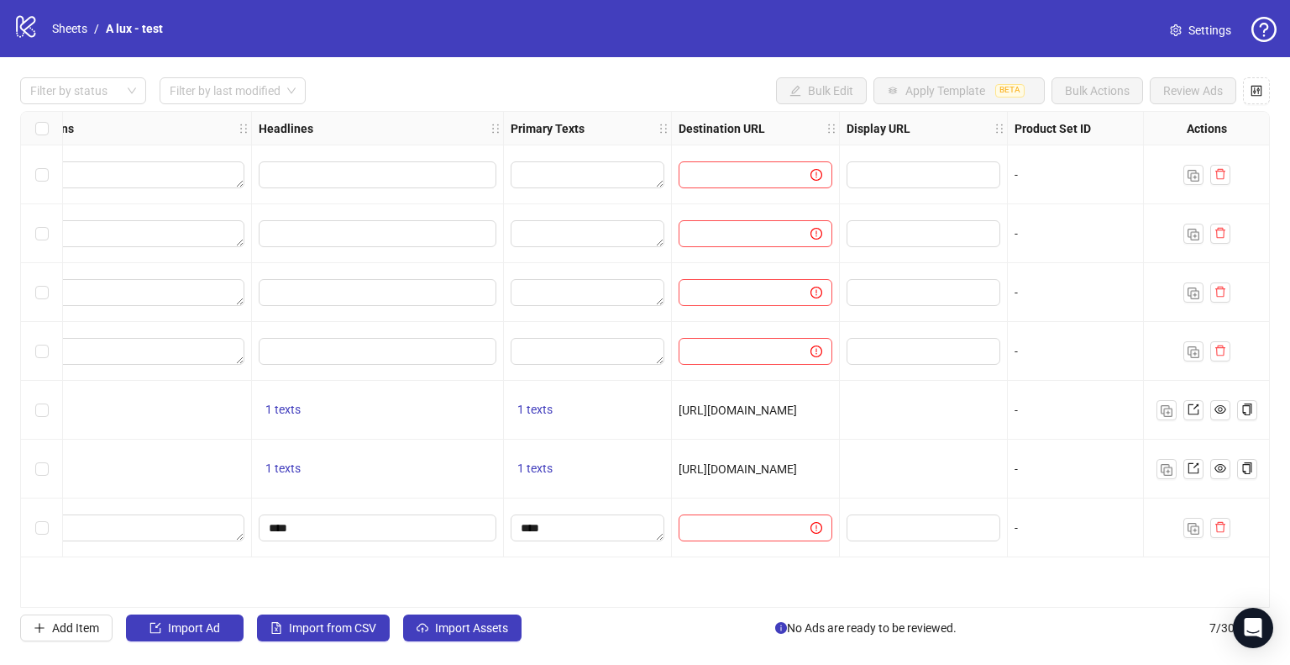
scroll to position [0, 1016]
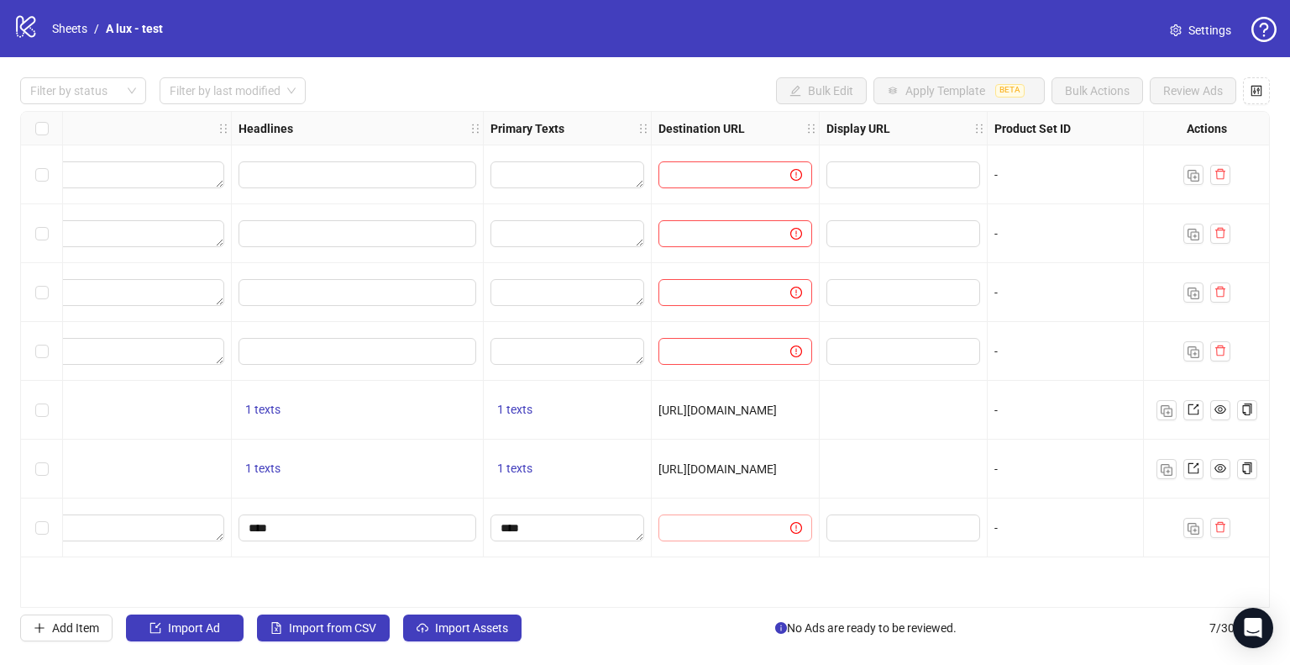
click at [755, 516] on span at bounding box center [736, 527] width 154 height 27
paste input "**********"
type input "**********"
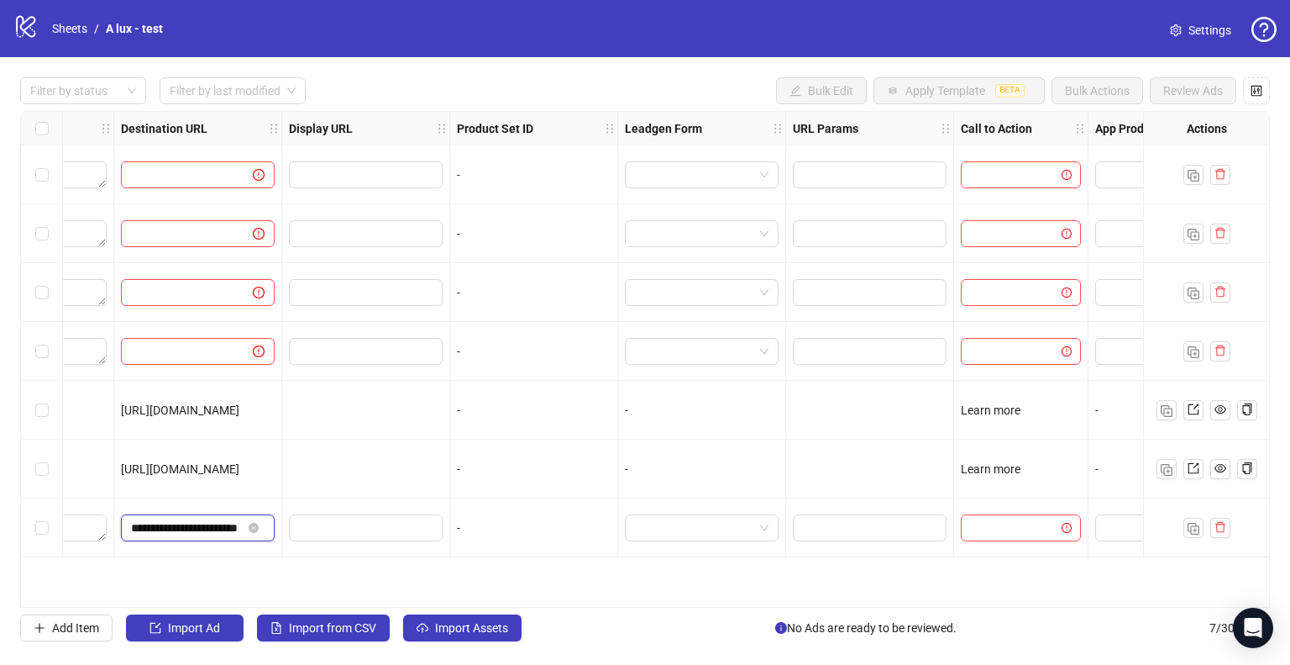
scroll to position [0, 1631]
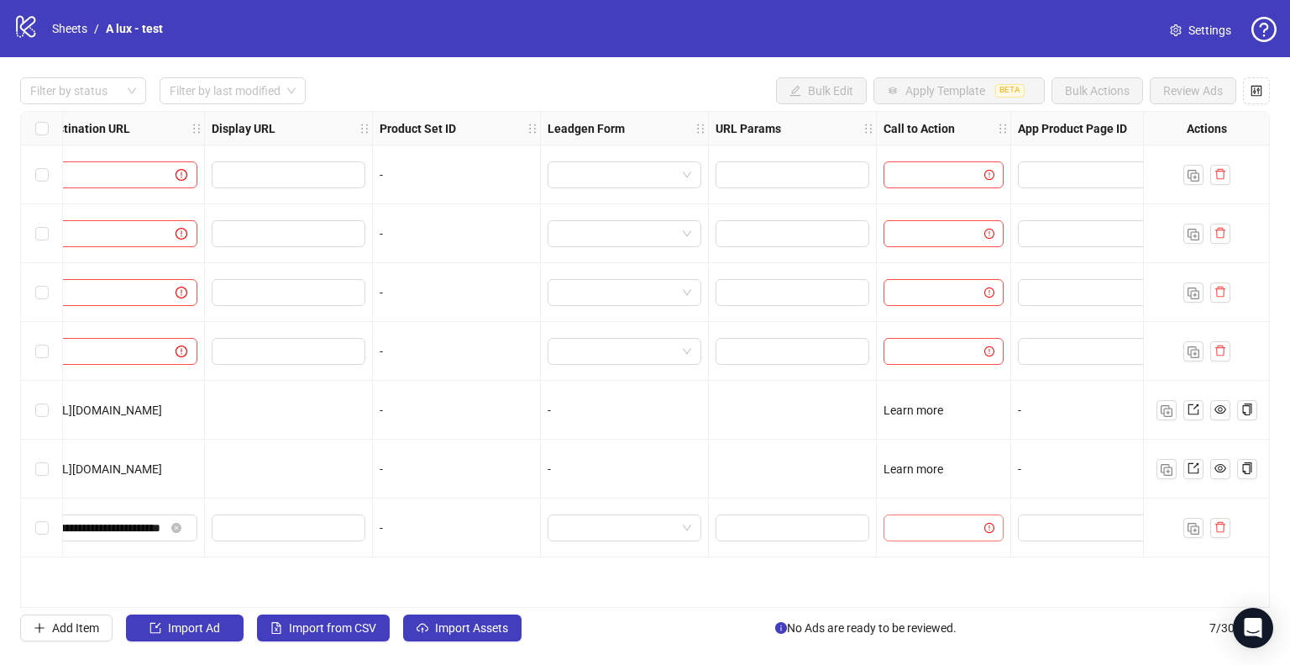
click at [933, 528] on input "search" at bounding box center [936, 527] width 85 height 25
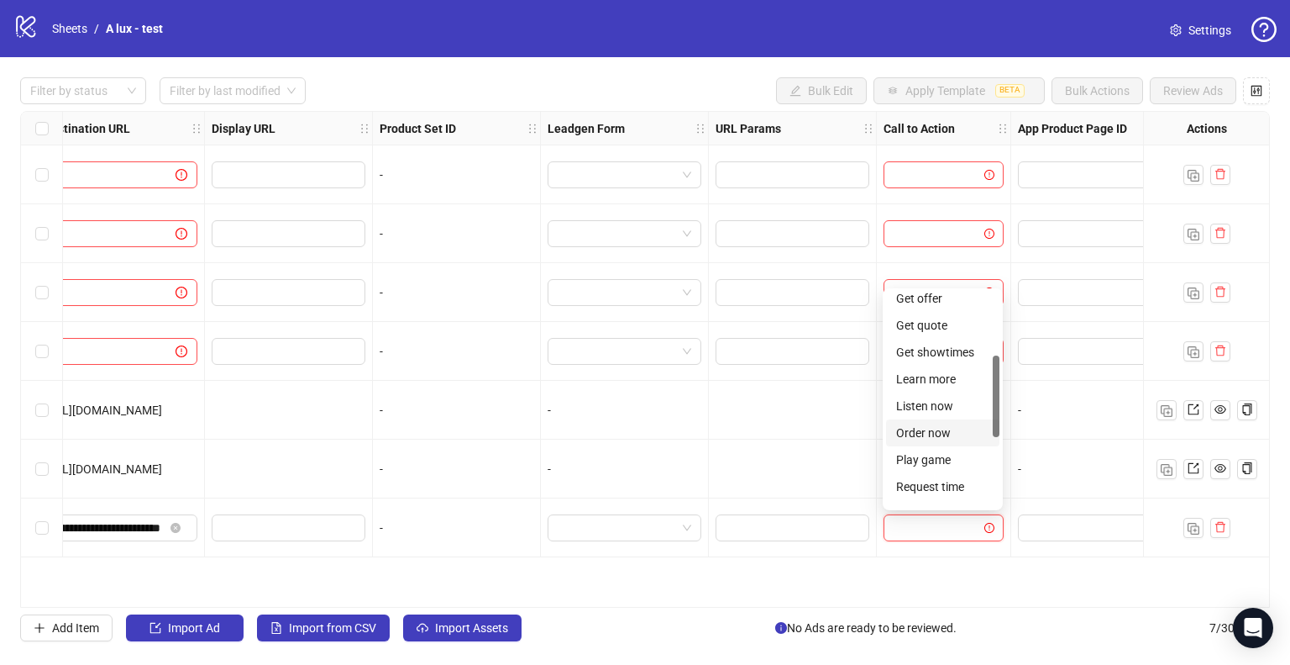
scroll to position [84, 0]
click at [940, 380] on div "Get offer" at bounding box center [942, 382] width 93 height 18
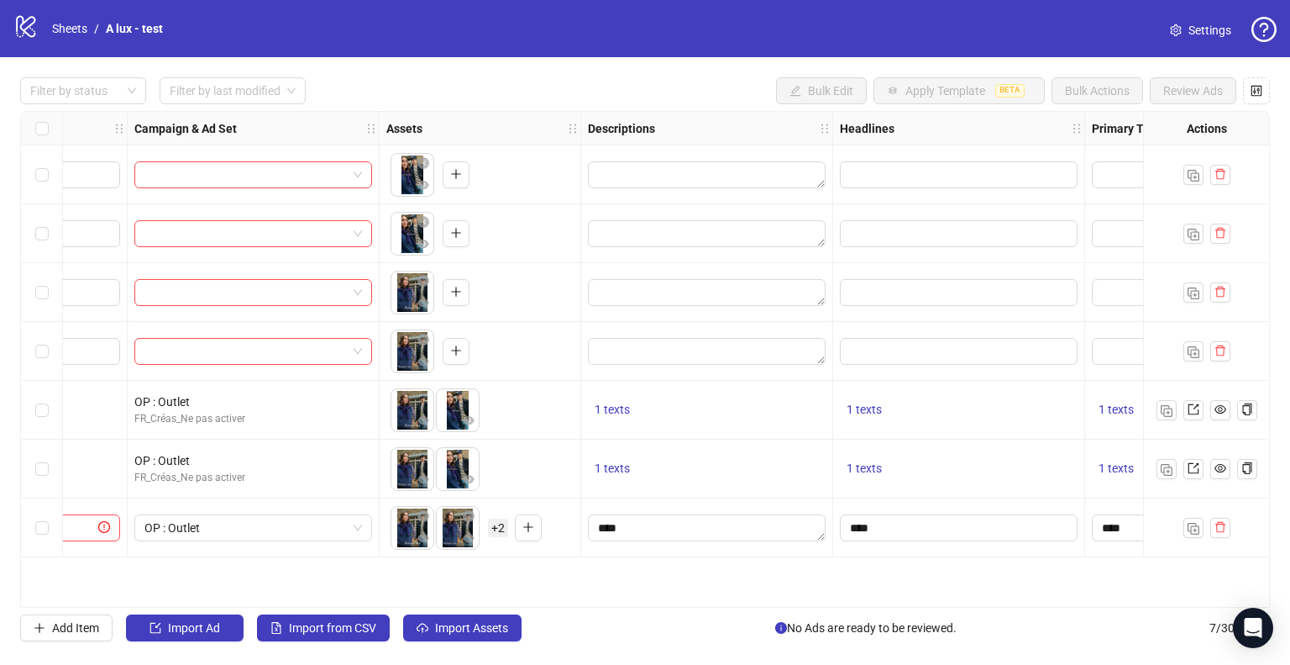
scroll to position [0, 0]
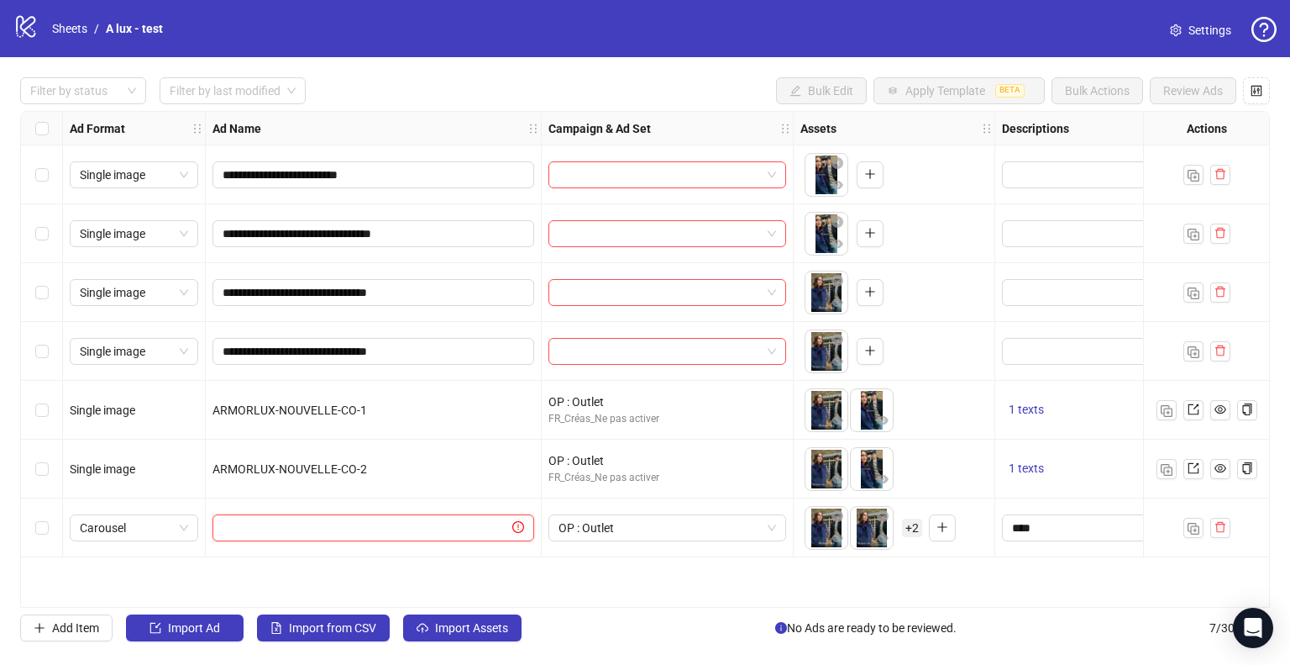
click at [286, 533] on input "text" at bounding box center [366, 527] width 286 height 18
type input "******"
click at [363, 586] on div "**********" at bounding box center [645, 359] width 1250 height 496
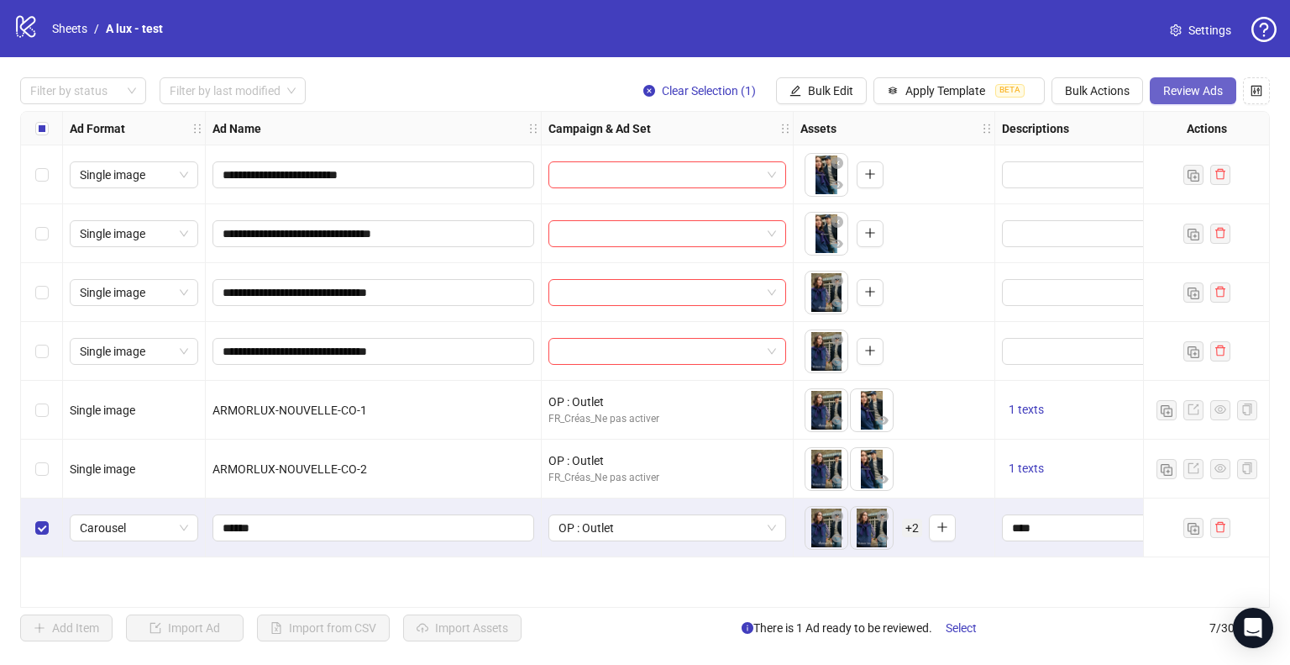
click at [1183, 97] on span "Review Ads" at bounding box center [1194, 90] width 60 height 13
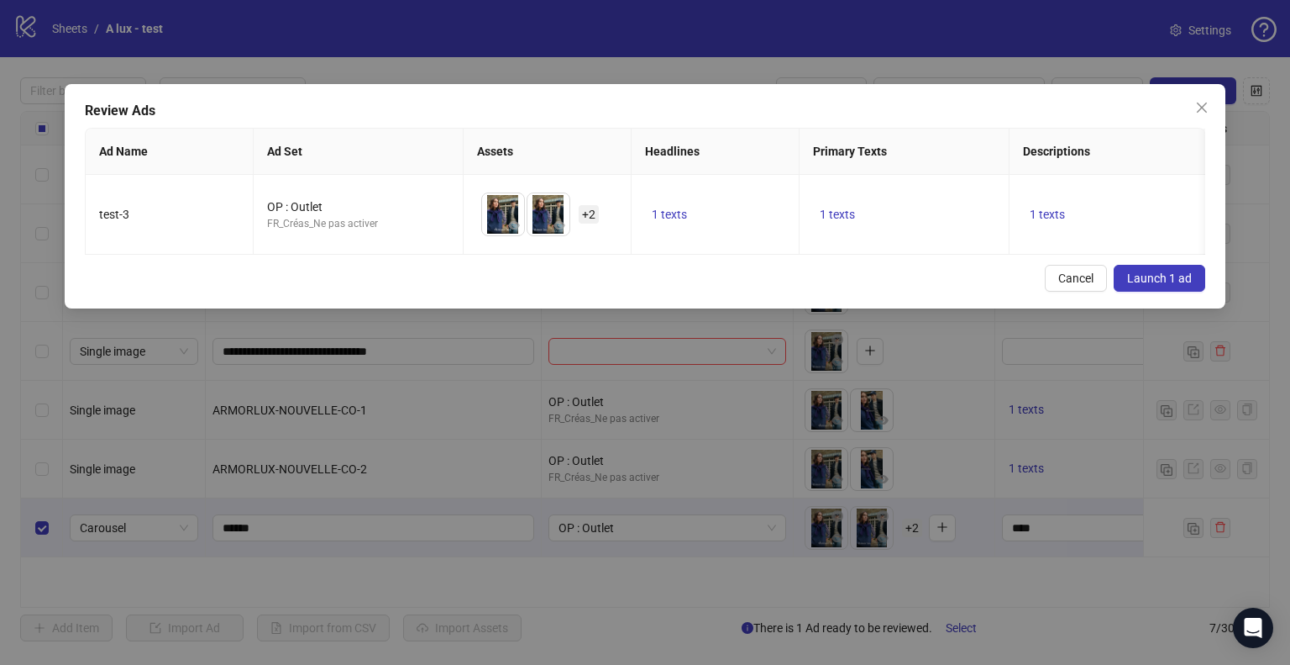
click at [1163, 285] on span "Launch 1 ad" at bounding box center [1159, 277] width 65 height 13
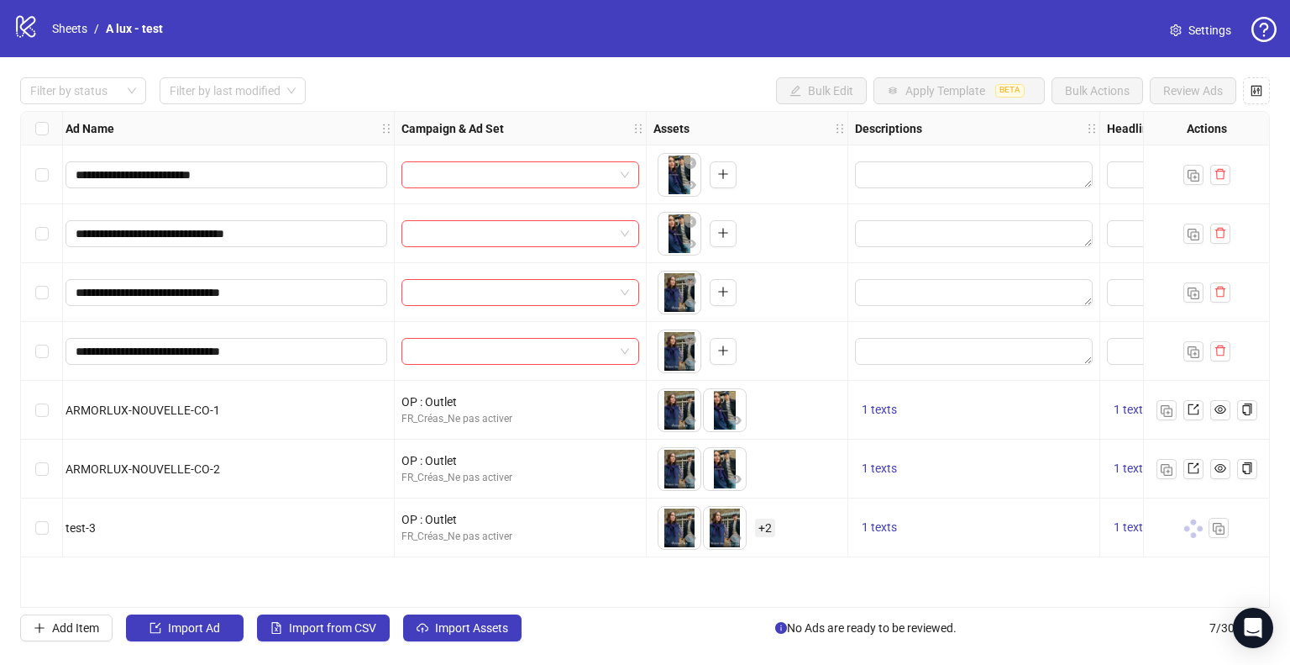
scroll to position [0, 171]
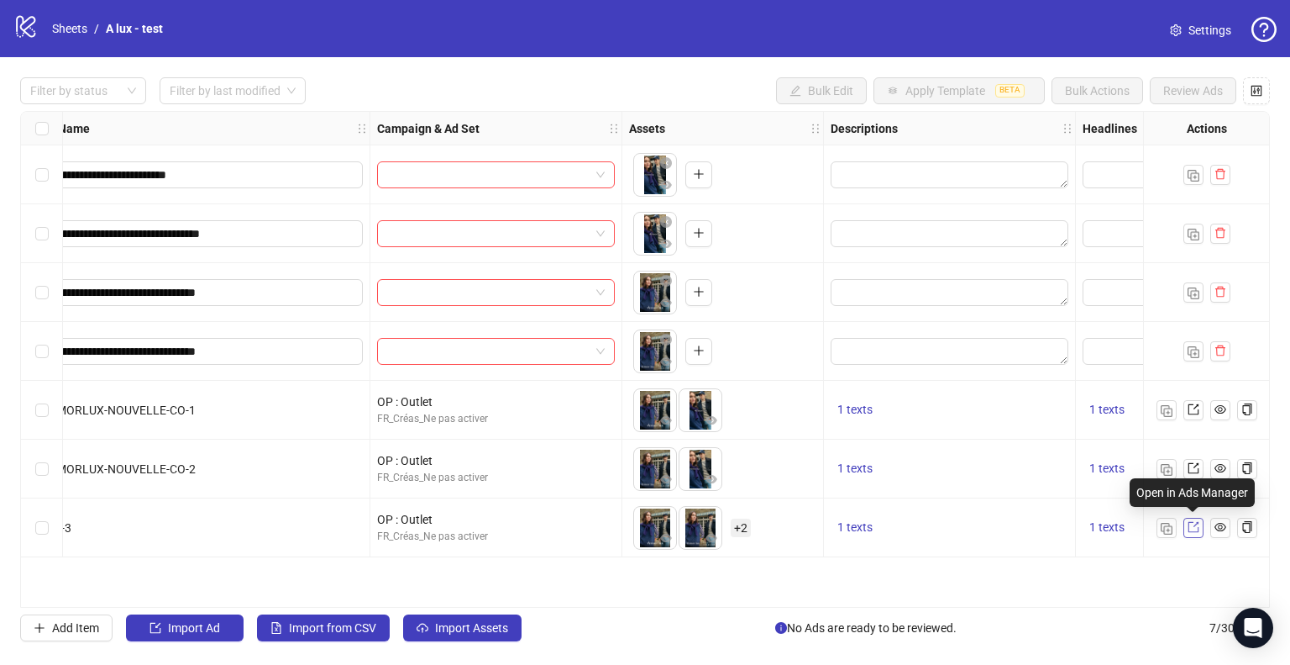
click at [1195, 529] on icon "export" at bounding box center [1194, 527] width 12 height 12
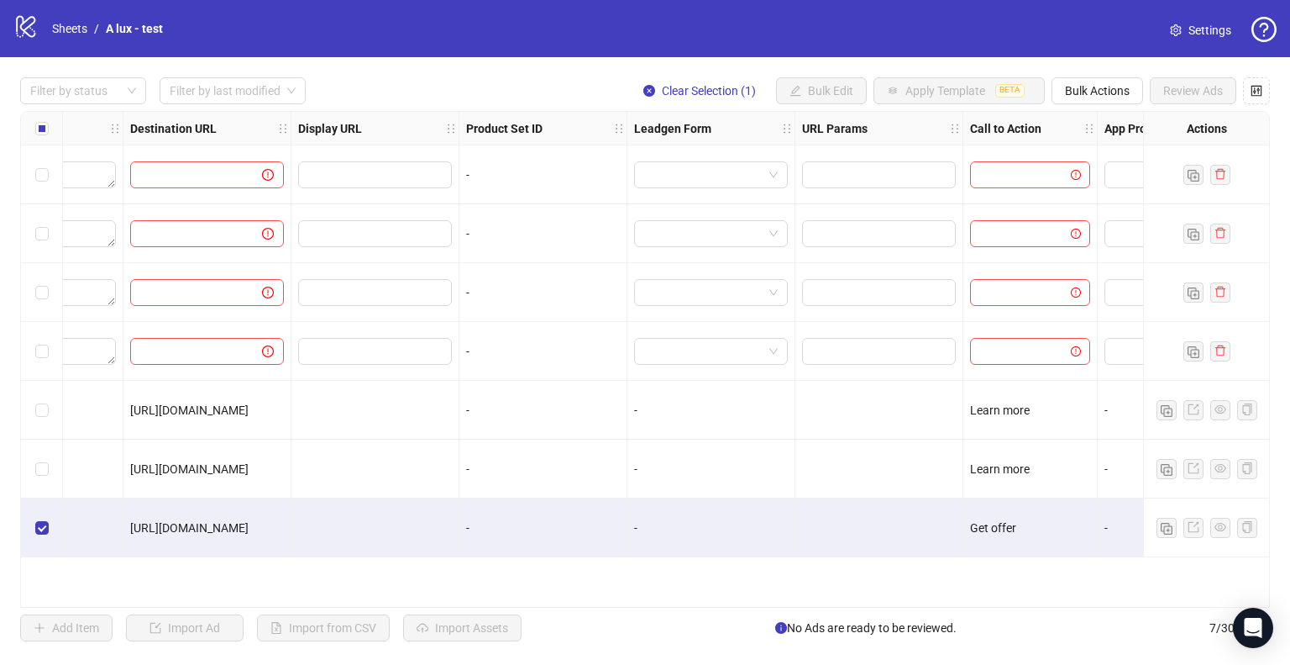
scroll to position [0, 1667]
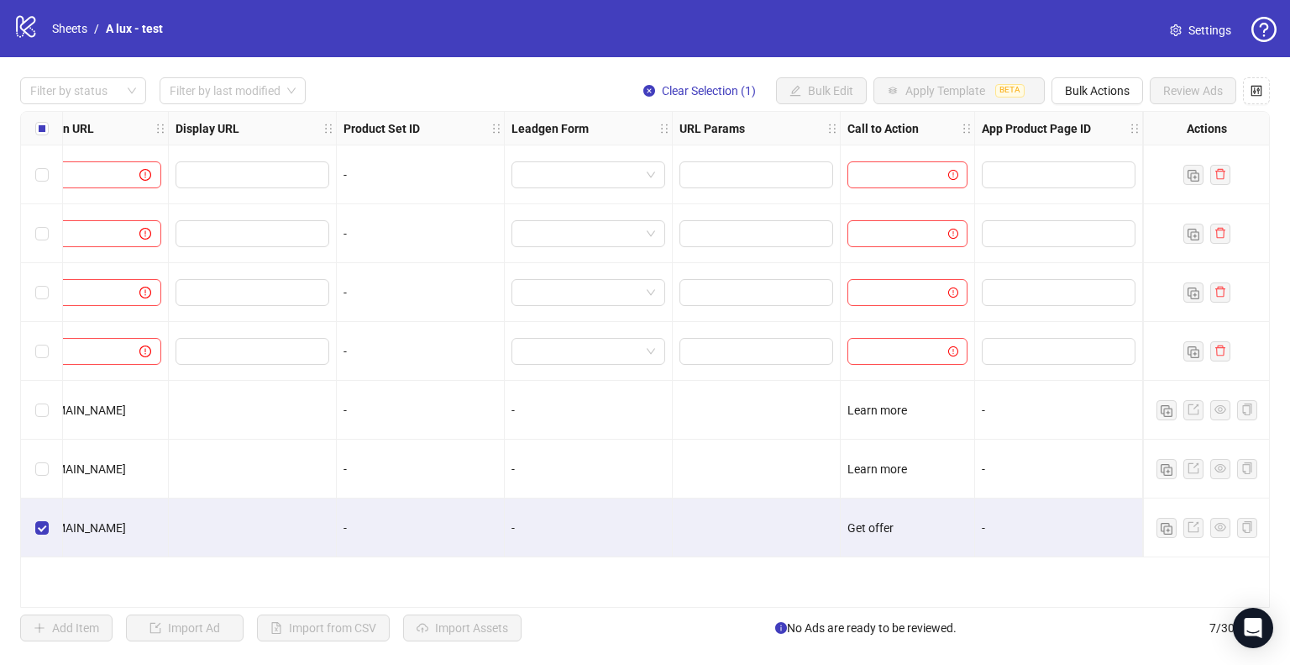
click at [31, 521] on div "Select row 7" at bounding box center [42, 527] width 42 height 59
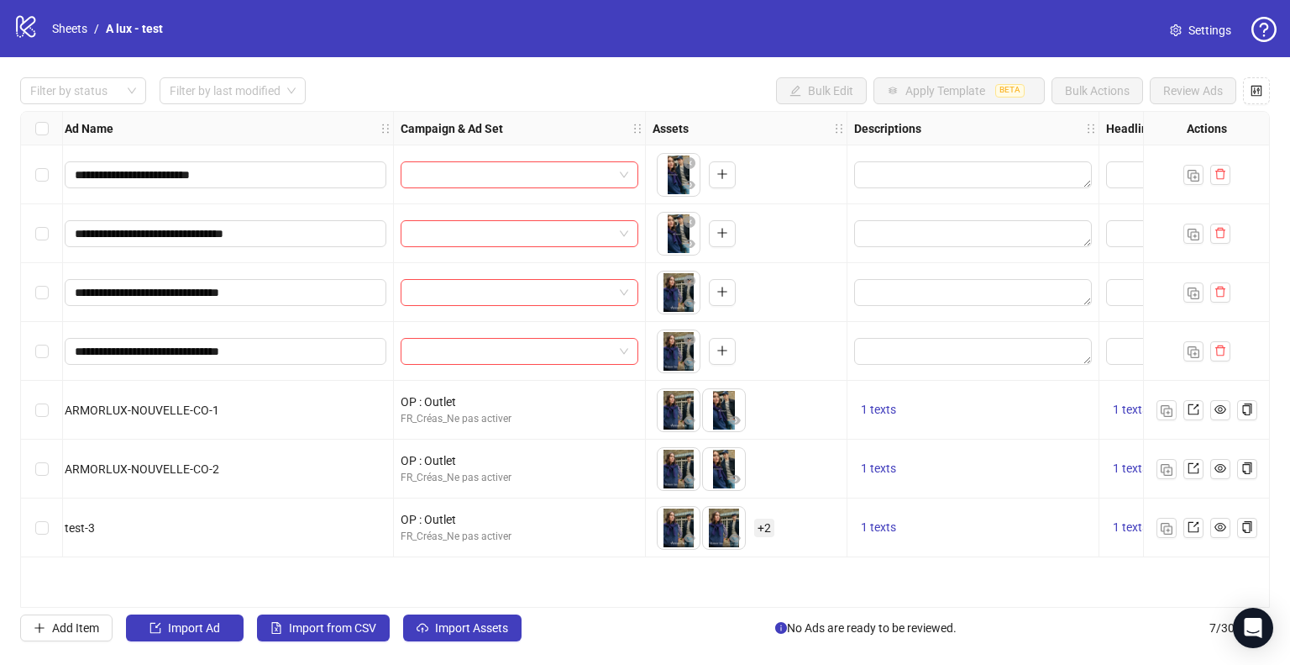
scroll to position [0, 55]
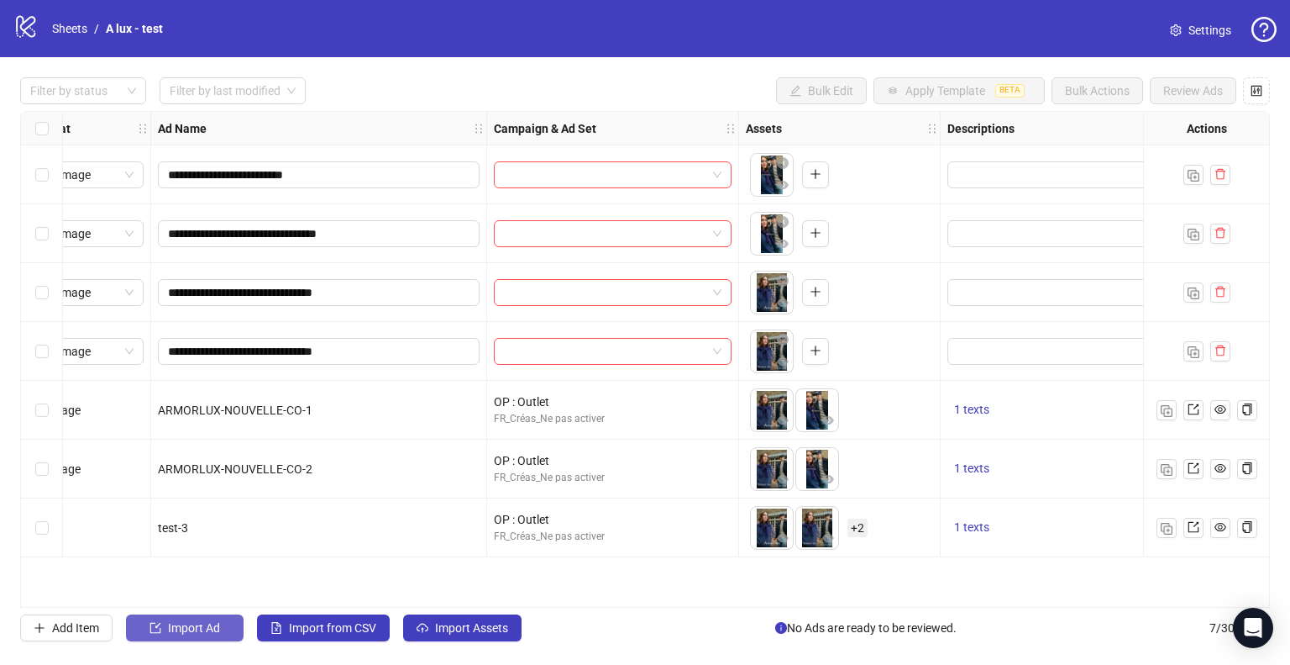
click at [171, 625] on span "Import Ad" at bounding box center [194, 627] width 52 height 13
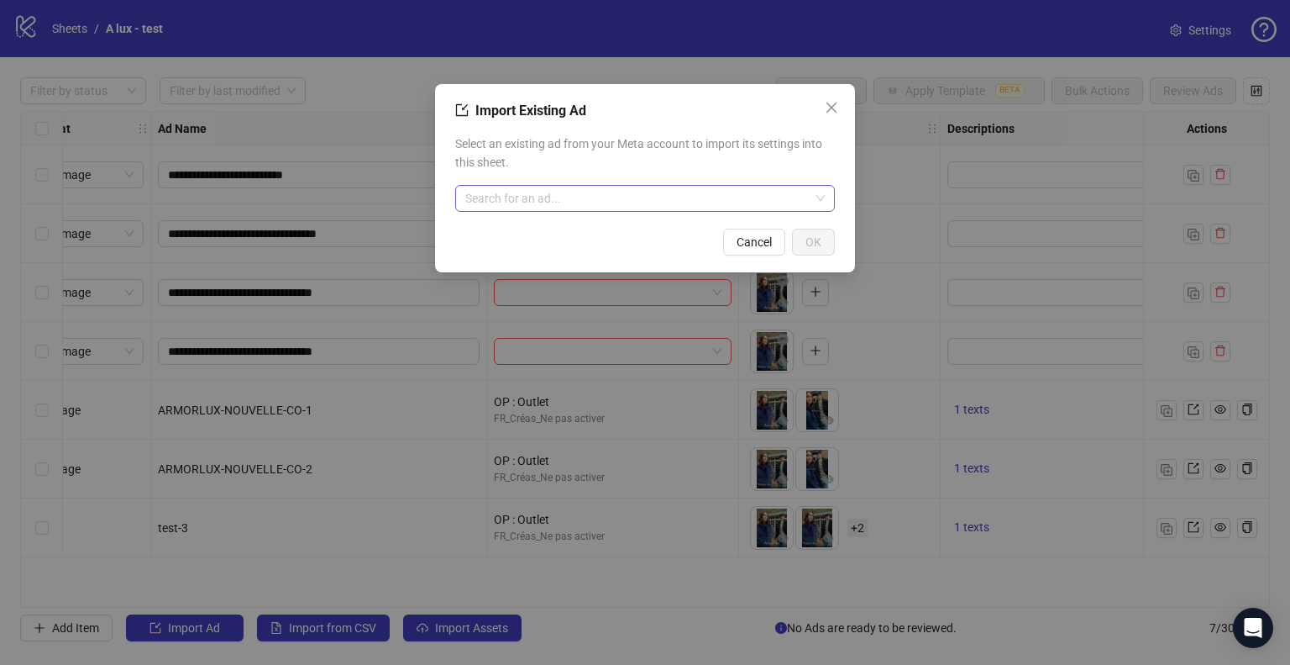
click at [496, 191] on input "search" at bounding box center [637, 198] width 344 height 25
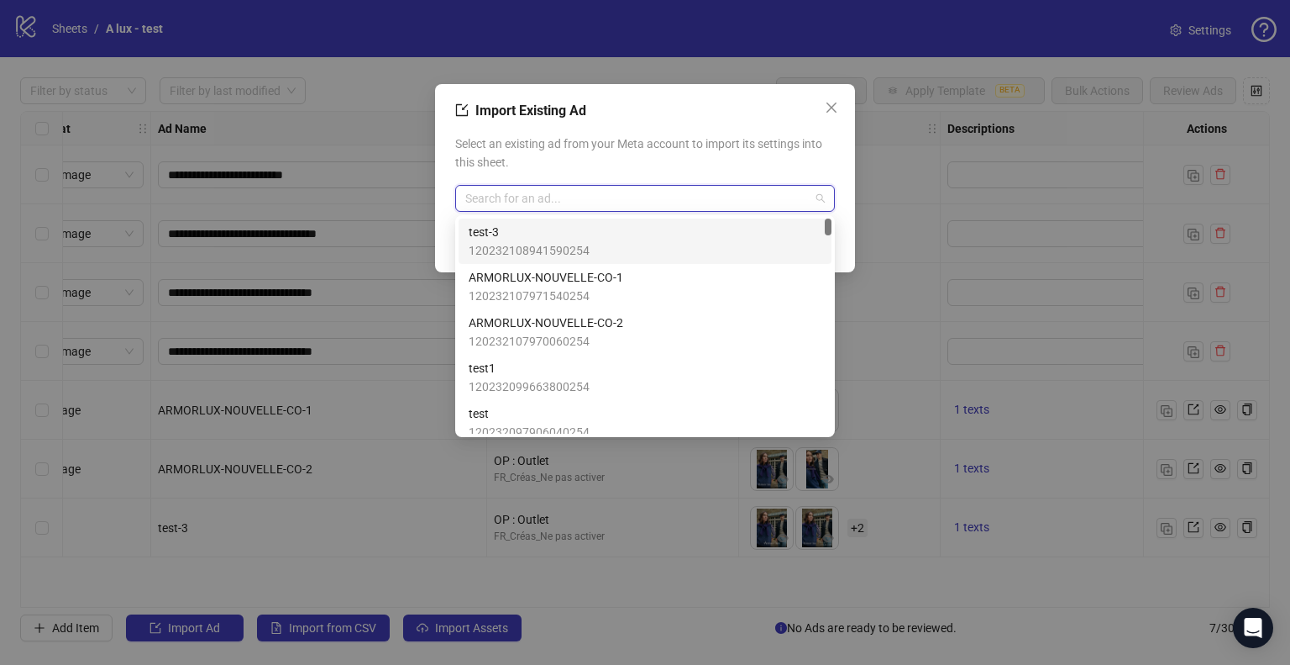
click at [511, 225] on span "test-3" at bounding box center [529, 232] width 121 height 18
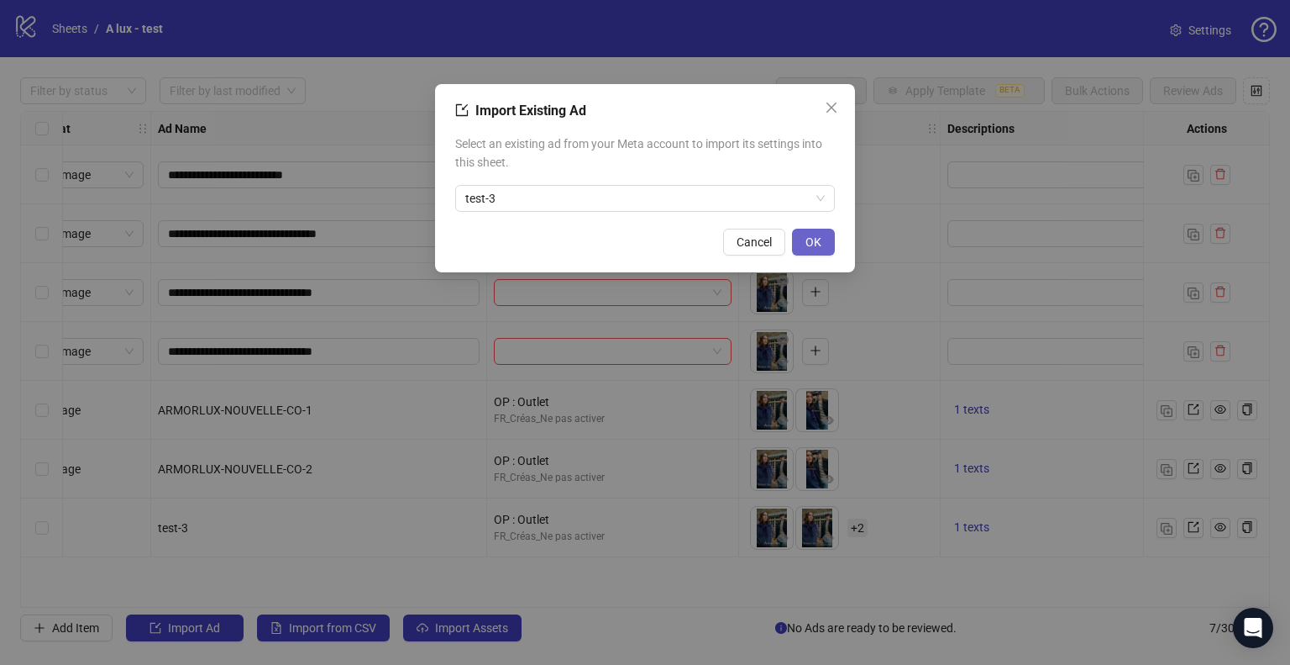
click at [810, 241] on span "OK" at bounding box center [814, 241] width 16 height 13
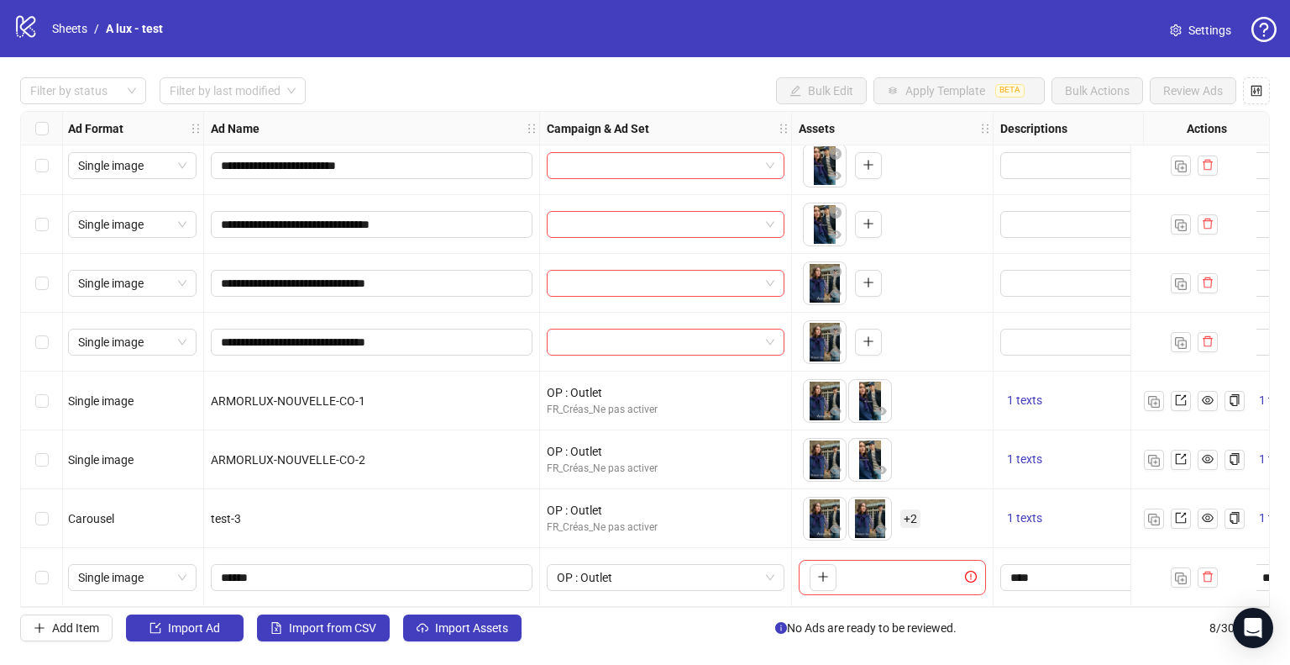
scroll to position [15, 0]
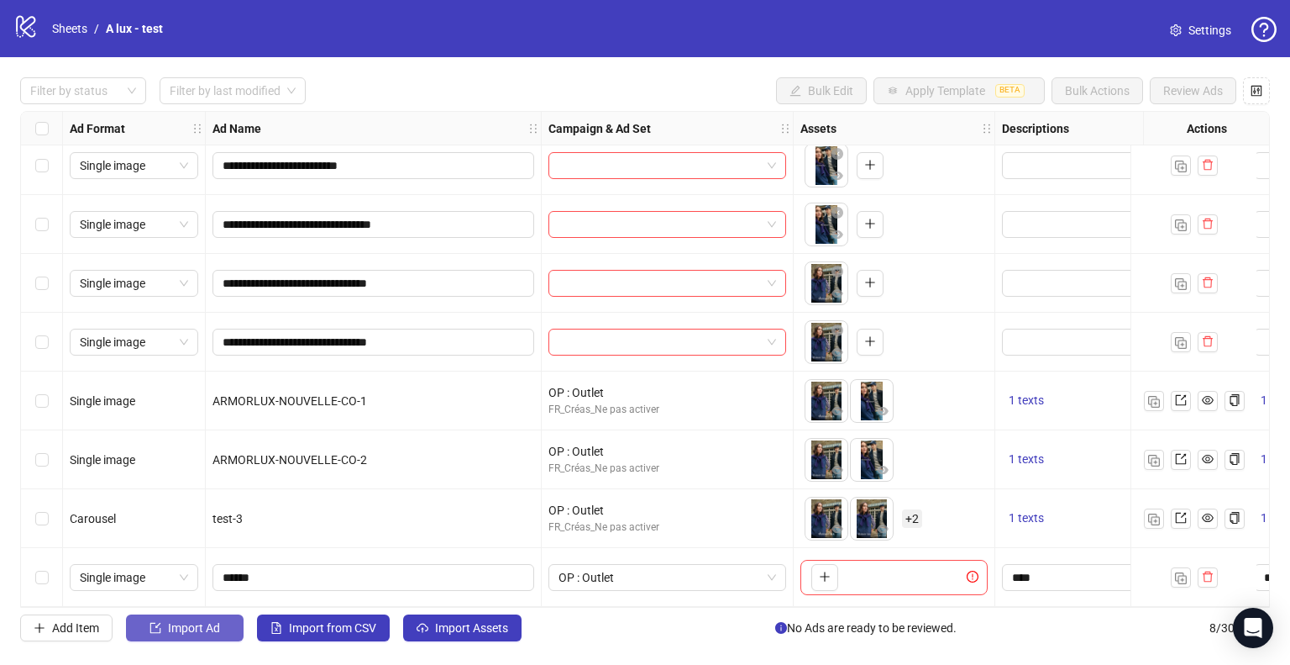
click at [172, 634] on span "Import Ad" at bounding box center [194, 627] width 52 height 13
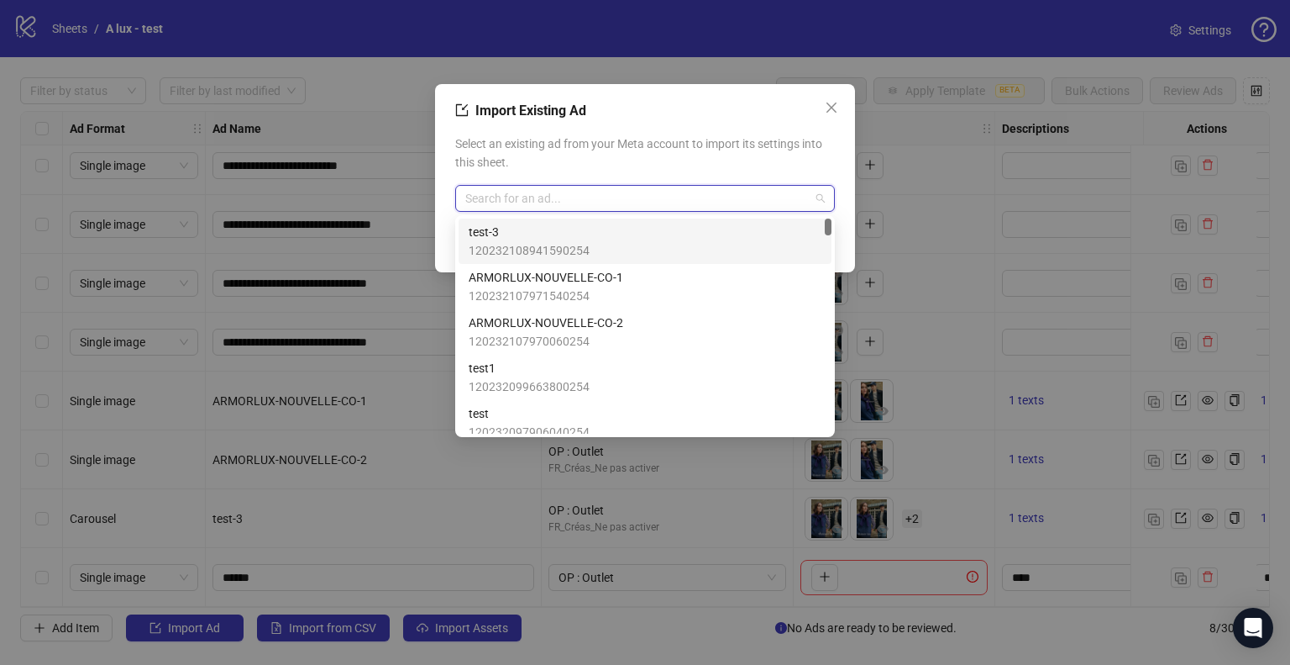
click at [586, 201] on input "search" at bounding box center [637, 198] width 344 height 25
click at [544, 248] on span "120232108941590254" at bounding box center [529, 250] width 121 height 18
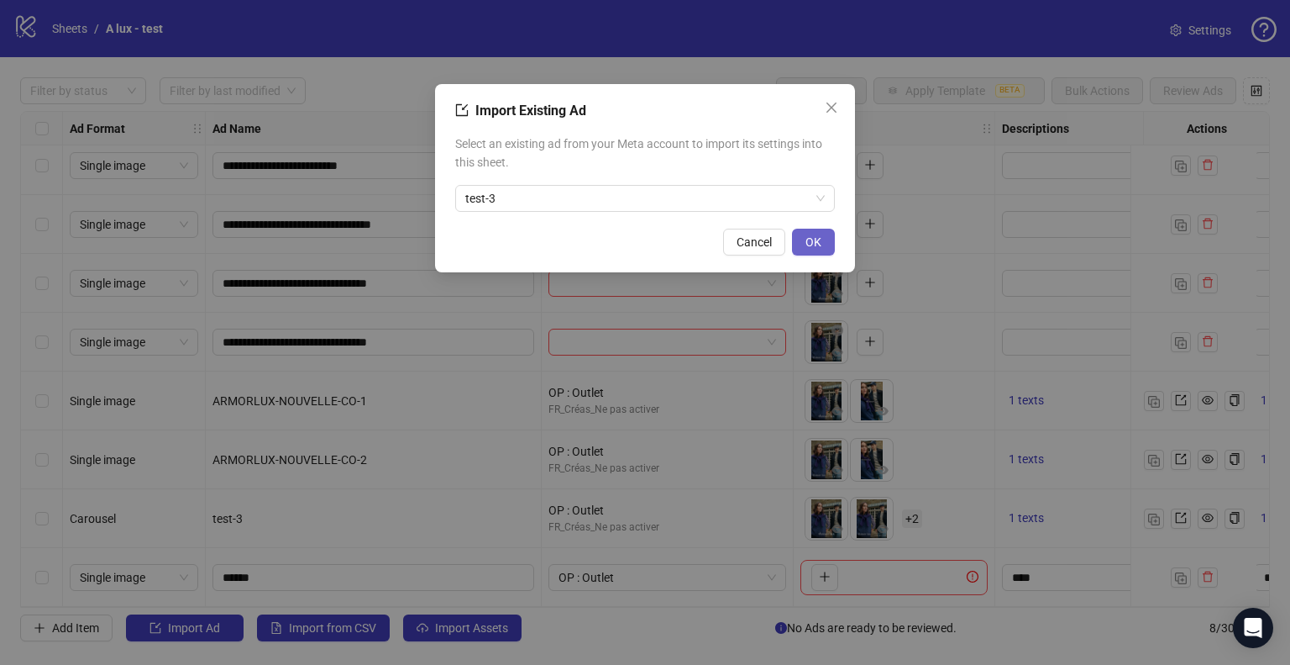
click at [827, 240] on button "OK" at bounding box center [813, 242] width 43 height 27
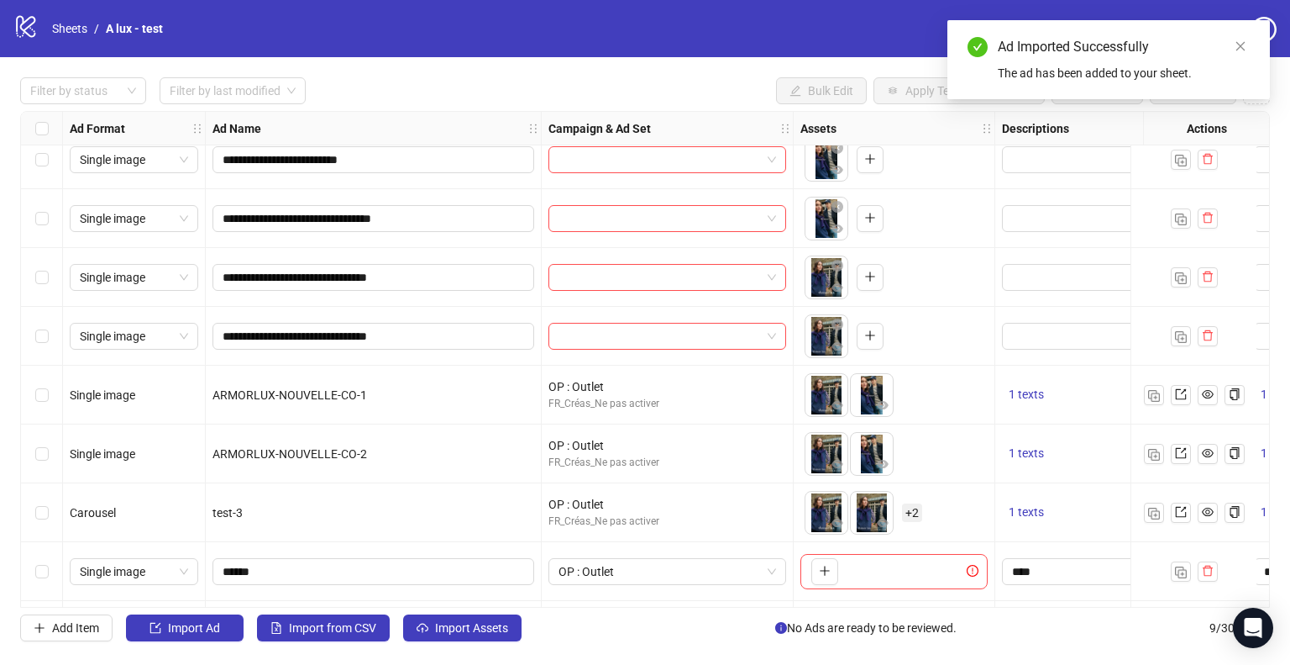
scroll to position [74, 0]
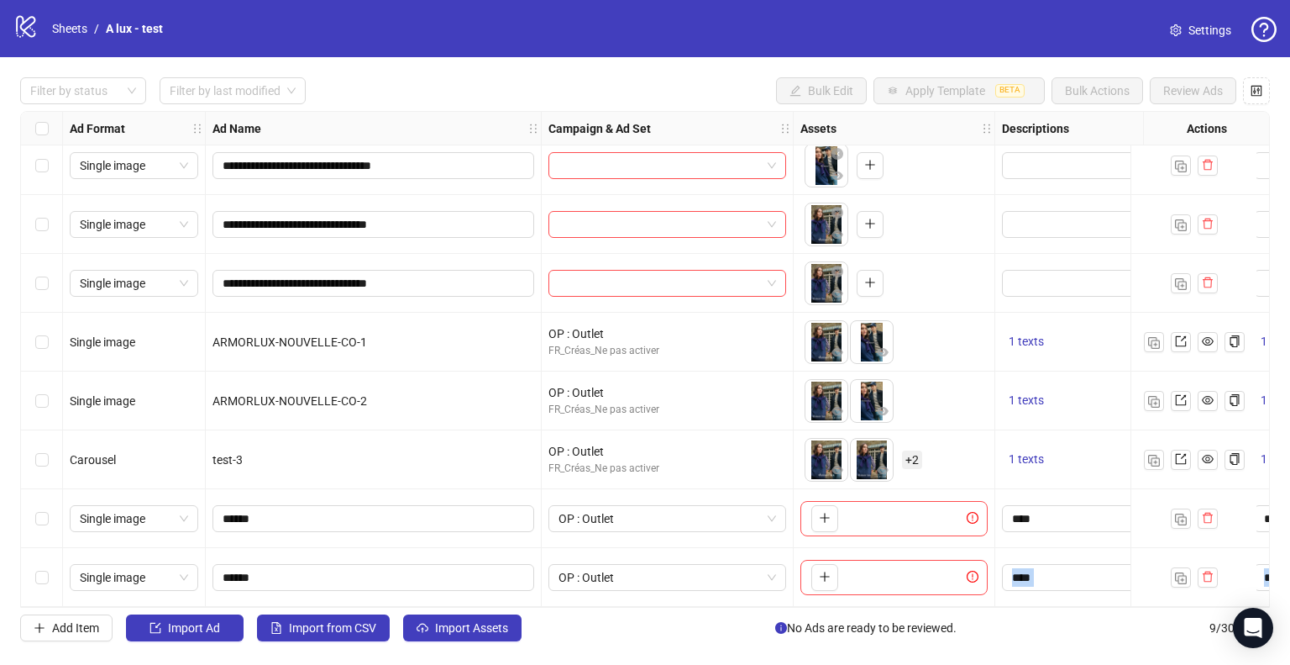
click at [527, 602] on div "**********" at bounding box center [645, 359] width 1250 height 496
drag, startPoint x: 528, startPoint y: 607, endPoint x: 659, endPoint y: 607, distance: 131.1
click at [659, 607] on div "**********" at bounding box center [645, 359] width 1250 height 496
click at [601, 617] on div "Add Item Import Ad Import from CSV Import Assets No Ads are ready to be reviewe…" at bounding box center [645, 627] width 1250 height 27
click at [1213, 512] on icon "delete" at bounding box center [1208, 518] width 12 height 12
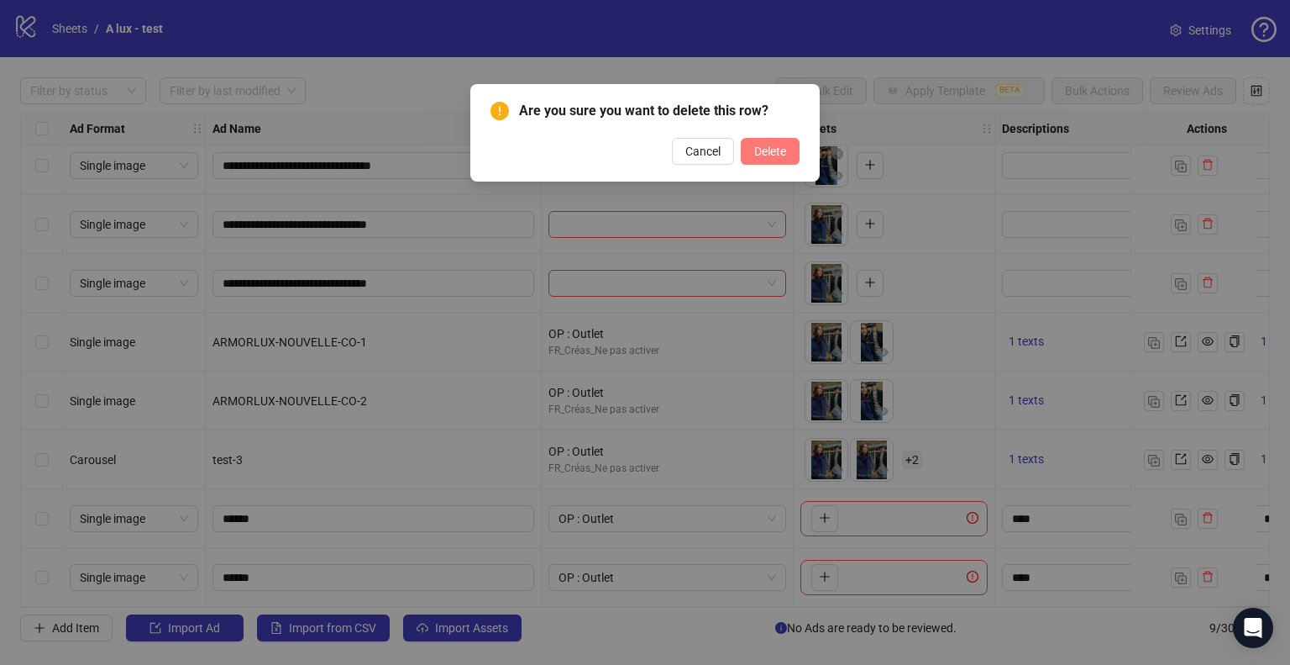
click at [776, 160] on button "Delete" at bounding box center [770, 151] width 59 height 27
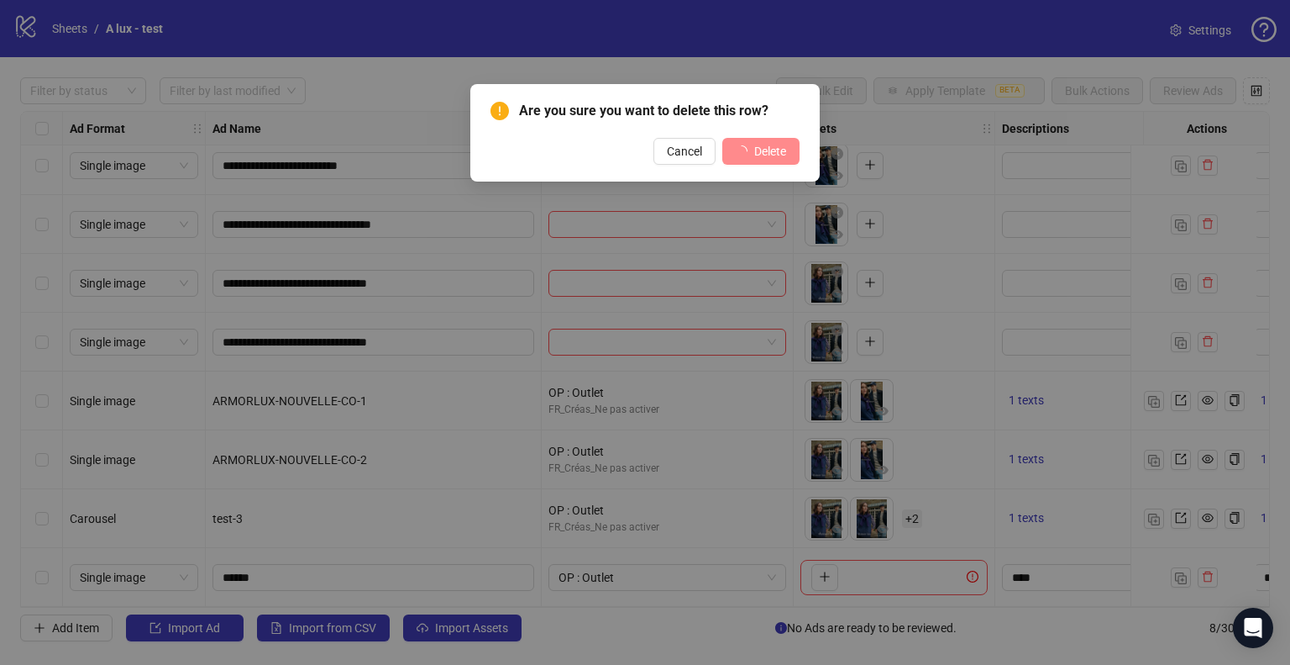
scroll to position [15, 0]
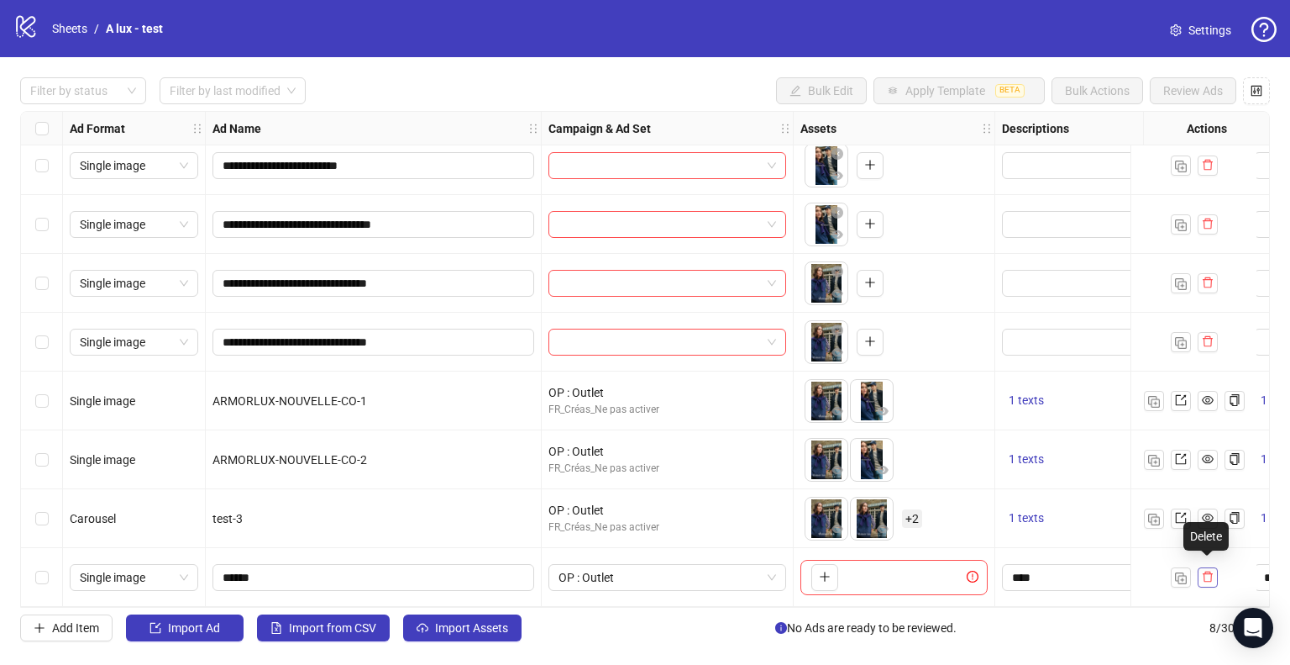
click at [1211, 571] on icon "delete" at bounding box center [1208, 576] width 10 height 11
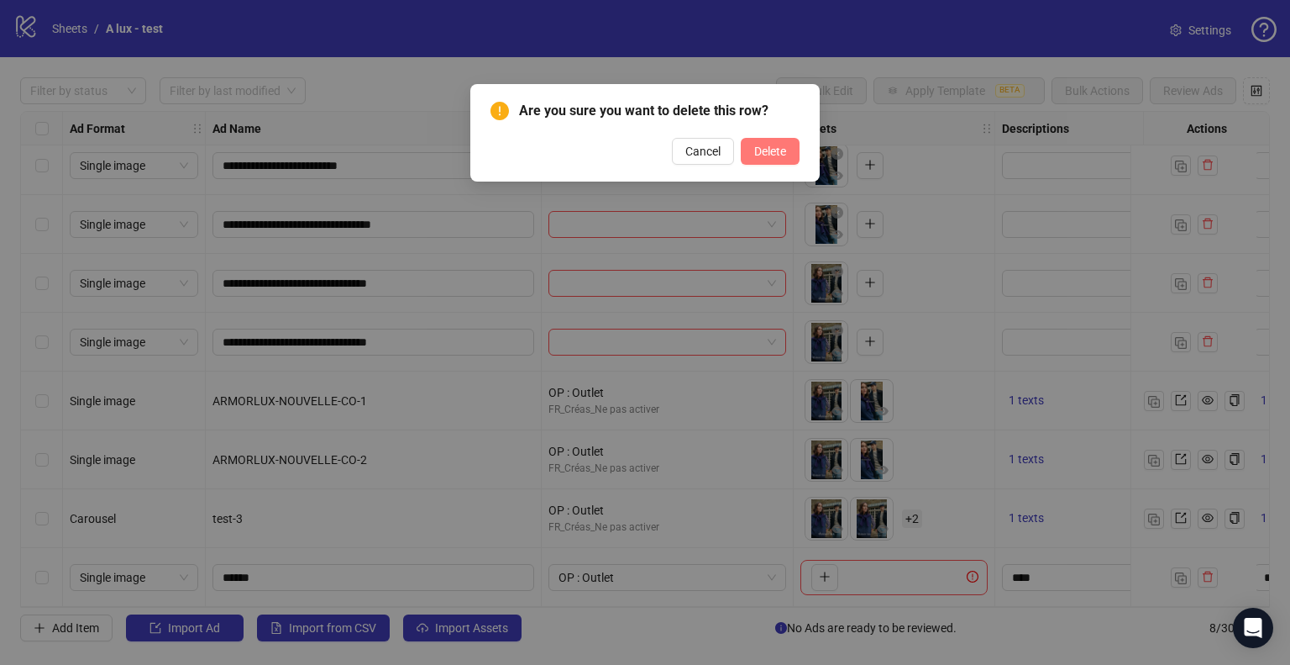
click at [770, 155] on span "Delete" at bounding box center [770, 150] width 32 height 13
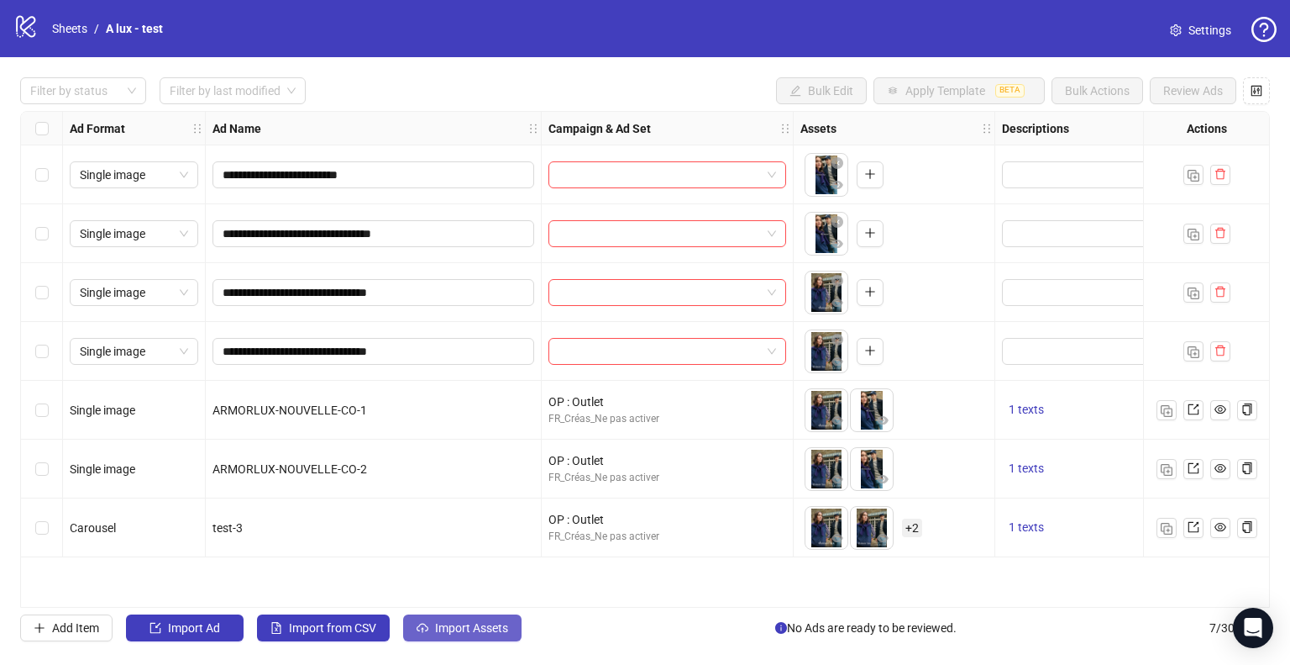
click at [454, 631] on span "Import Assets" at bounding box center [471, 627] width 73 height 13
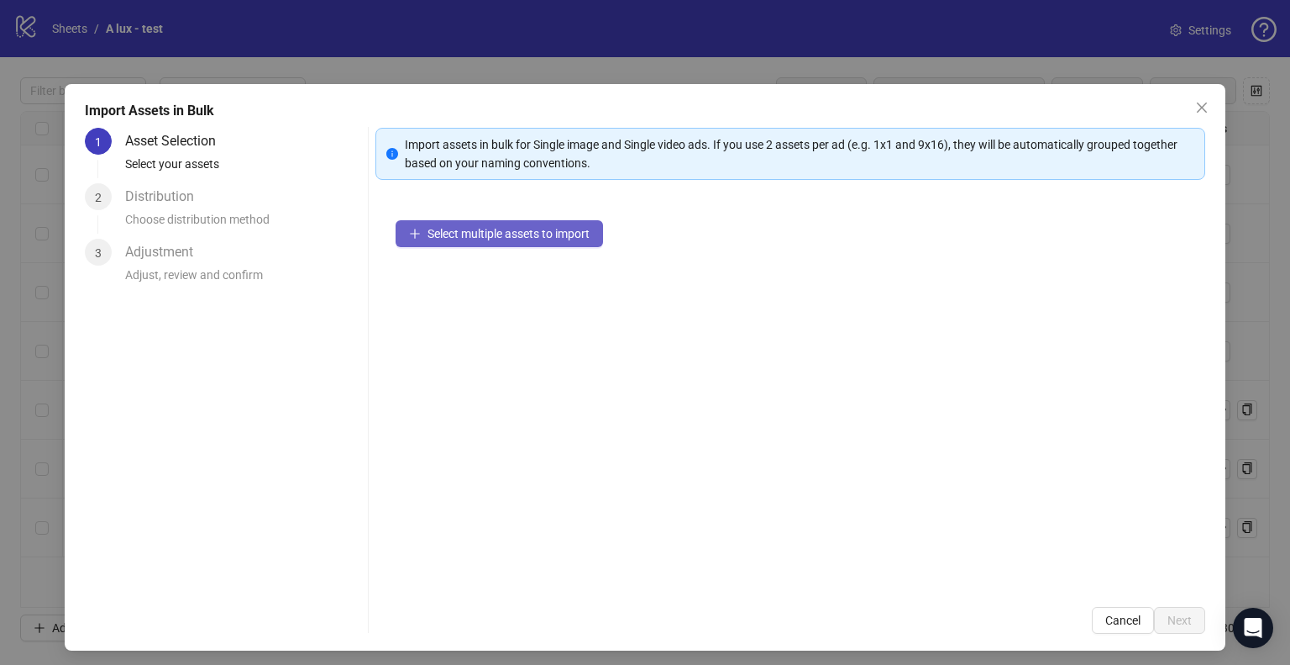
click at [520, 241] on button "Select multiple assets to import" at bounding box center [500, 233] width 208 height 27
click at [1191, 93] on div "Import Assets in Bulk 1 Asset Selection Select your assets 2 Distribution Choos…" at bounding box center [645, 367] width 1161 height 566
click at [1195, 103] on icon "close" at bounding box center [1201, 107] width 13 height 13
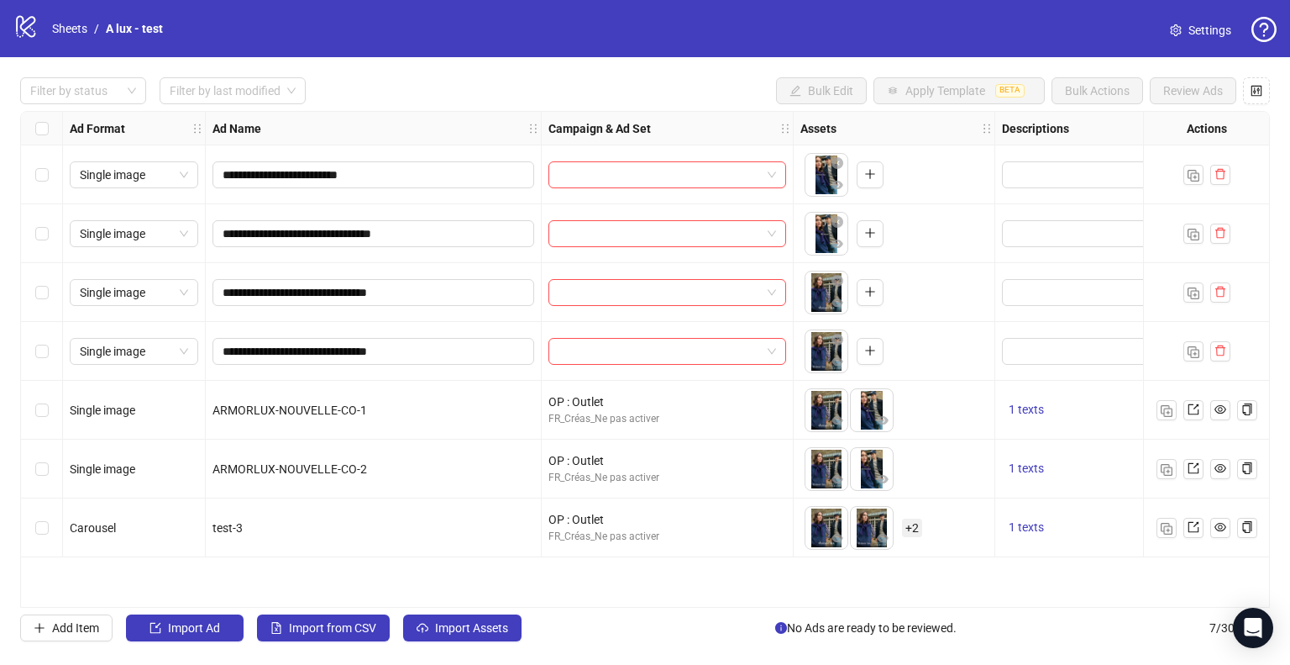
click at [1203, 34] on span "Settings" at bounding box center [1210, 30] width 43 height 18
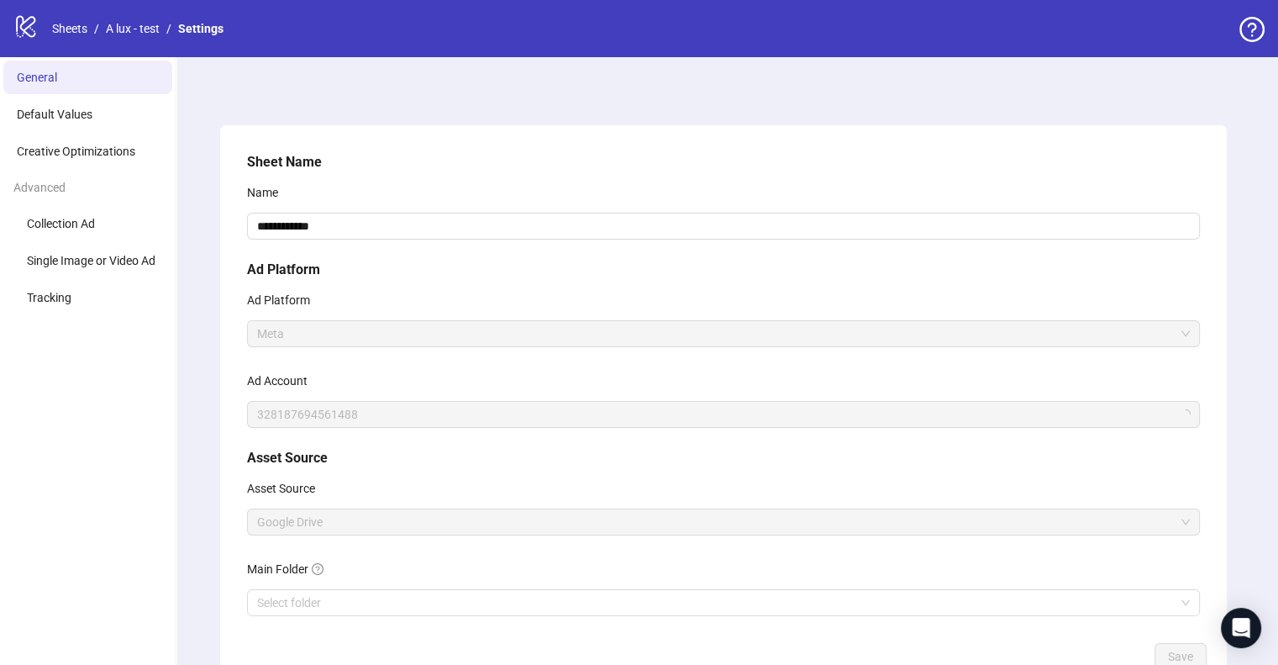
scroll to position [113, 0]
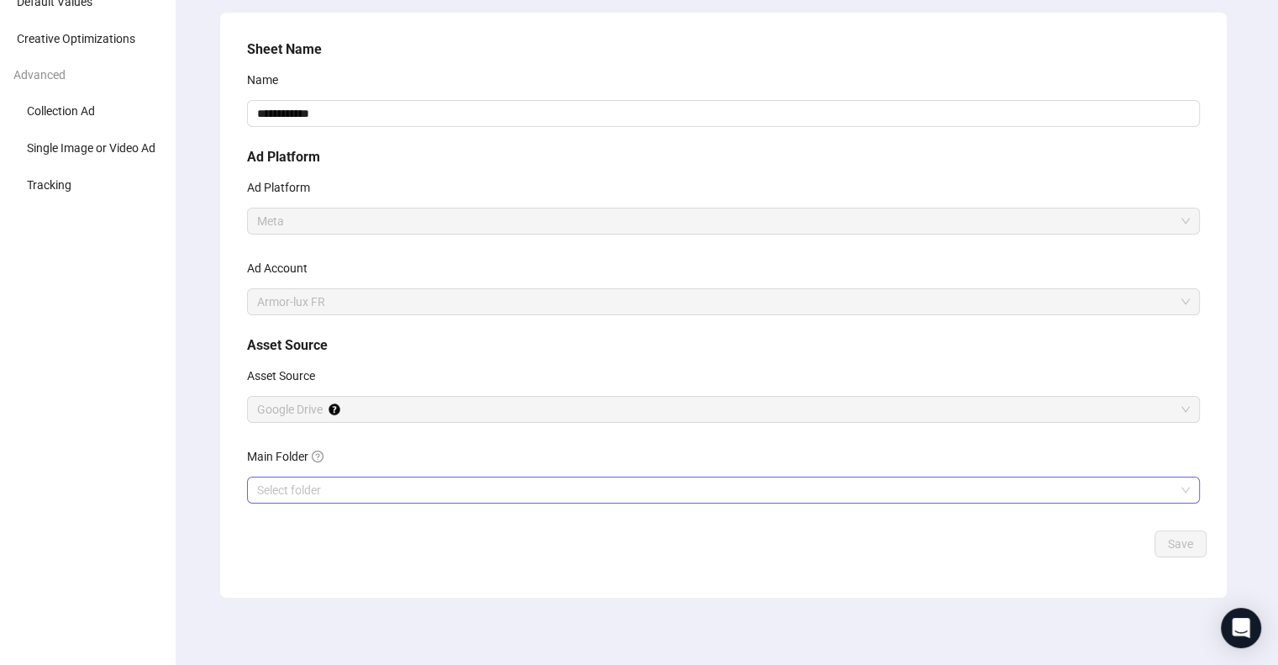
click at [323, 482] on input "Main Folder" at bounding box center [715, 489] width 917 height 25
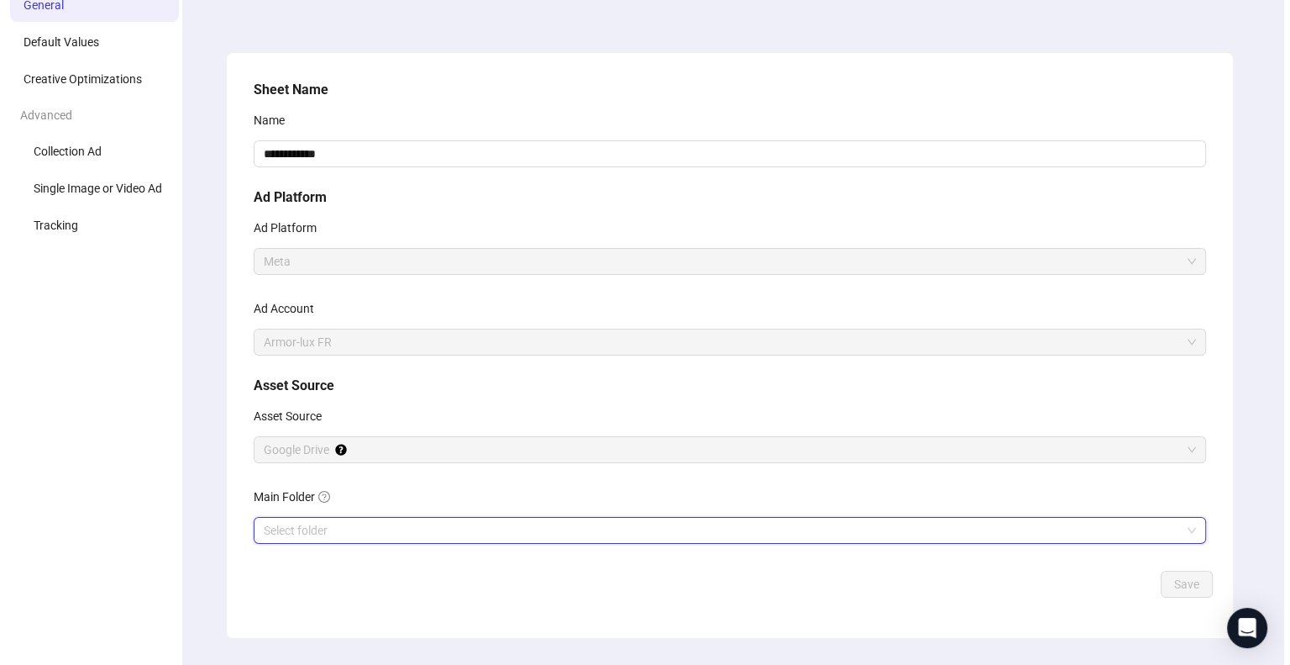
scroll to position [0, 0]
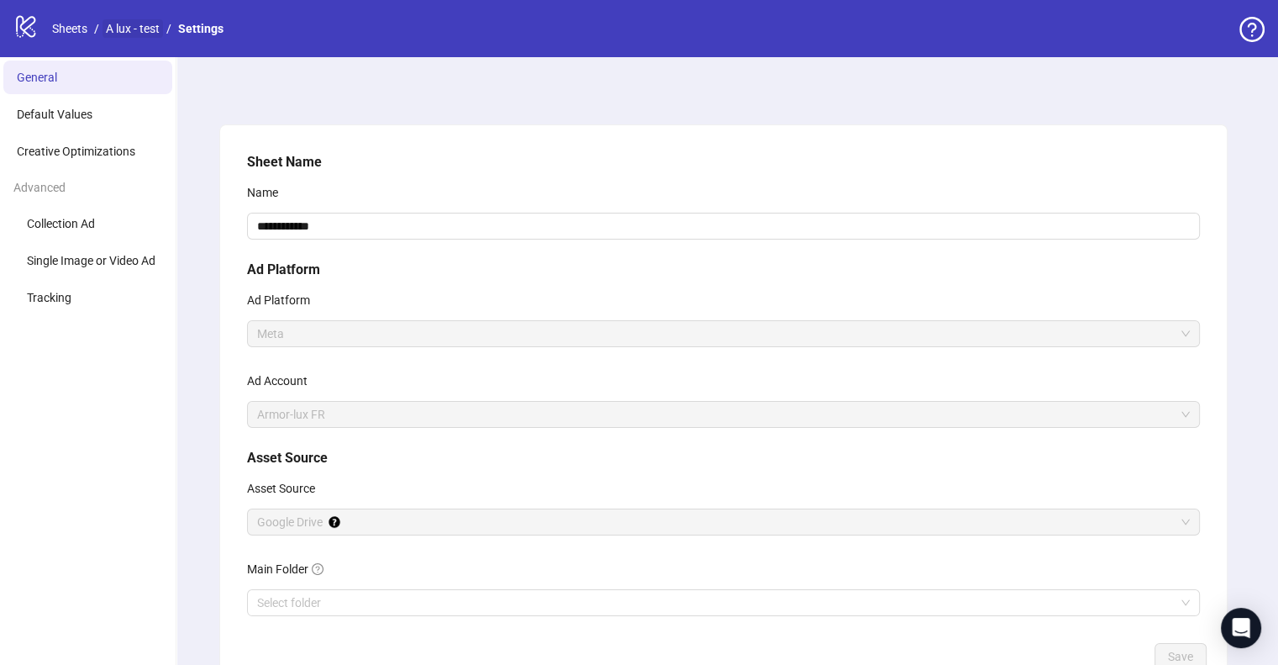
click at [136, 29] on link "A lux - test" at bounding box center [132, 28] width 60 height 18
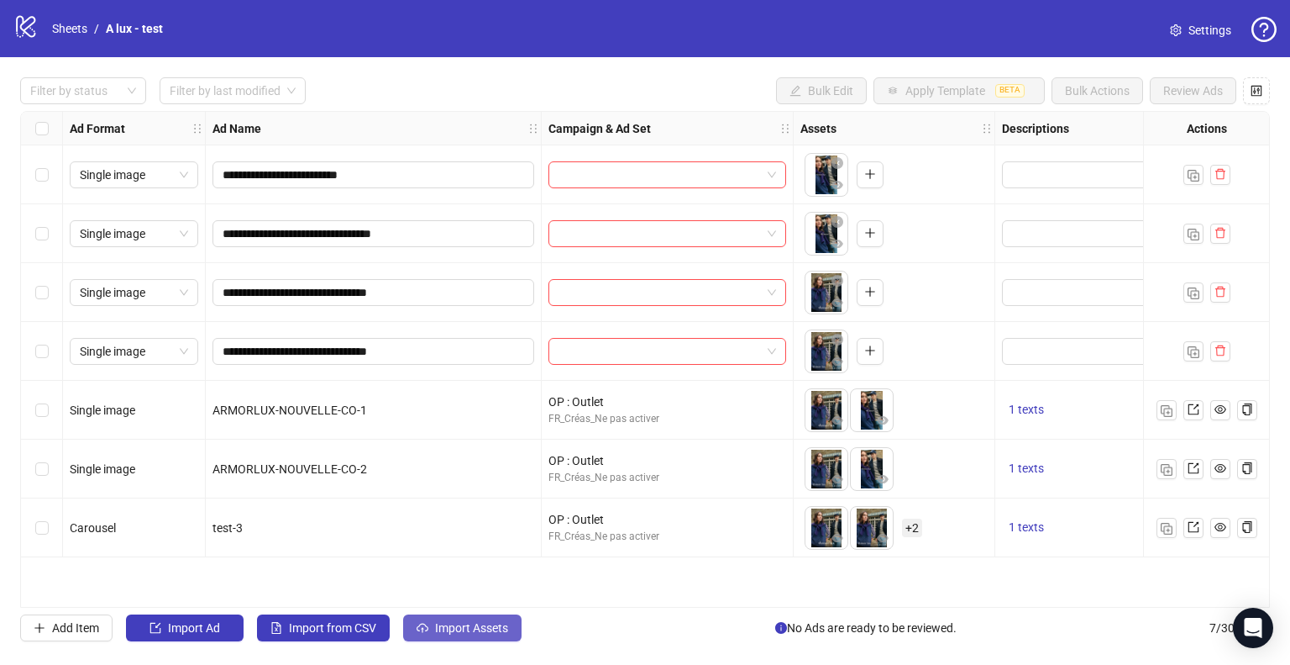
click at [485, 621] on span "Import Assets" at bounding box center [471, 627] width 73 height 13
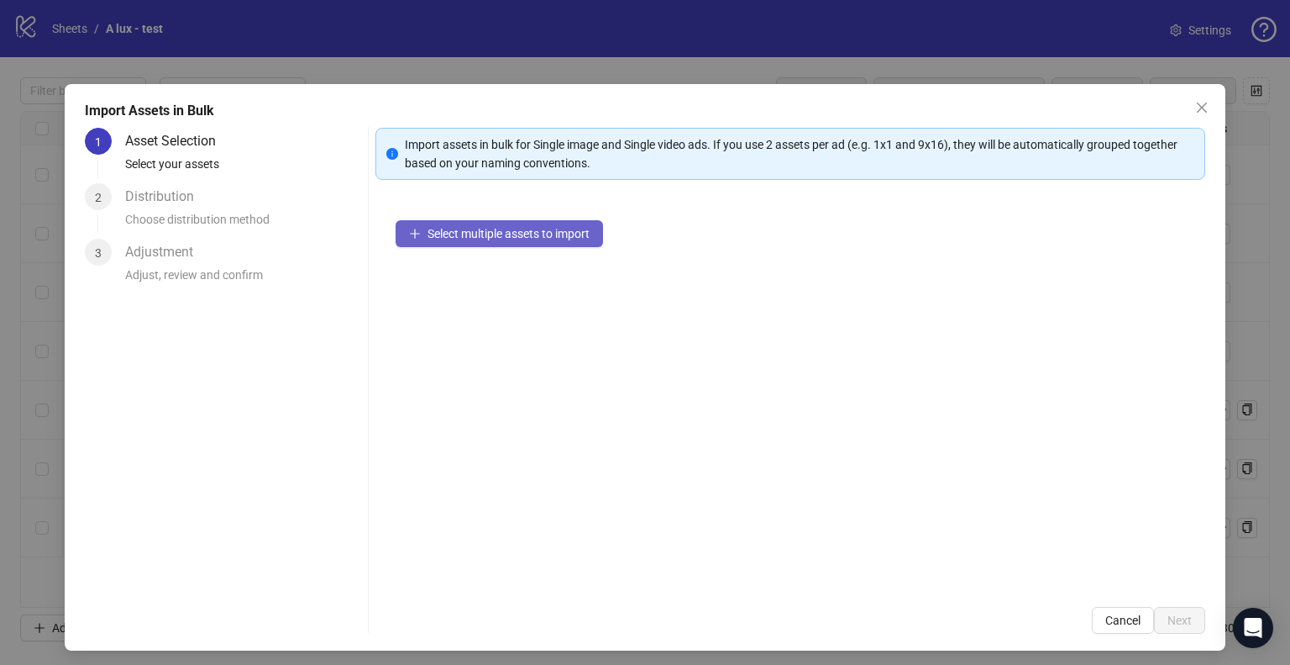
click at [454, 240] on button "Select multiple assets to import" at bounding box center [500, 233] width 208 height 27
click at [1195, 105] on icon "close" at bounding box center [1201, 107] width 13 height 13
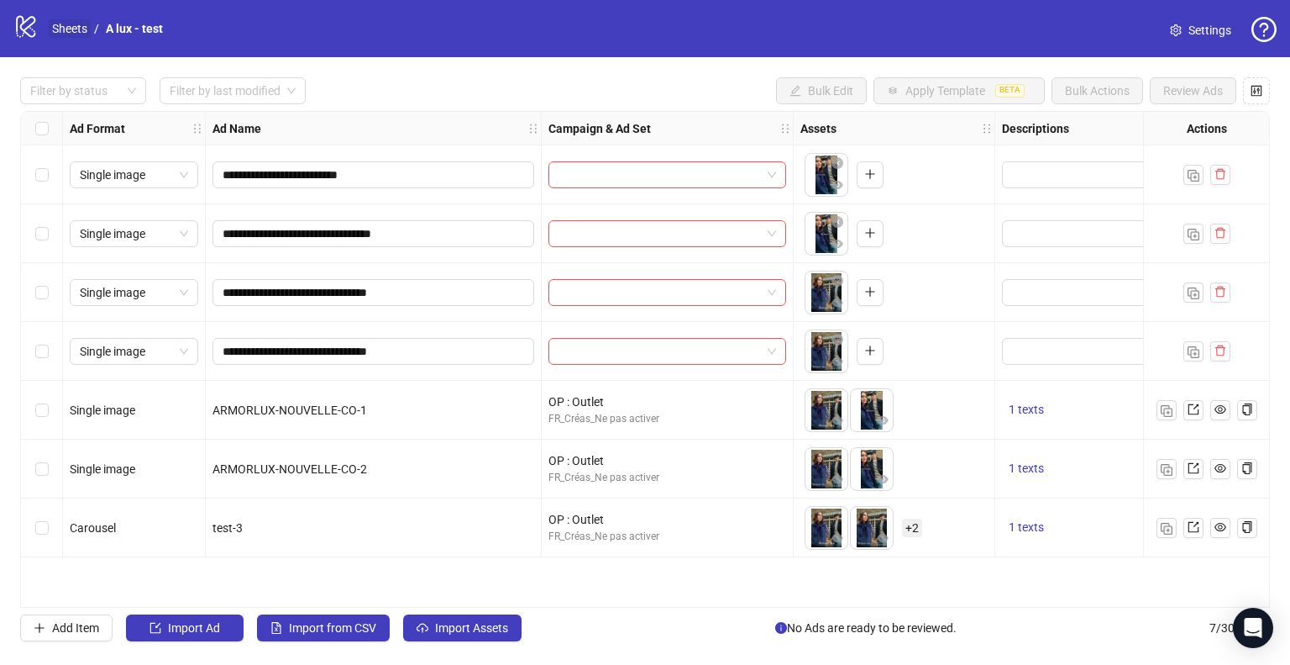
click at [74, 32] on link "Sheets" at bounding box center [70, 28] width 42 height 18
